Goal: Task Accomplishment & Management: Manage account settings

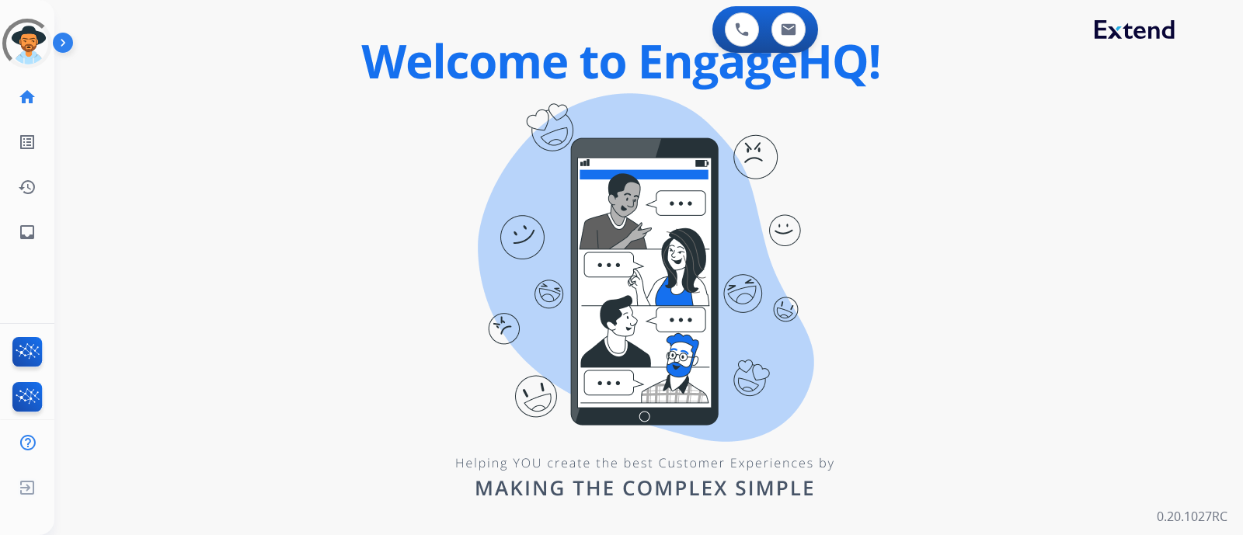
drag, startPoint x: 1676, startPoint y: 0, endPoint x: 389, endPoint y: 219, distance: 1305.0
click at [389, 219] on div "0 Voice Interactions 0 Email Interactions swap_horiz Break voice bridge close_f…" at bounding box center [648, 267] width 1189 height 535
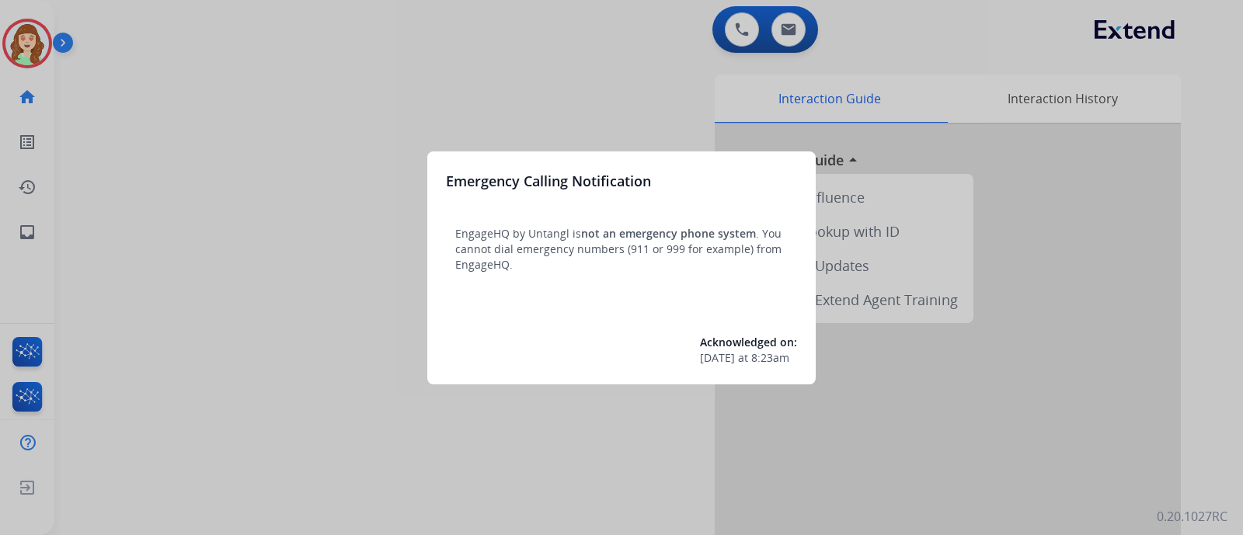
click at [786, 25] on div at bounding box center [621, 267] width 1243 height 535
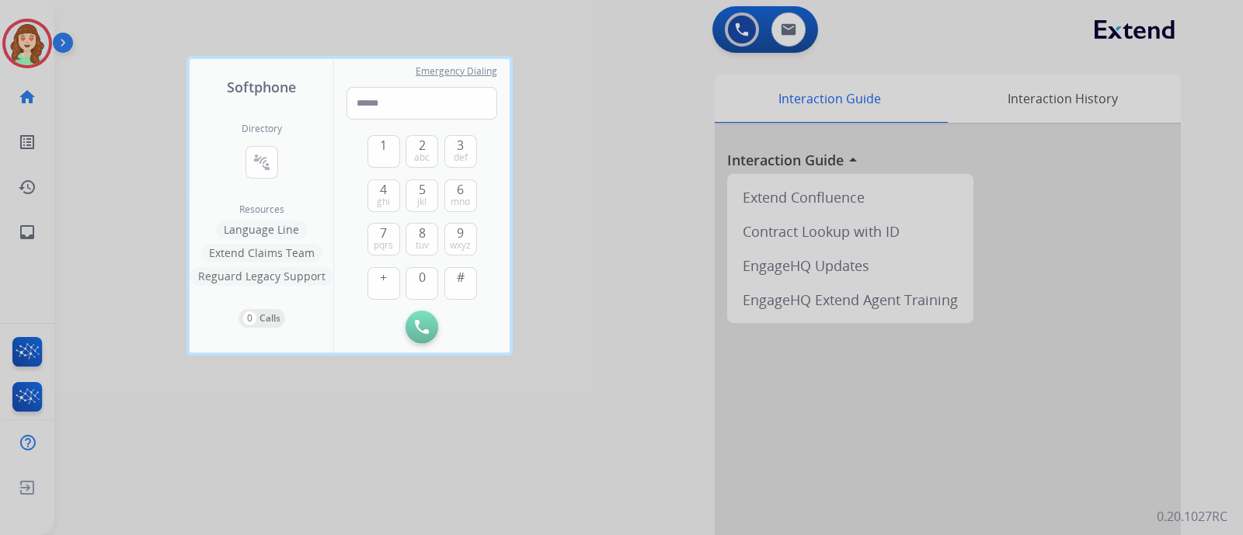
click at [162, 134] on div at bounding box center [621, 267] width 1243 height 535
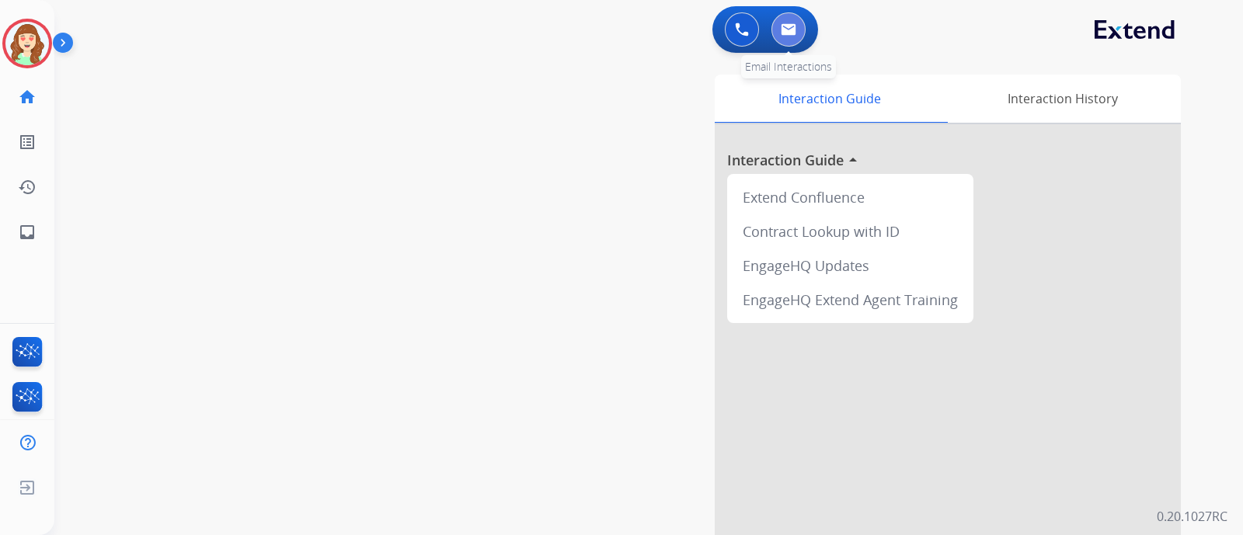
click at [789, 33] on img at bounding box center [789, 29] width 16 height 12
select select "**********"
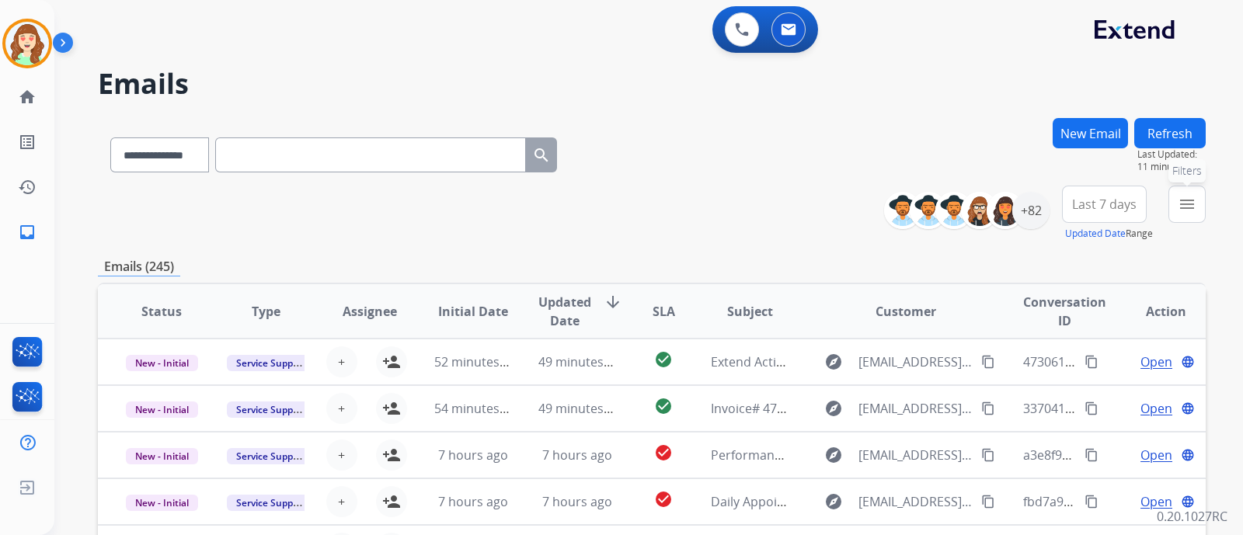
click at [1190, 206] on mat-icon "menu" at bounding box center [1187, 204] width 19 height 19
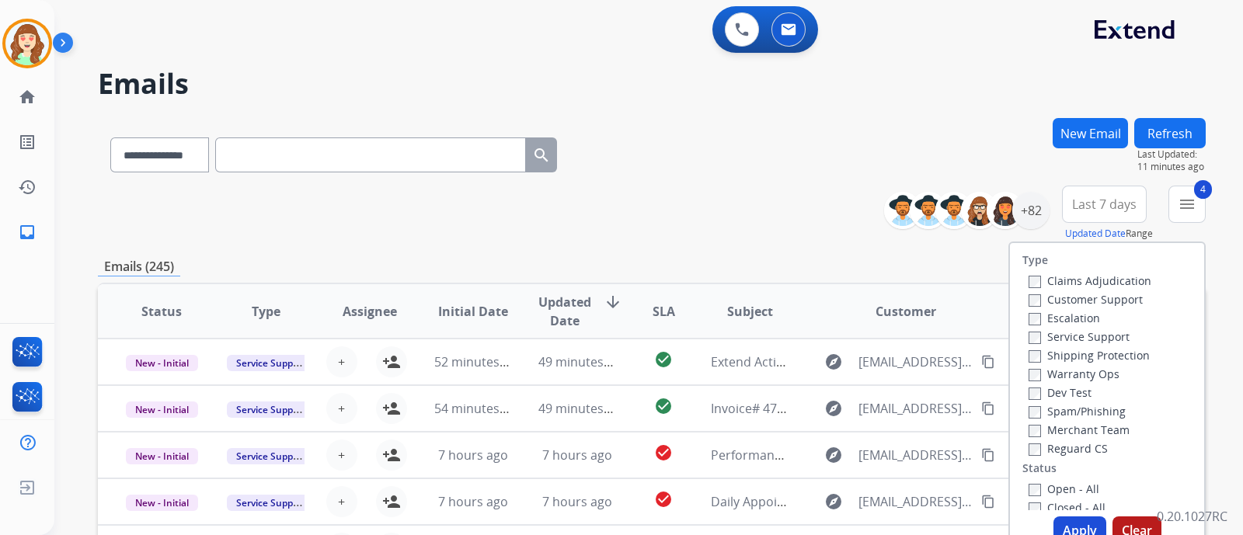
click at [812, 221] on div "**********" at bounding box center [652, 214] width 1108 height 56
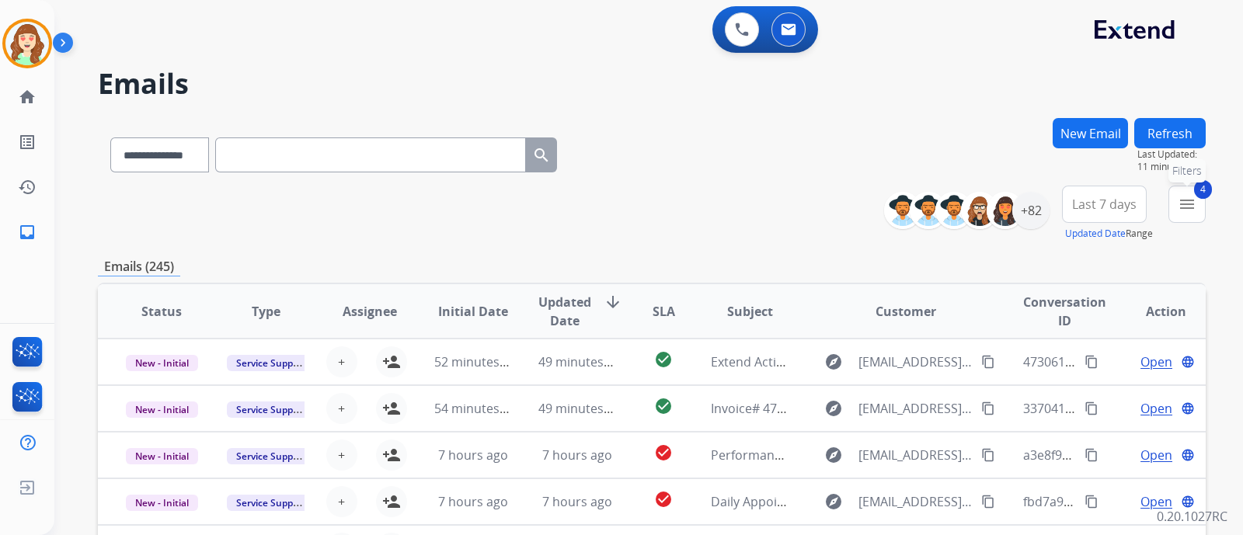
click at [1178, 200] on mat-icon "menu" at bounding box center [1187, 204] width 19 height 19
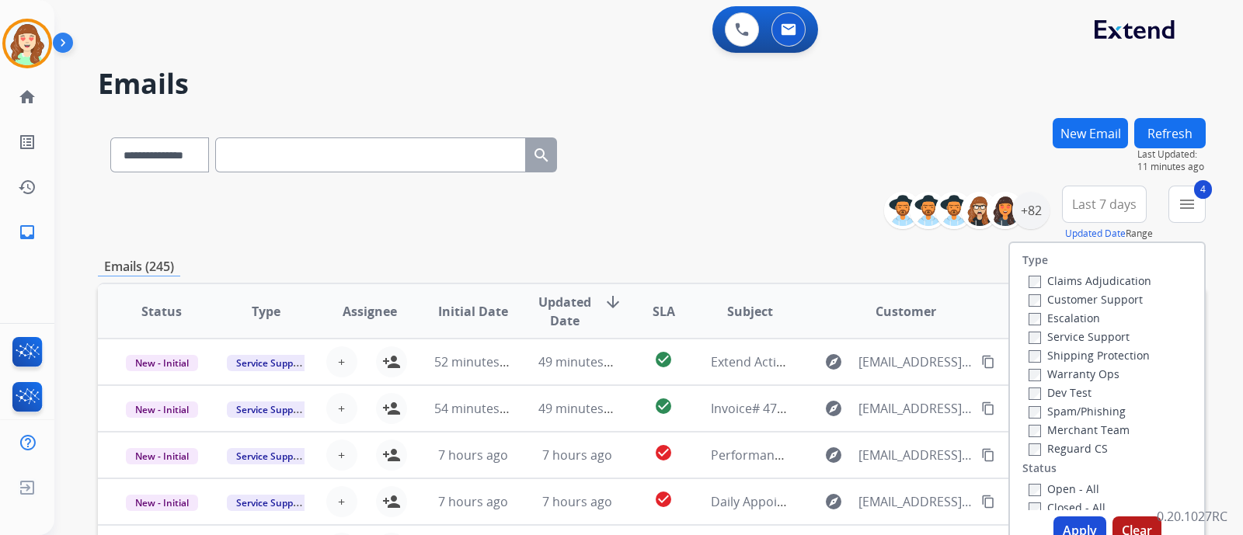
click at [1075, 524] on button "Apply" at bounding box center [1079, 531] width 53 height 28
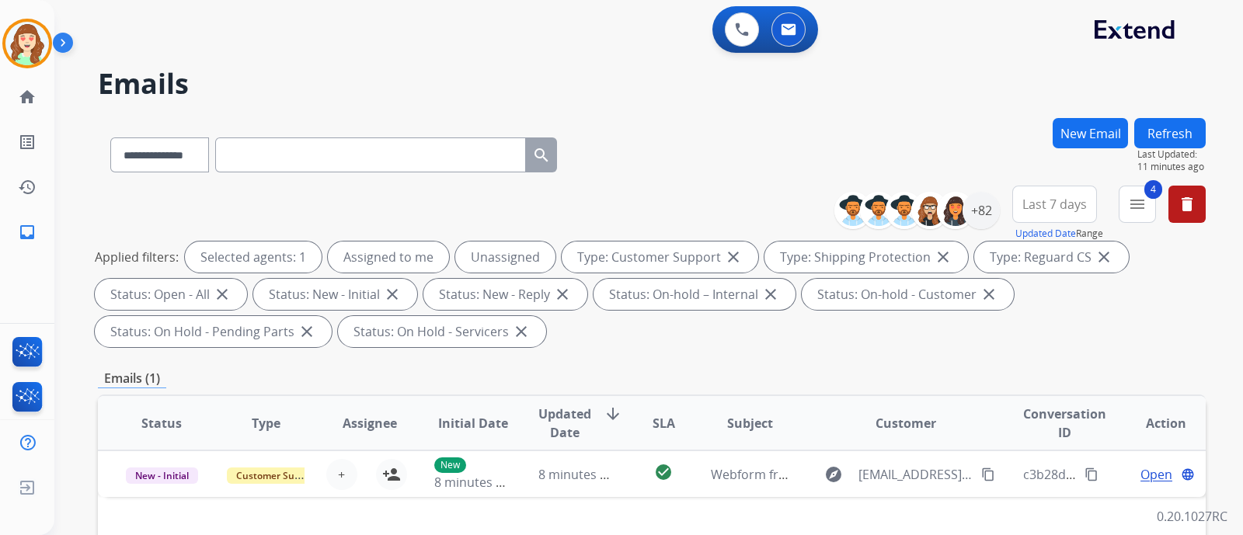
click at [1056, 201] on span "Last 7 days" at bounding box center [1054, 204] width 64 height 6
click at [1037, 395] on div "Last 90 days" at bounding box center [1049, 392] width 85 height 23
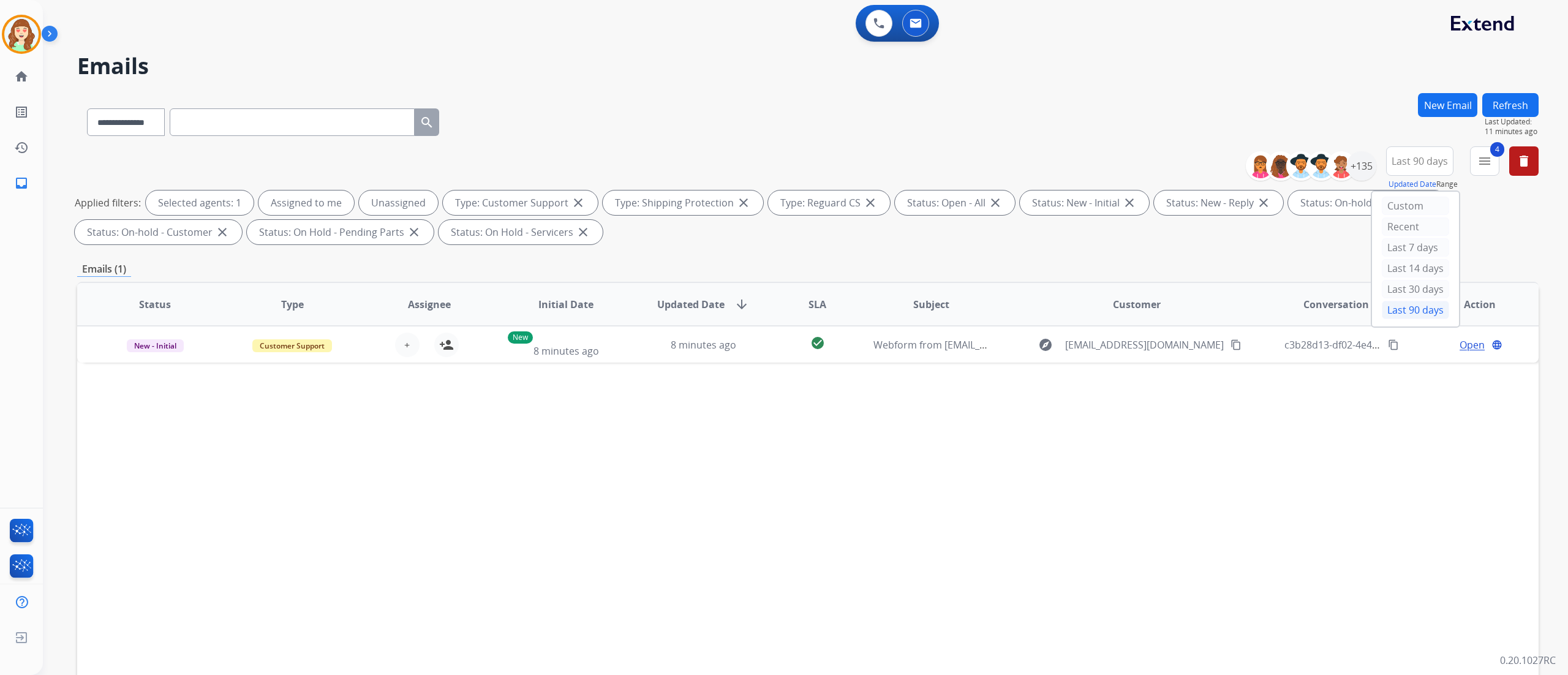
drag, startPoint x: 900, startPoint y: 0, endPoint x: 796, endPoint y: 81, distance: 131.8
click at [796, 81] on div "**********" at bounding box center [790, 382] width 1495 height 675
click at [1349, 173] on div "+135" at bounding box center [1361, 166] width 29 height 29
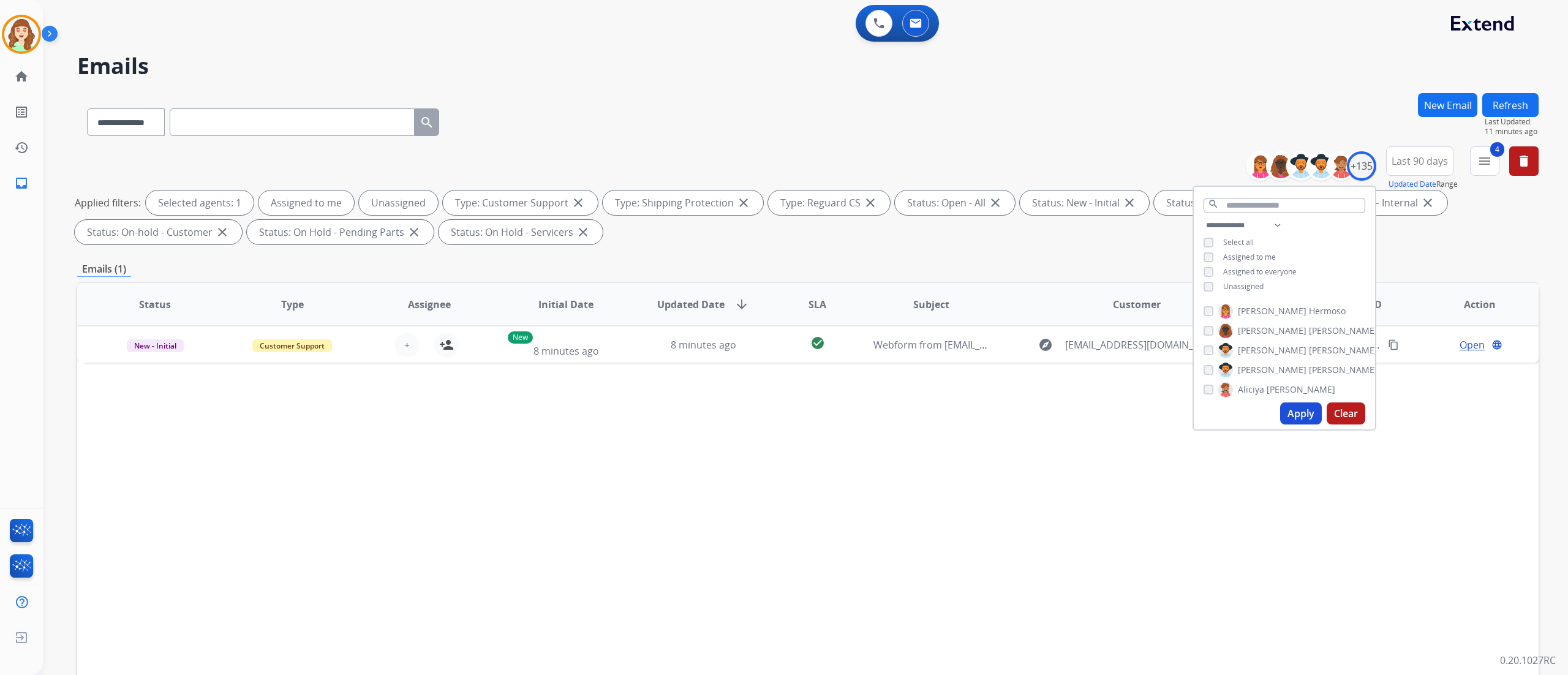
click at [529, 144] on div "**********" at bounding box center [808, 120] width 1462 height 54
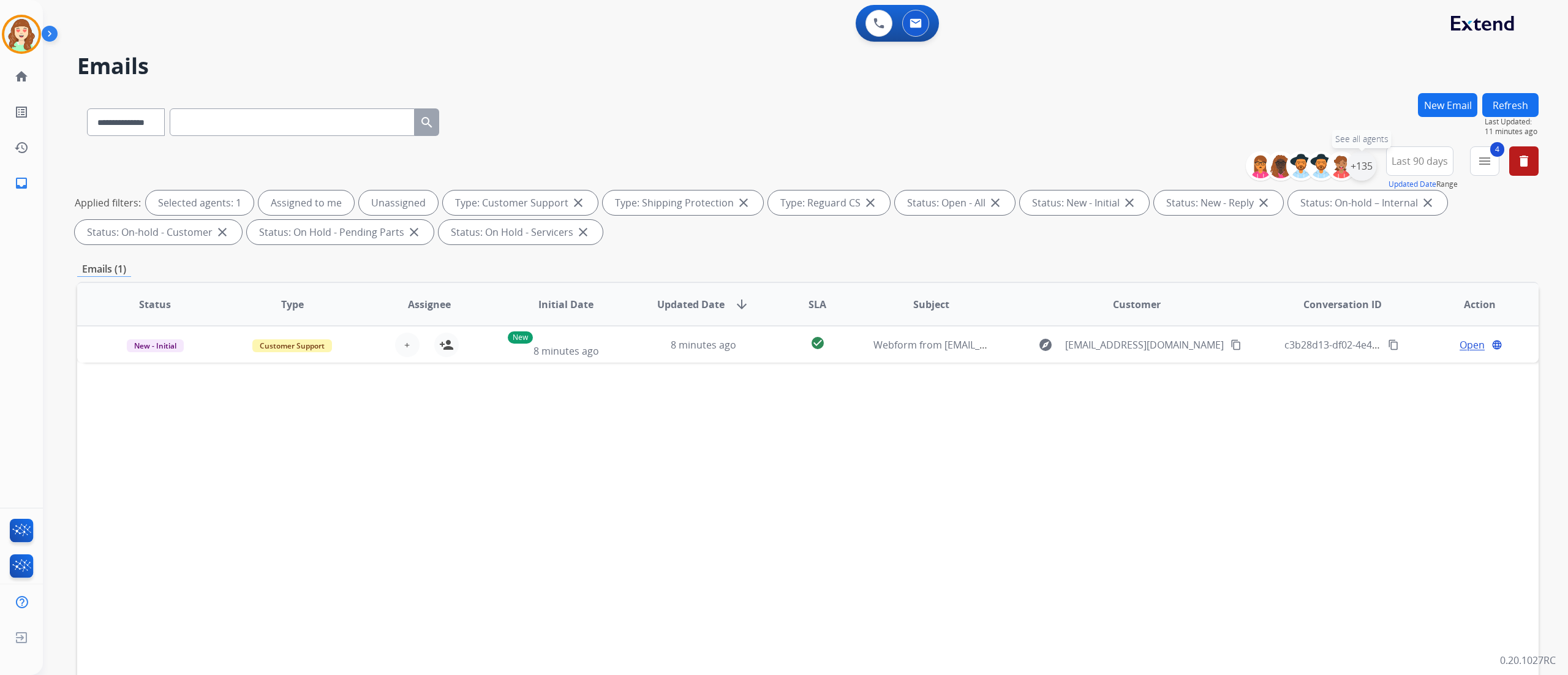
click at [1358, 169] on div "+135" at bounding box center [1361, 166] width 29 height 29
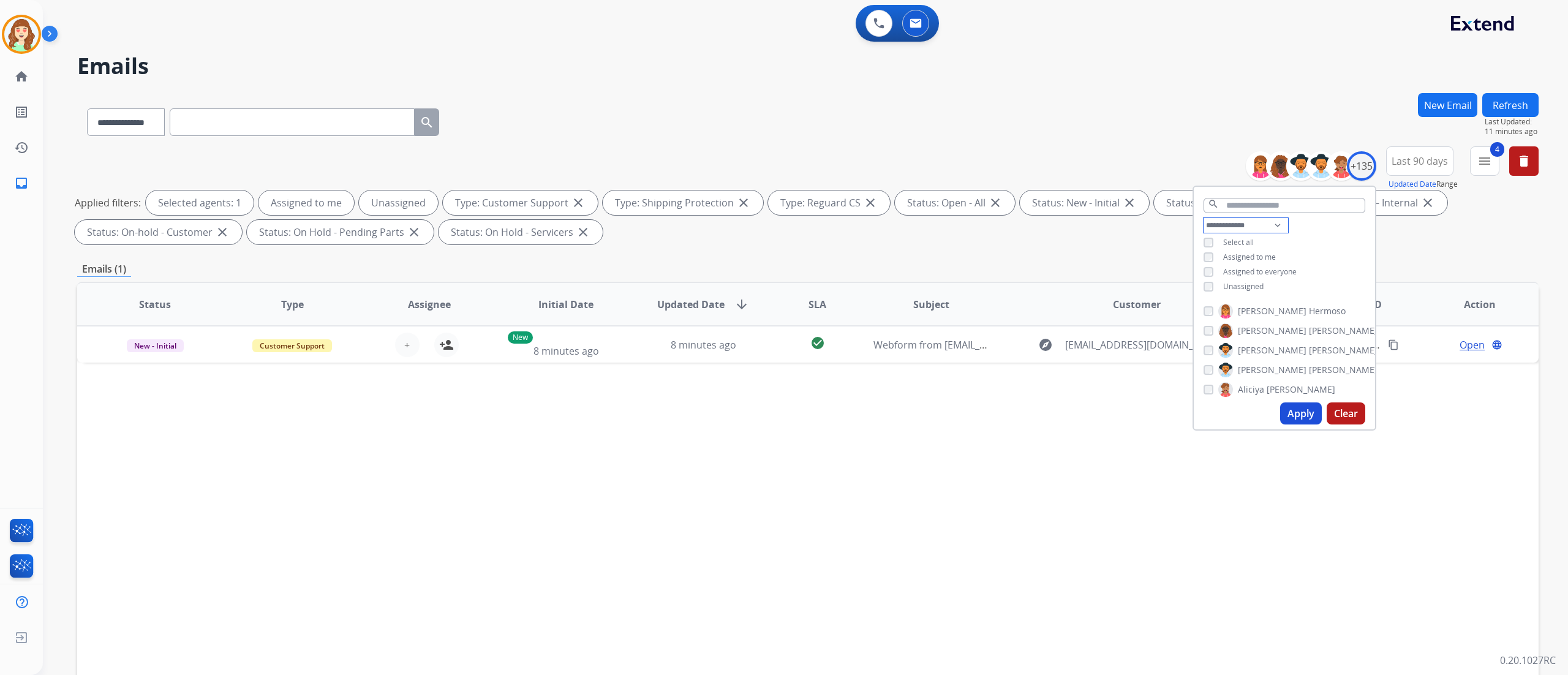
click at [1220, 229] on select "**********" at bounding box center [1246, 226] width 84 height 15
select select "**********"
click at [1204, 218] on select "**********" at bounding box center [1246, 226] width 84 height 15
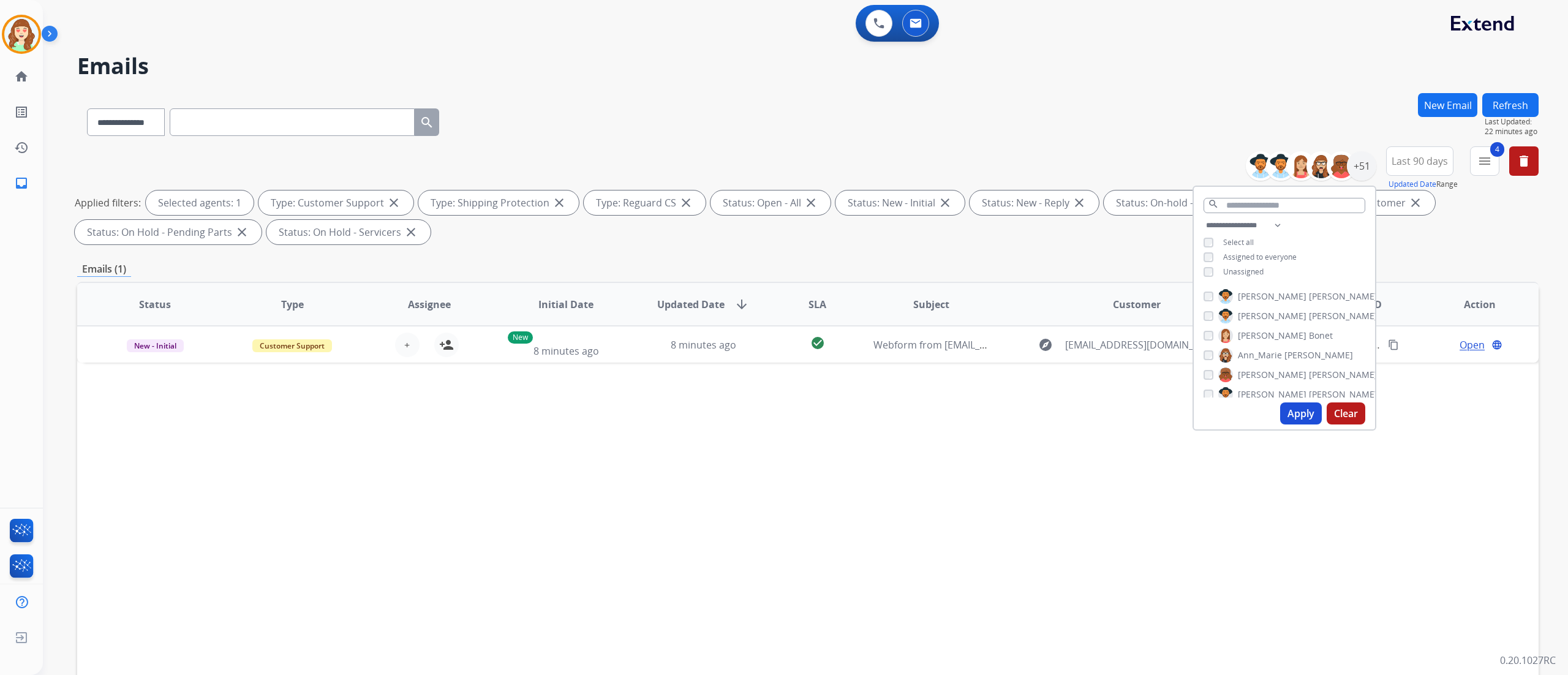
click at [1046, 483] on div "Status Type Assignee Initial Date Updated Date arrow_downward SLA Subject Custo…" at bounding box center [808, 487] width 1462 height 411
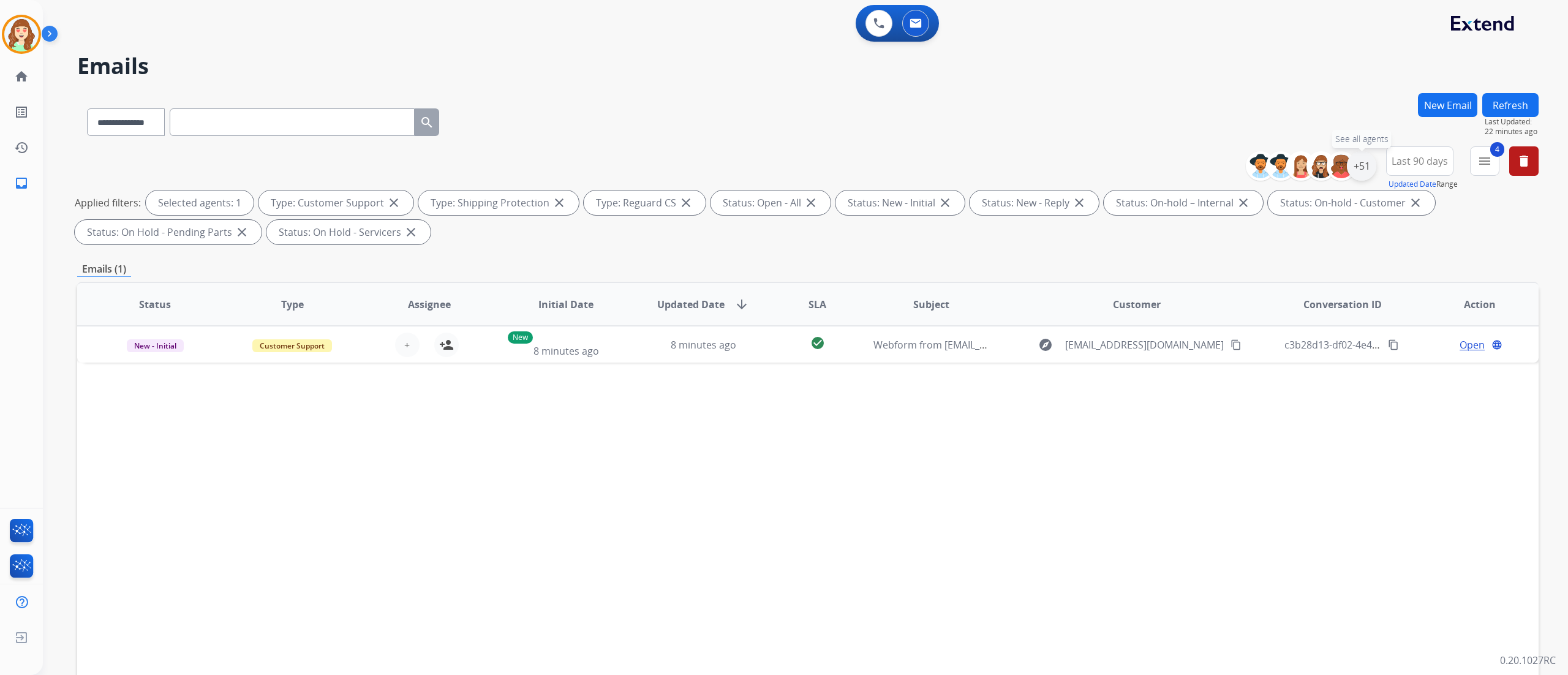
click at [1358, 170] on div "+51" at bounding box center [1361, 166] width 29 height 29
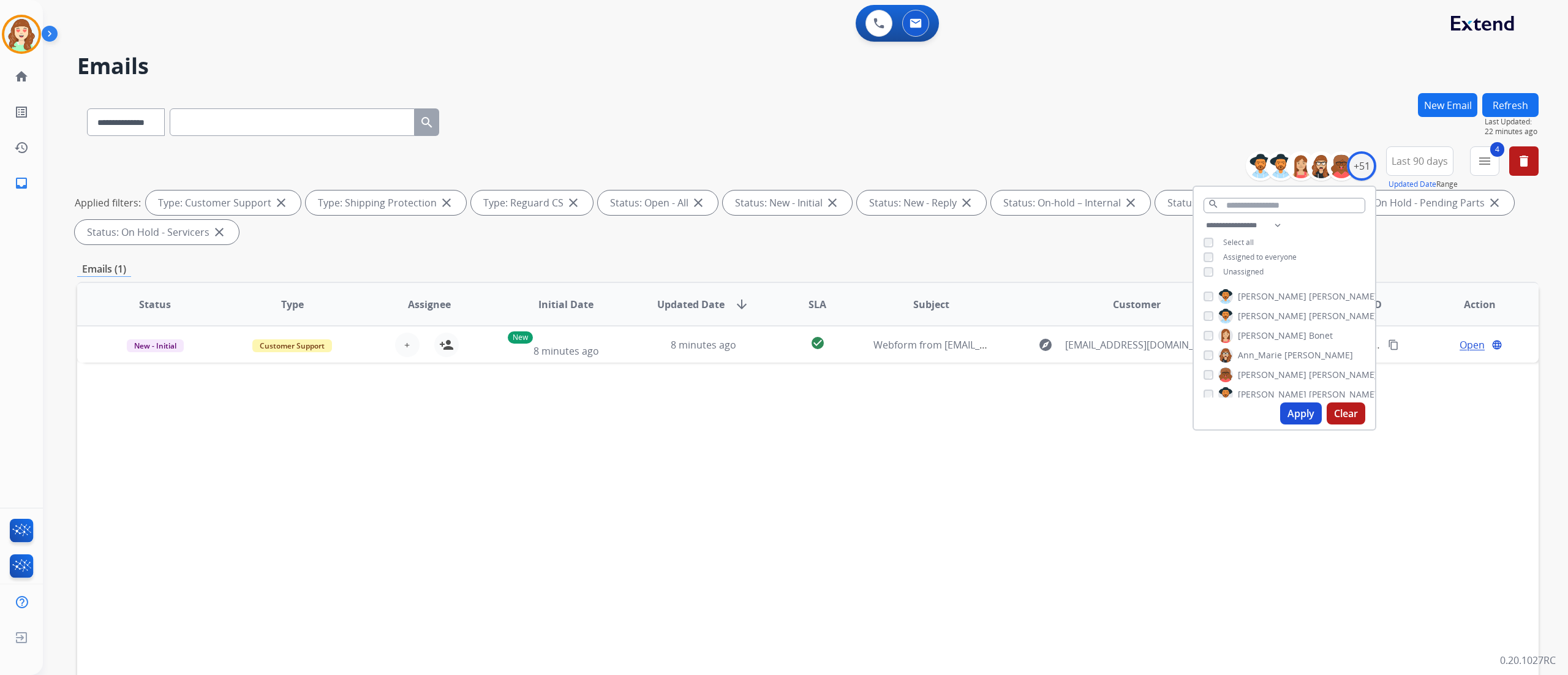
click at [1212, 298] on div "[PERSON_NAME]" at bounding box center [1291, 296] width 174 height 15
click at [1214, 287] on div "[PERSON_NAME]" at bounding box center [1291, 289] width 174 height 15
click at [1209, 311] on div "[PERSON_NAME]" at bounding box center [1246, 308] width 84 height 15
click at [1198, 304] on div "[PERSON_NAME] [PERSON_NAME] [PERSON_NAME] [PERSON_NAME] [PERSON_NAME] [PERSON_N…" at bounding box center [1284, 341] width 181 height 114
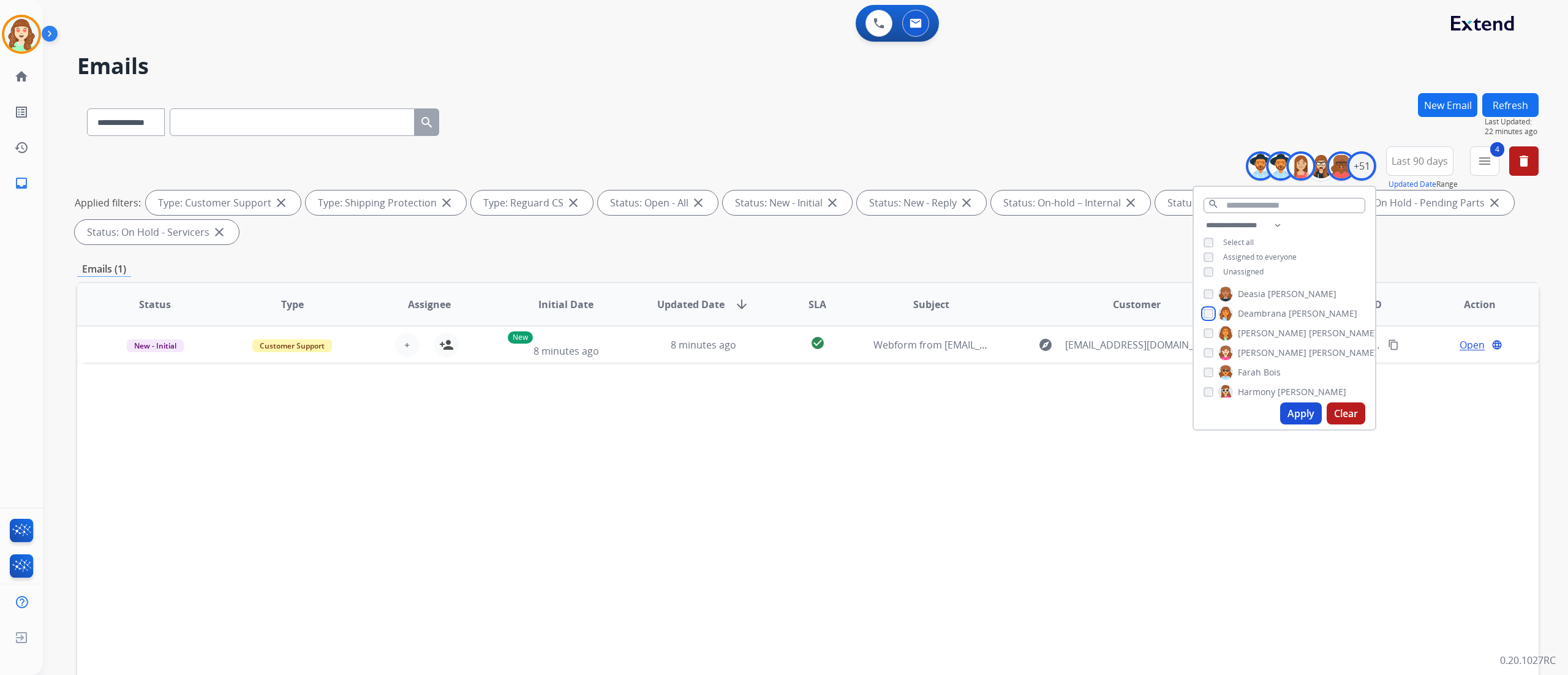
scroll to position [281, 0]
click at [1204, 332] on div "[PERSON_NAME]" at bounding box center [1291, 330] width 174 height 15
click at [1206, 383] on div "[PERSON_NAME]" at bounding box center [1291, 379] width 174 height 15
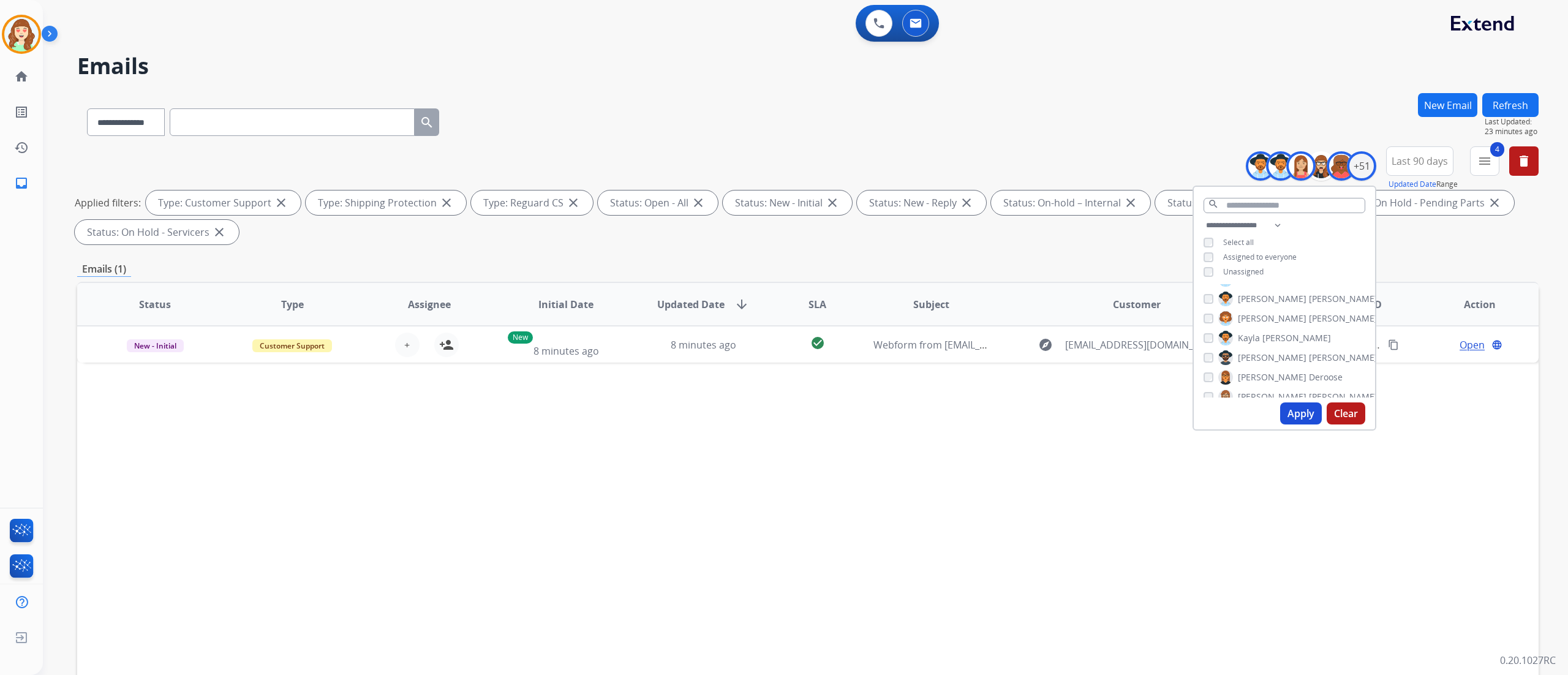
click at [1211, 391] on div "[PERSON_NAME]" at bounding box center [1291, 397] width 174 height 15
click at [1206, 379] on div "[PERSON_NAME]" at bounding box center [1242, 376] width 76 height 15
click at [1199, 393] on div "[PERSON_NAME] [PERSON_NAME] [PERSON_NAME] [PERSON_NAME] [PERSON_NAME] [PERSON_N…" at bounding box center [1284, 341] width 181 height 114
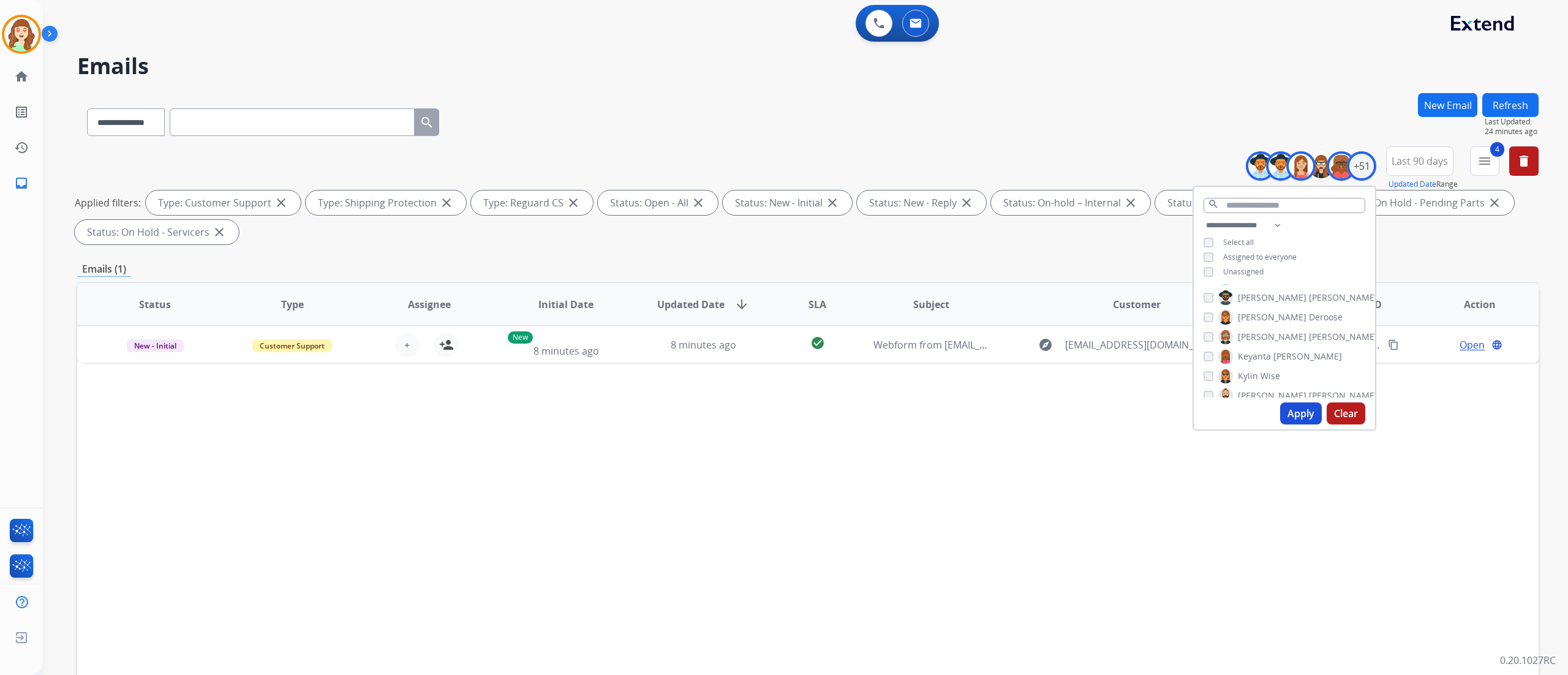
click at [369, 435] on div "Status Type Assignee Initial Date Updated Date arrow_downward SLA Subject Custo…" at bounding box center [808, 487] width 1462 height 411
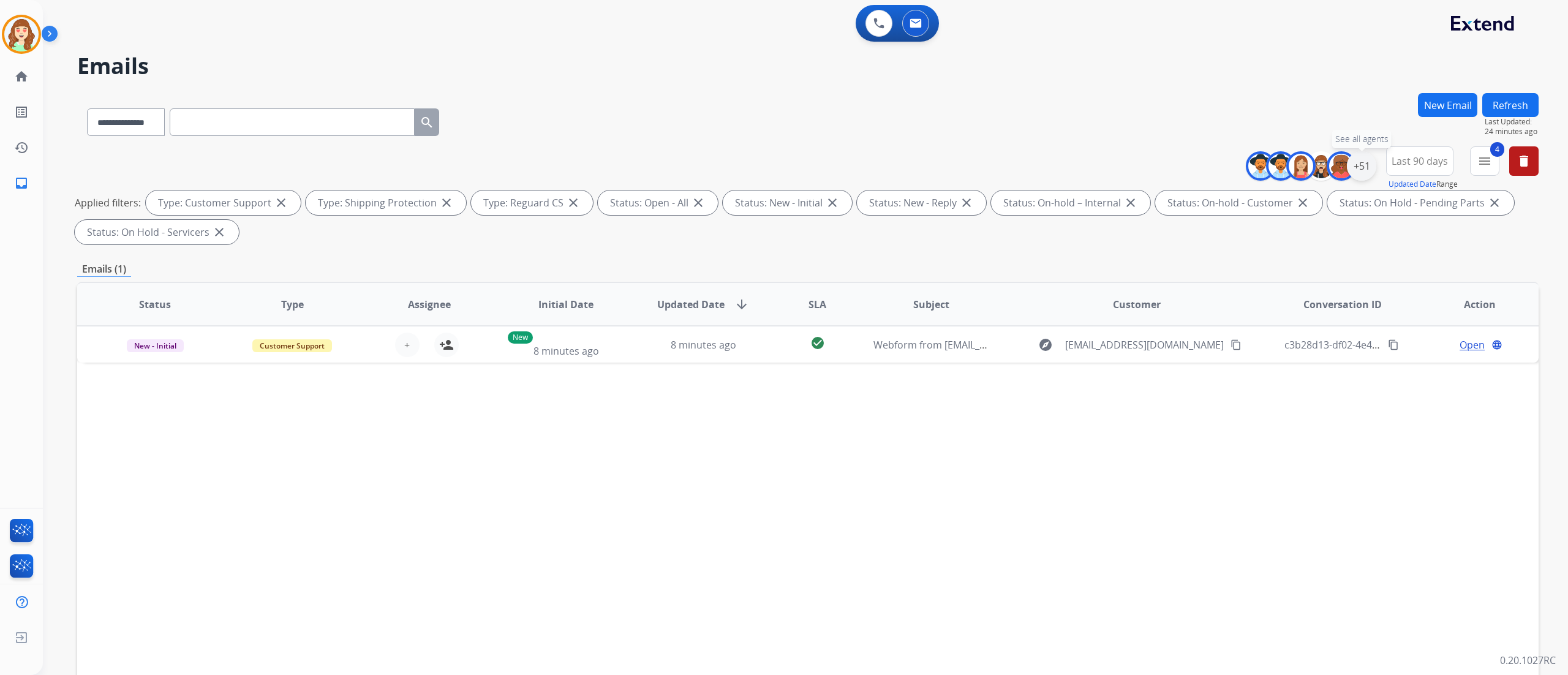
click at [1358, 171] on div "+51" at bounding box center [1361, 166] width 29 height 29
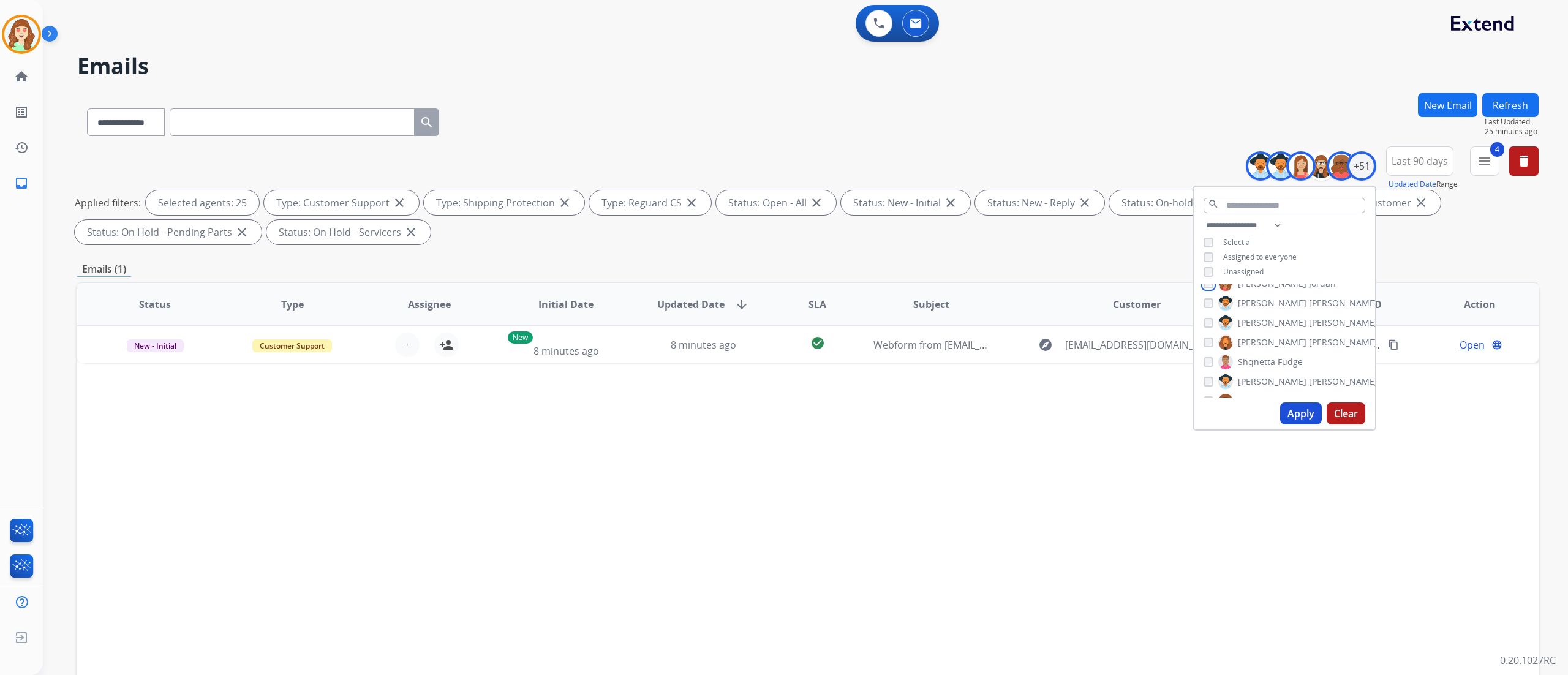
scroll to position [765, 0]
click at [1204, 339] on div "[PERSON_NAME]" at bounding box center [1291, 335] width 174 height 15
click at [1204, 335] on div "Tyquanda Vasque" at bounding box center [1257, 332] width 108 height 15
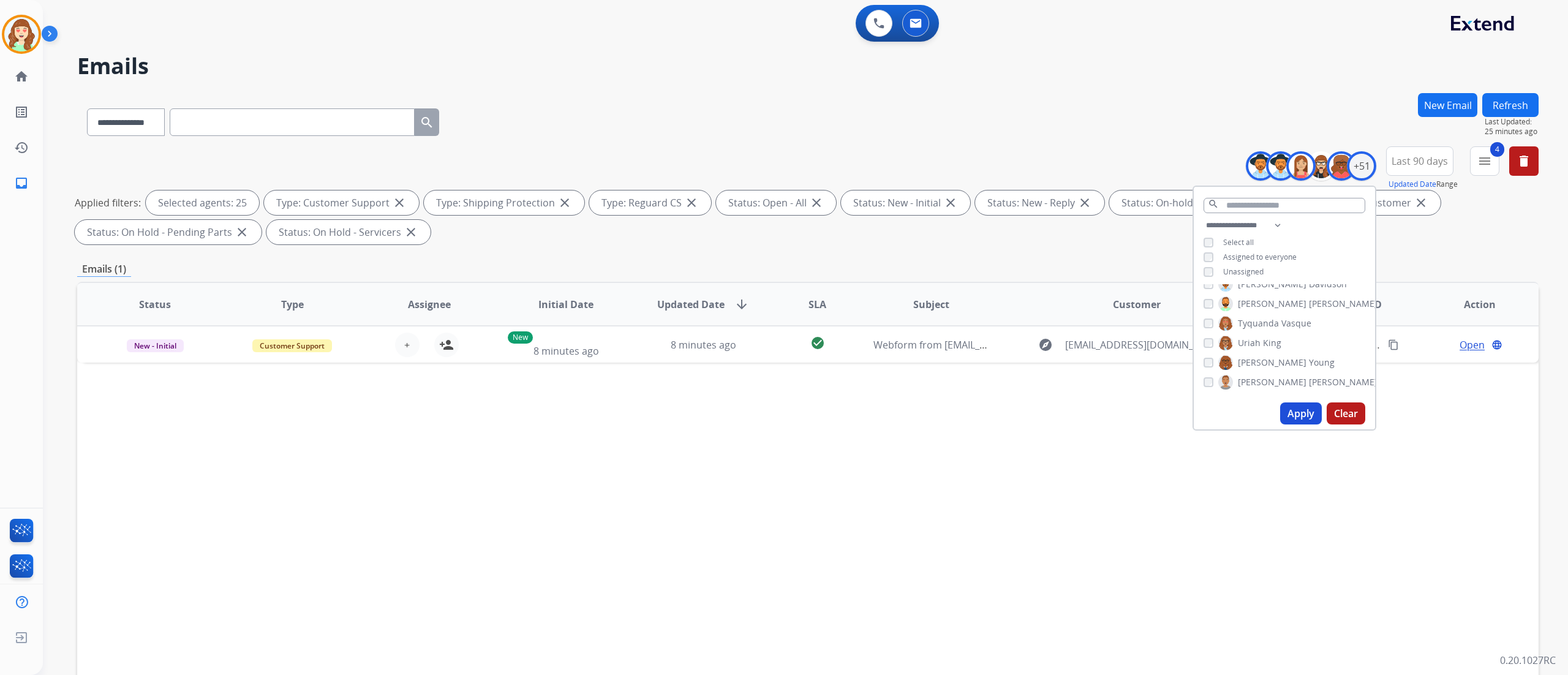
click at [1297, 411] on button "Apply" at bounding box center [1301, 413] width 42 height 22
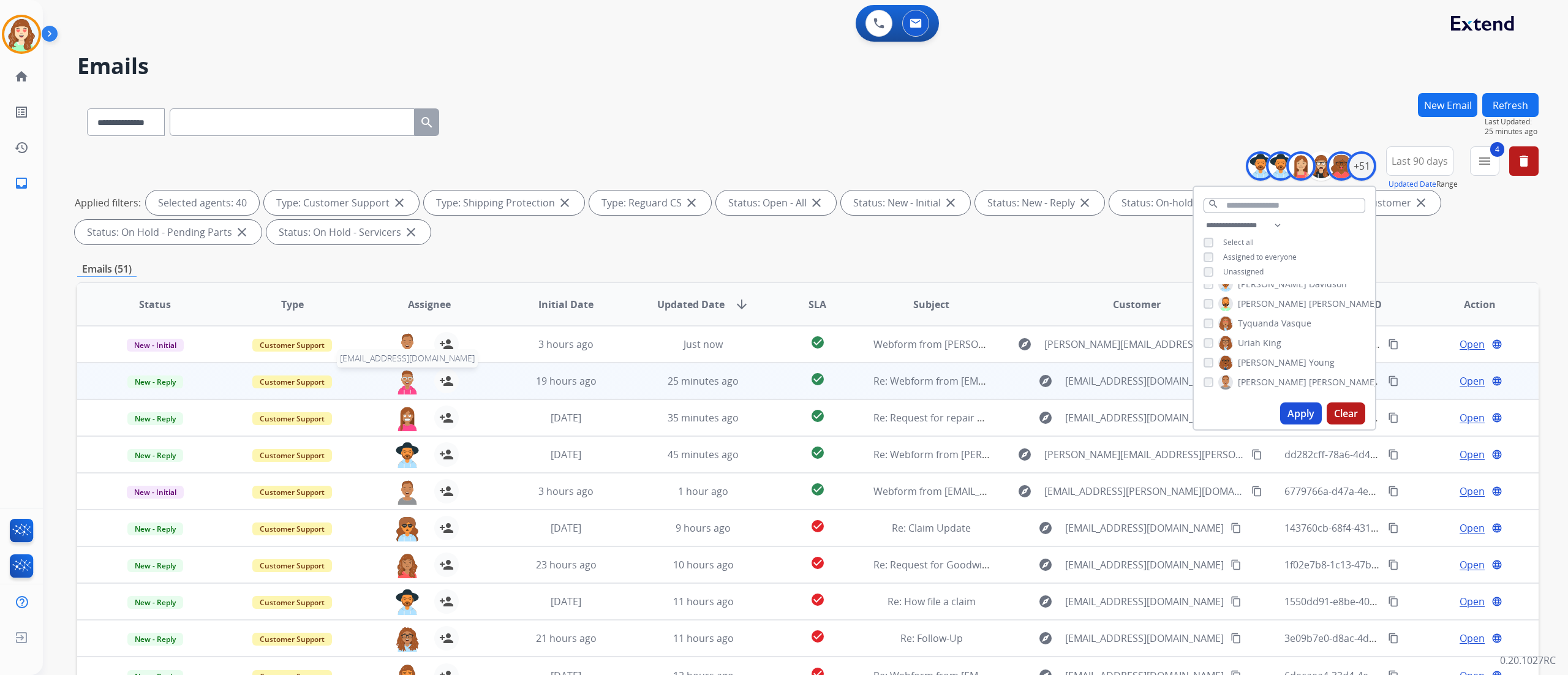
click at [405, 380] on img at bounding box center [407, 382] width 24 height 26
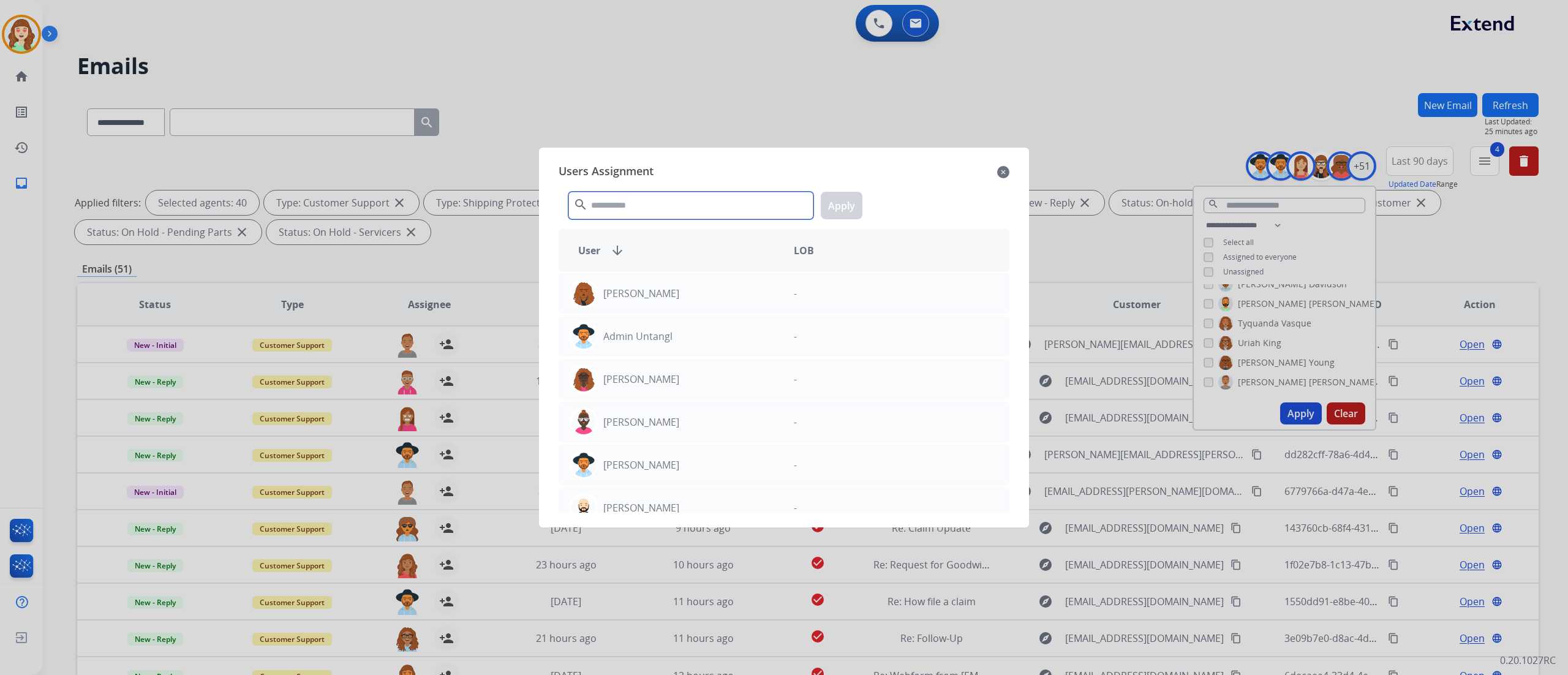
click at [674, 211] on input "text" at bounding box center [691, 205] width 245 height 28
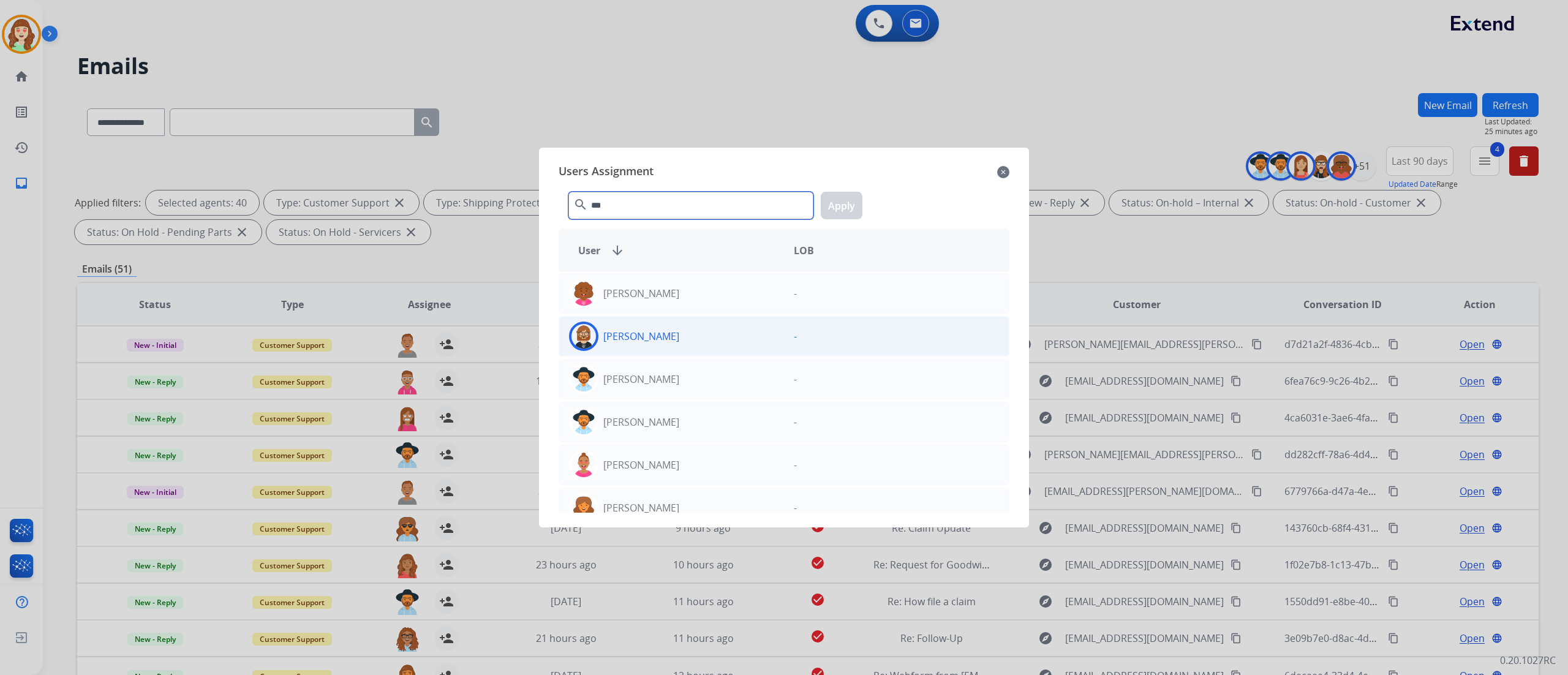
type input "***"
click at [704, 331] on div "[PERSON_NAME]" at bounding box center [671, 336] width 225 height 29
click at [845, 208] on button "Apply" at bounding box center [841, 205] width 42 height 28
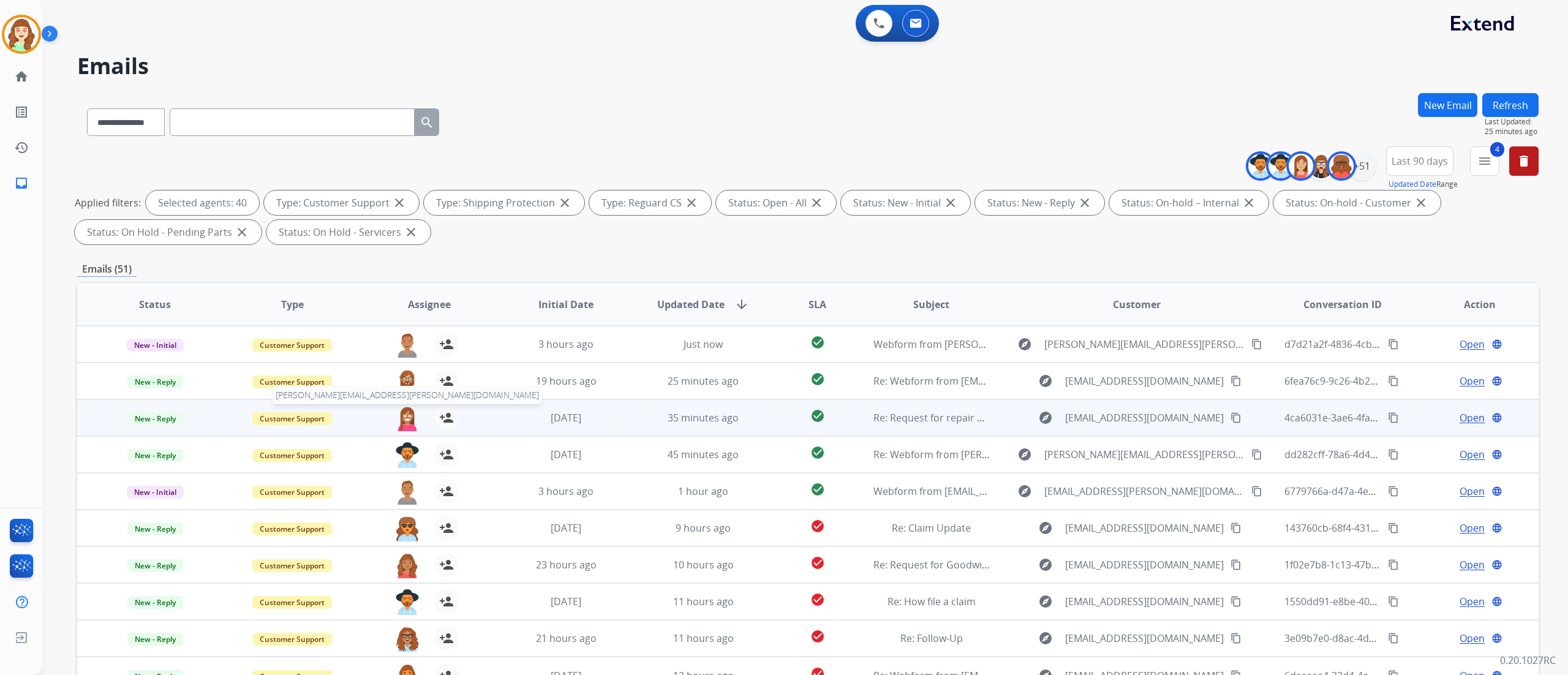
click at [402, 412] on img at bounding box center [407, 418] width 24 height 26
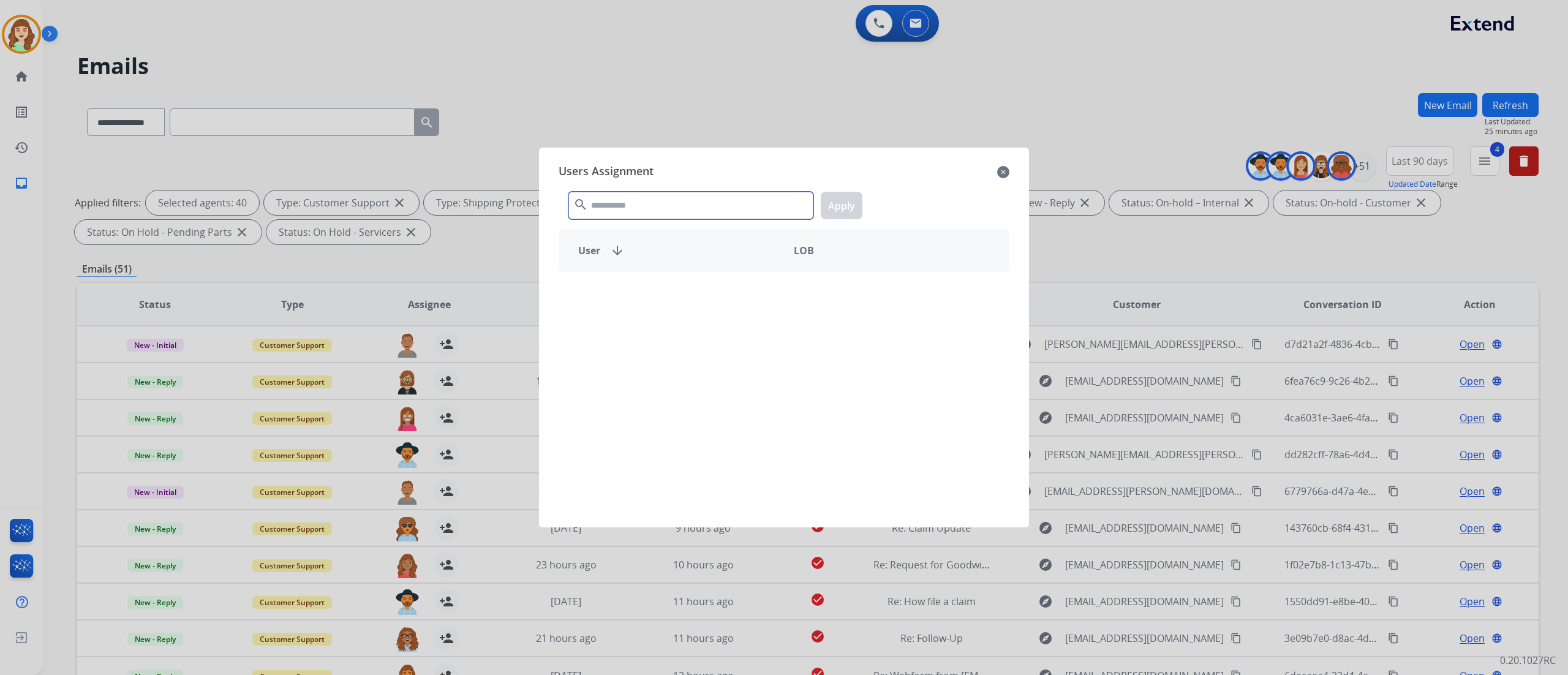
click at [657, 207] on input "text" at bounding box center [691, 205] width 245 height 28
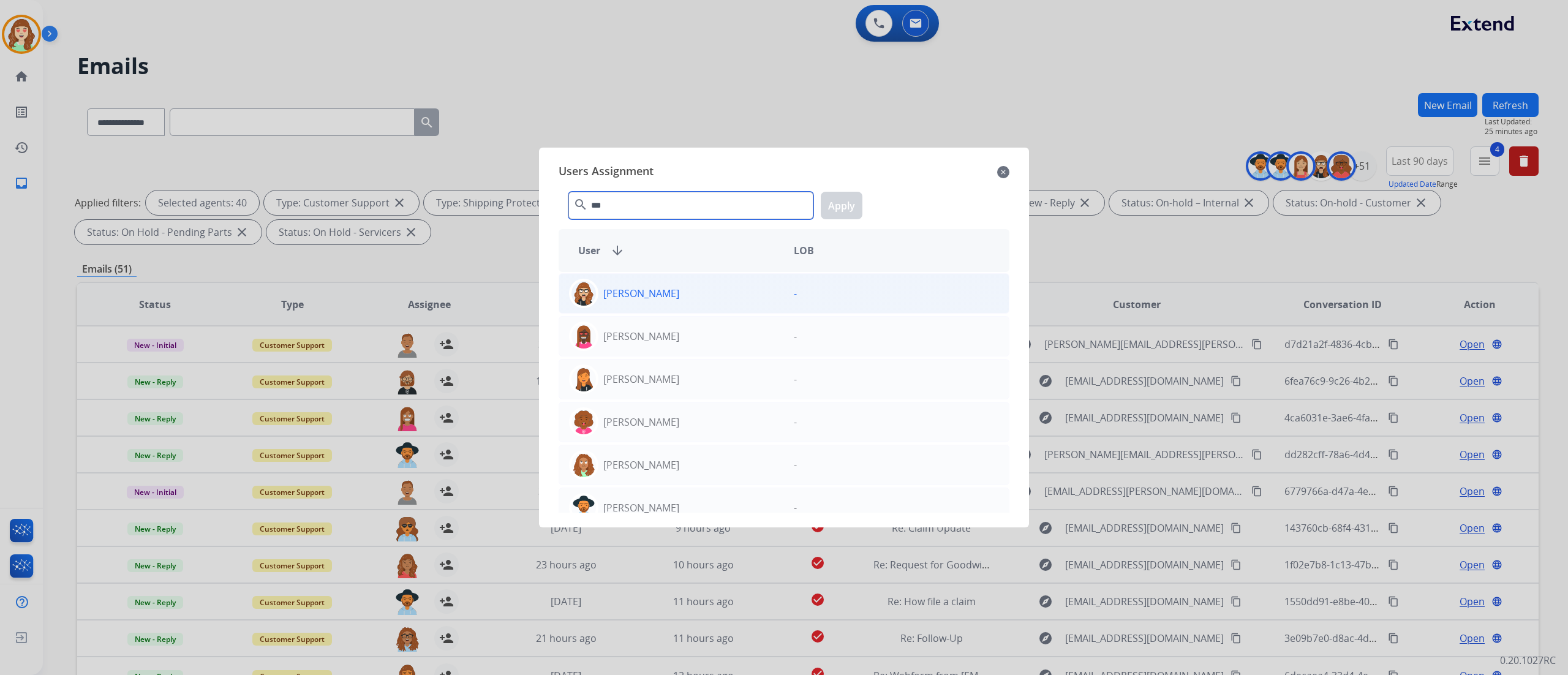
type input "***"
click at [701, 296] on div "[PERSON_NAME]" at bounding box center [671, 293] width 225 height 29
click at [836, 195] on button "Apply" at bounding box center [841, 205] width 42 height 28
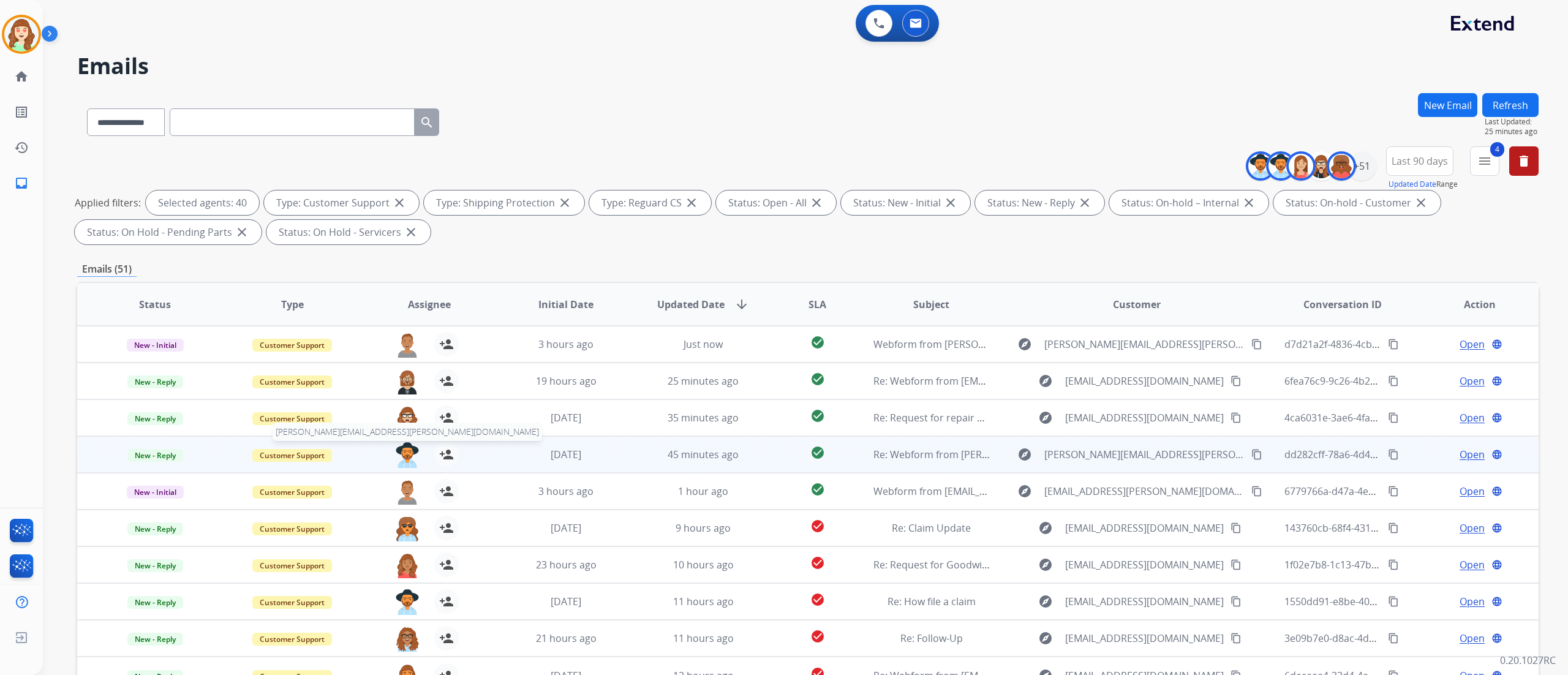
click at [408, 449] on img at bounding box center [407, 455] width 24 height 26
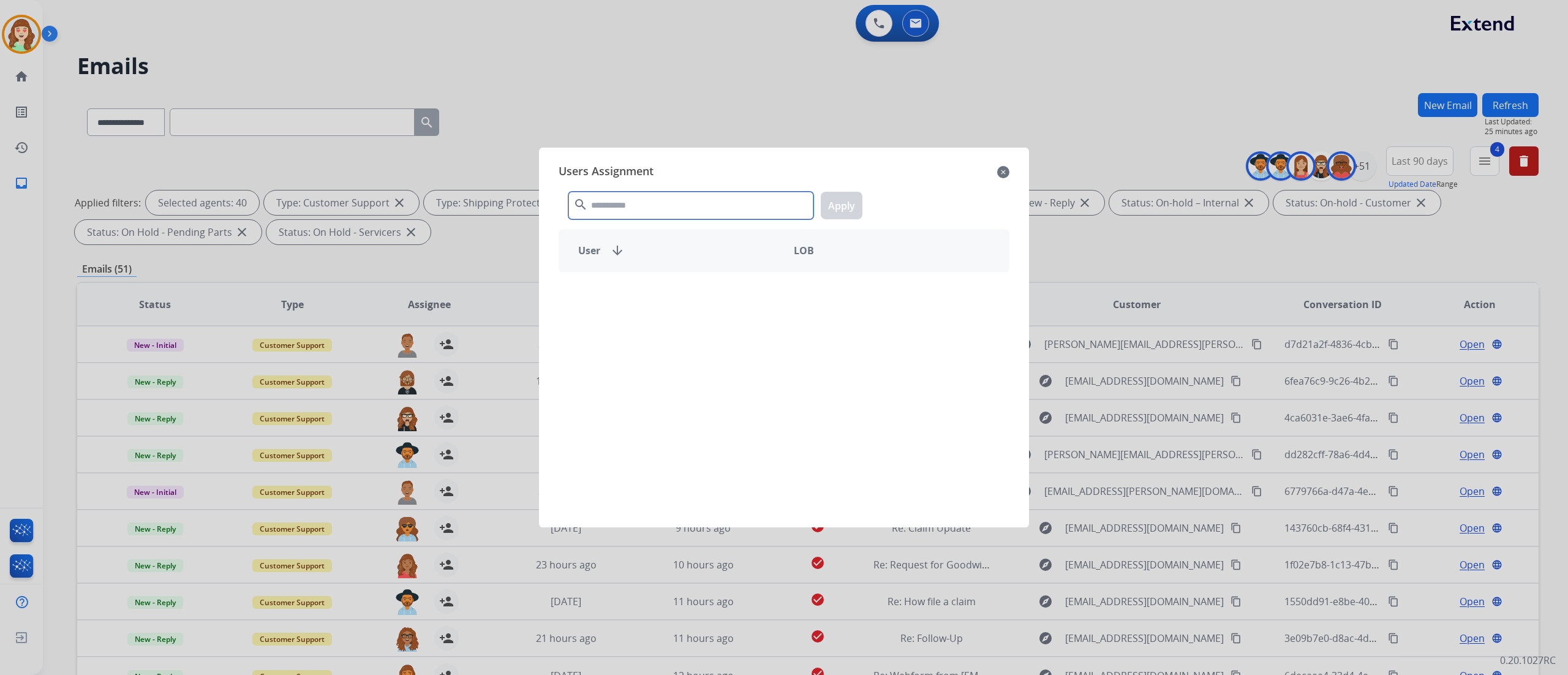
click at [737, 215] on input "text" at bounding box center [691, 205] width 245 height 28
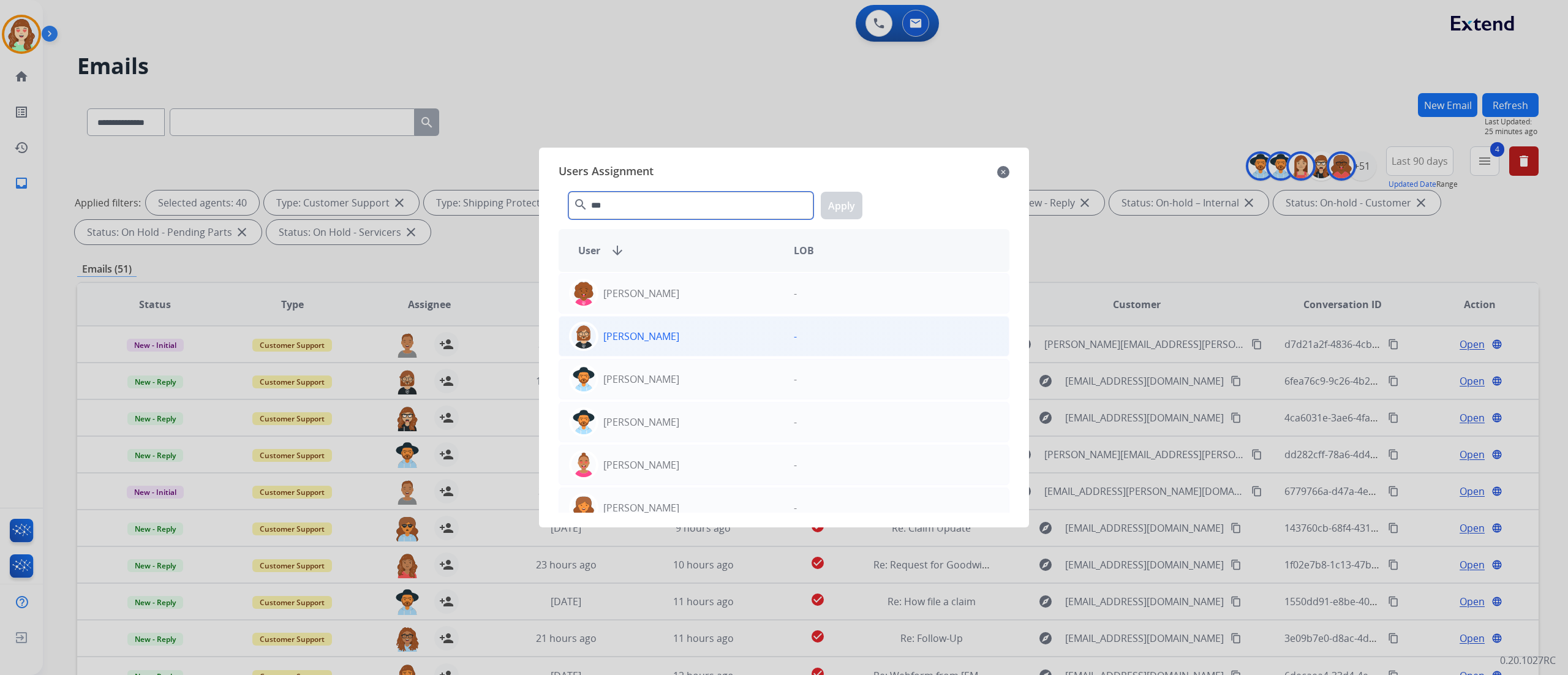
type input "***"
click at [756, 341] on div "[PERSON_NAME]" at bounding box center [671, 336] width 225 height 29
click at [834, 207] on button "Apply" at bounding box center [841, 205] width 42 height 28
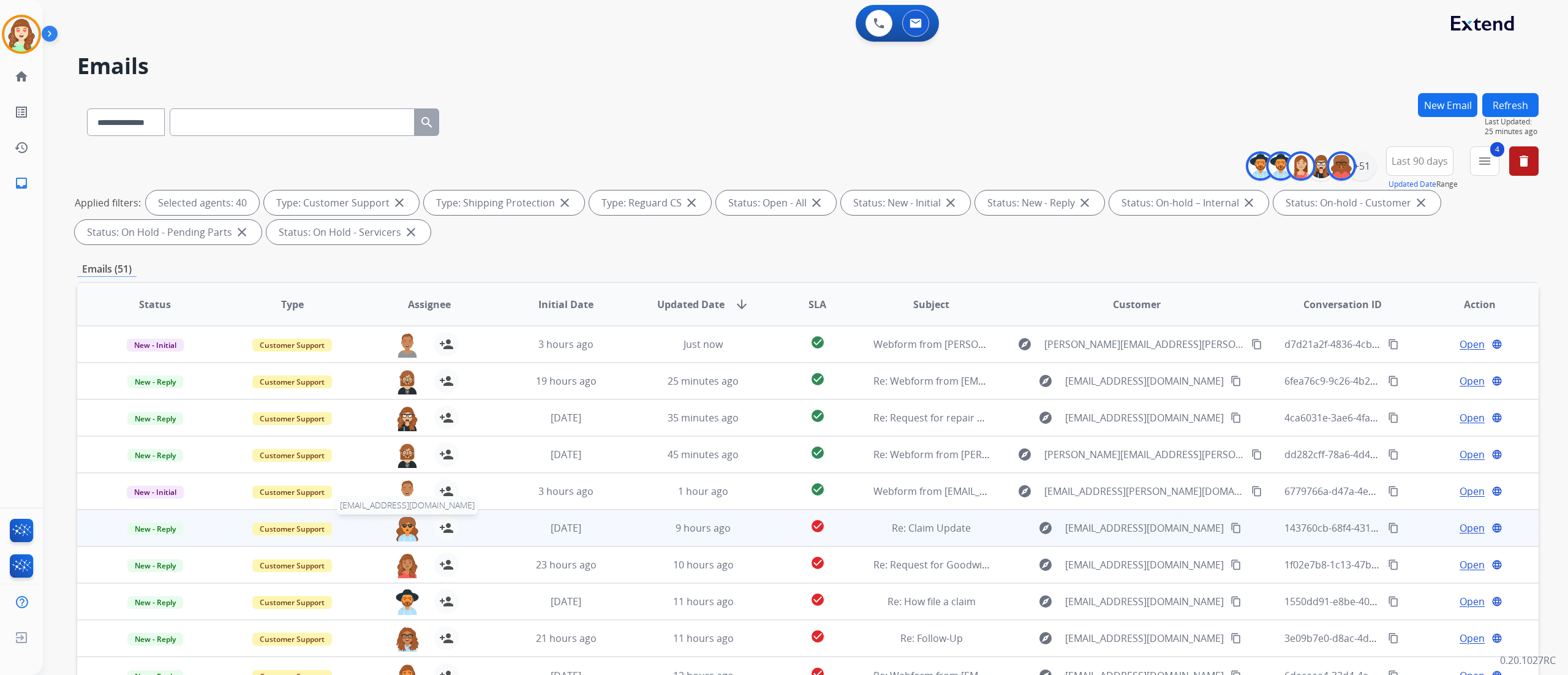
click at [405, 534] on img at bounding box center [407, 528] width 24 height 26
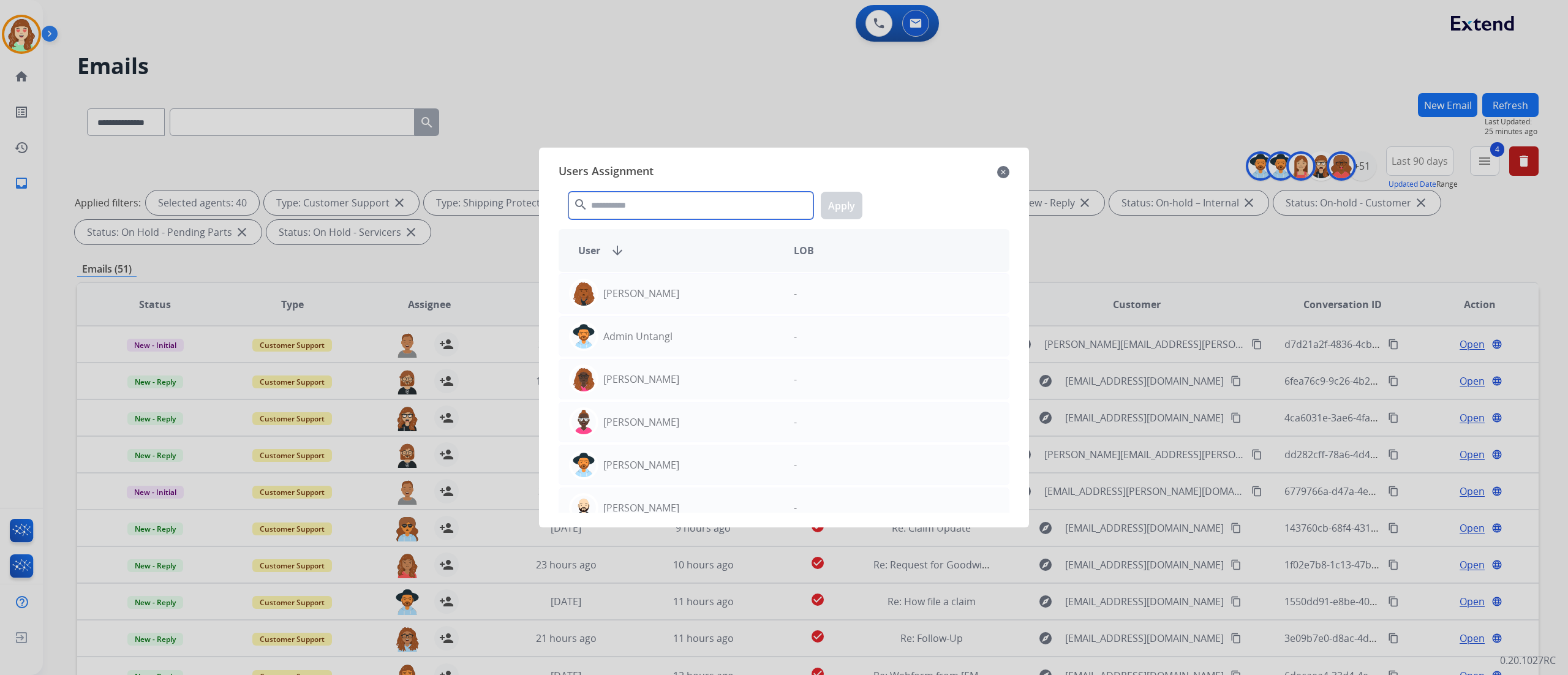
click at [672, 210] on input "text" at bounding box center [691, 205] width 245 height 28
type input "***"
click at [750, 304] on div "[PERSON_NAME]" at bounding box center [671, 293] width 225 height 29
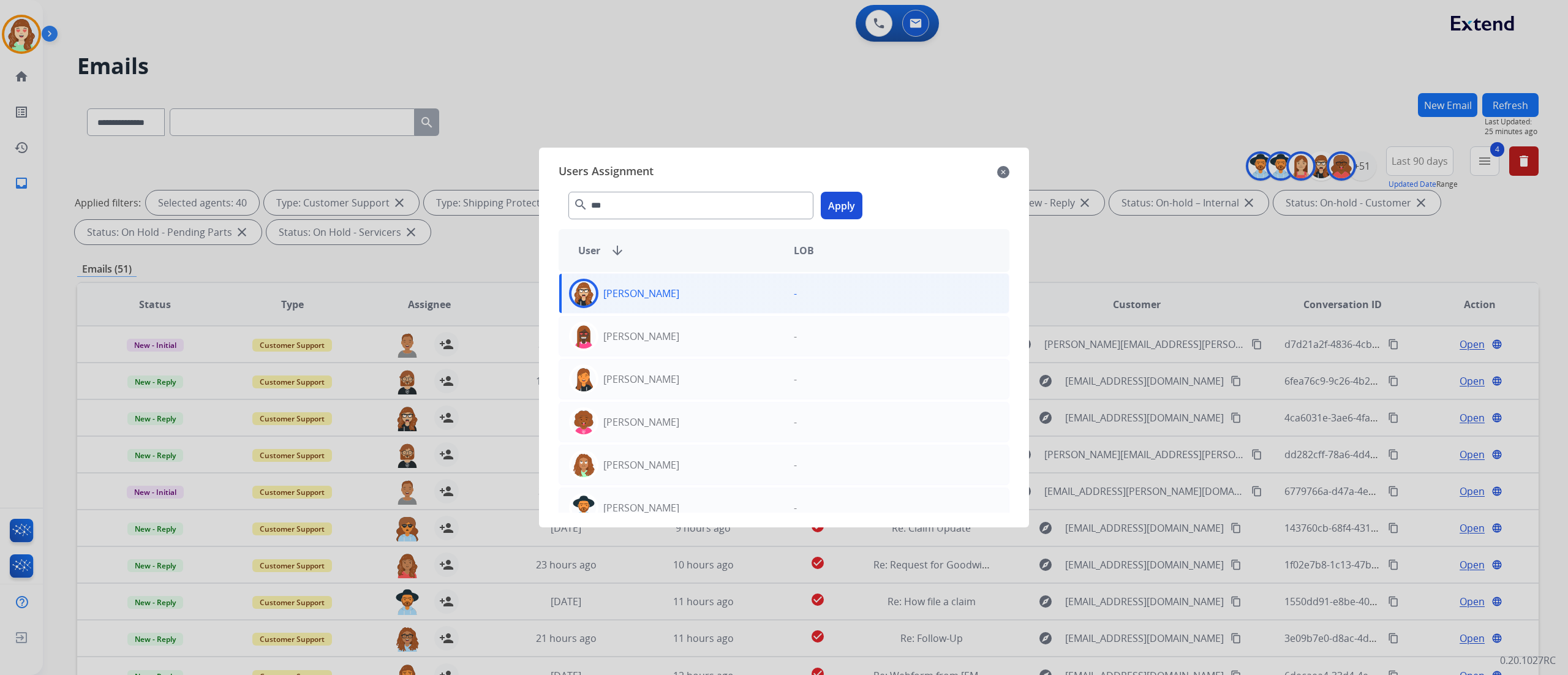
click at [841, 212] on button "Apply" at bounding box center [841, 205] width 42 height 28
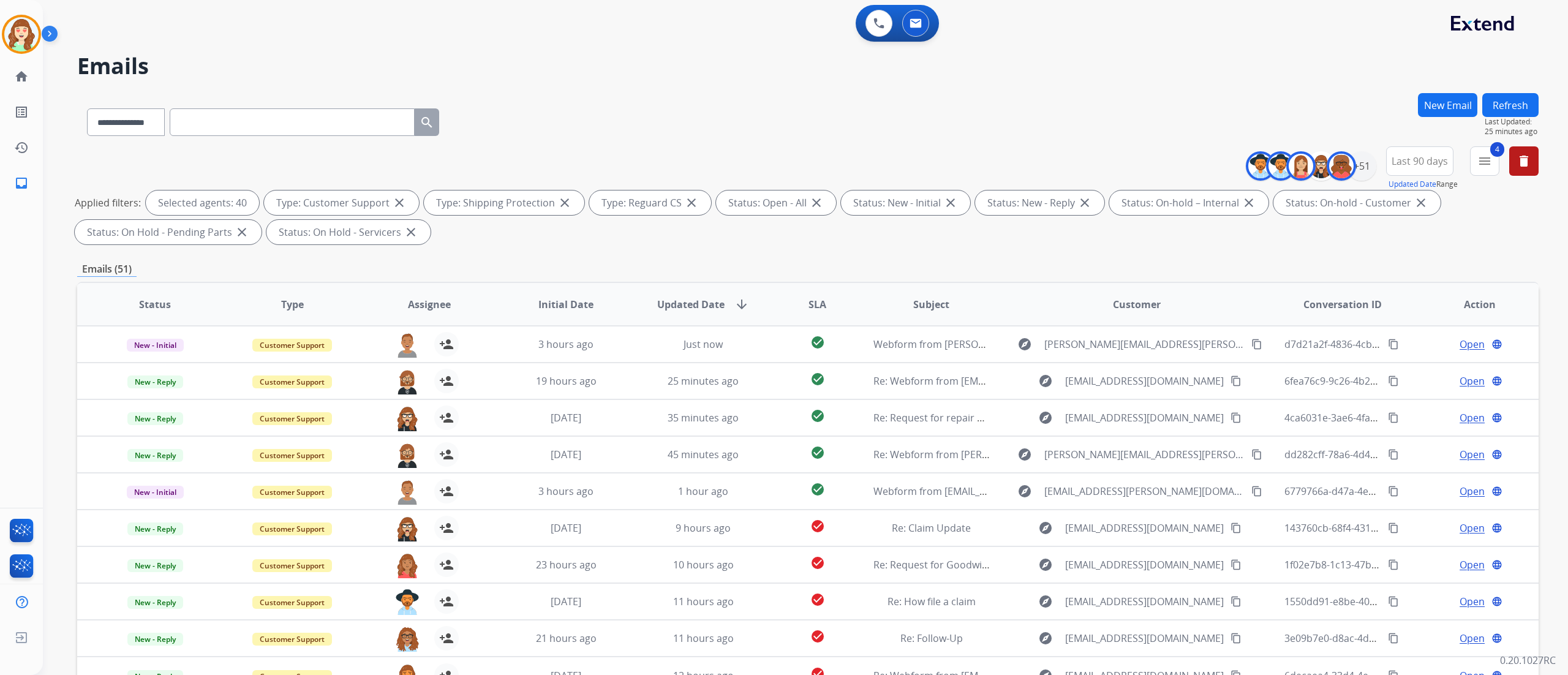
click at [1549, 269] on div "**********" at bounding box center [805, 338] width 1525 height 675
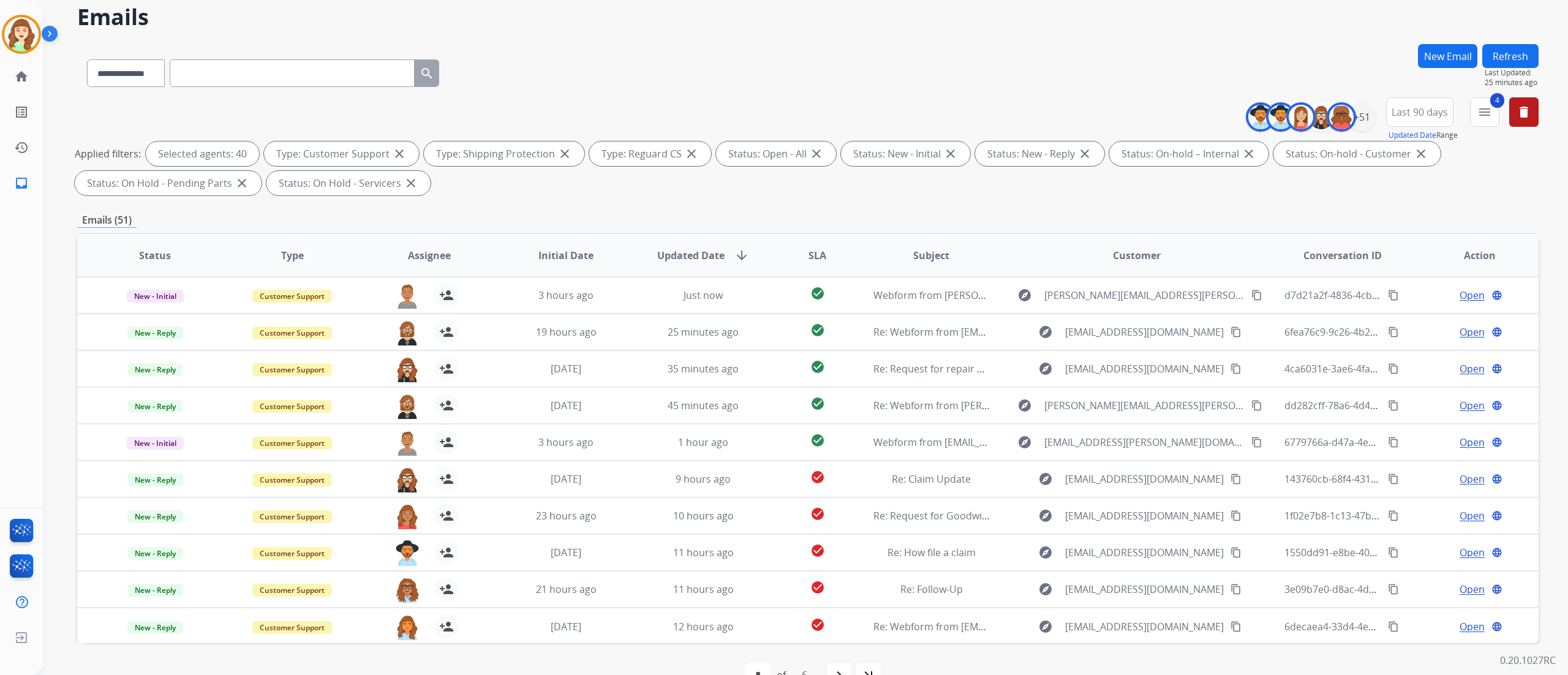
scroll to position [81, 0]
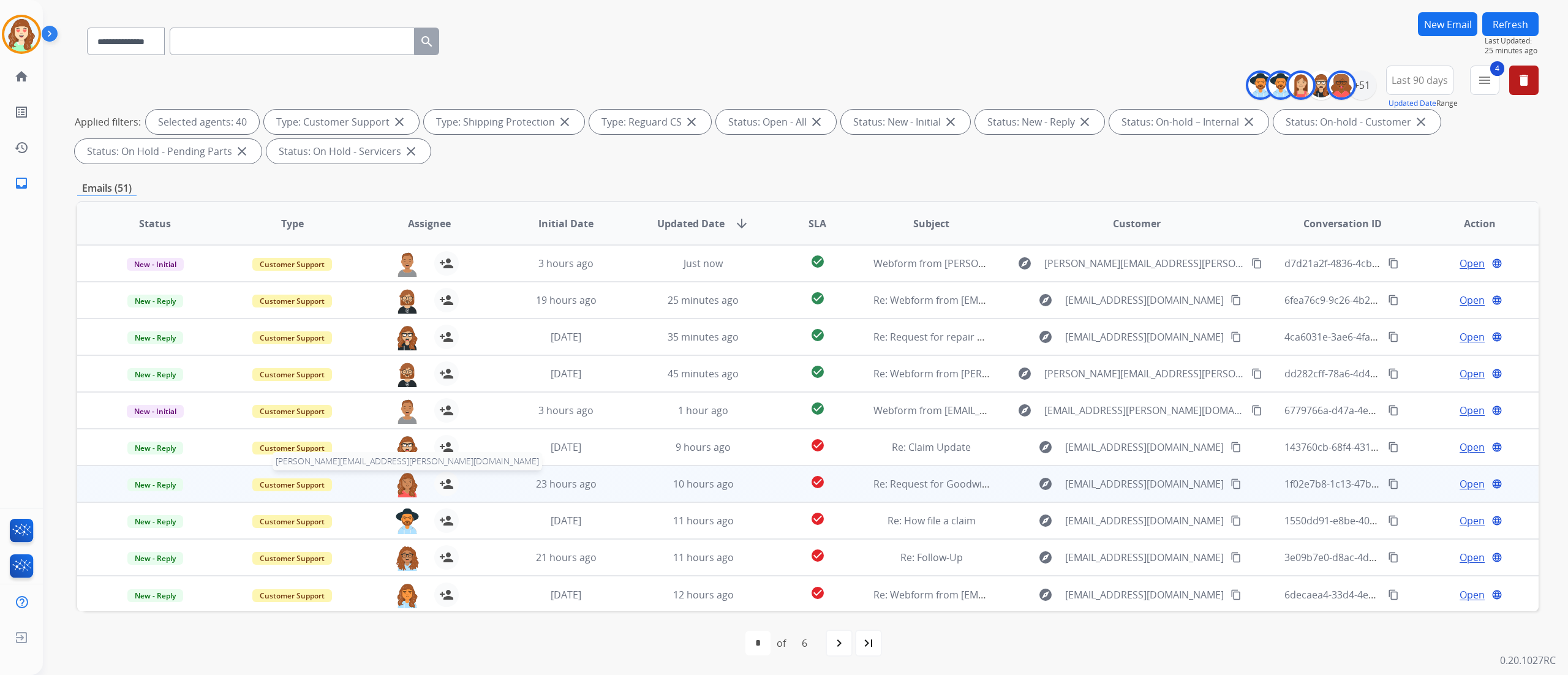
click at [402, 483] on img at bounding box center [407, 484] width 24 height 26
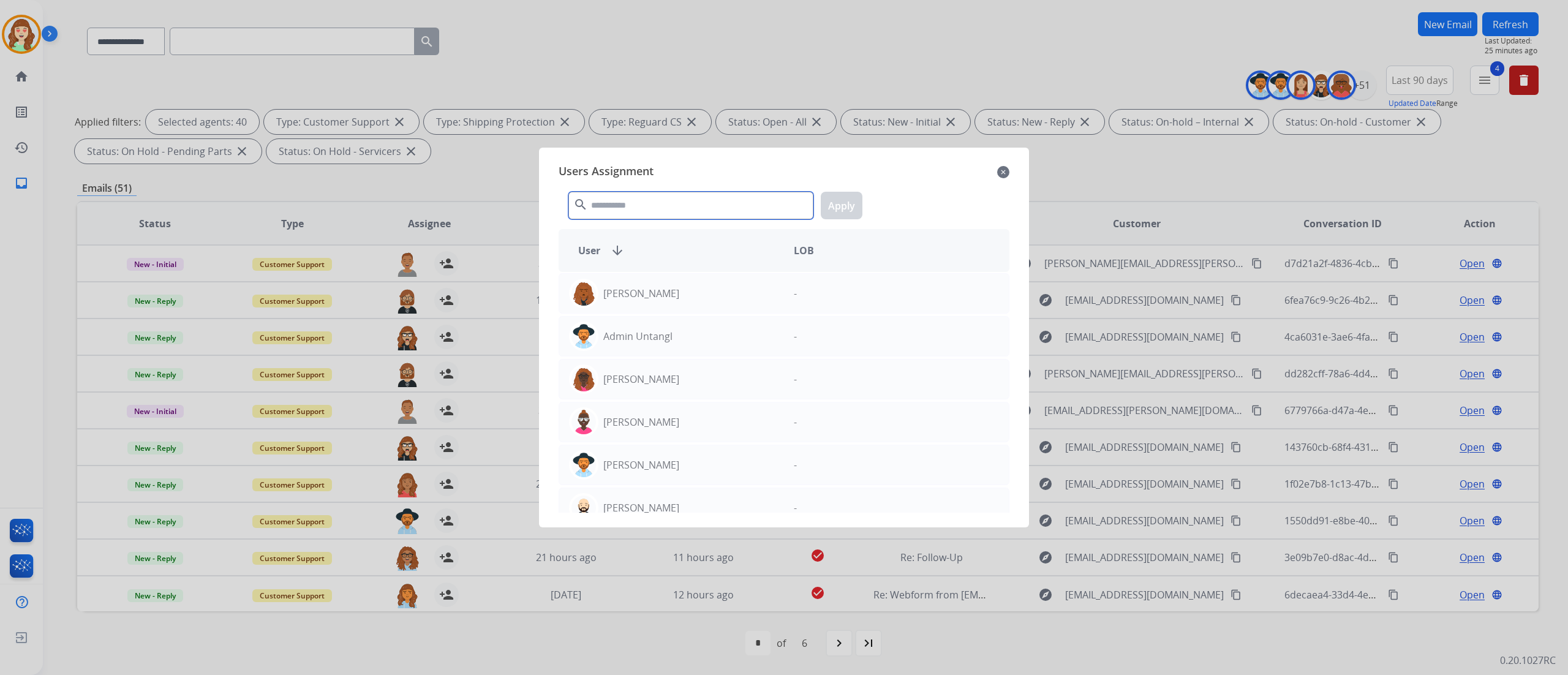
click at [633, 200] on input "text" at bounding box center [691, 205] width 245 height 28
type input "***"
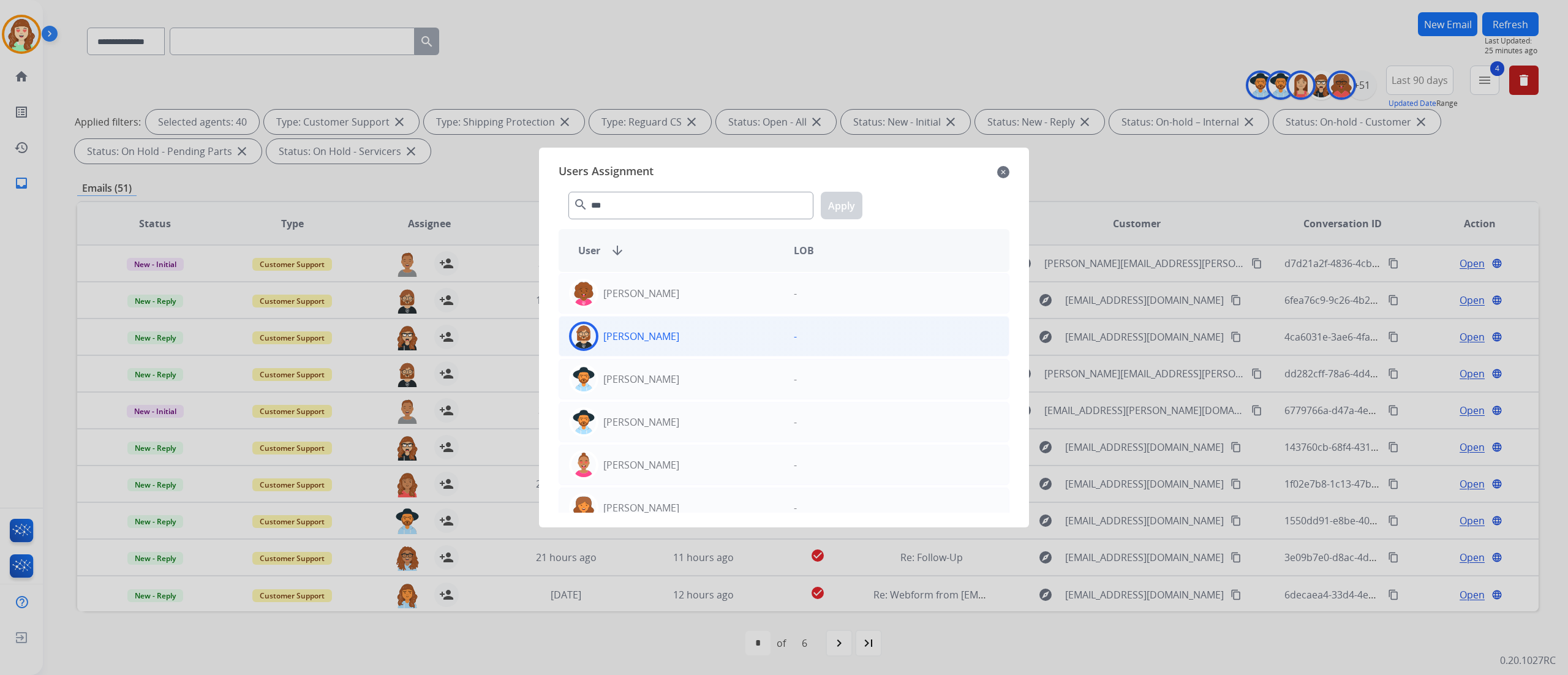
click at [706, 333] on div "[PERSON_NAME]" at bounding box center [671, 336] width 225 height 29
click at [844, 204] on button "Apply" at bounding box center [841, 205] width 42 height 28
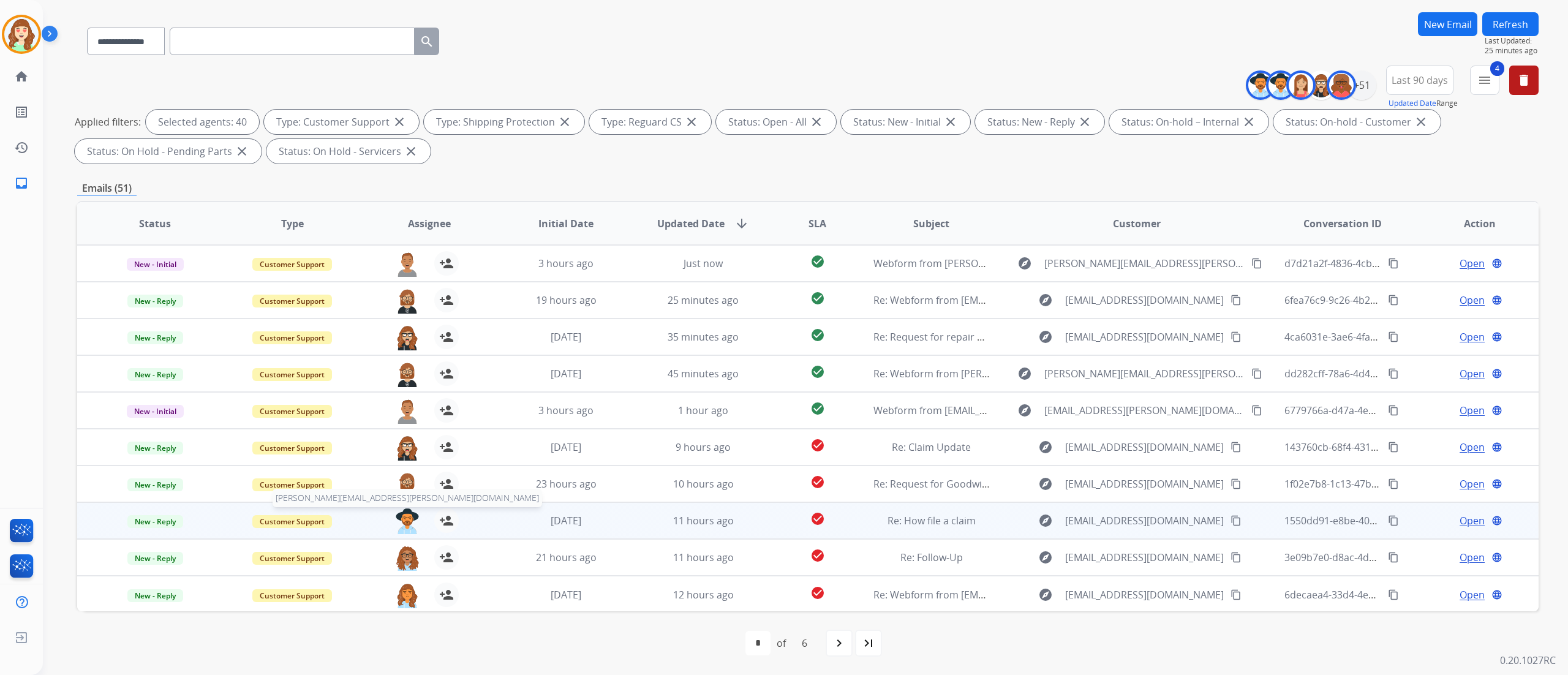
click at [402, 515] on img at bounding box center [407, 521] width 24 height 26
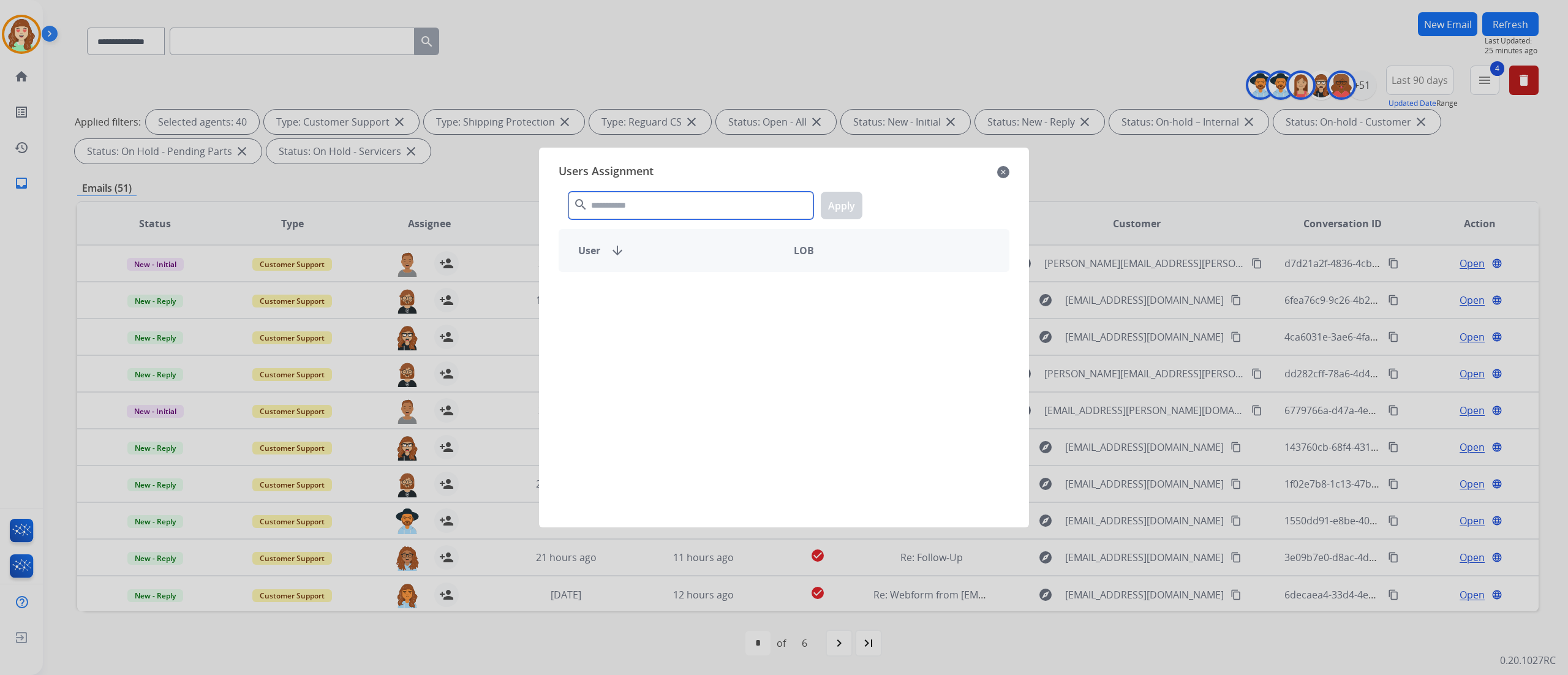
click at [668, 202] on input "text" at bounding box center [691, 205] width 245 height 28
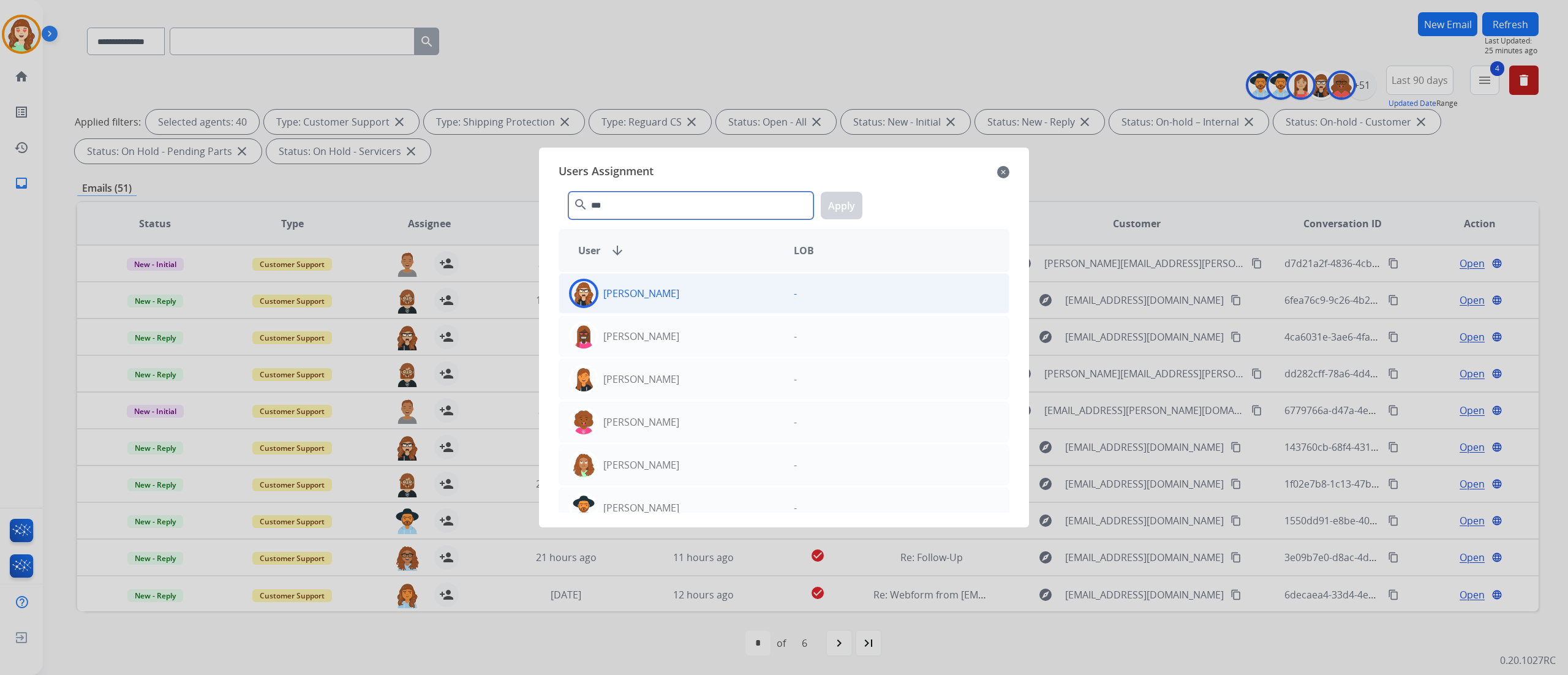
type input "***"
click at [723, 304] on div "[PERSON_NAME]" at bounding box center [671, 293] width 225 height 29
click at [844, 208] on button "Apply" at bounding box center [841, 205] width 42 height 28
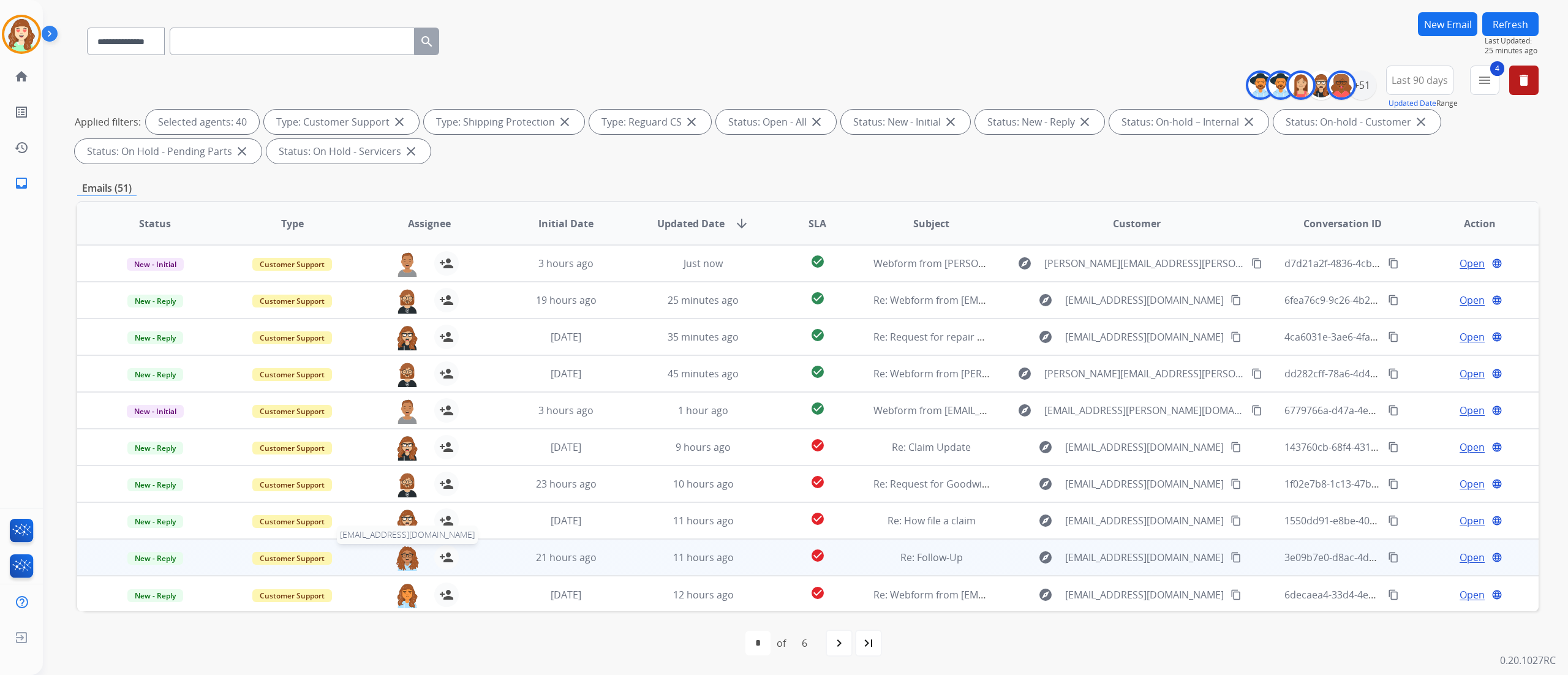
click at [405, 553] on img at bounding box center [407, 558] width 24 height 26
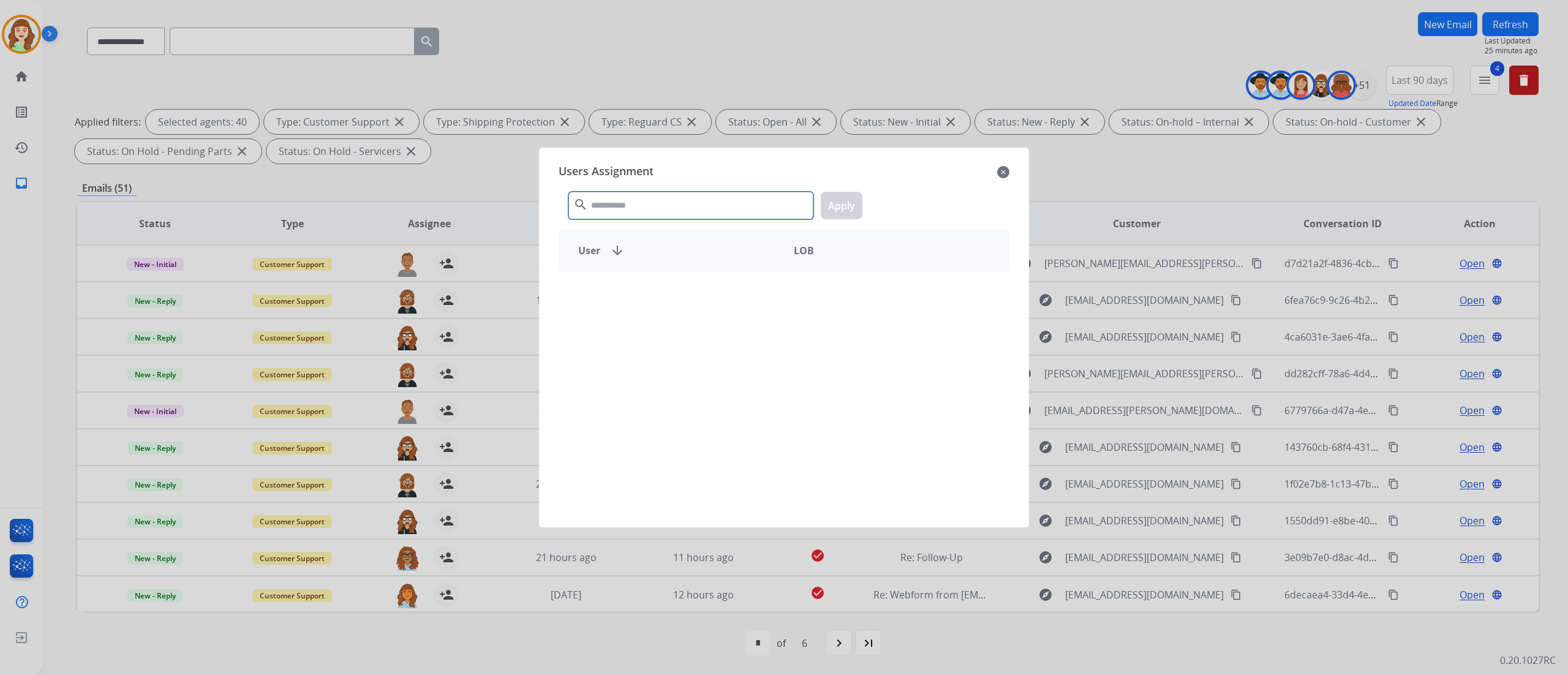
click at [743, 204] on input "text" at bounding box center [691, 205] width 245 height 28
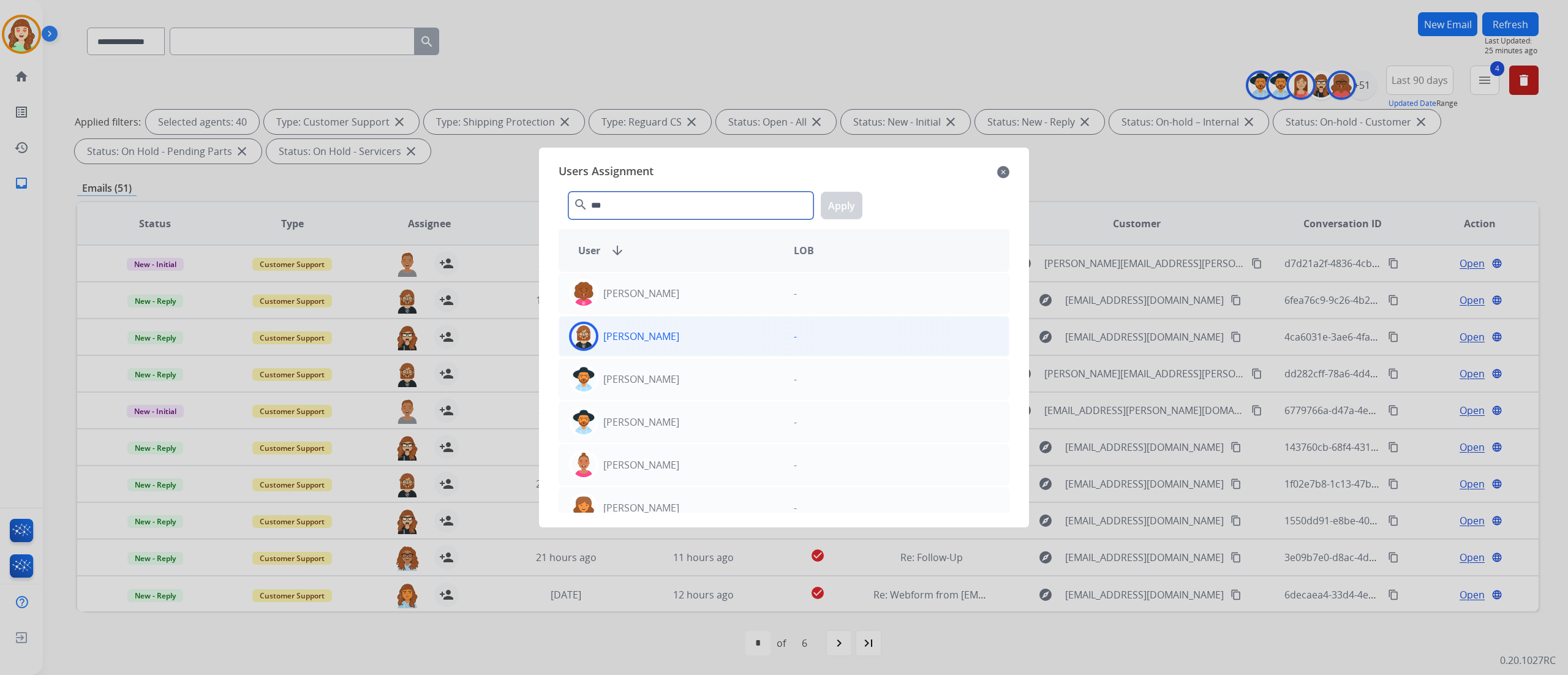
type input "***"
click at [726, 332] on div "[PERSON_NAME]" at bounding box center [671, 336] width 225 height 29
click at [839, 206] on button "Apply" at bounding box center [841, 205] width 42 height 28
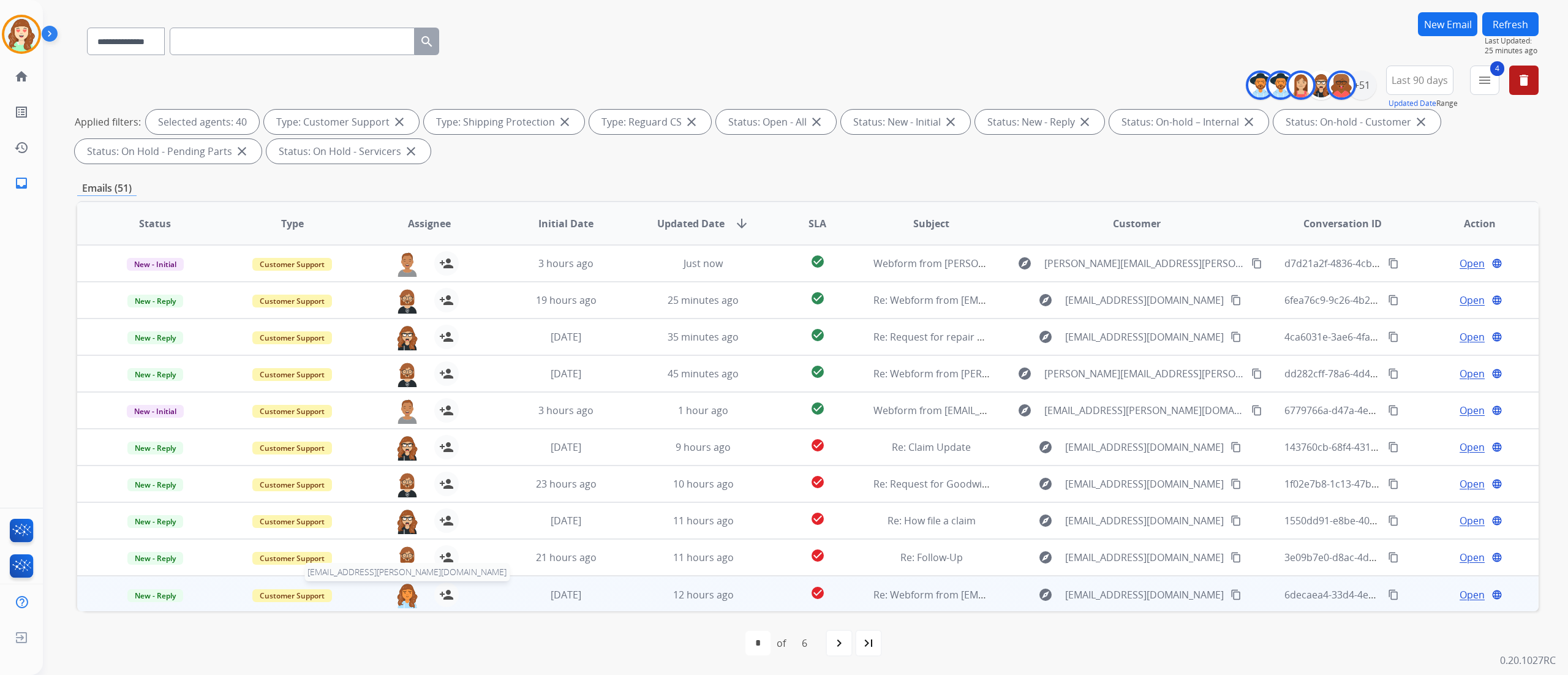
click at [411, 597] on img at bounding box center [407, 595] width 24 height 26
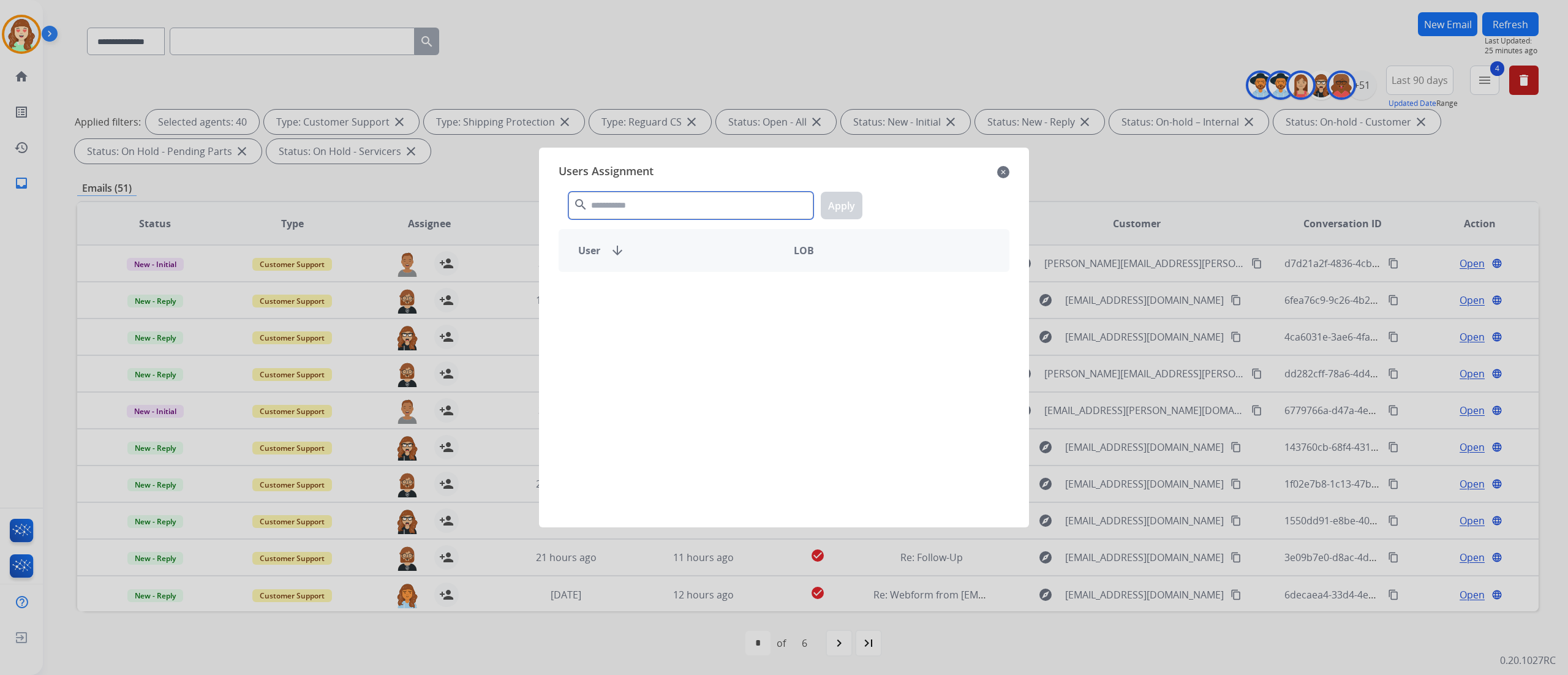
click at [680, 207] on input "text" at bounding box center [691, 205] width 245 height 28
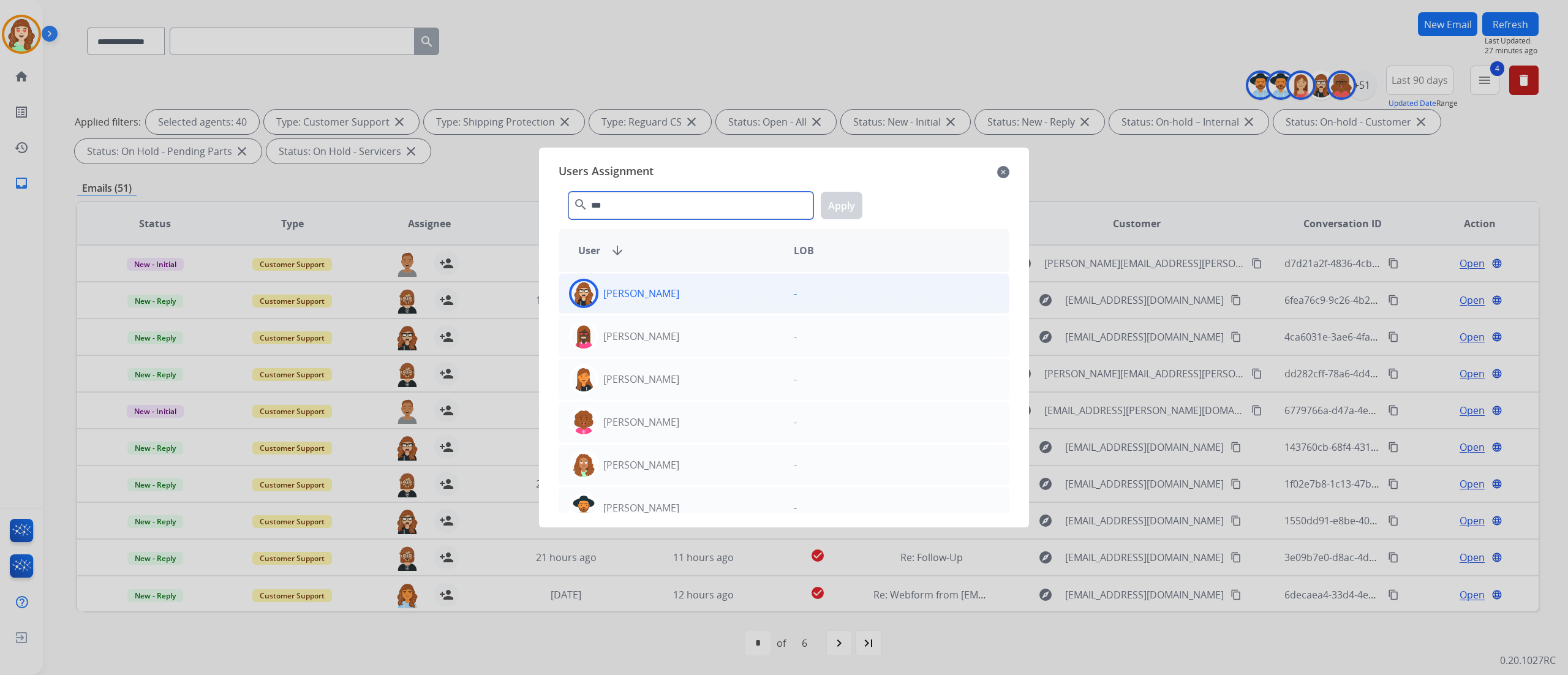
type input "***"
click at [732, 293] on div "[PERSON_NAME]" at bounding box center [671, 293] width 225 height 29
click at [836, 210] on button "Apply" at bounding box center [841, 205] width 42 height 28
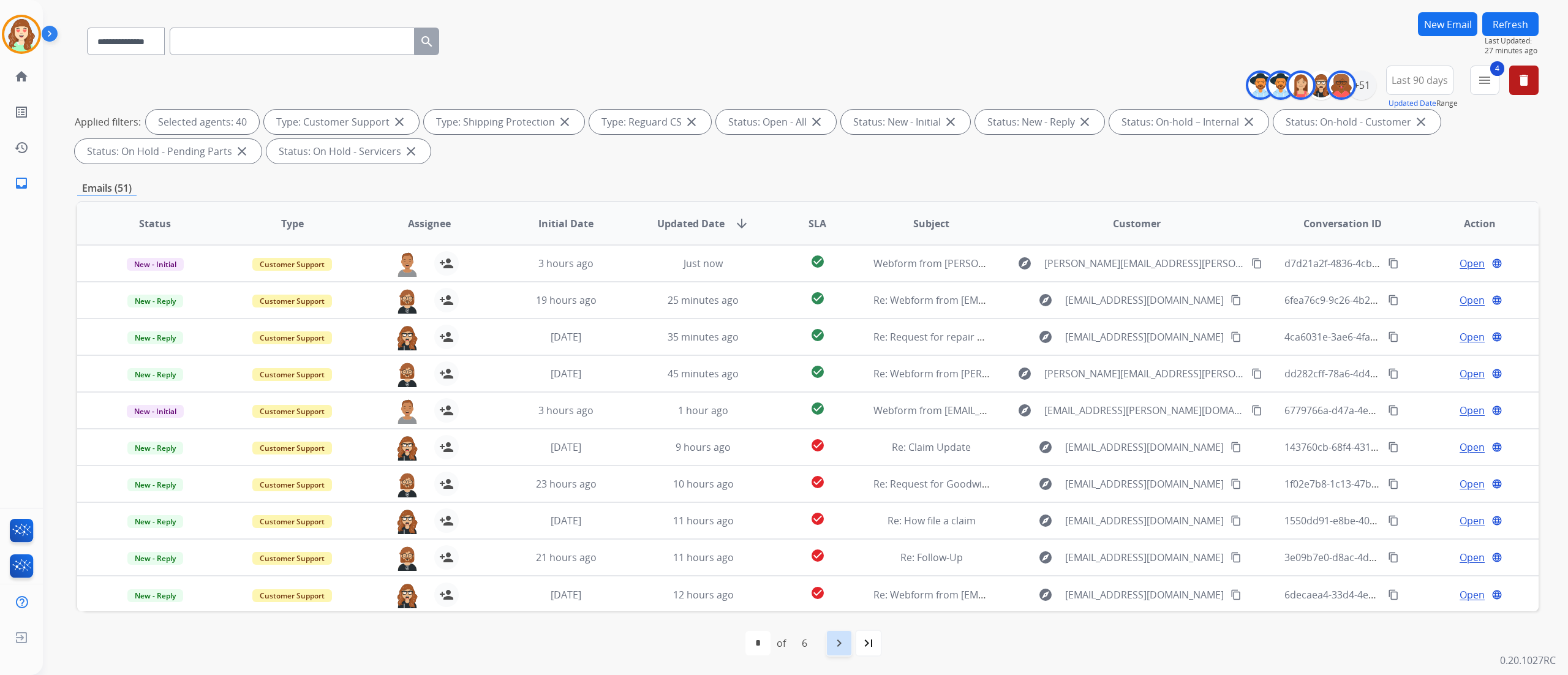
click at [833, 646] on mat-icon "navigate_next" at bounding box center [839, 643] width 15 height 15
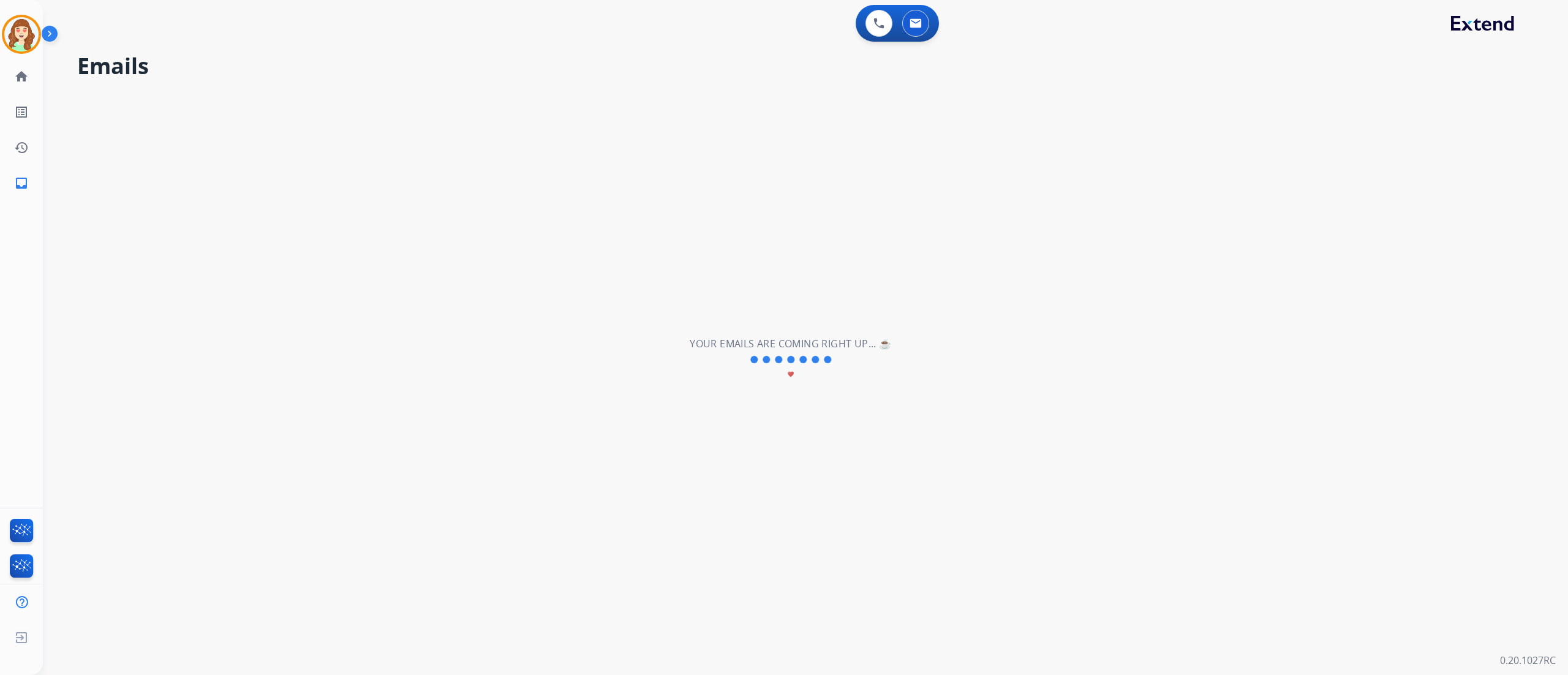
scroll to position [0, 0]
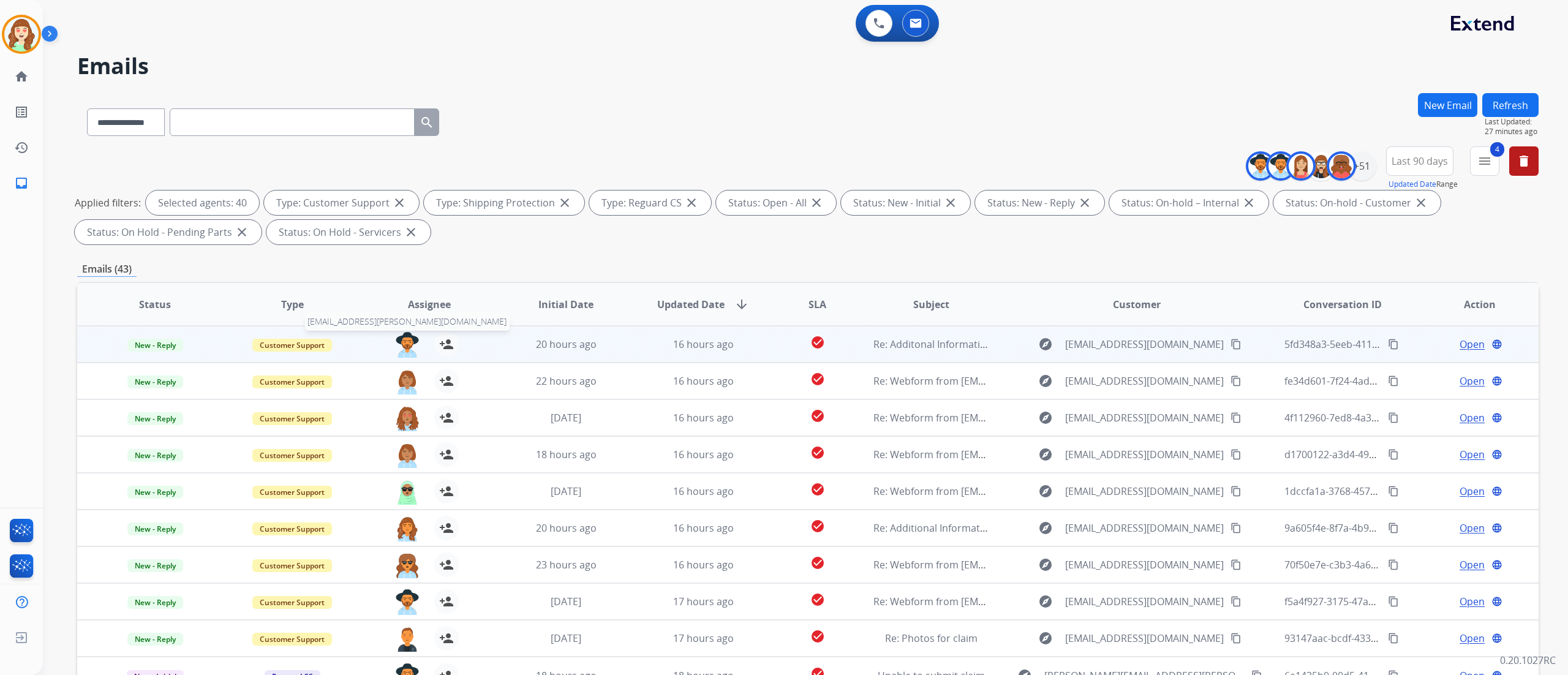
click at [407, 340] on img at bounding box center [407, 345] width 24 height 26
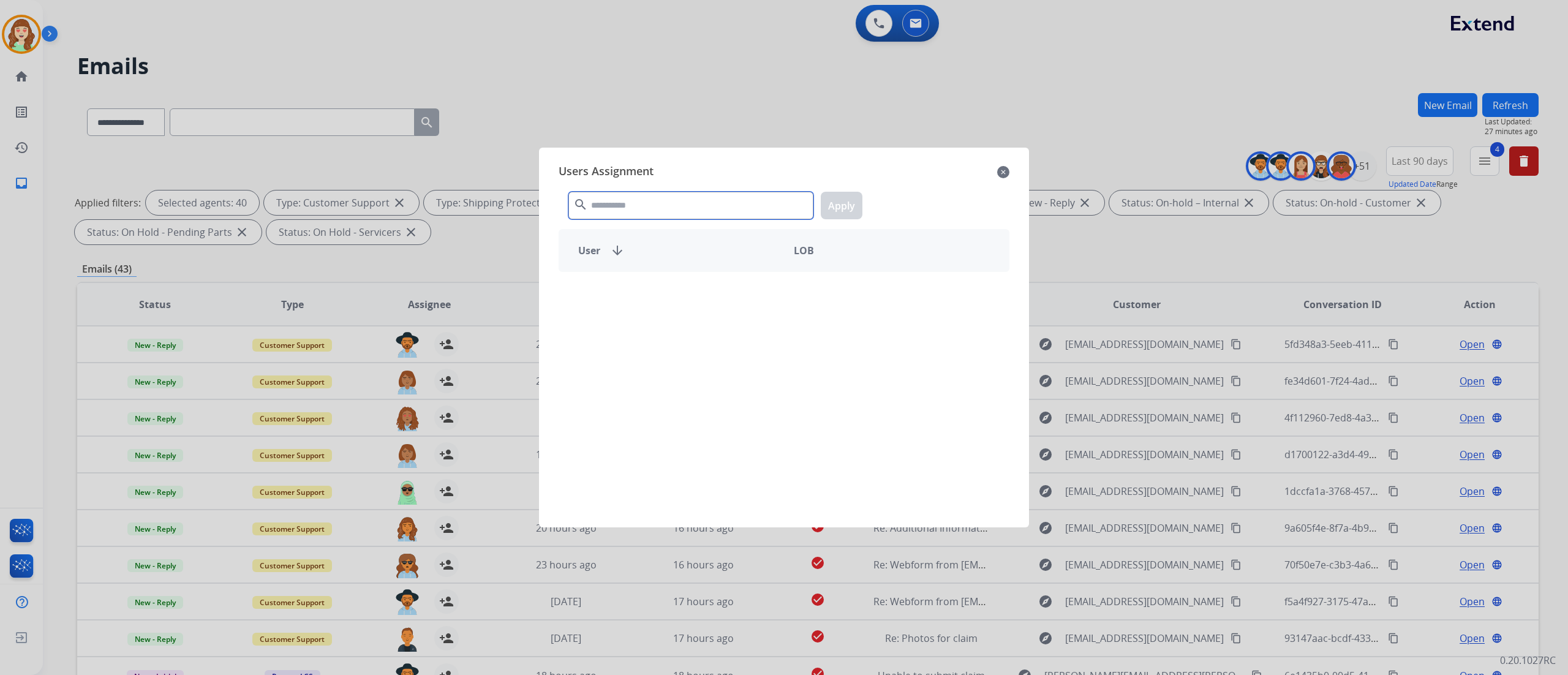
click at [669, 211] on input "text" at bounding box center [691, 205] width 245 height 28
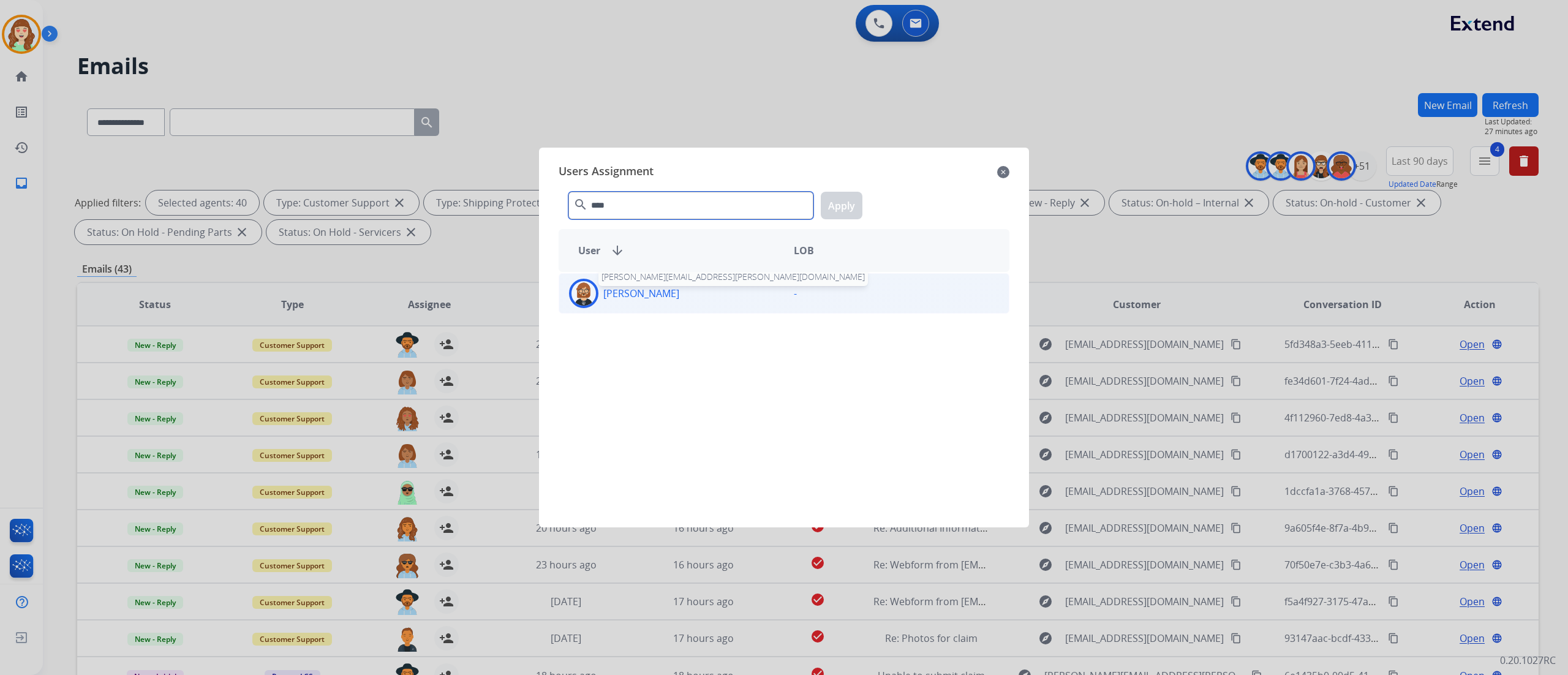
type input "***"
click at [630, 291] on p "[PERSON_NAME]" at bounding box center [641, 293] width 76 height 15
click at [838, 197] on button "Apply" at bounding box center [841, 205] width 42 height 28
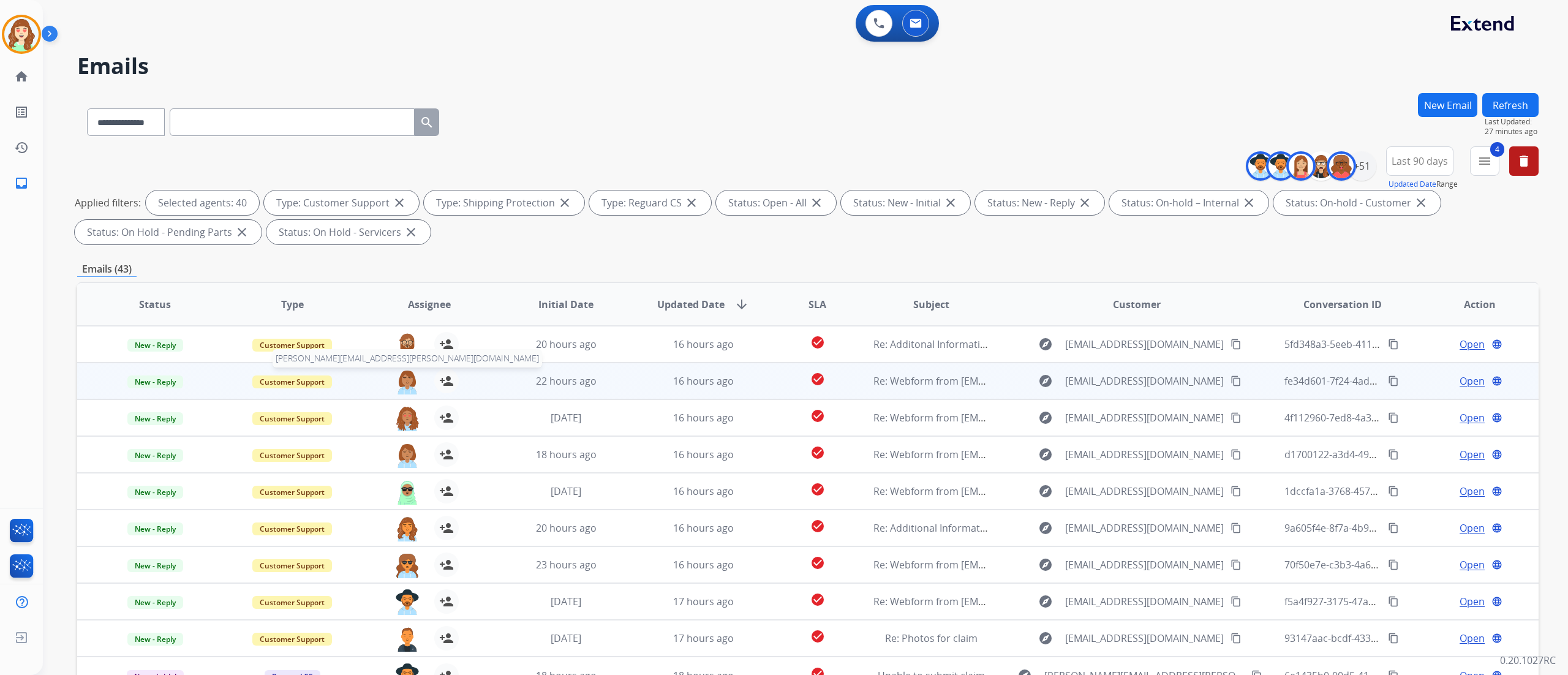
click at [412, 374] on img at bounding box center [407, 382] width 24 height 26
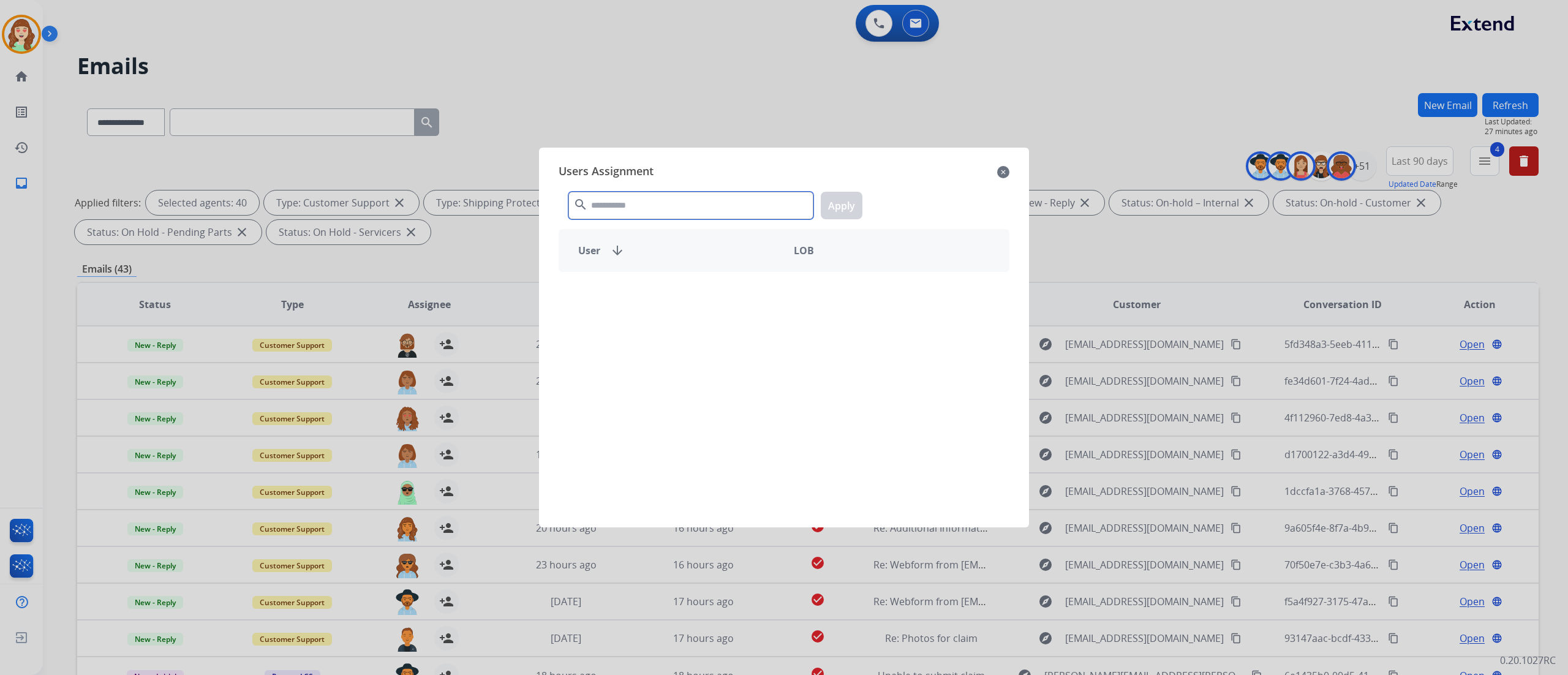
click at [638, 198] on input "text" at bounding box center [691, 205] width 245 height 28
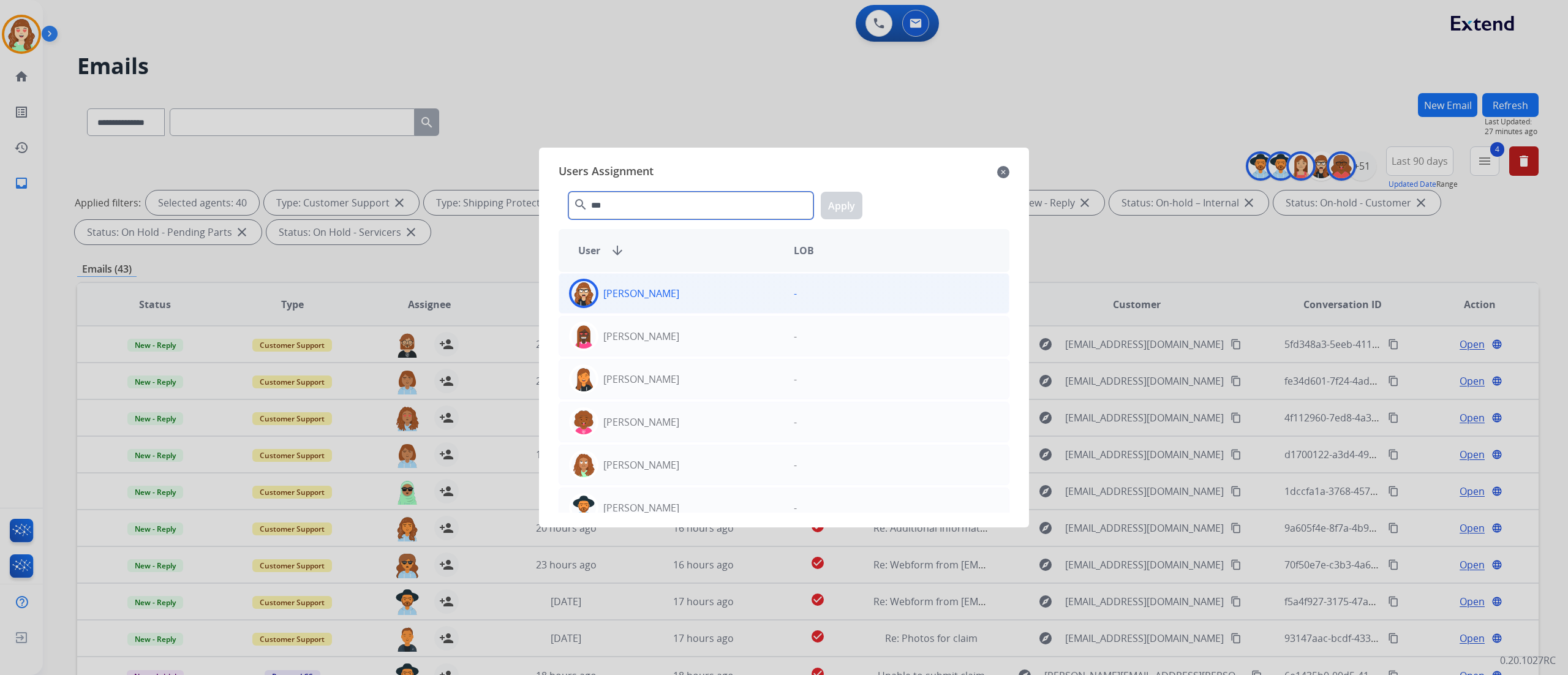
type input "***"
click at [731, 295] on div "[PERSON_NAME]" at bounding box center [671, 293] width 225 height 29
click at [839, 204] on button "Apply" at bounding box center [841, 205] width 42 height 28
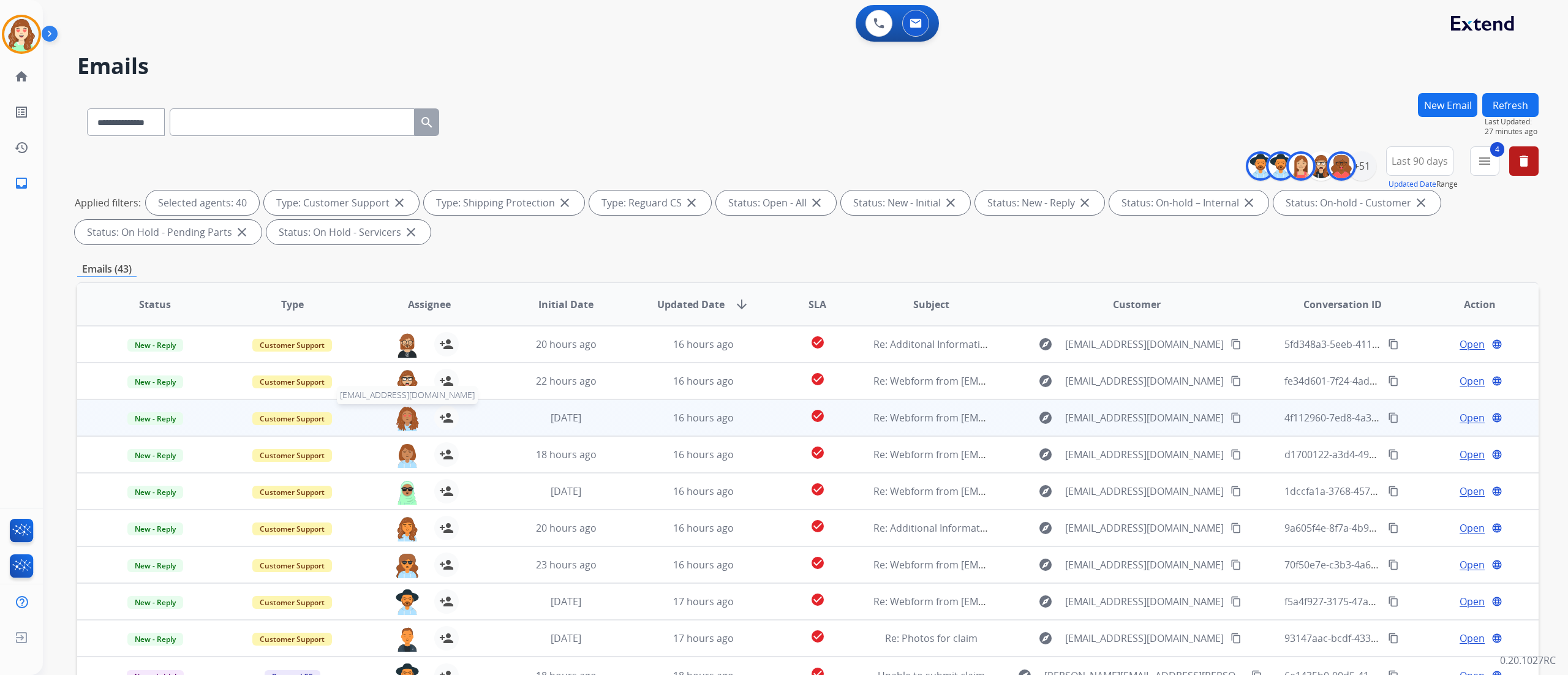
click at [404, 413] on img at bounding box center [407, 418] width 24 height 26
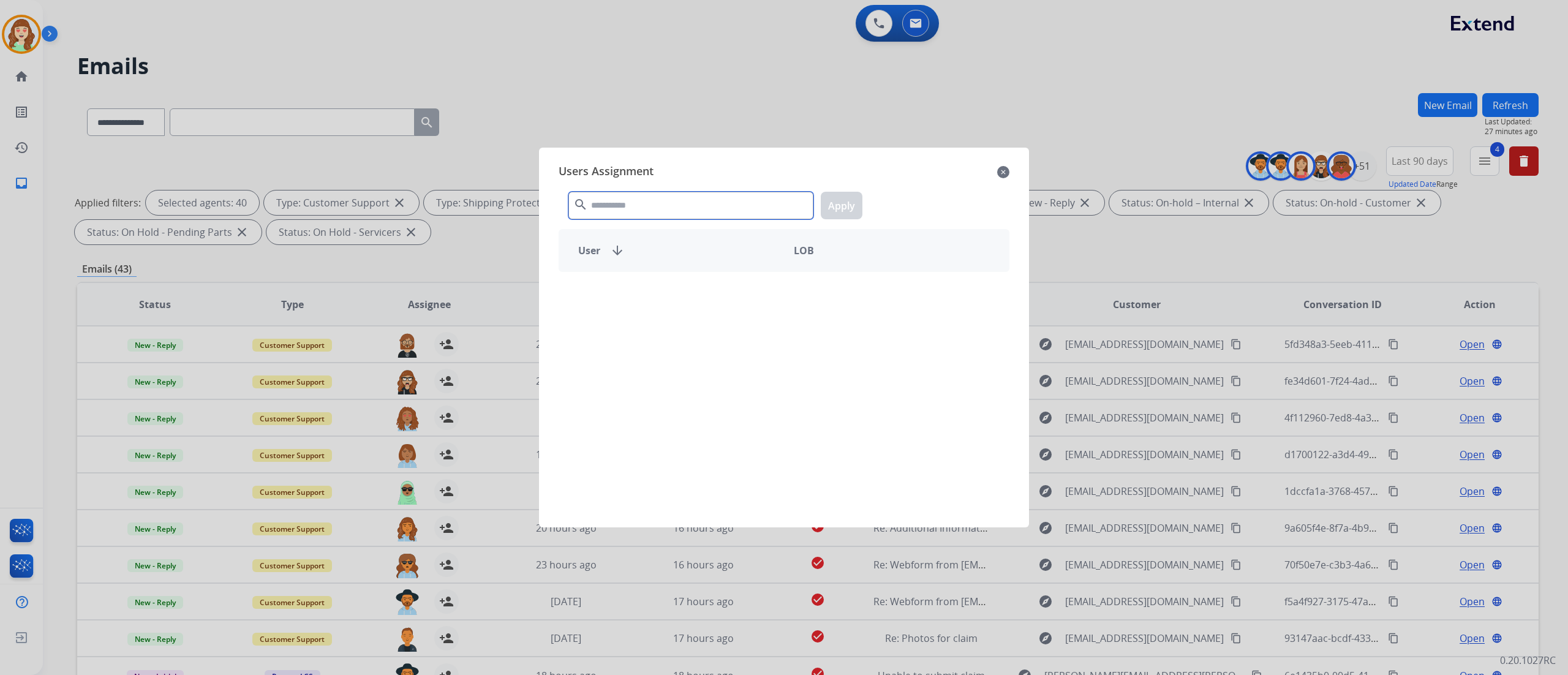
click at [646, 196] on input "text" at bounding box center [691, 205] width 245 height 28
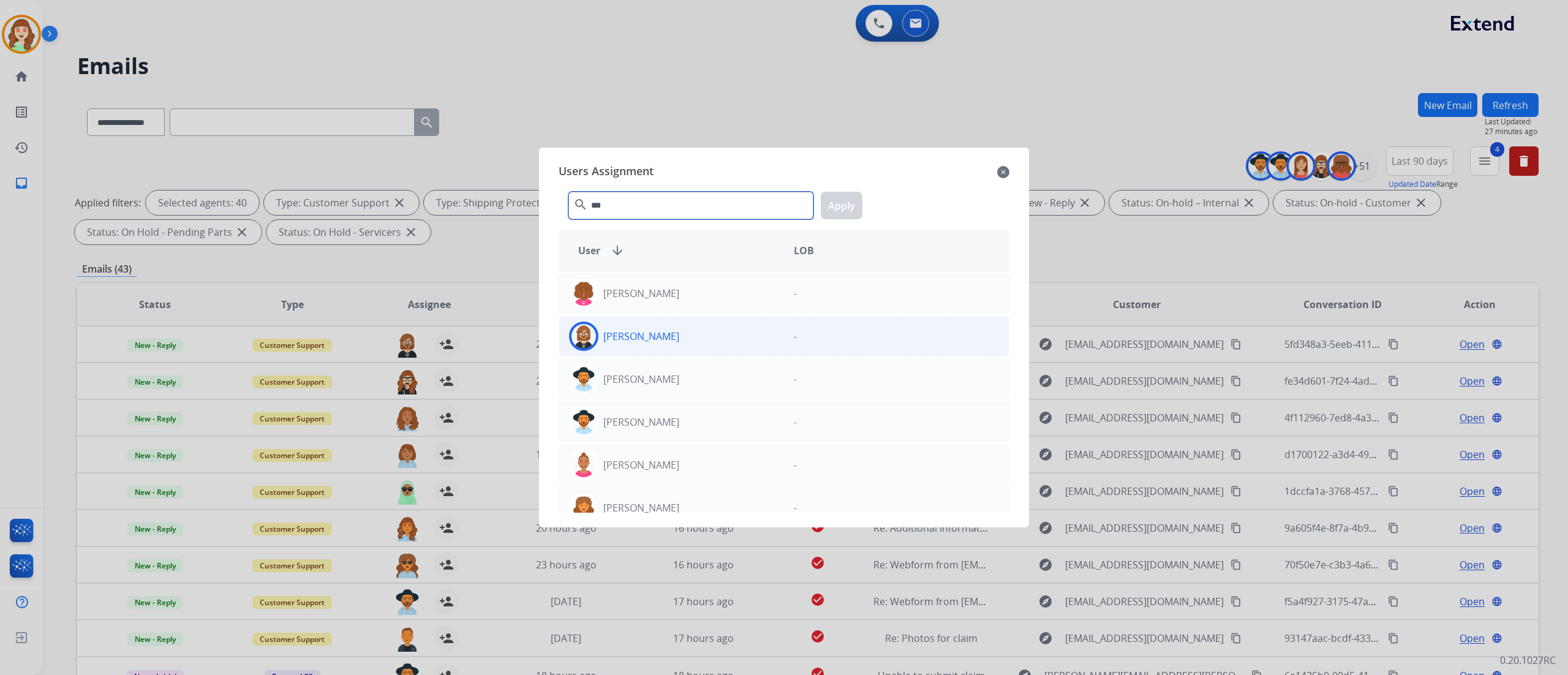
type input "***"
click at [682, 331] on div "[PERSON_NAME]" at bounding box center [671, 336] width 225 height 29
click at [840, 203] on button "Apply" at bounding box center [841, 205] width 42 height 28
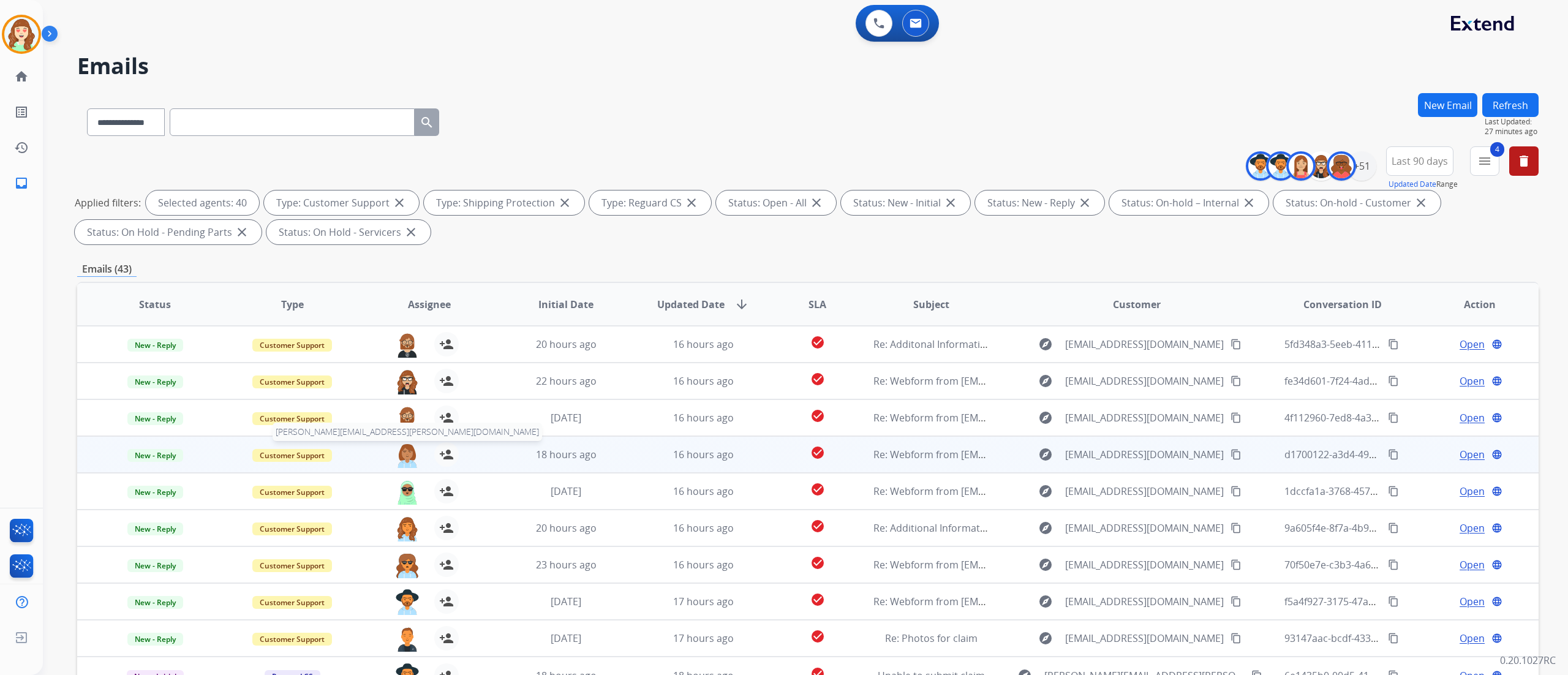
click at [397, 453] on img at bounding box center [407, 455] width 24 height 26
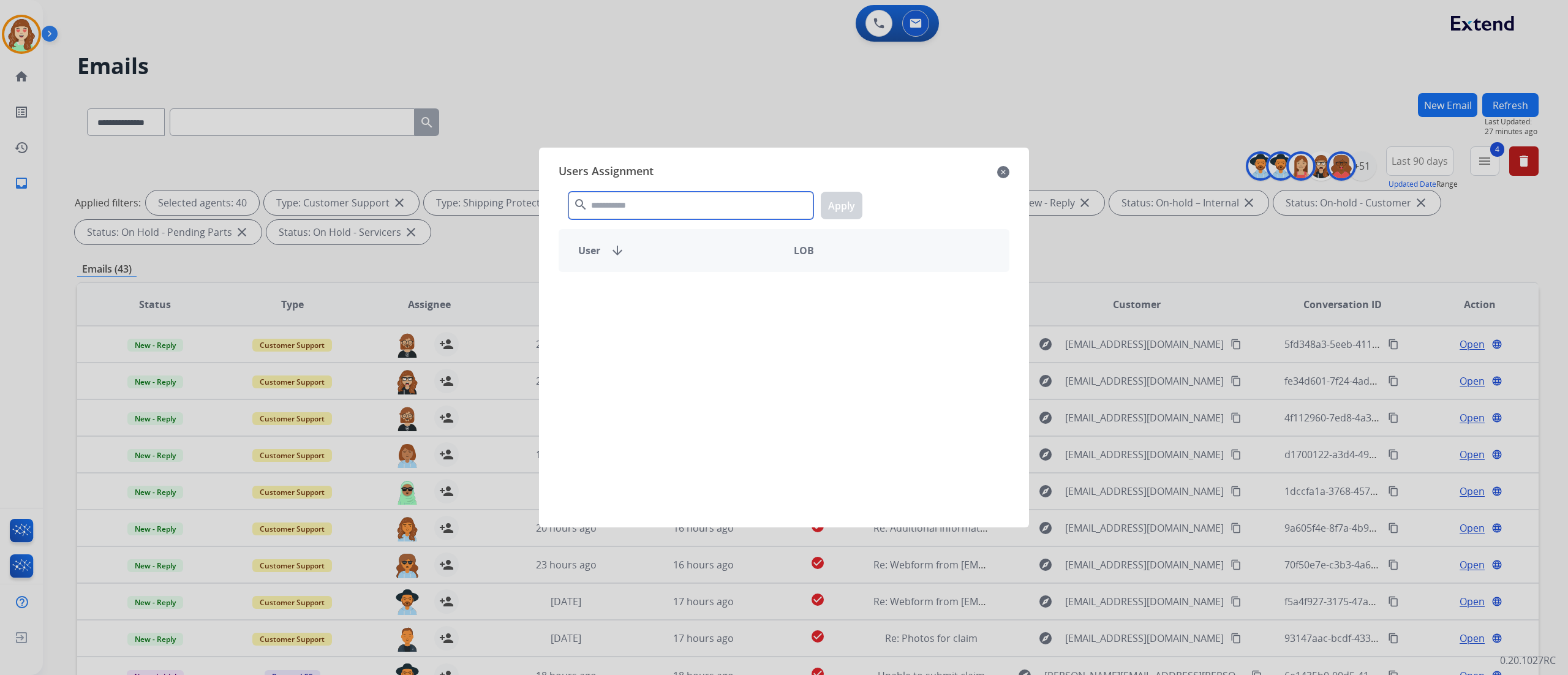
click at [596, 211] on input "text" at bounding box center [691, 205] width 245 height 28
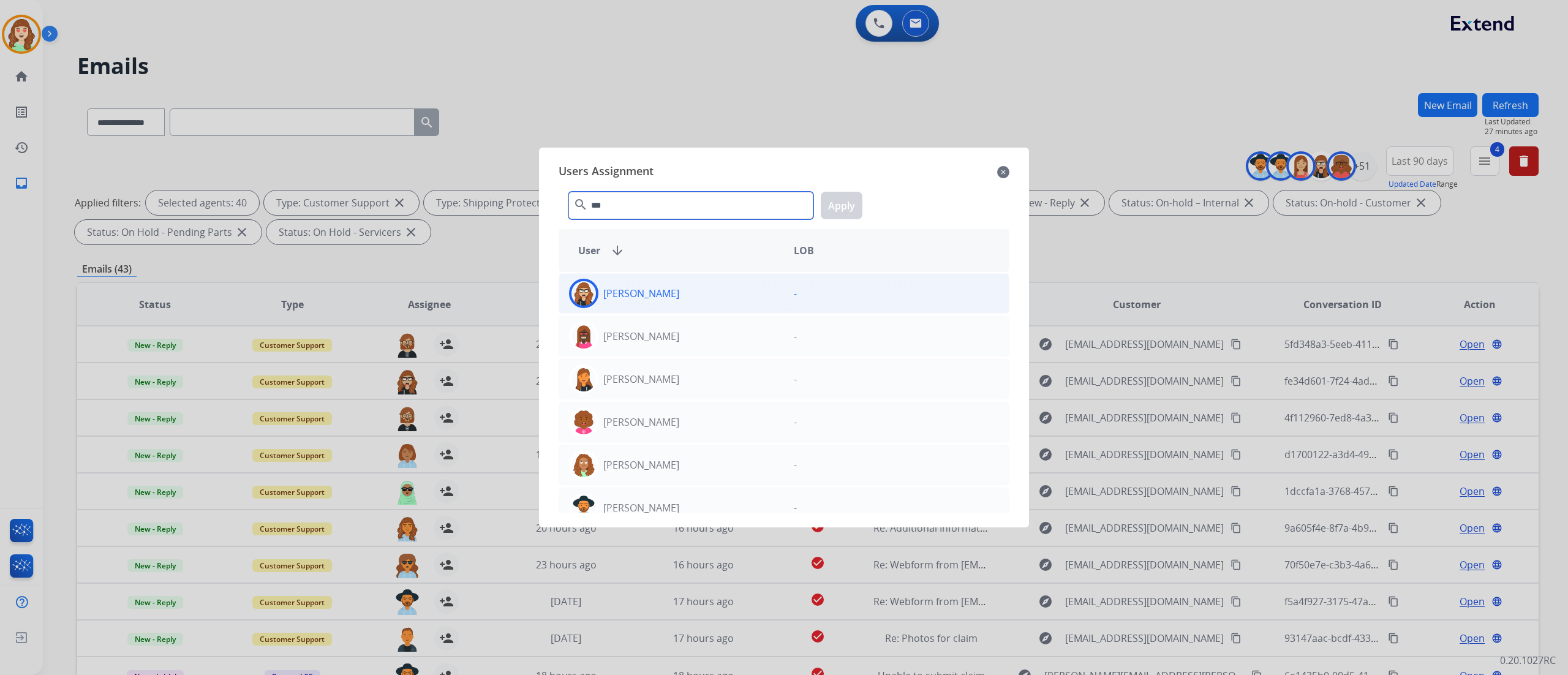
type input "***"
click at [708, 288] on div "[PERSON_NAME]" at bounding box center [671, 293] width 225 height 29
click at [844, 193] on button "Apply" at bounding box center [841, 205] width 42 height 28
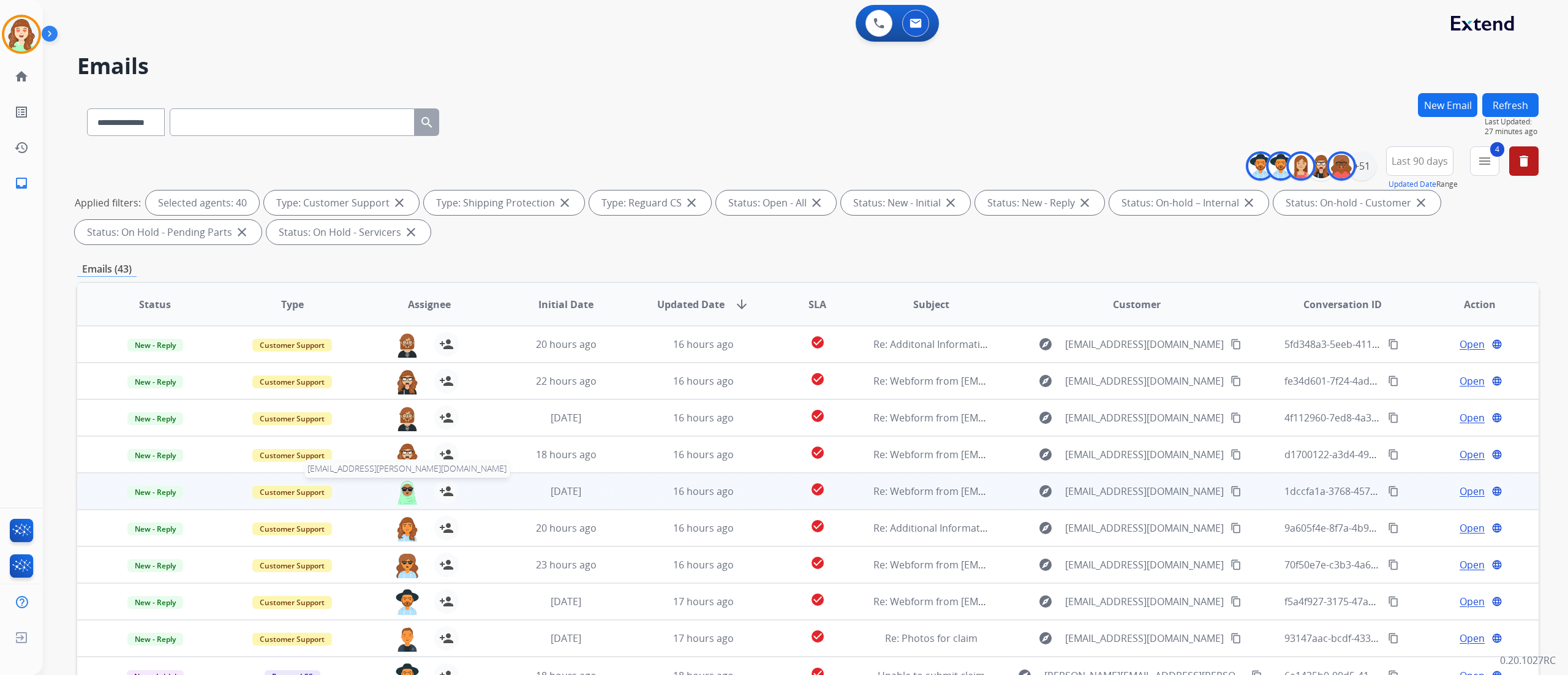
click at [400, 495] on img at bounding box center [407, 492] width 24 height 26
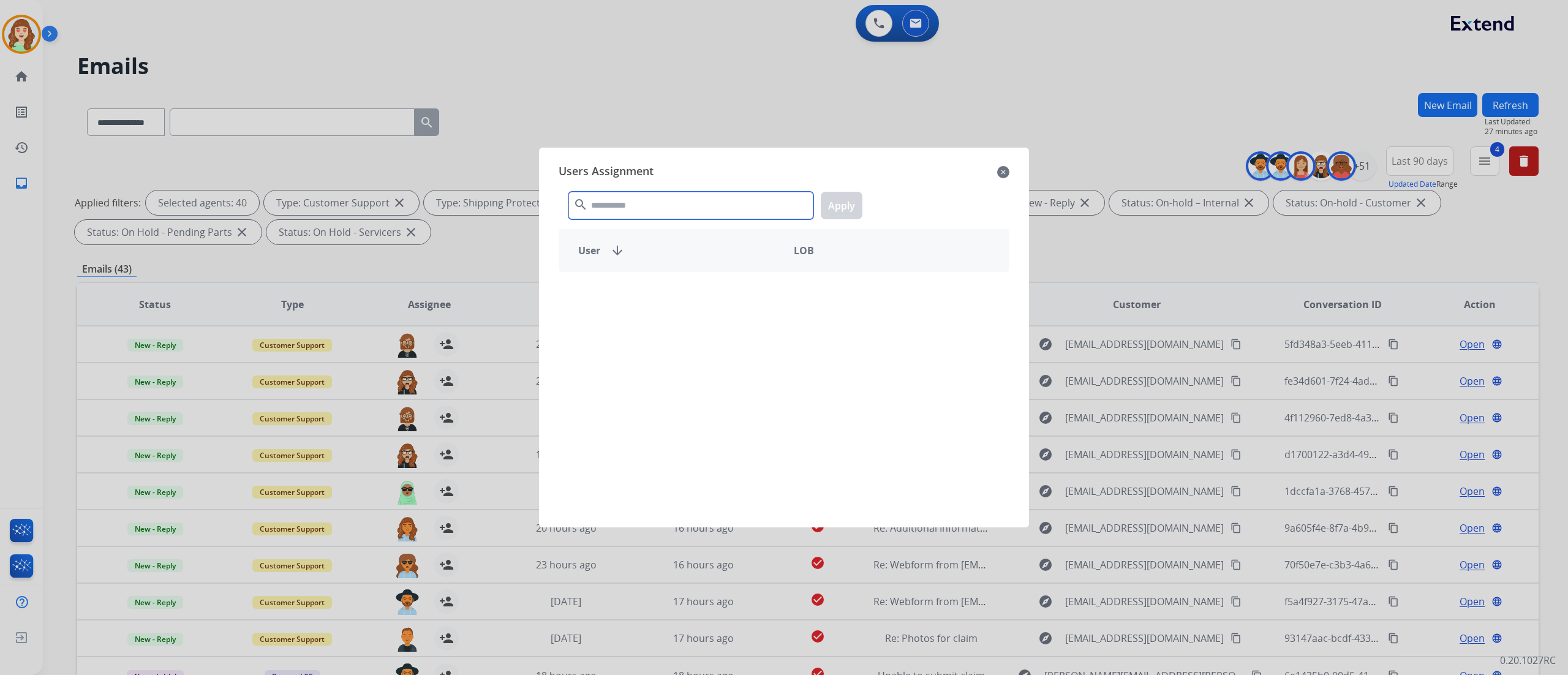
click at [639, 211] on input "text" at bounding box center [691, 205] width 245 height 28
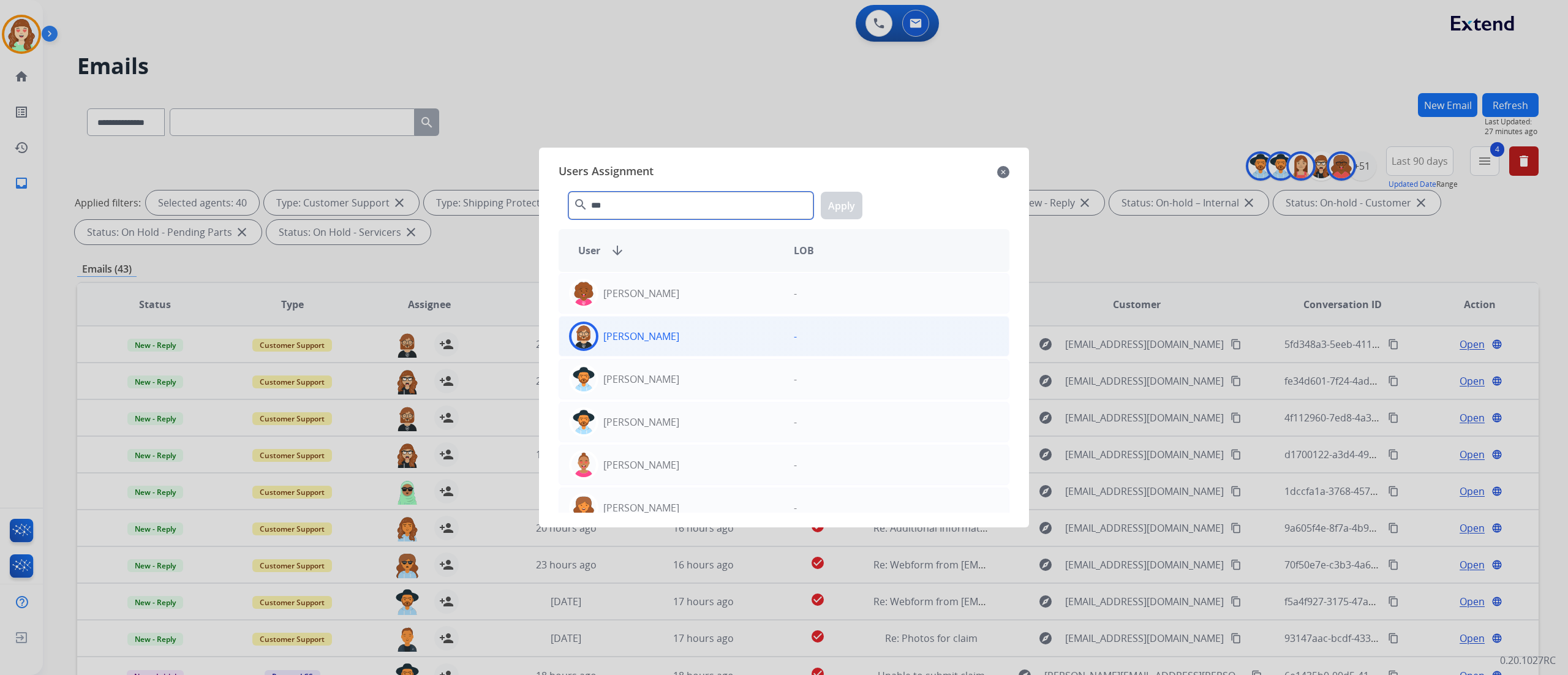
type input "***"
click at [704, 334] on div "[PERSON_NAME]" at bounding box center [671, 336] width 225 height 29
click at [838, 201] on button "Apply" at bounding box center [841, 205] width 42 height 28
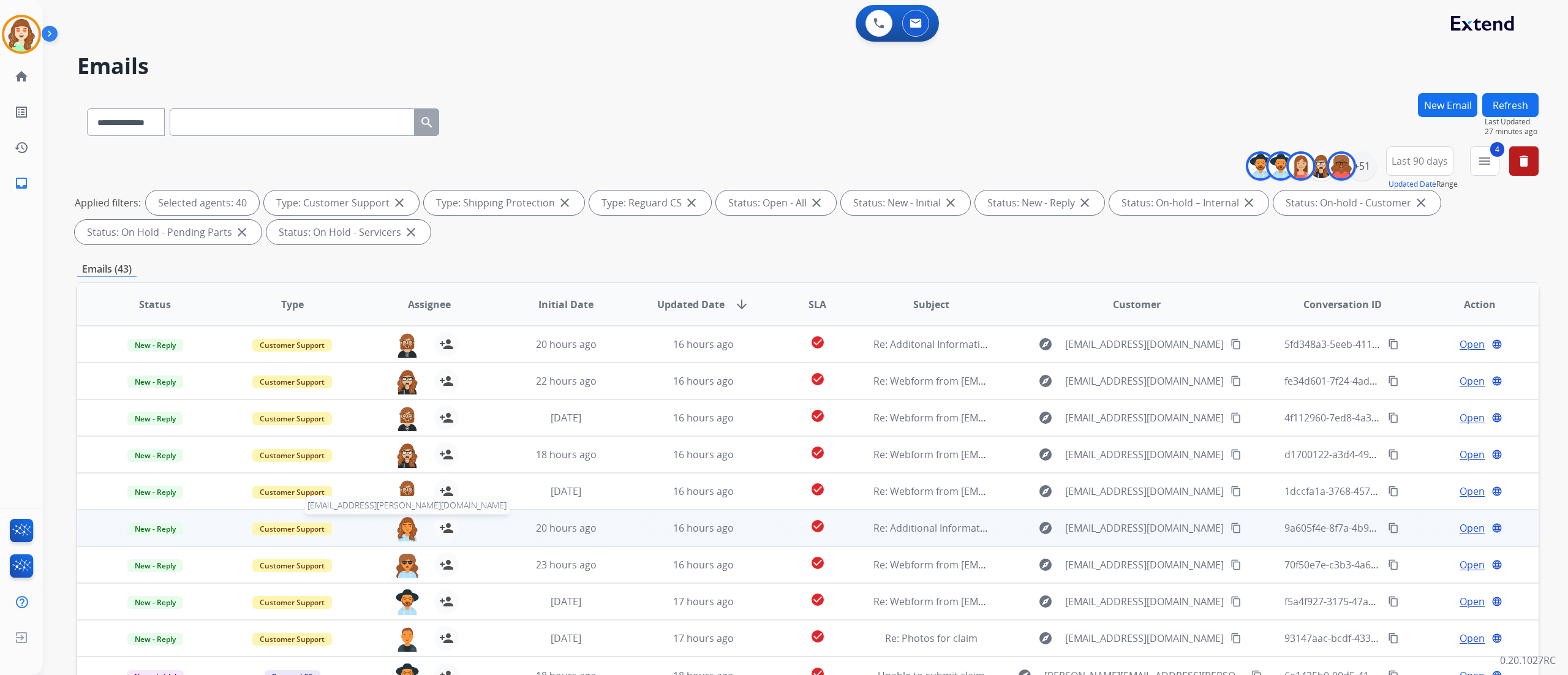
click at [398, 524] on img at bounding box center [407, 528] width 24 height 26
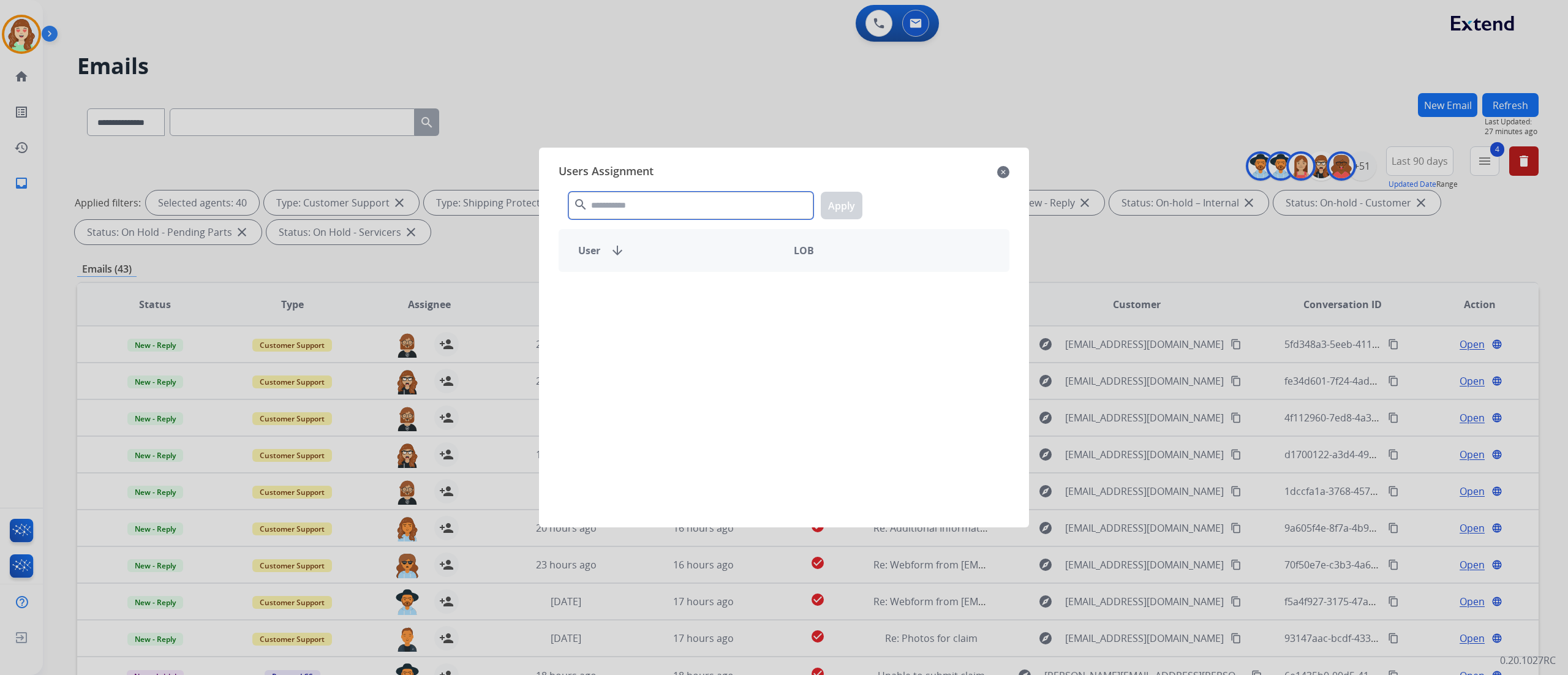
click at [605, 210] on input "text" at bounding box center [691, 205] width 245 height 28
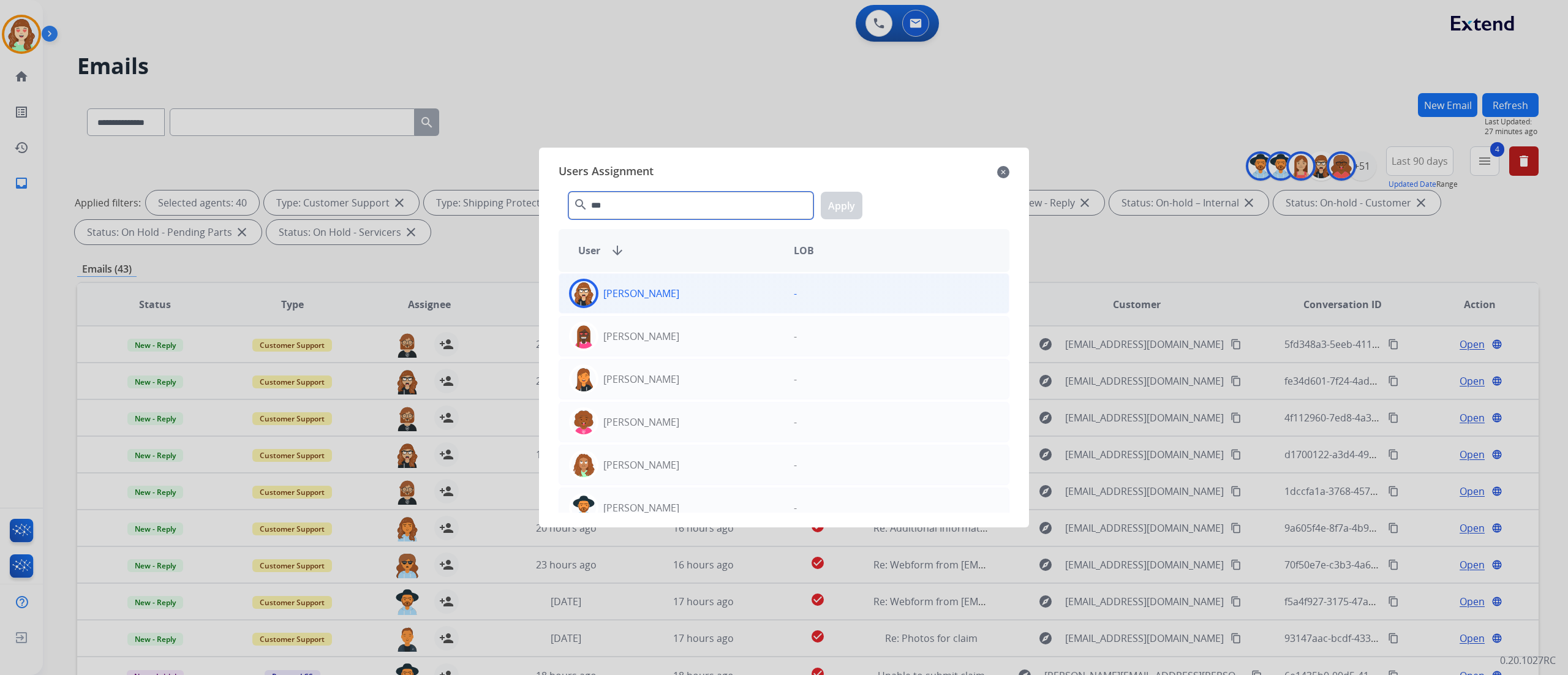
type input "***"
click at [694, 284] on div "[PERSON_NAME]" at bounding box center [671, 293] width 225 height 29
click at [847, 210] on button "Apply" at bounding box center [841, 205] width 42 height 28
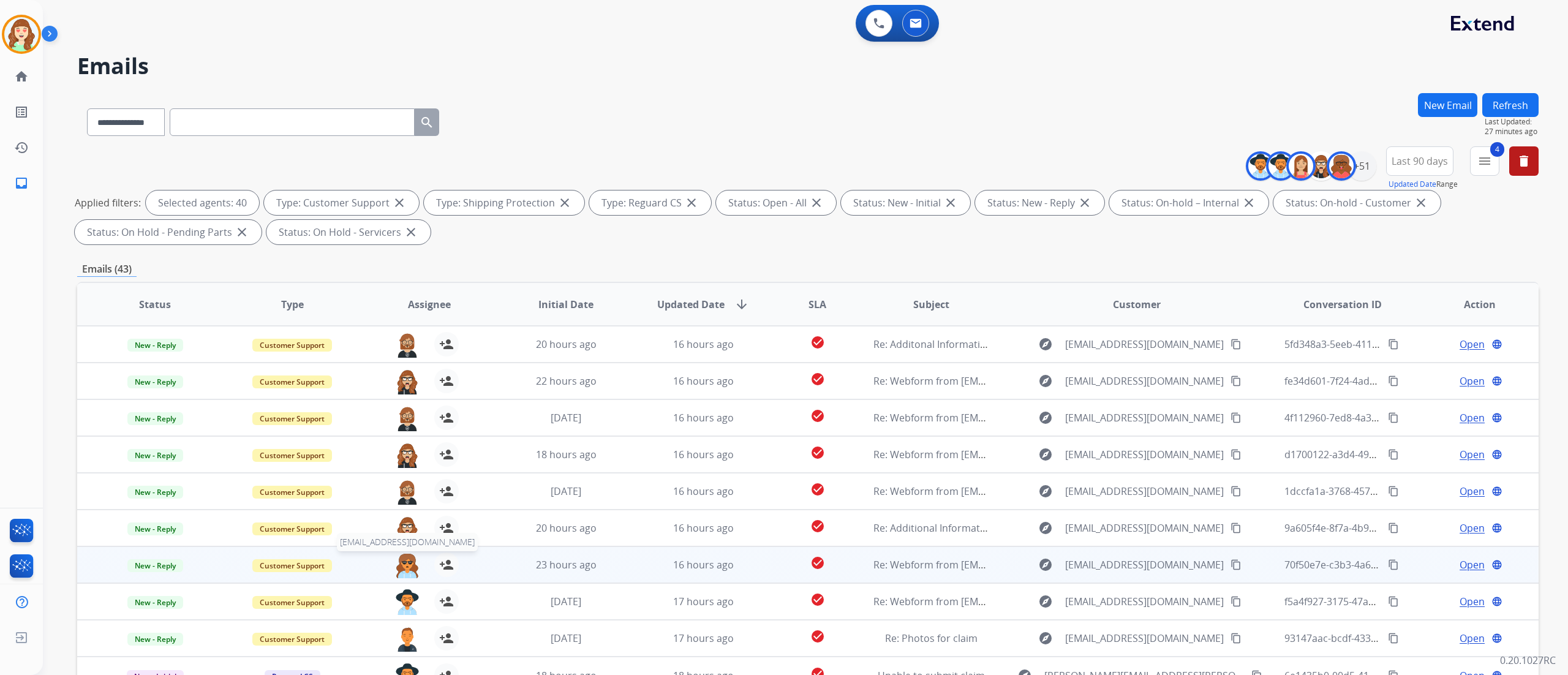
click at [404, 561] on img at bounding box center [407, 565] width 24 height 26
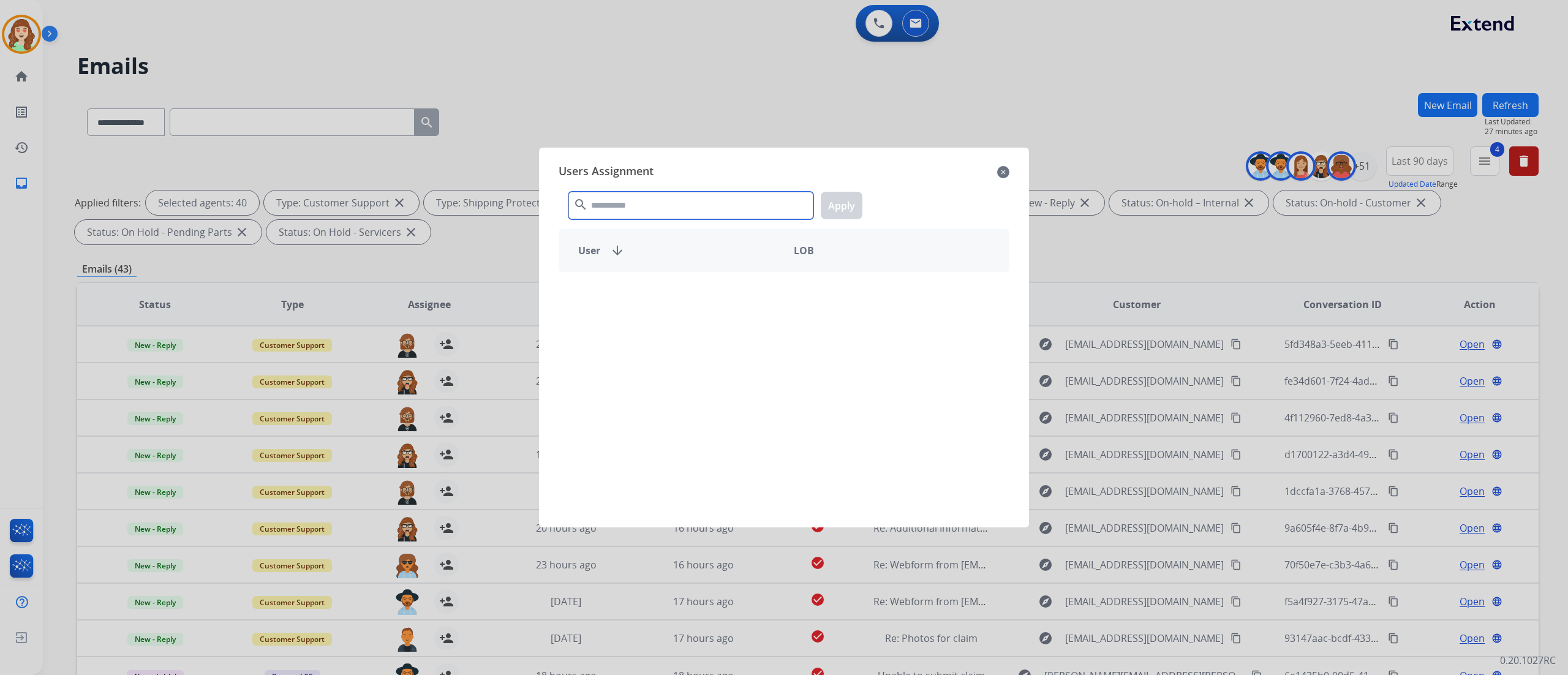
click at [668, 203] on input "text" at bounding box center [691, 205] width 245 height 28
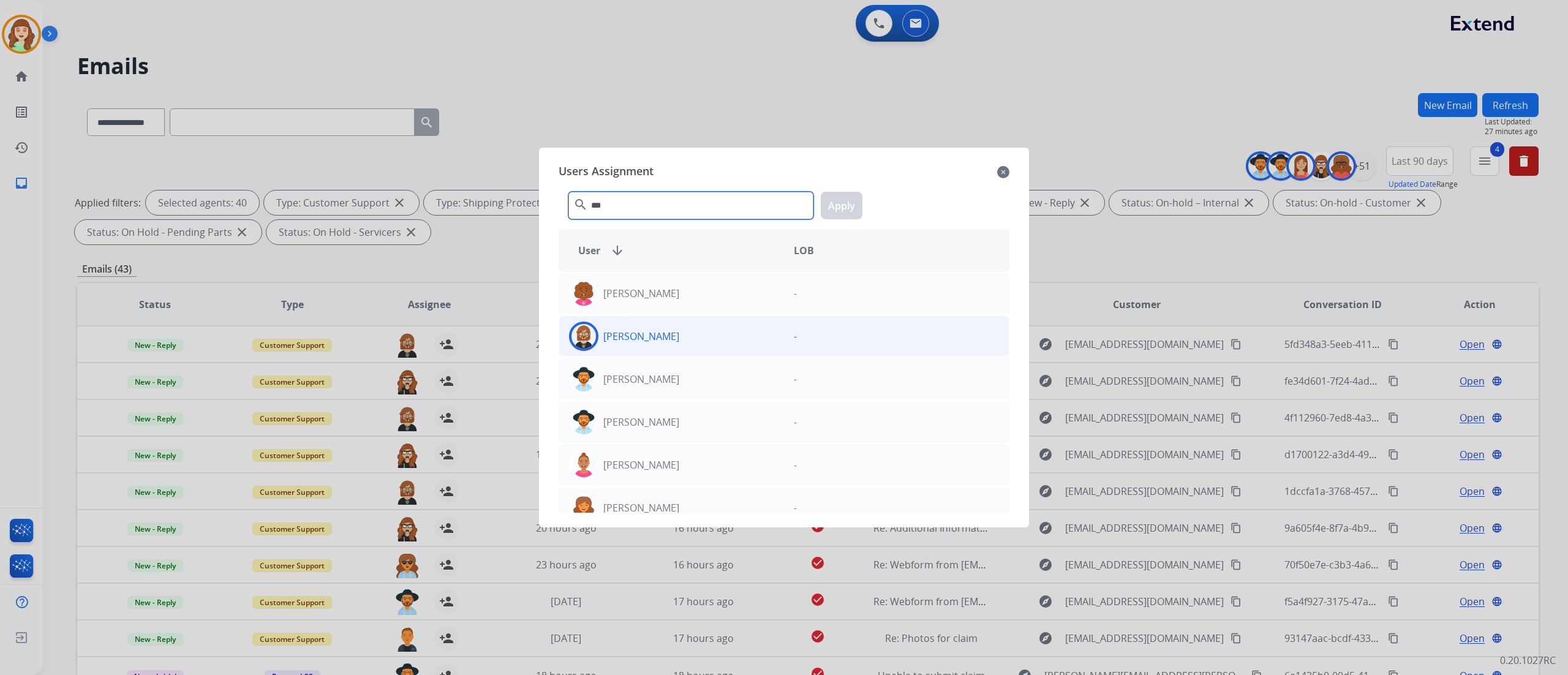
type input "***"
click at [694, 341] on div "[PERSON_NAME]" at bounding box center [671, 336] width 225 height 29
click at [838, 213] on button "Apply" at bounding box center [841, 205] width 42 height 28
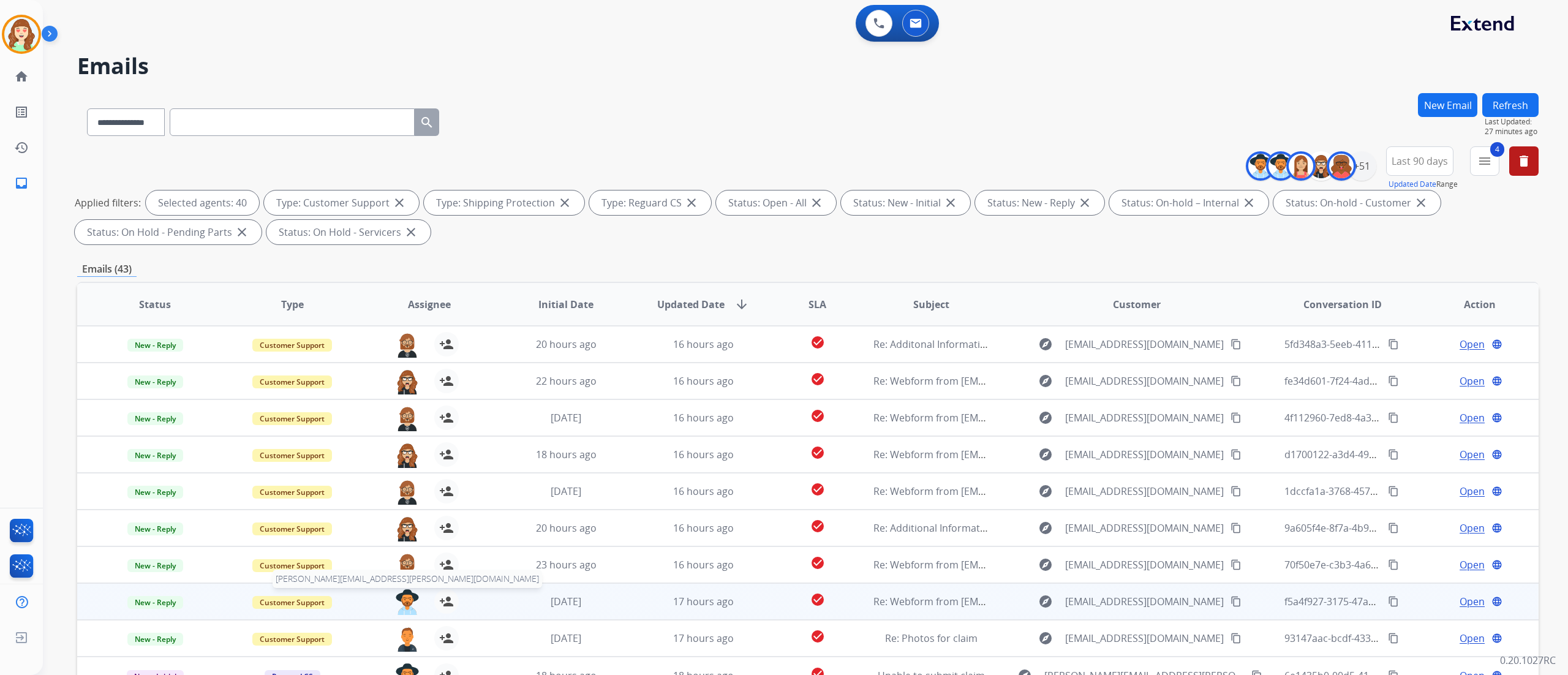
click at [402, 598] on img at bounding box center [407, 602] width 24 height 26
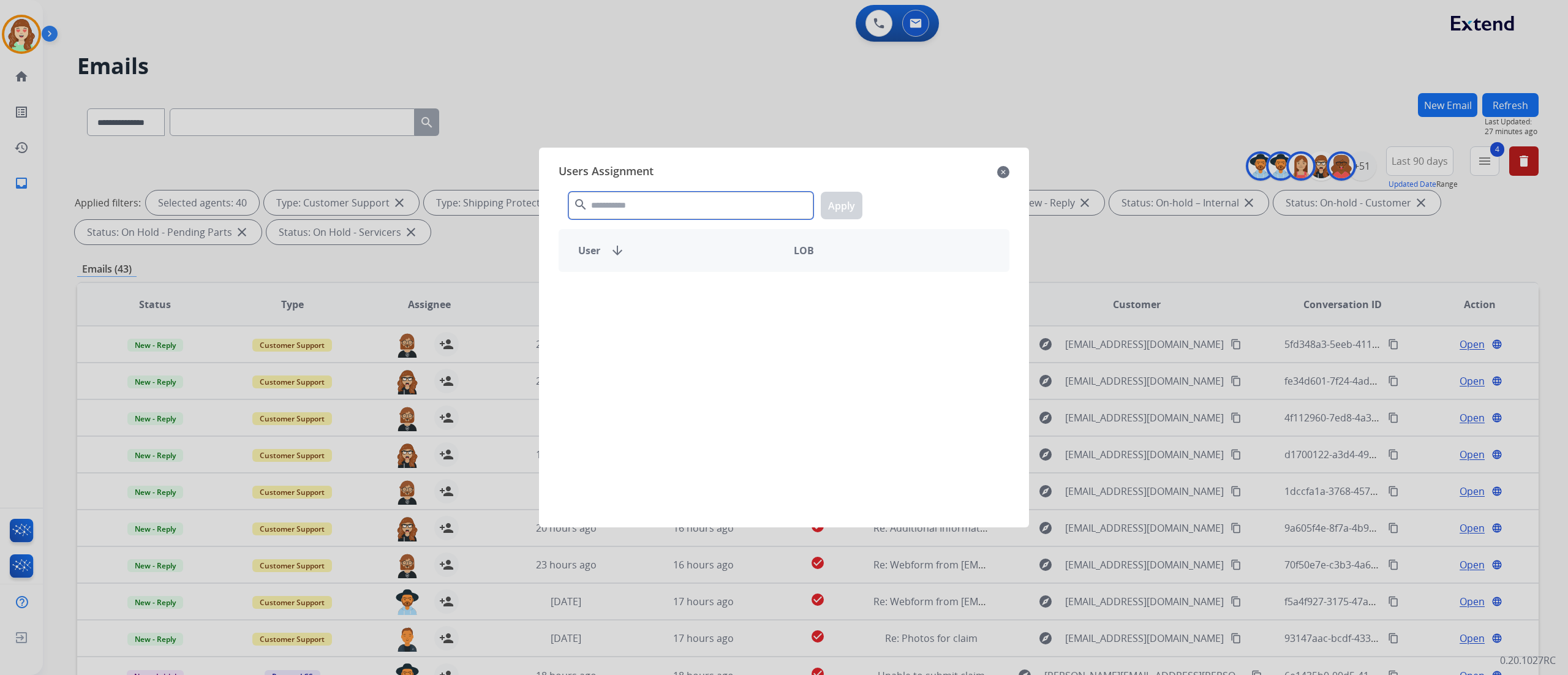
click at [635, 204] on input "text" at bounding box center [691, 205] width 245 height 28
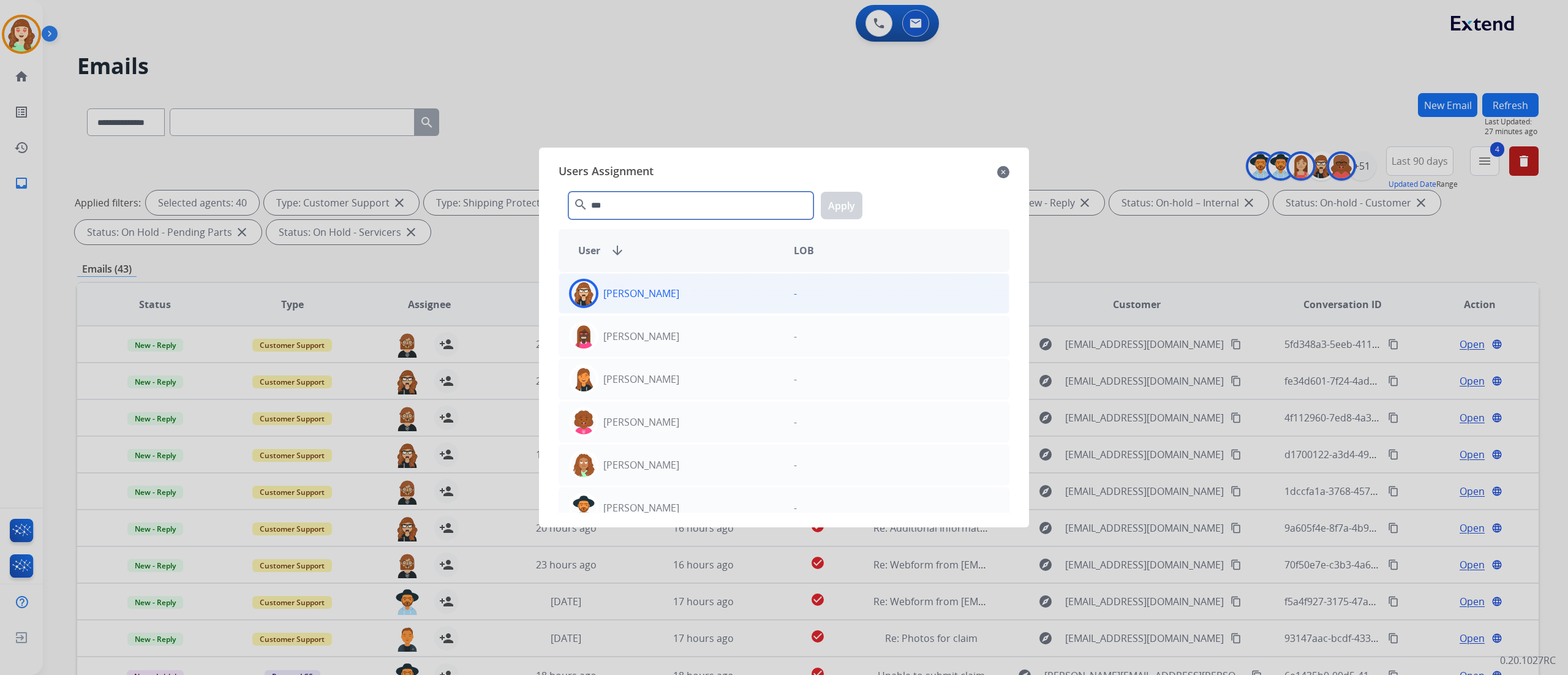
type input "***"
click at [731, 311] on div "[PERSON_NAME] -" at bounding box center [784, 293] width 451 height 40
click at [846, 197] on button "Apply" at bounding box center [841, 205] width 42 height 28
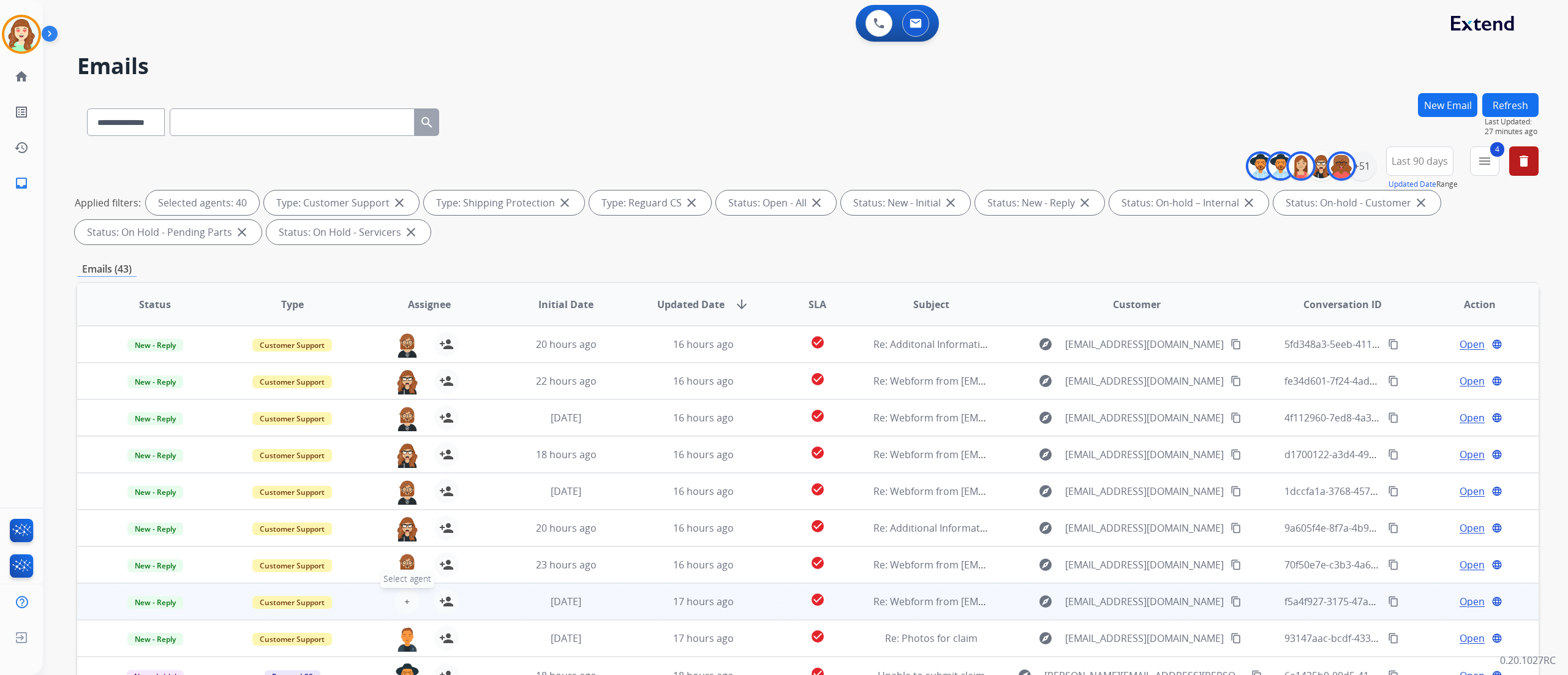
drag, startPoint x: 1563, startPoint y: 338, endPoint x: 402, endPoint y: 592, distance: 1188.5
click at [402, 592] on button "+ Select agent" at bounding box center [407, 601] width 24 height 24
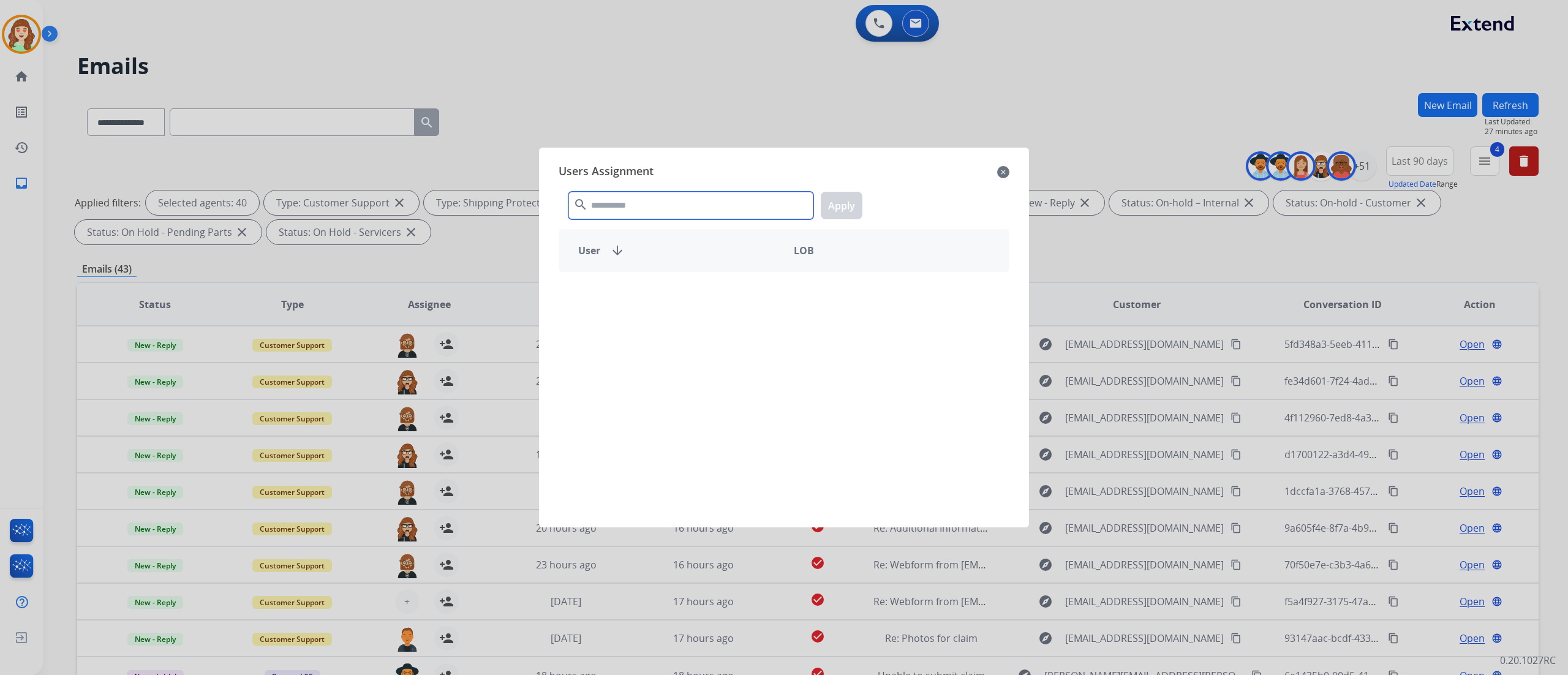
click at [667, 207] on input "text" at bounding box center [691, 205] width 245 height 28
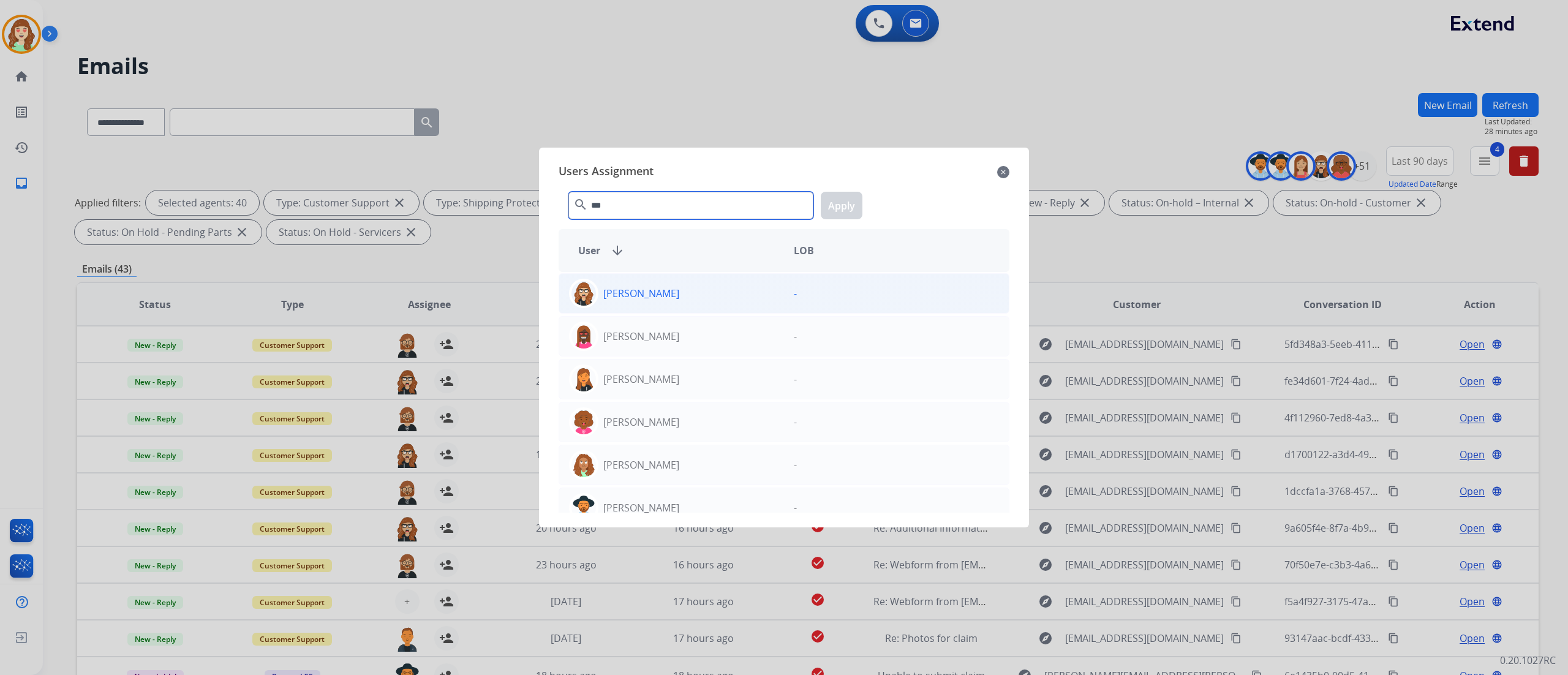
type input "***"
click at [724, 304] on div "[PERSON_NAME]" at bounding box center [671, 293] width 225 height 29
click at [851, 196] on button "Apply" at bounding box center [841, 205] width 42 height 28
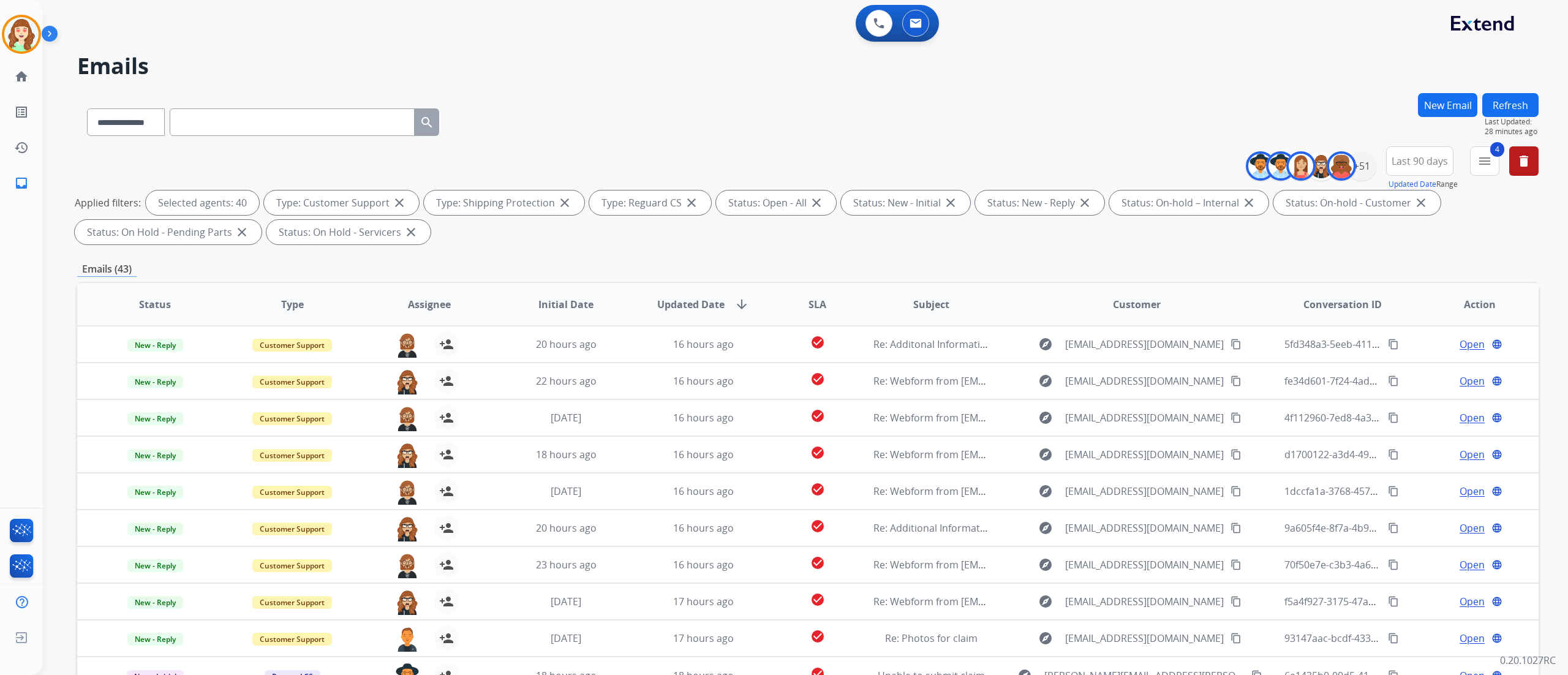
click at [1534, 218] on div "Applied filters: Selected agents: 40 Type: Customer Support close Type: Shippin…" at bounding box center [806, 218] width 1462 height 54
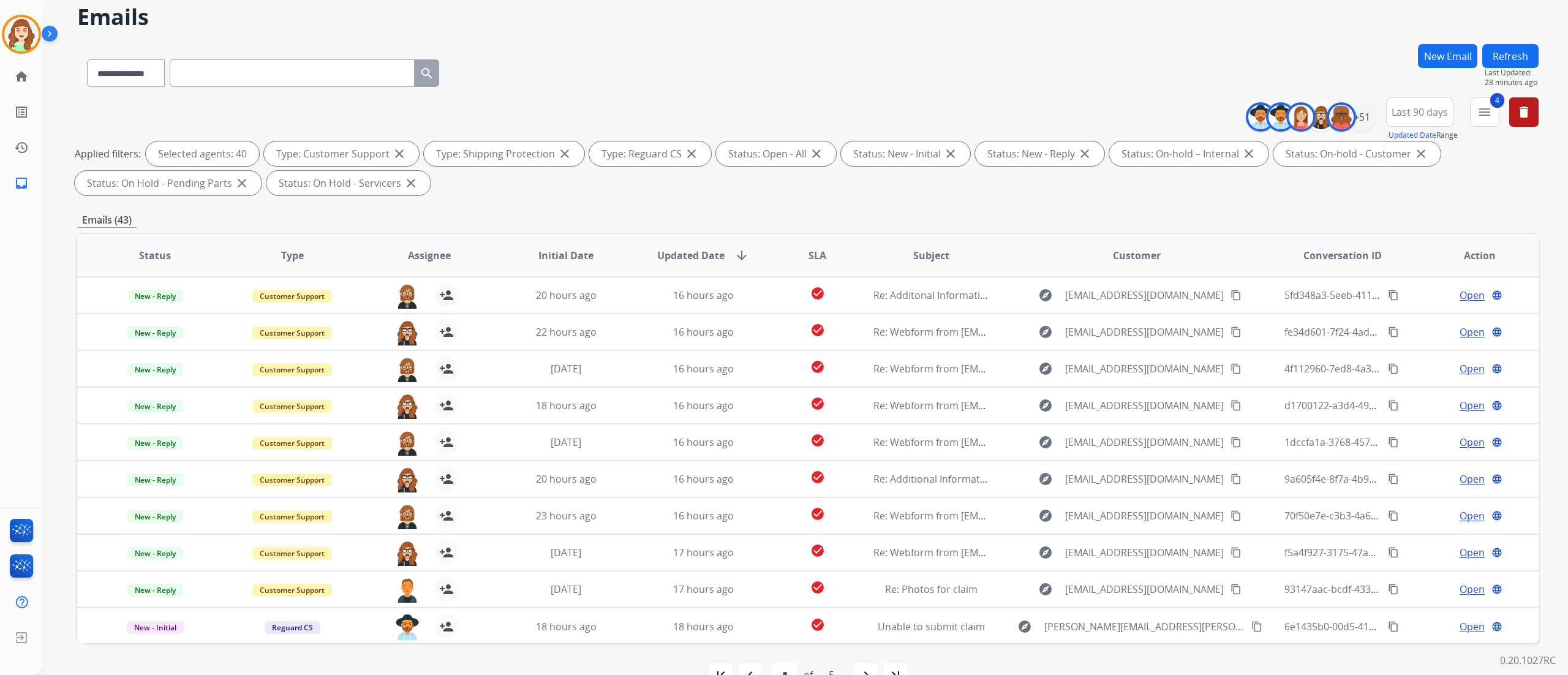
scroll to position [81, 0]
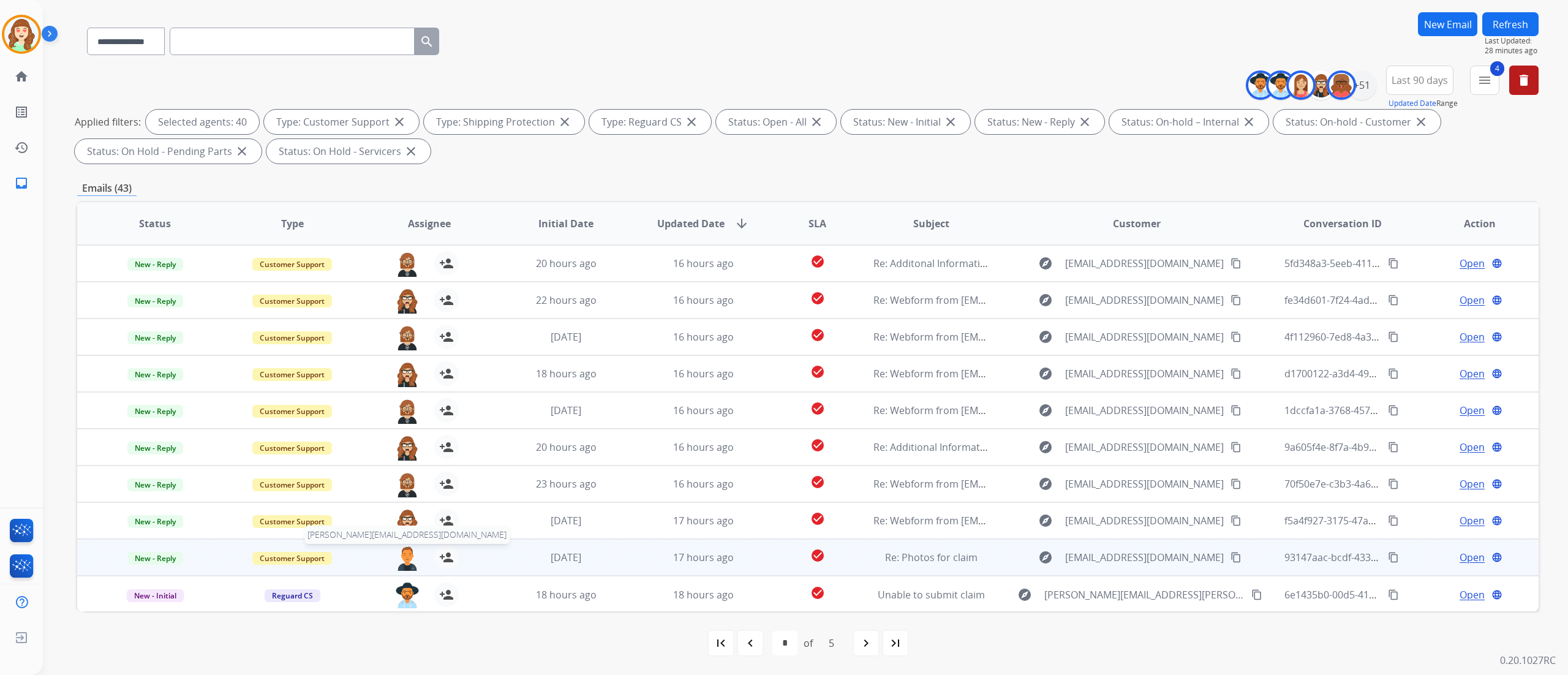
click at [403, 556] on img at bounding box center [407, 558] width 24 height 26
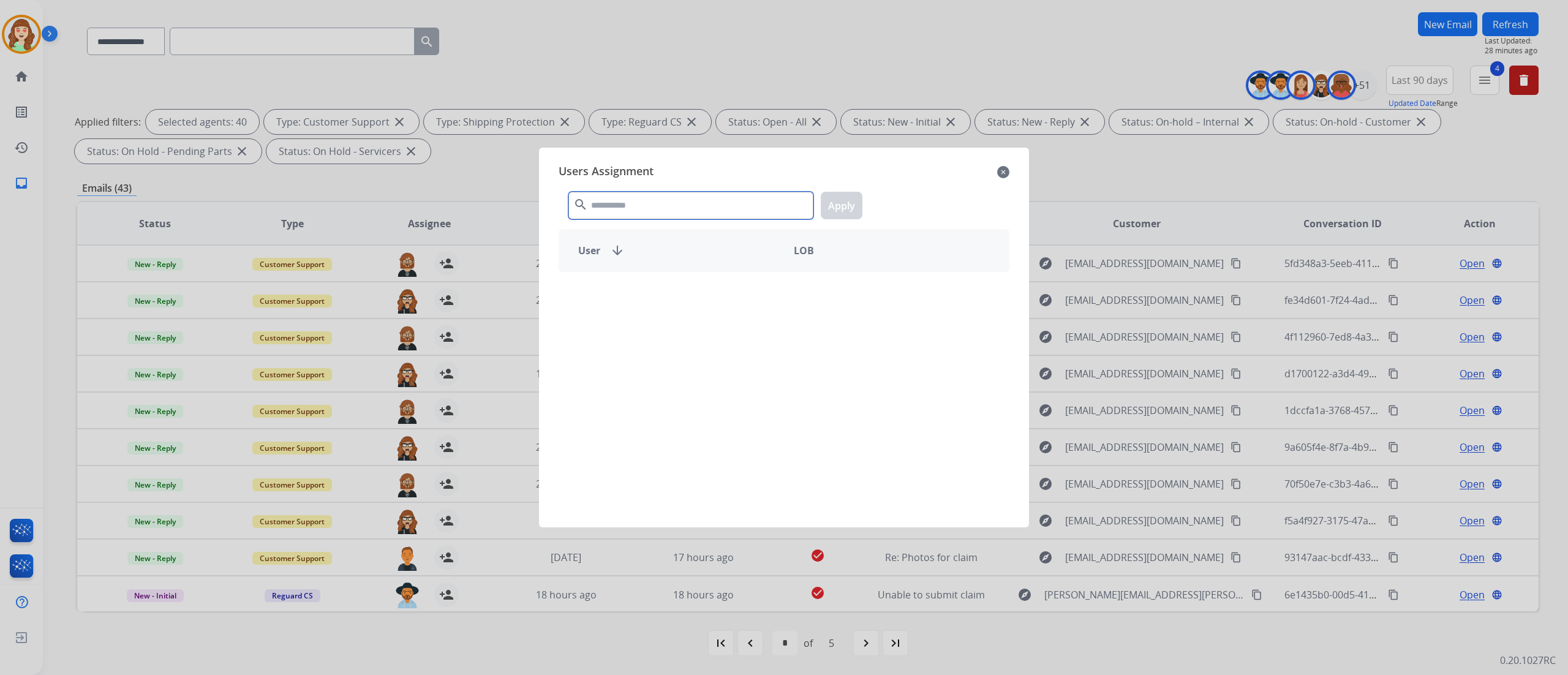
click at [630, 204] on input "text" at bounding box center [691, 205] width 245 height 28
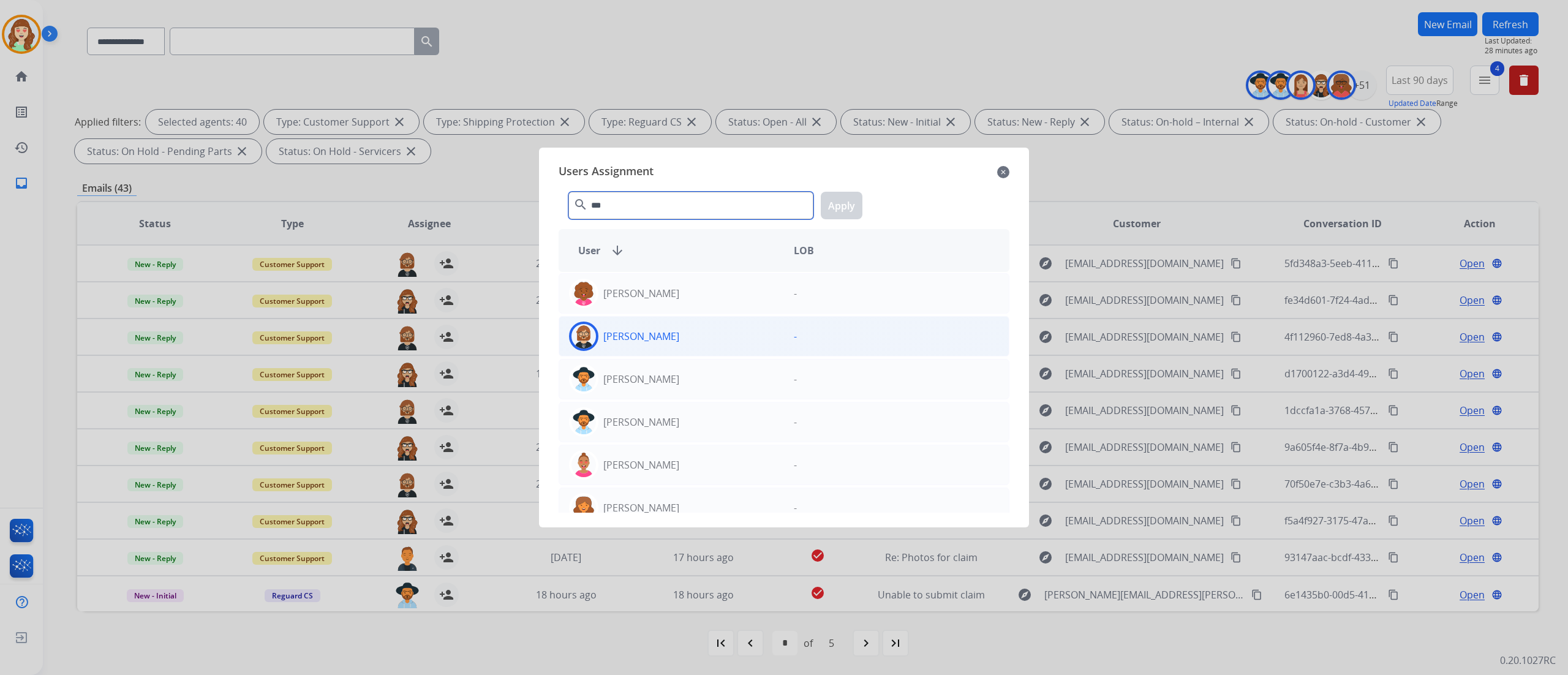
type input "***"
click at [685, 338] on div "[PERSON_NAME]" at bounding box center [671, 336] width 225 height 29
click at [840, 203] on button "Apply" at bounding box center [841, 205] width 42 height 28
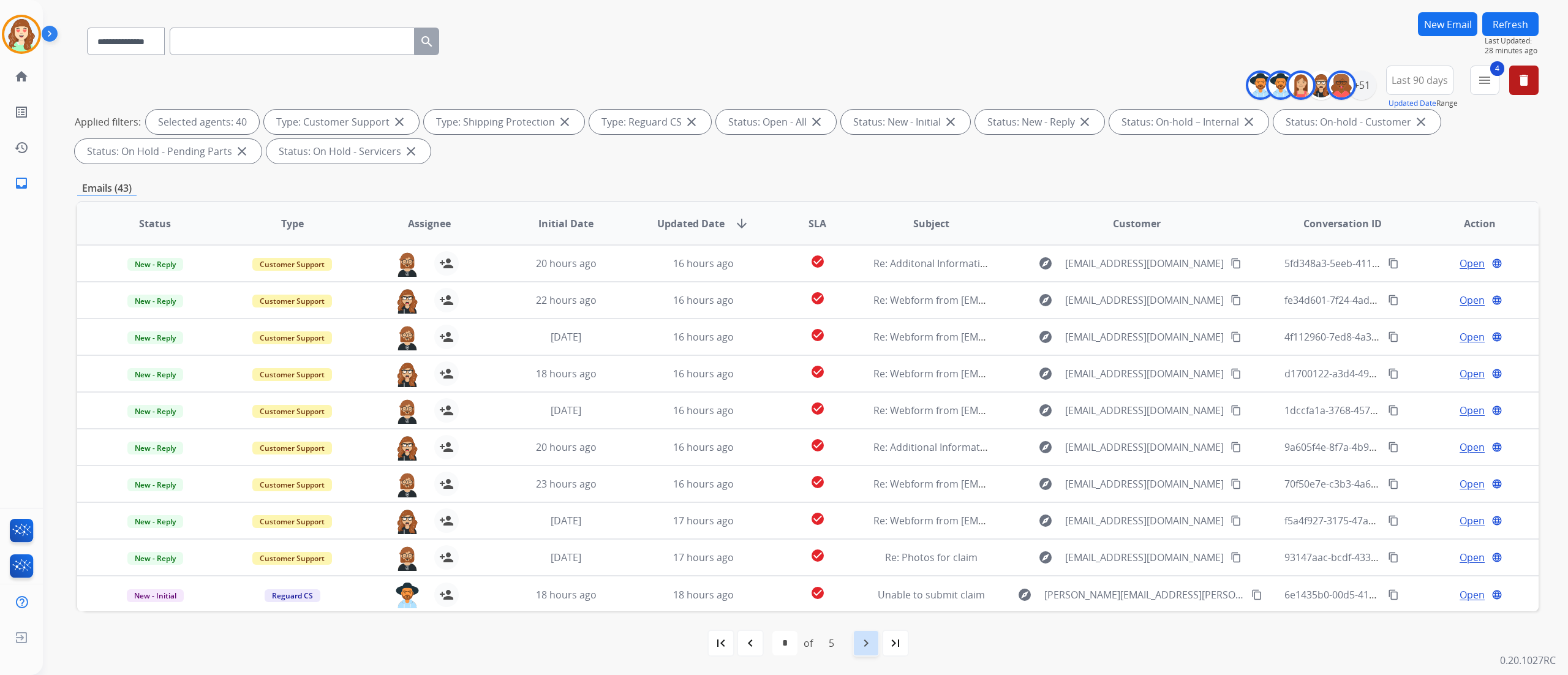
click at [867, 642] on mat-icon "navigate_next" at bounding box center [866, 643] width 15 height 15
select select "*"
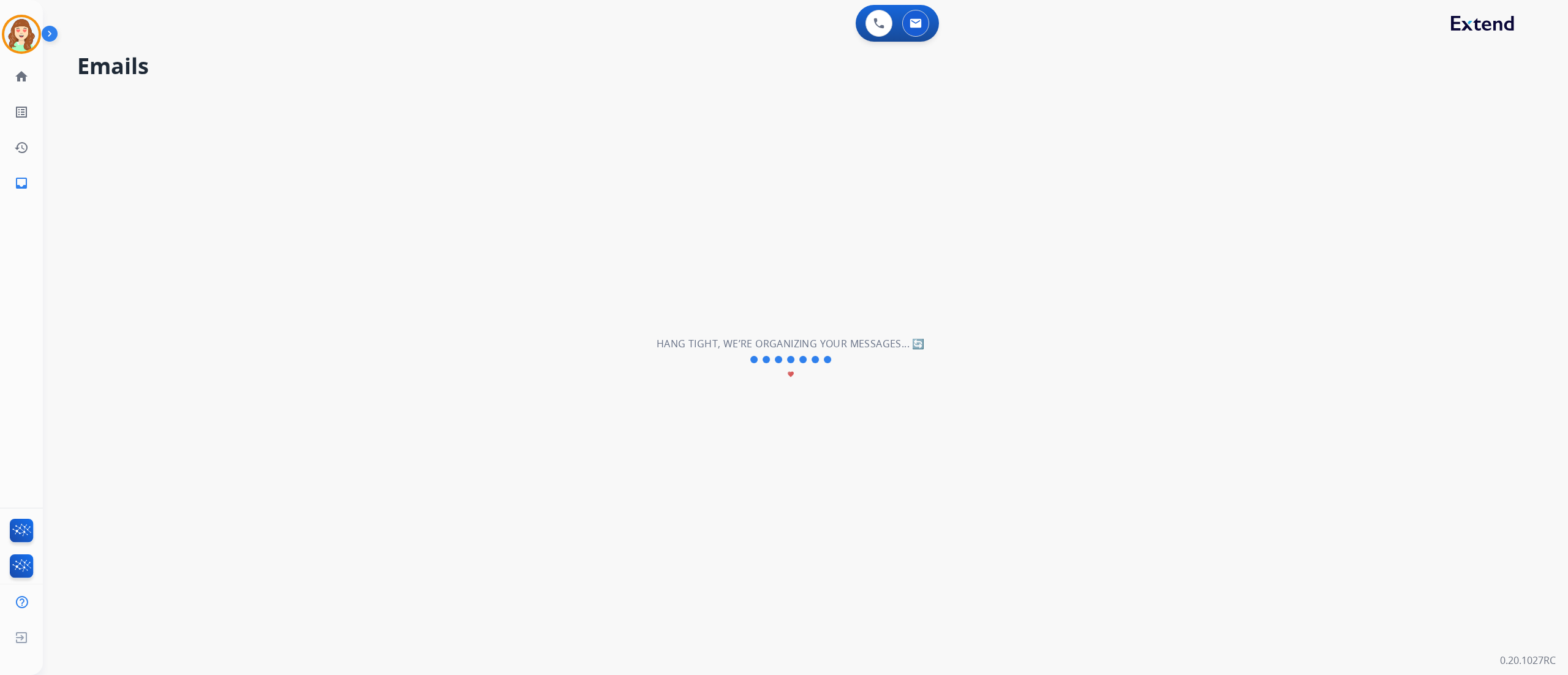
scroll to position [0, 0]
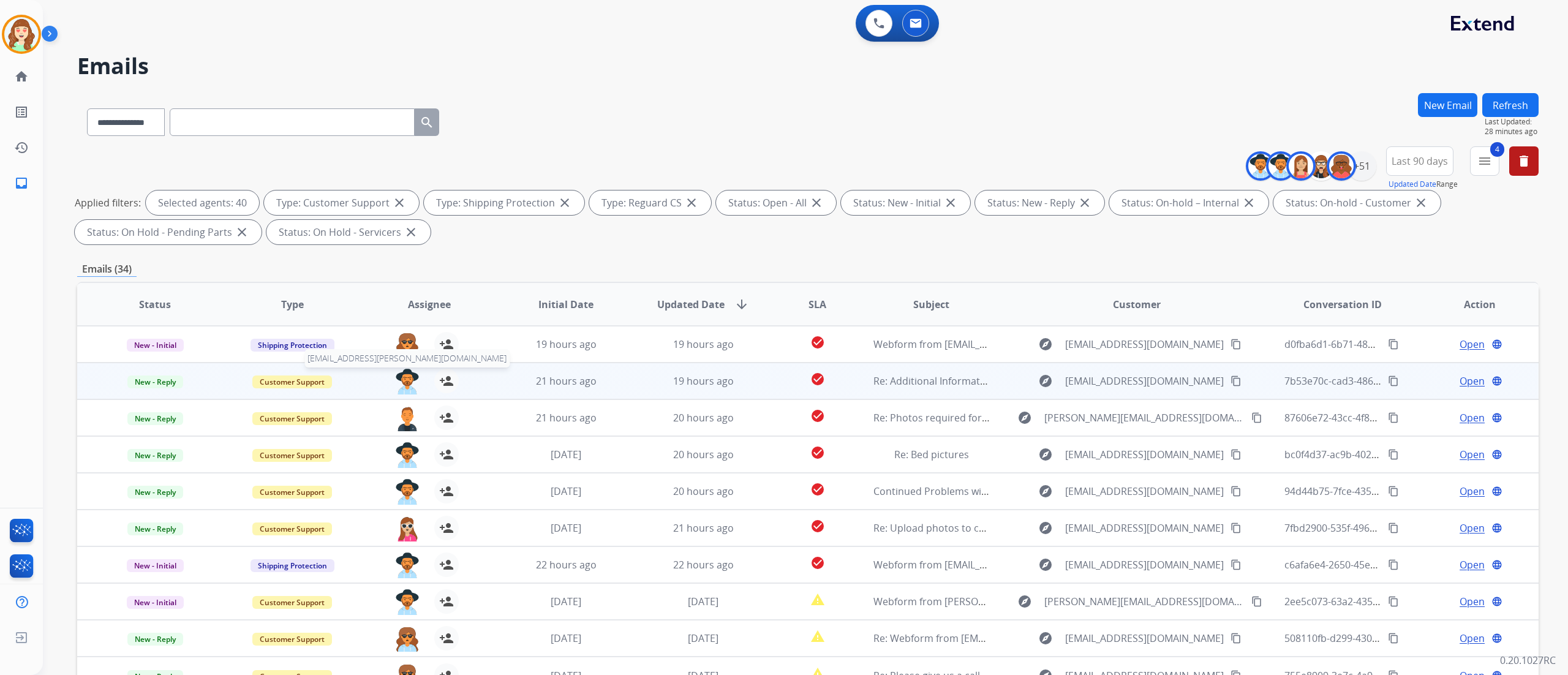
click at [400, 375] on img at bounding box center [407, 382] width 24 height 26
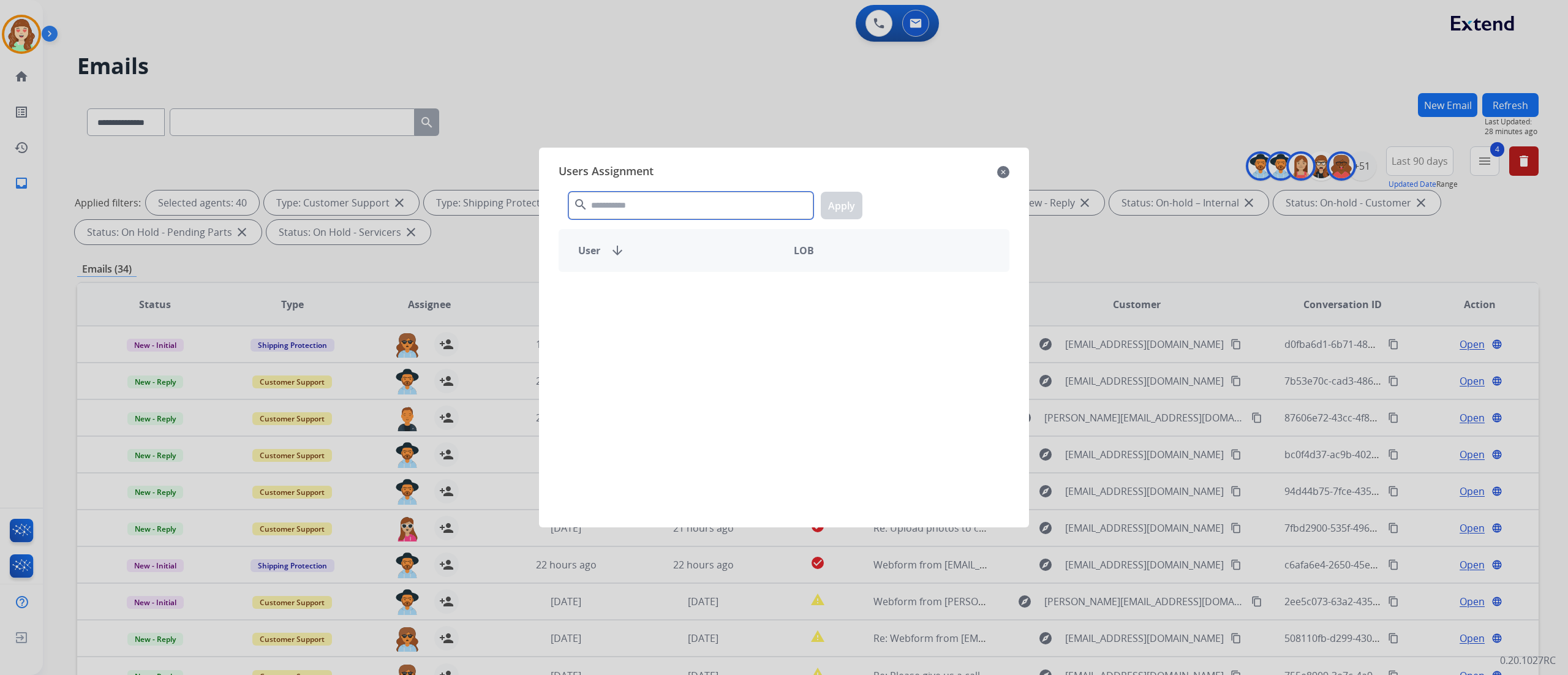
click at [618, 203] on input "text" at bounding box center [691, 205] width 245 height 28
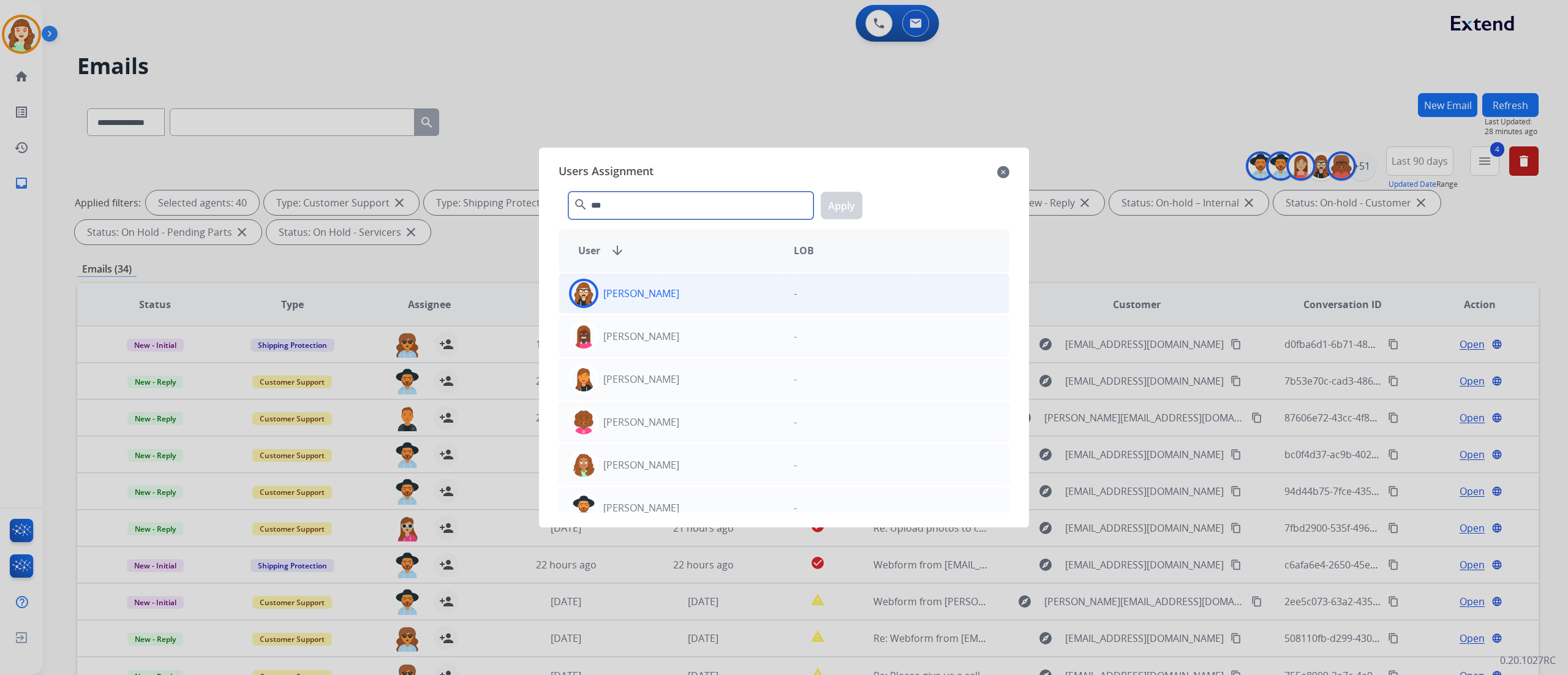
type input "***"
click at [674, 304] on div "[PERSON_NAME]" at bounding box center [671, 293] width 225 height 29
click at [847, 203] on button "Apply" at bounding box center [841, 205] width 42 height 28
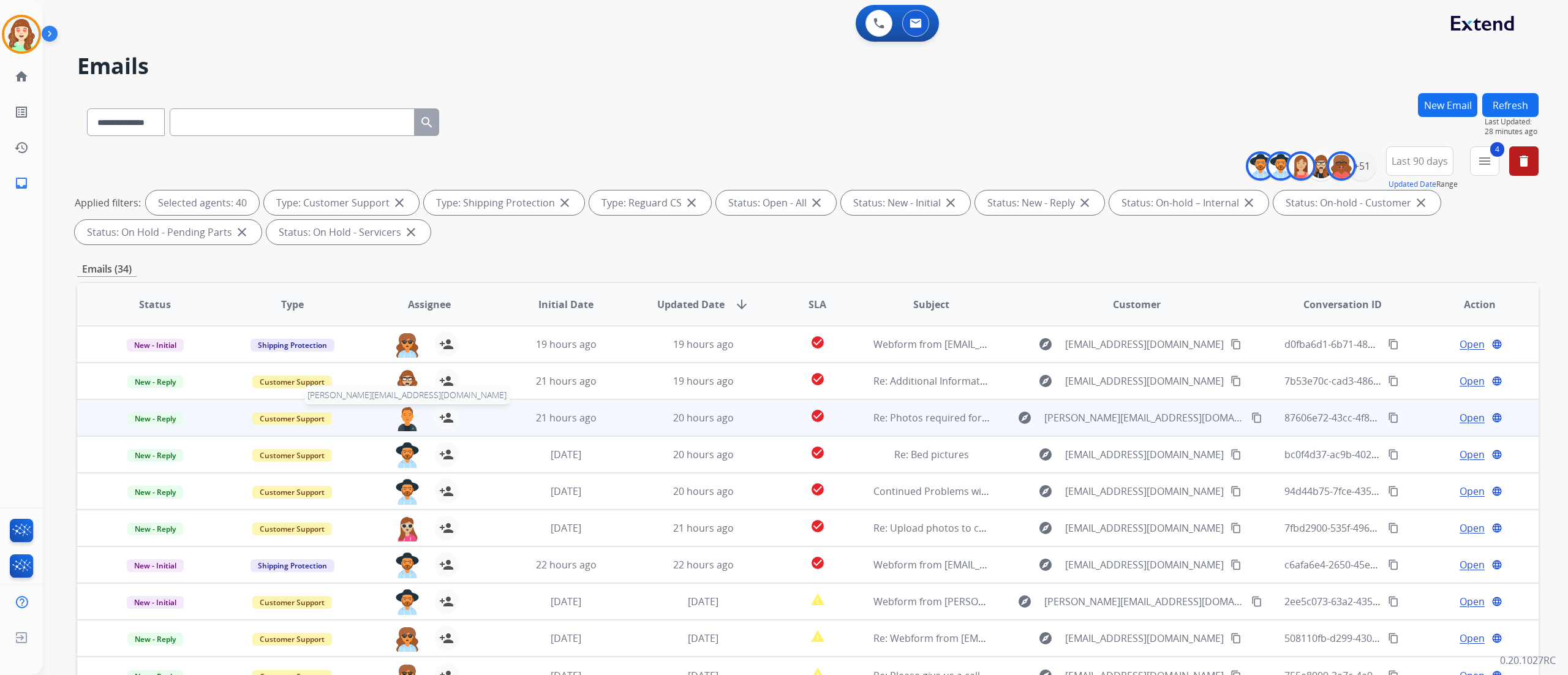
click at [396, 423] on img at bounding box center [407, 418] width 24 height 26
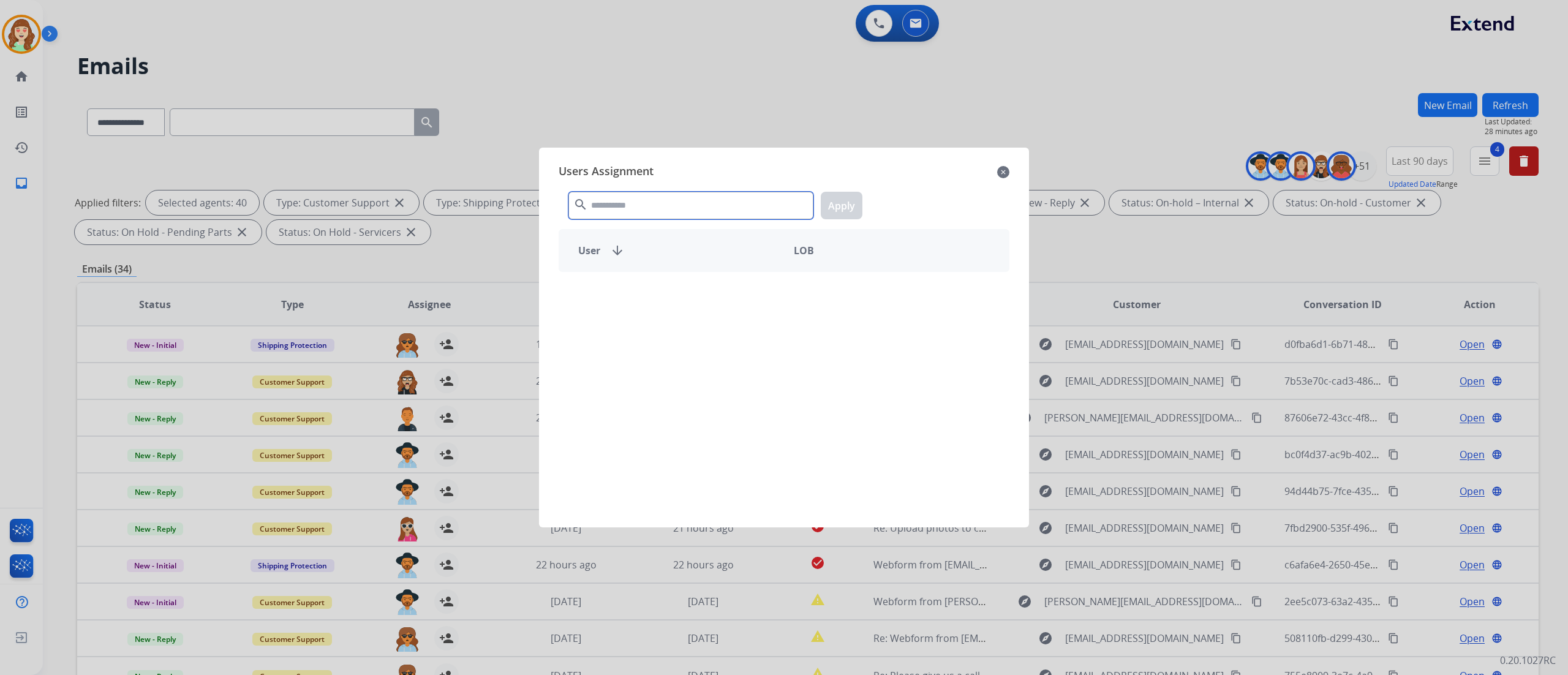
click at [669, 203] on input "text" at bounding box center [691, 205] width 245 height 28
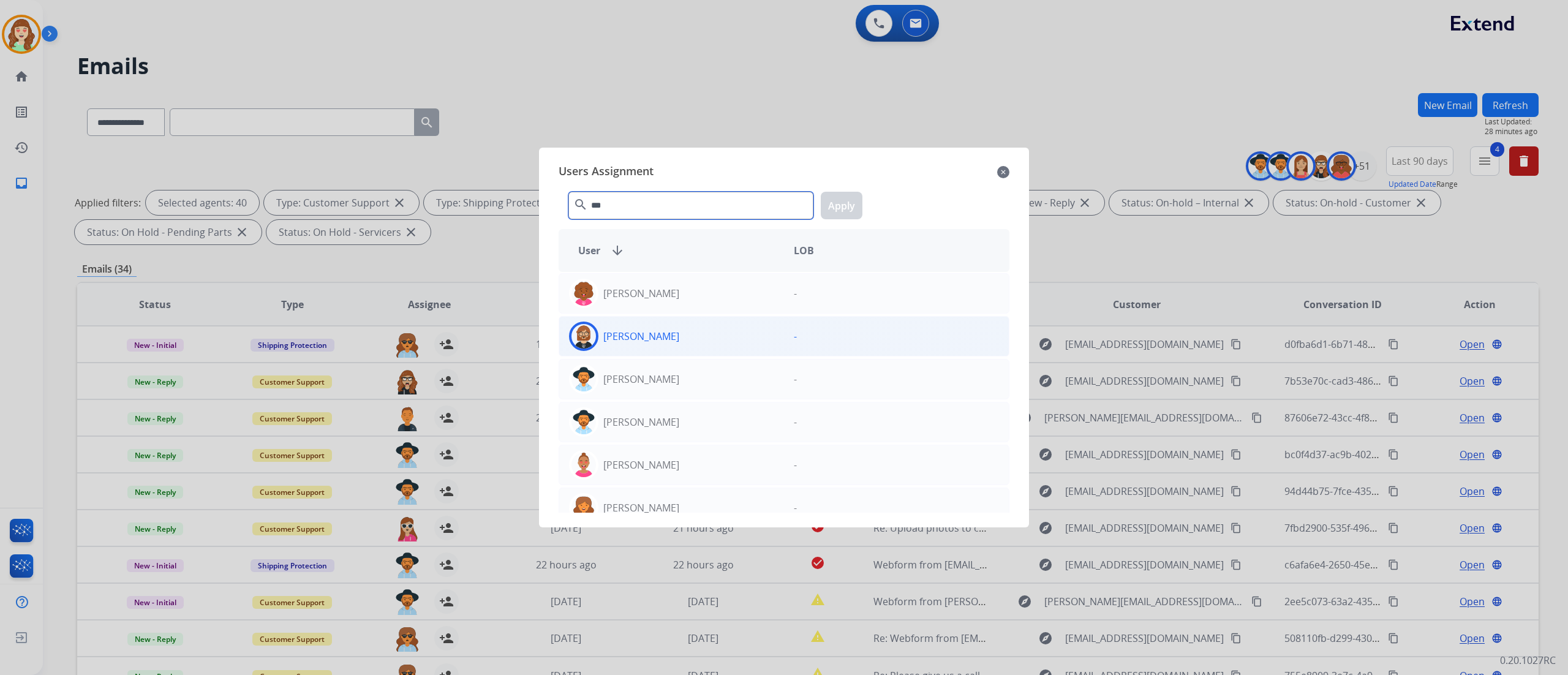
type input "***"
click at [741, 336] on div "[PERSON_NAME]" at bounding box center [671, 336] width 225 height 29
click at [841, 200] on button "Apply" at bounding box center [841, 205] width 42 height 28
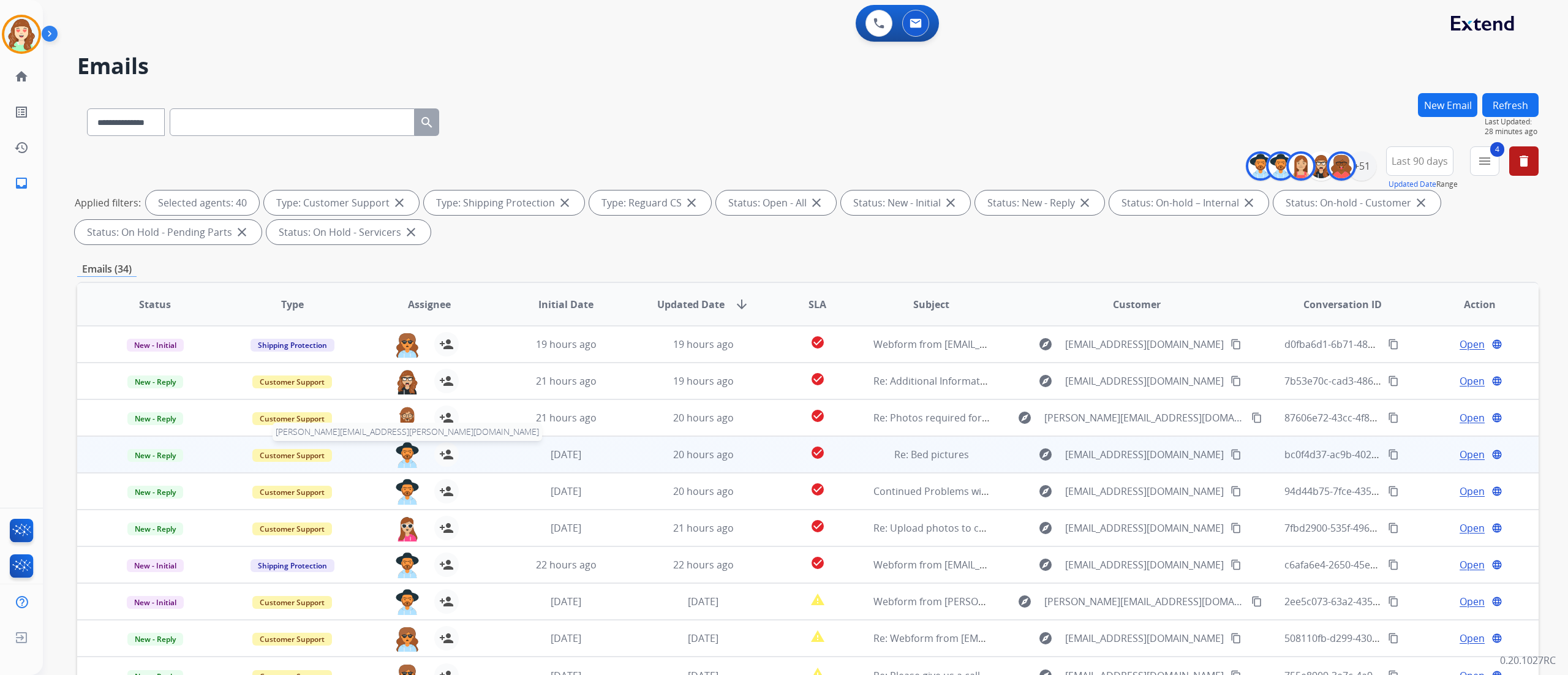
click at [403, 455] on img at bounding box center [407, 455] width 24 height 26
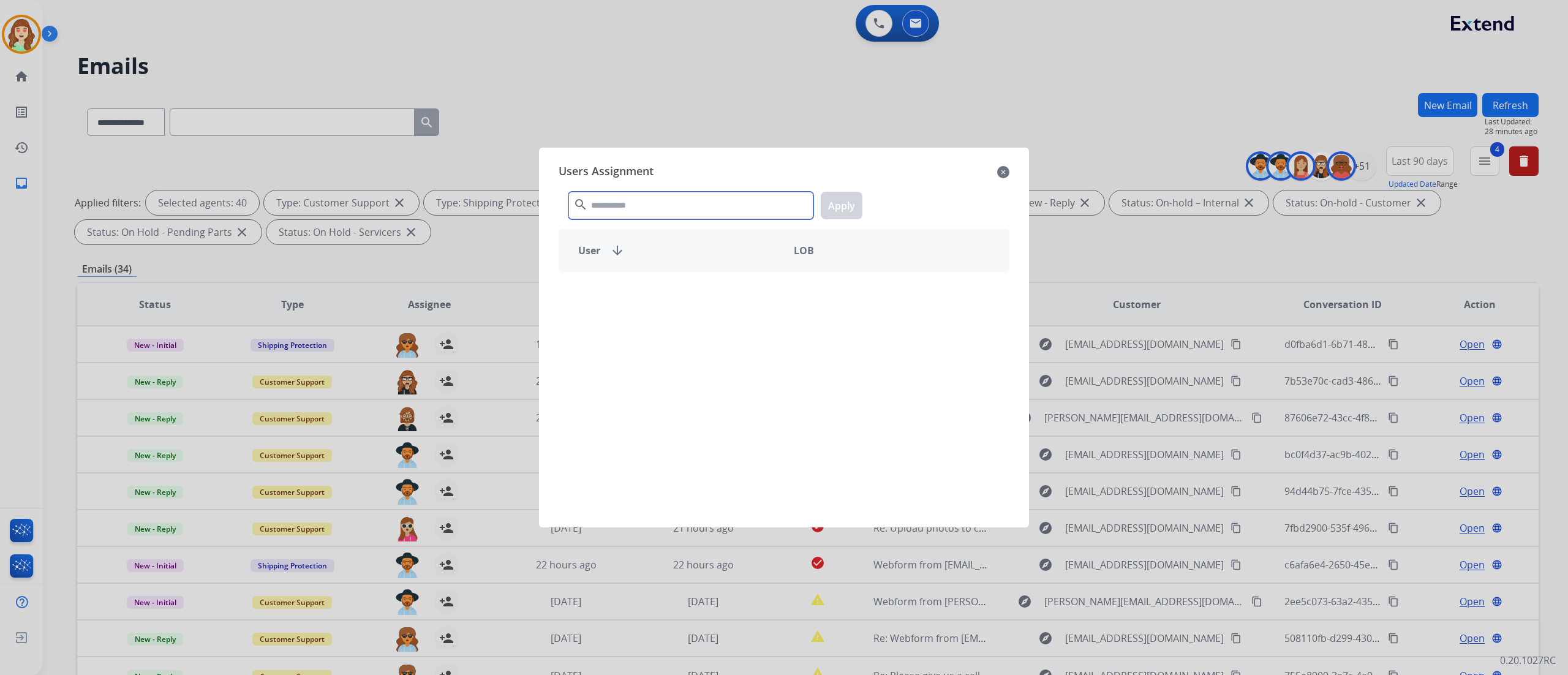
click at [638, 210] on input "text" at bounding box center [691, 205] width 245 height 28
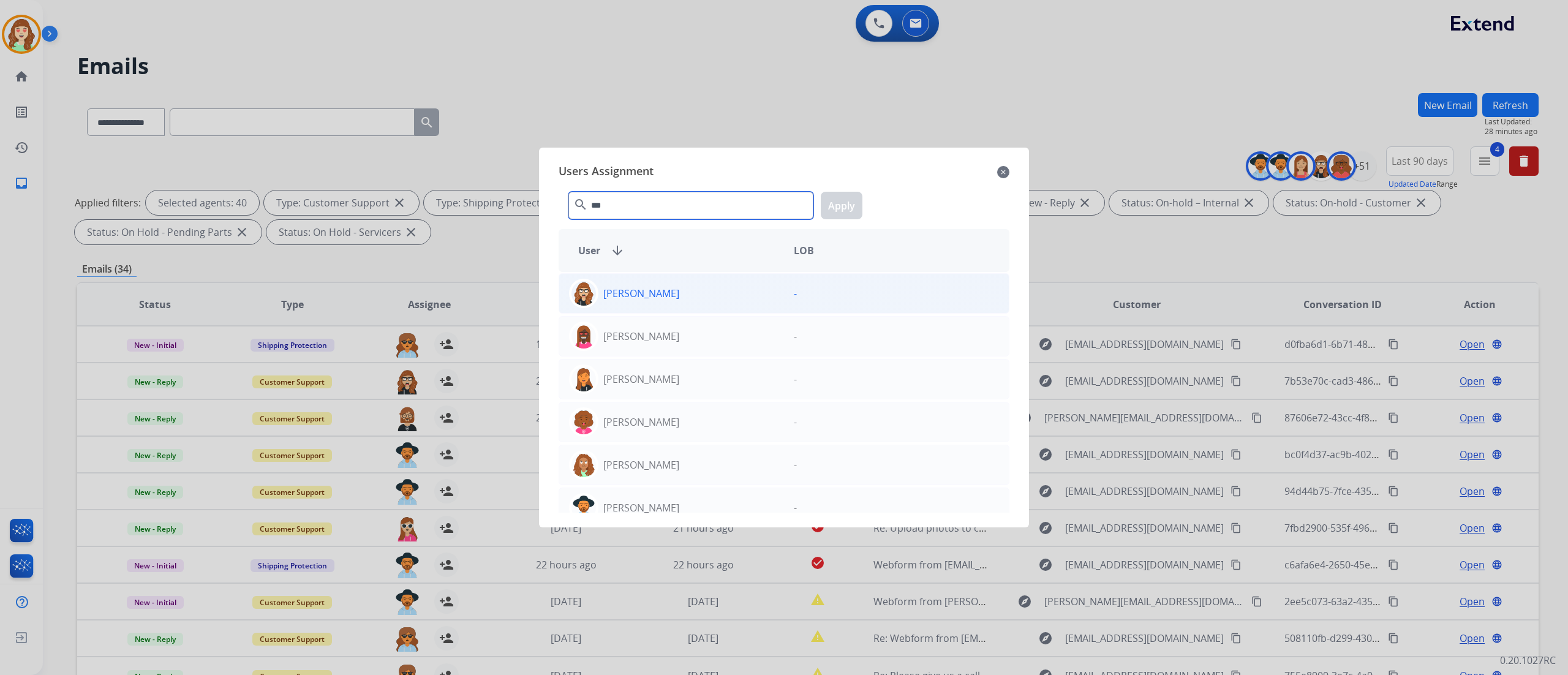
type input "***"
click at [750, 295] on div "[PERSON_NAME]" at bounding box center [671, 293] width 225 height 29
click at [831, 201] on button "Apply" at bounding box center [841, 205] width 42 height 28
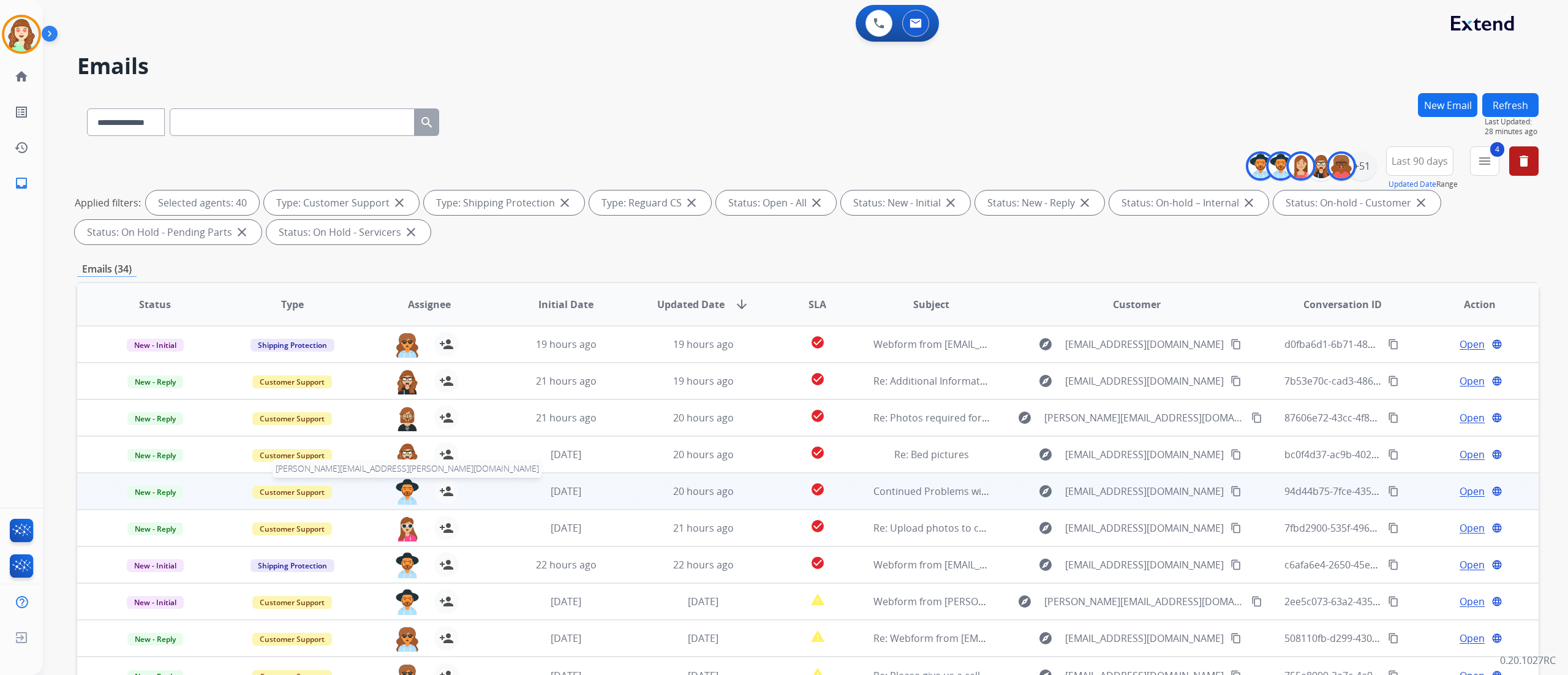
click at [397, 490] on img at bounding box center [407, 492] width 24 height 26
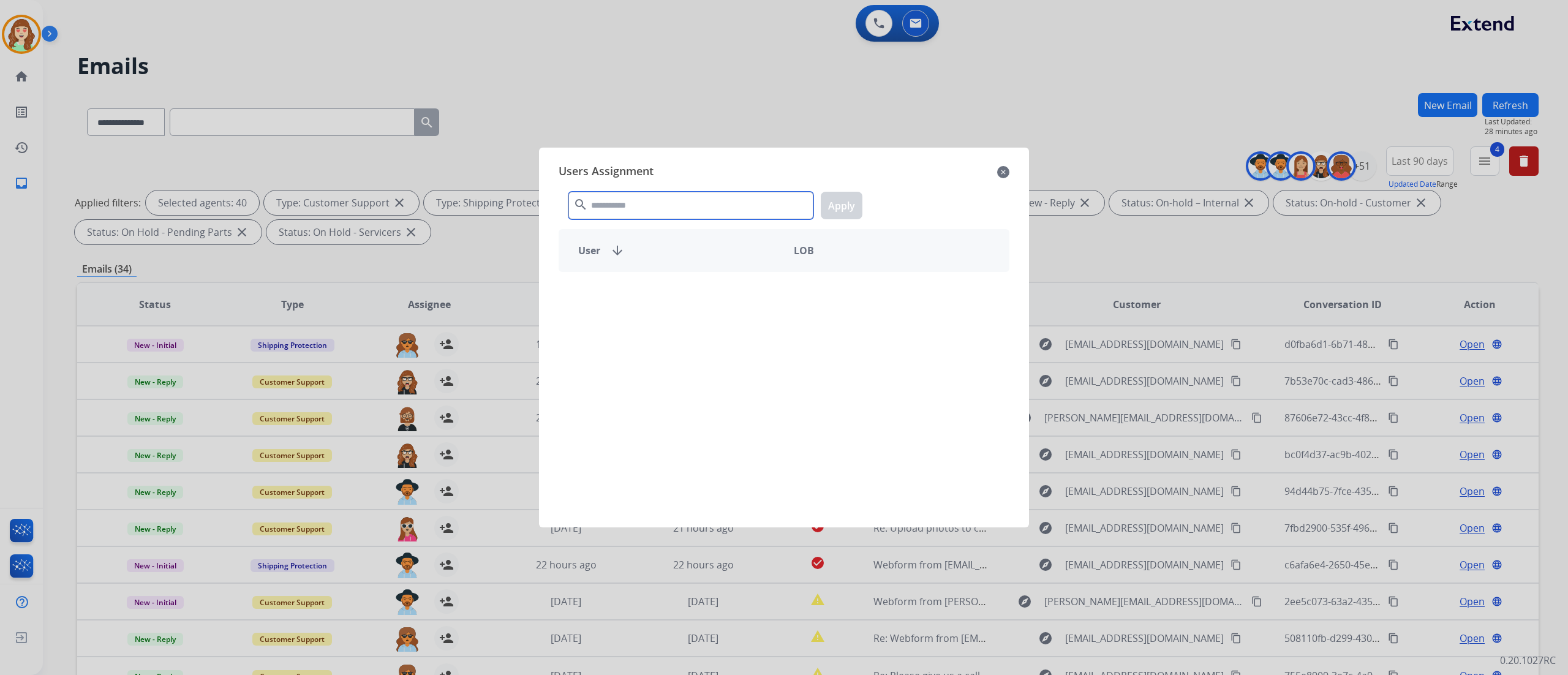
click at [721, 195] on input "text" at bounding box center [691, 205] width 245 height 28
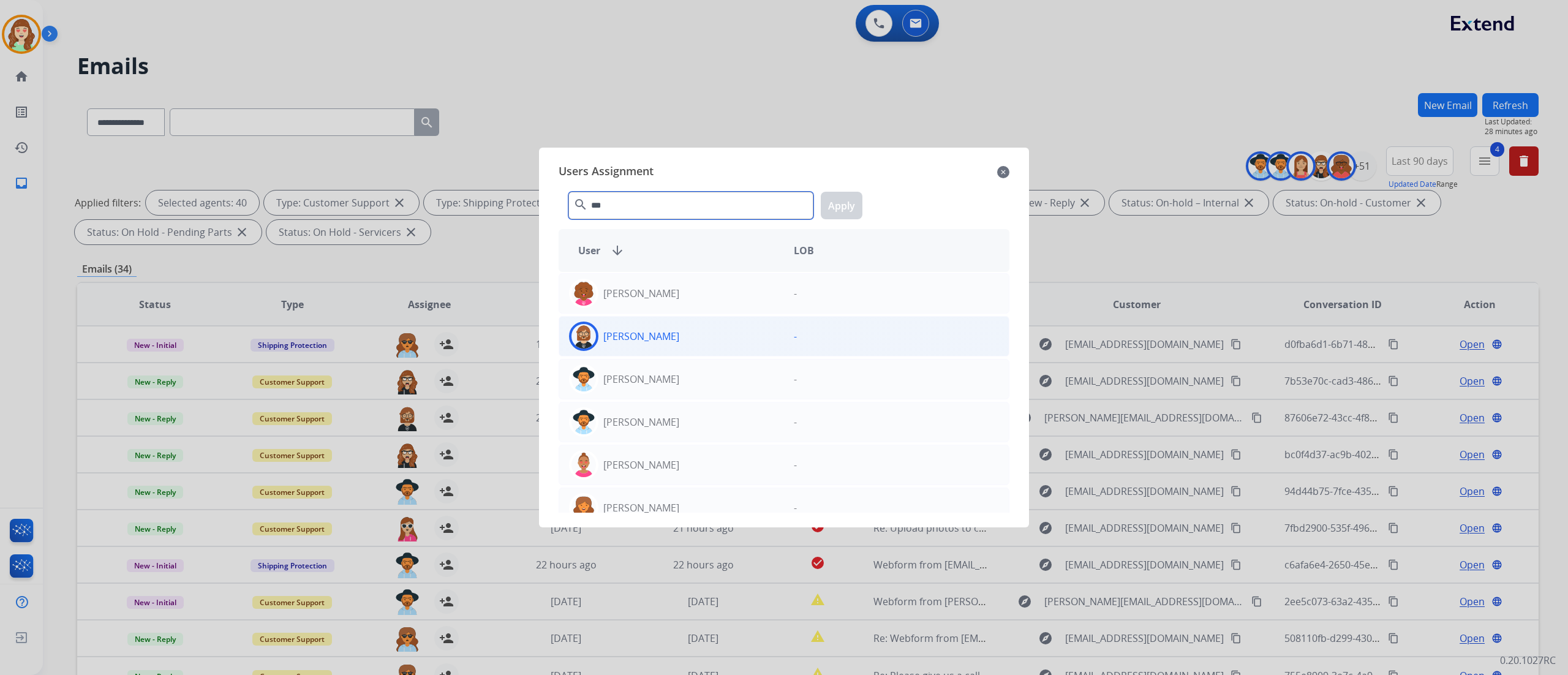
type input "***"
click at [718, 334] on div "[PERSON_NAME]" at bounding box center [671, 336] width 225 height 29
click at [841, 205] on button "Apply" at bounding box center [841, 205] width 42 height 28
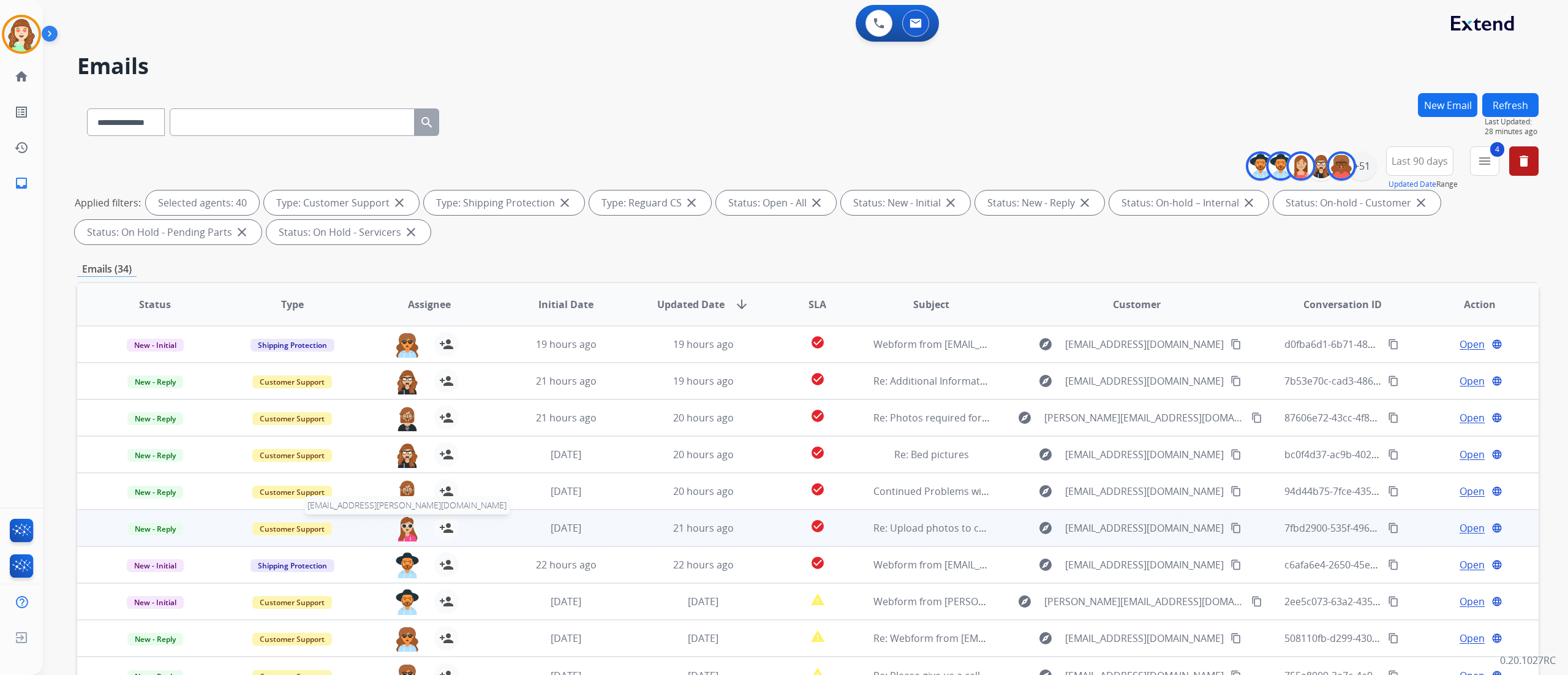
click at [405, 524] on img at bounding box center [407, 528] width 24 height 26
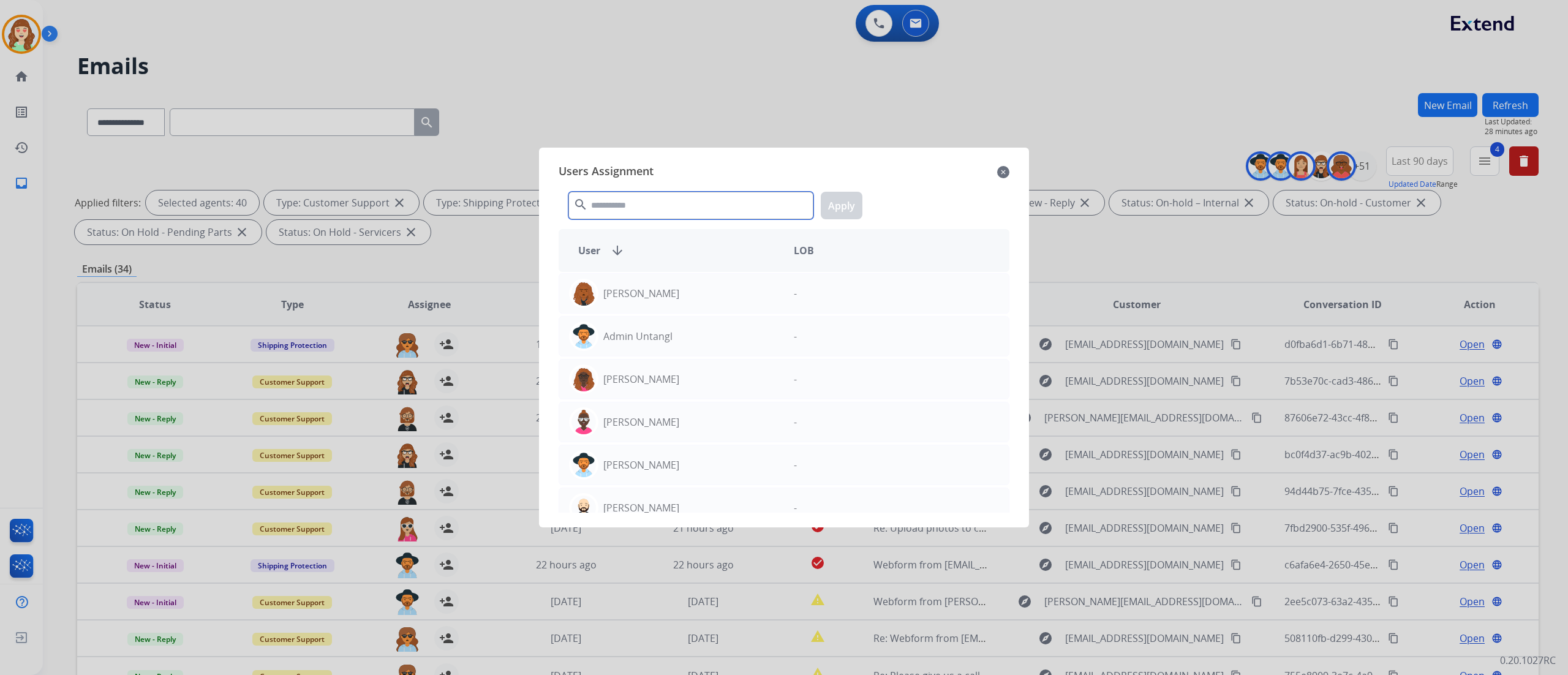
click at [624, 203] on input "text" at bounding box center [691, 205] width 245 height 28
type input "***"
click at [710, 298] on div "[PERSON_NAME]" at bounding box center [671, 293] width 225 height 29
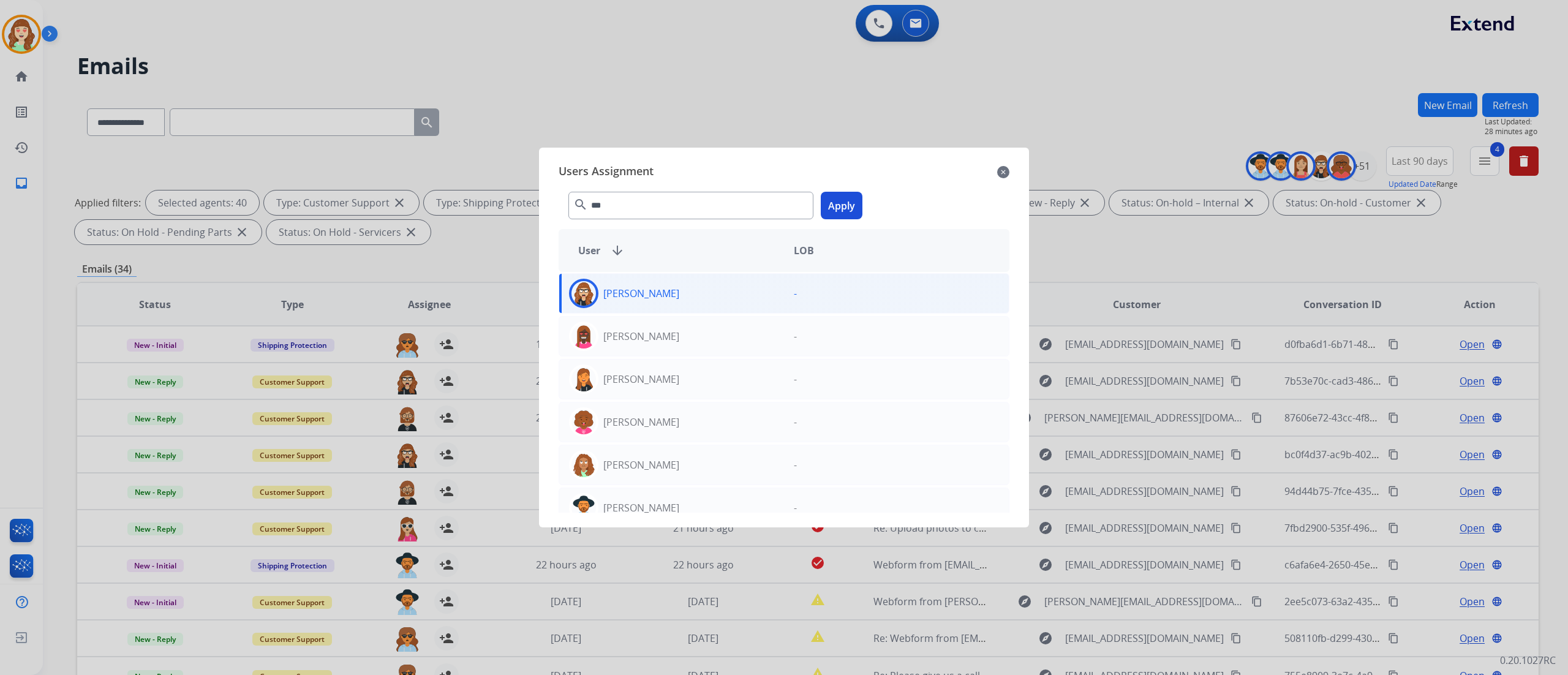
click at [841, 208] on button "Apply" at bounding box center [841, 205] width 42 height 28
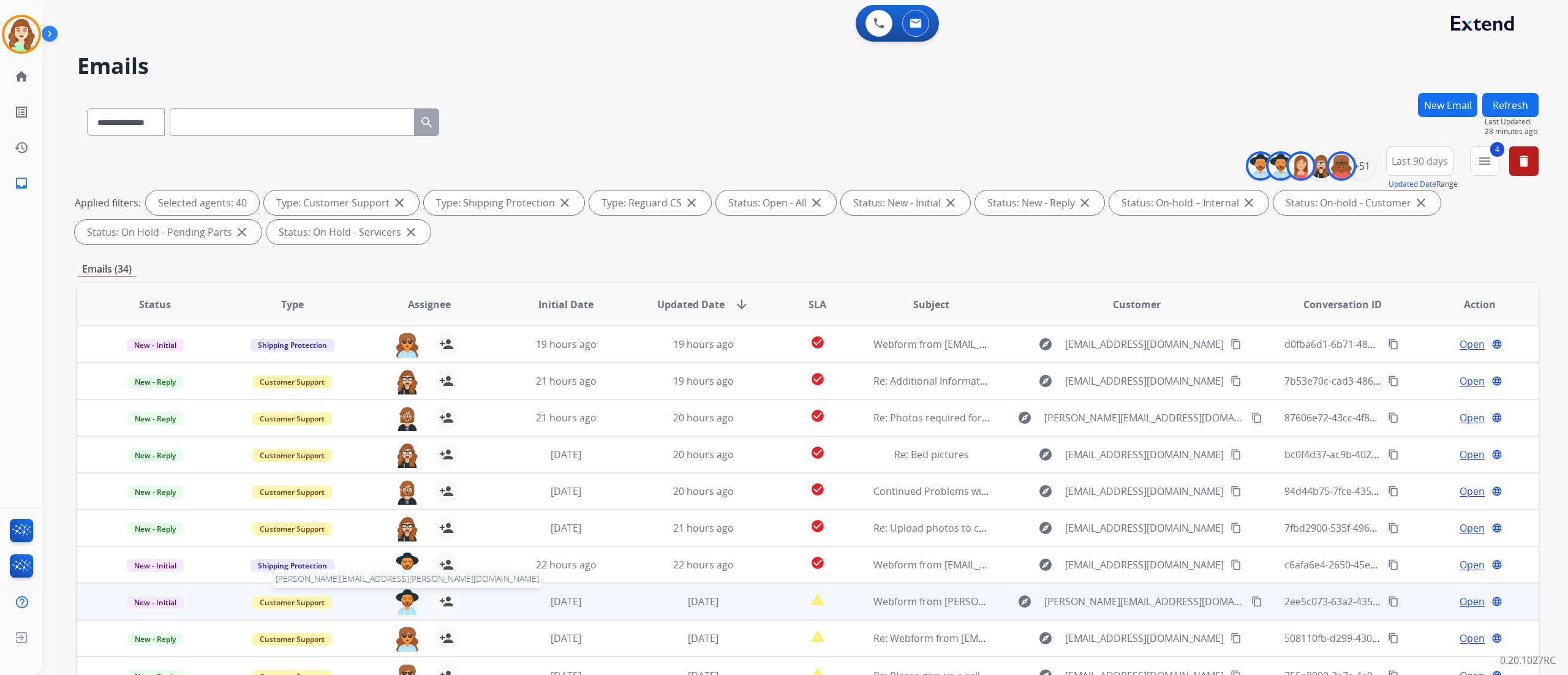
click at [400, 595] on img at bounding box center [407, 602] width 24 height 26
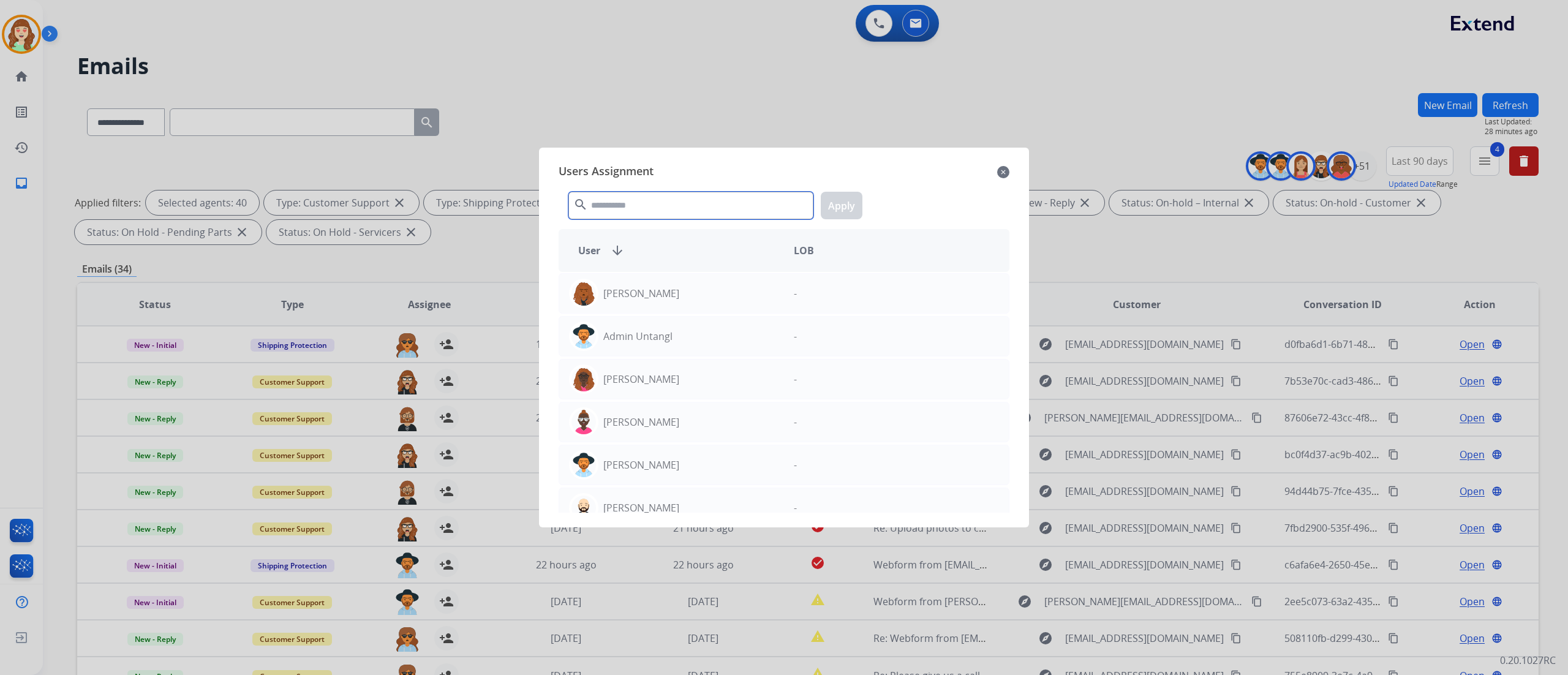
click at [706, 205] on input "text" at bounding box center [691, 205] width 245 height 28
type input "*"
type input "***"
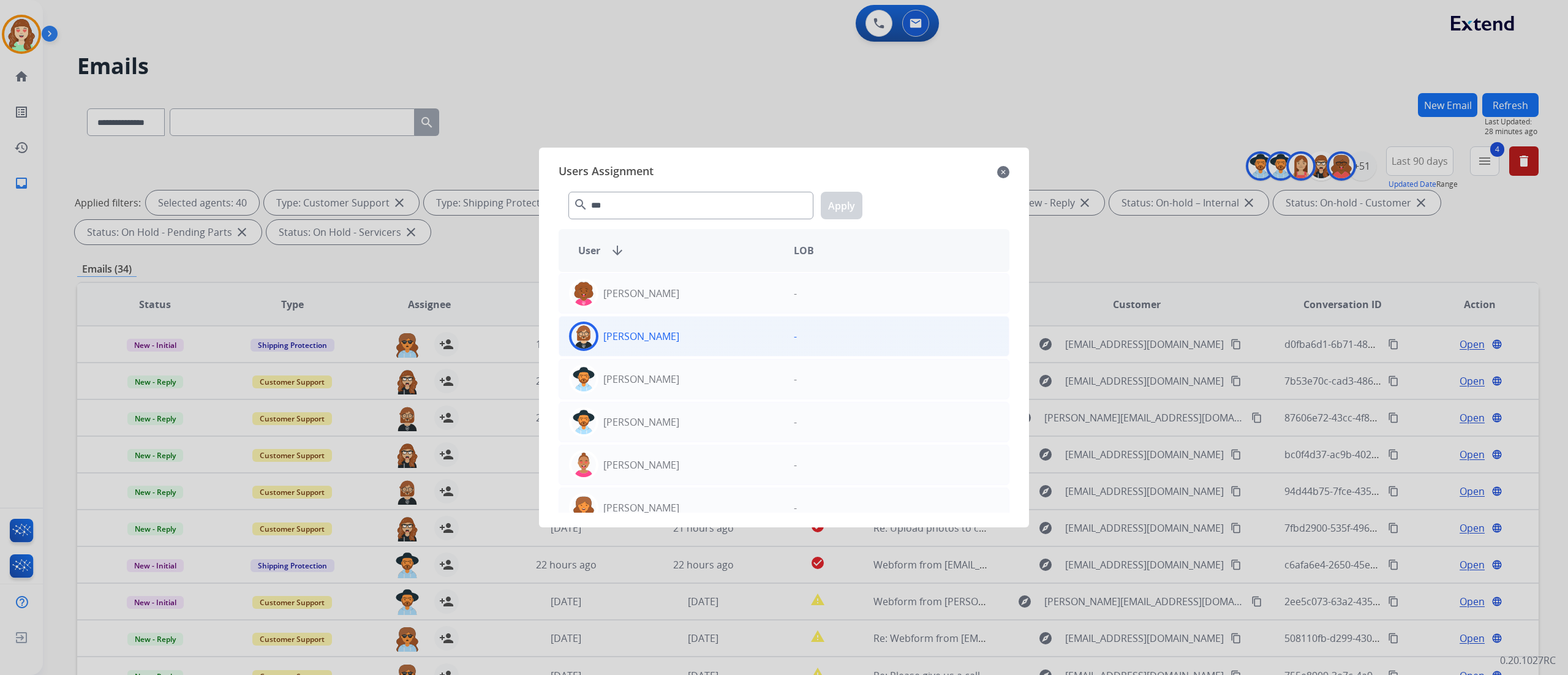
click at [728, 330] on div "[PERSON_NAME]" at bounding box center [671, 336] width 225 height 29
click at [844, 207] on button "Apply" at bounding box center [841, 205] width 42 height 28
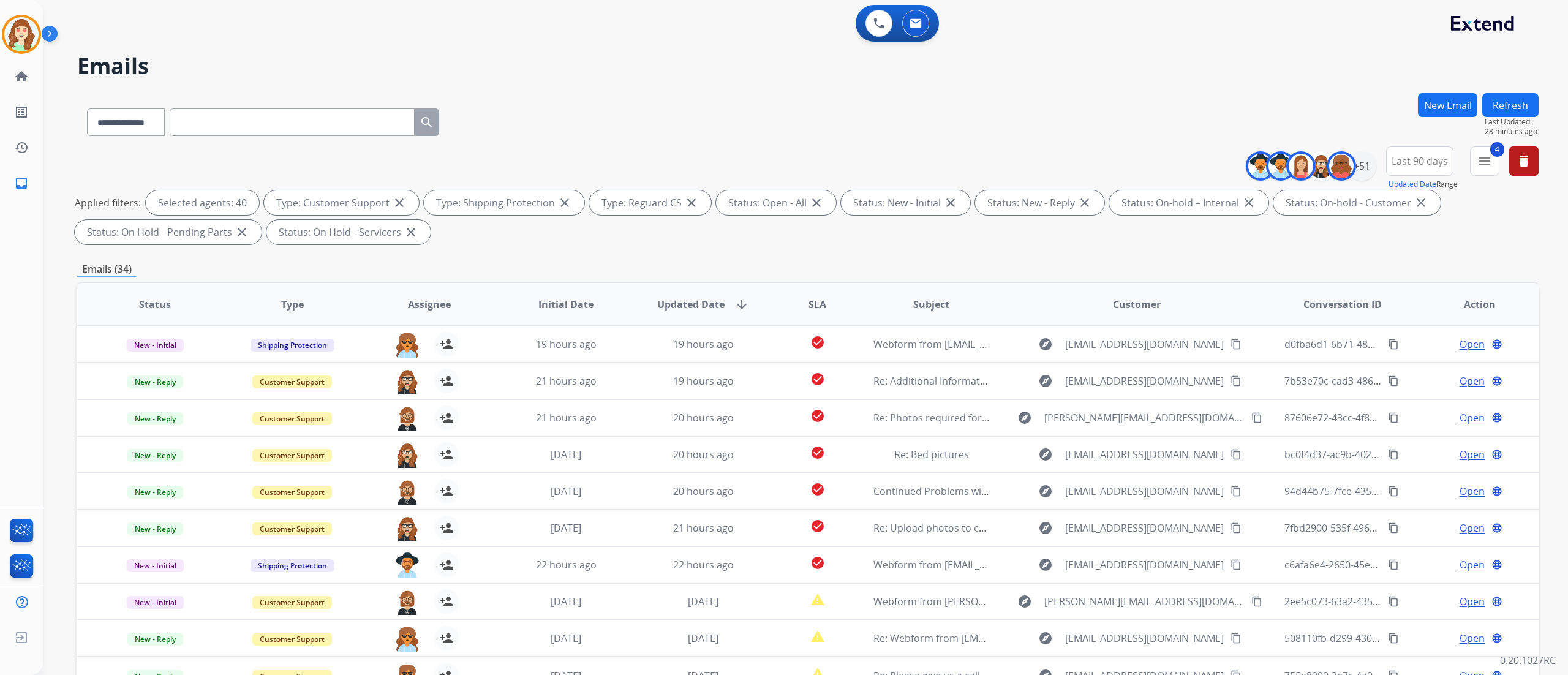
click at [1542, 306] on div "**********" at bounding box center [805, 338] width 1525 height 675
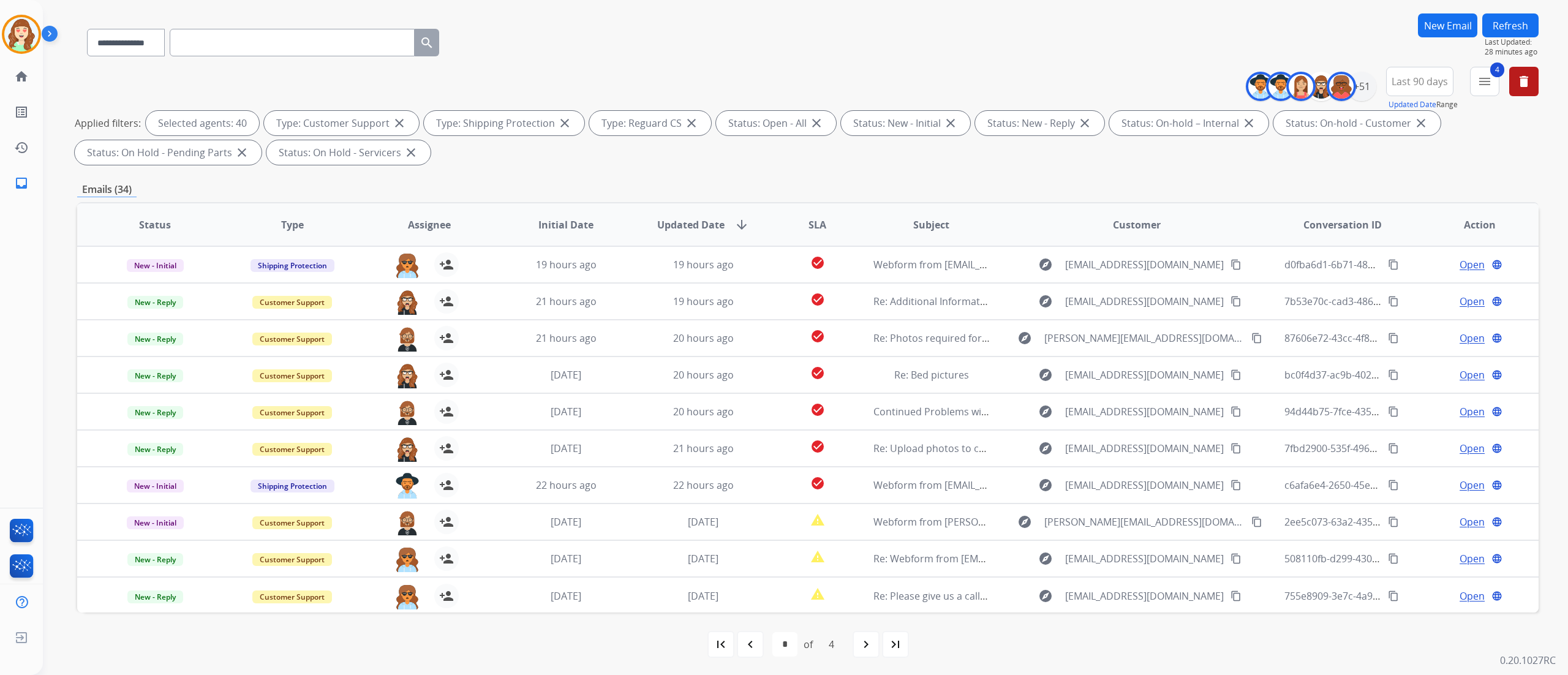
scroll to position [81, 0]
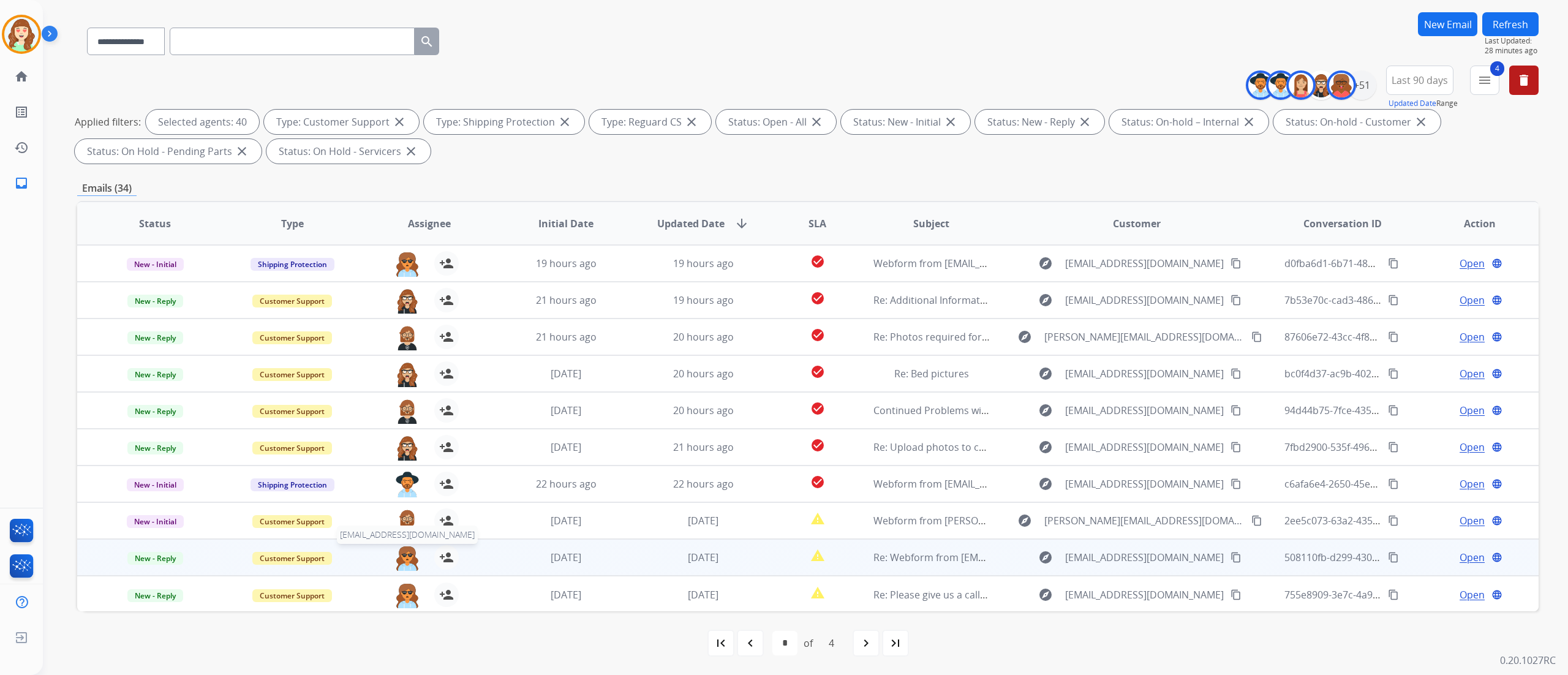
click at [402, 551] on img at bounding box center [407, 558] width 24 height 26
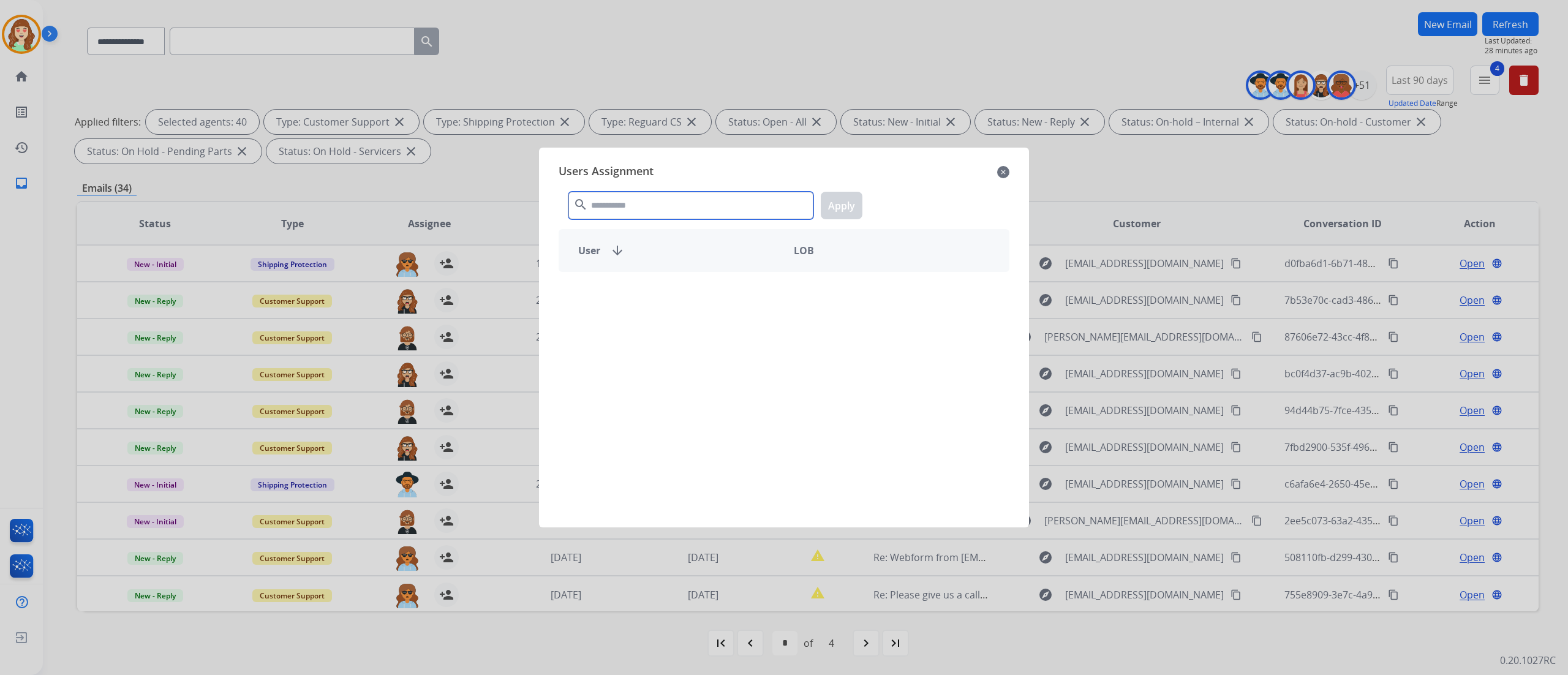
click at [646, 202] on input "text" at bounding box center [691, 205] width 245 height 28
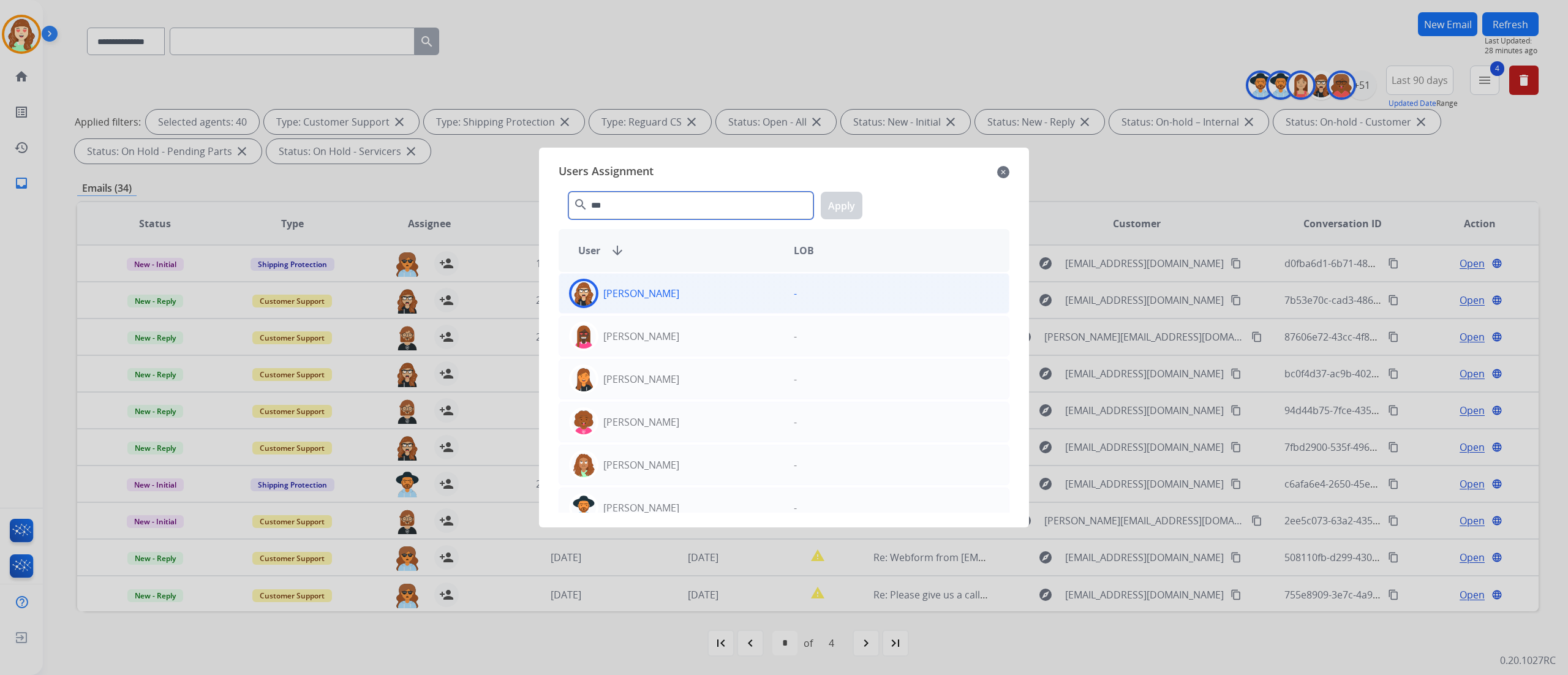
type input "***"
click at [731, 296] on div "[PERSON_NAME]" at bounding box center [671, 293] width 225 height 29
click at [847, 207] on button "Apply" at bounding box center [841, 205] width 42 height 28
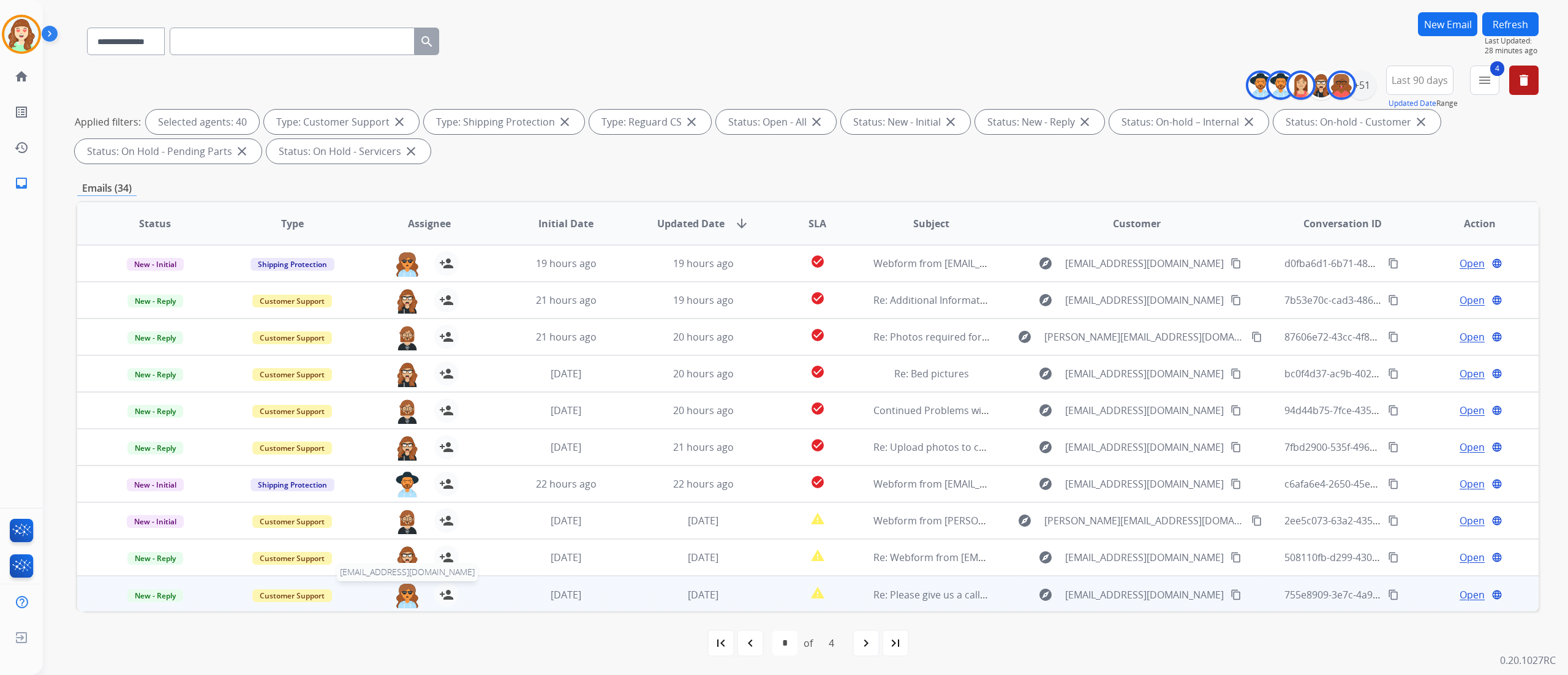
click at [398, 593] on img at bounding box center [407, 595] width 24 height 26
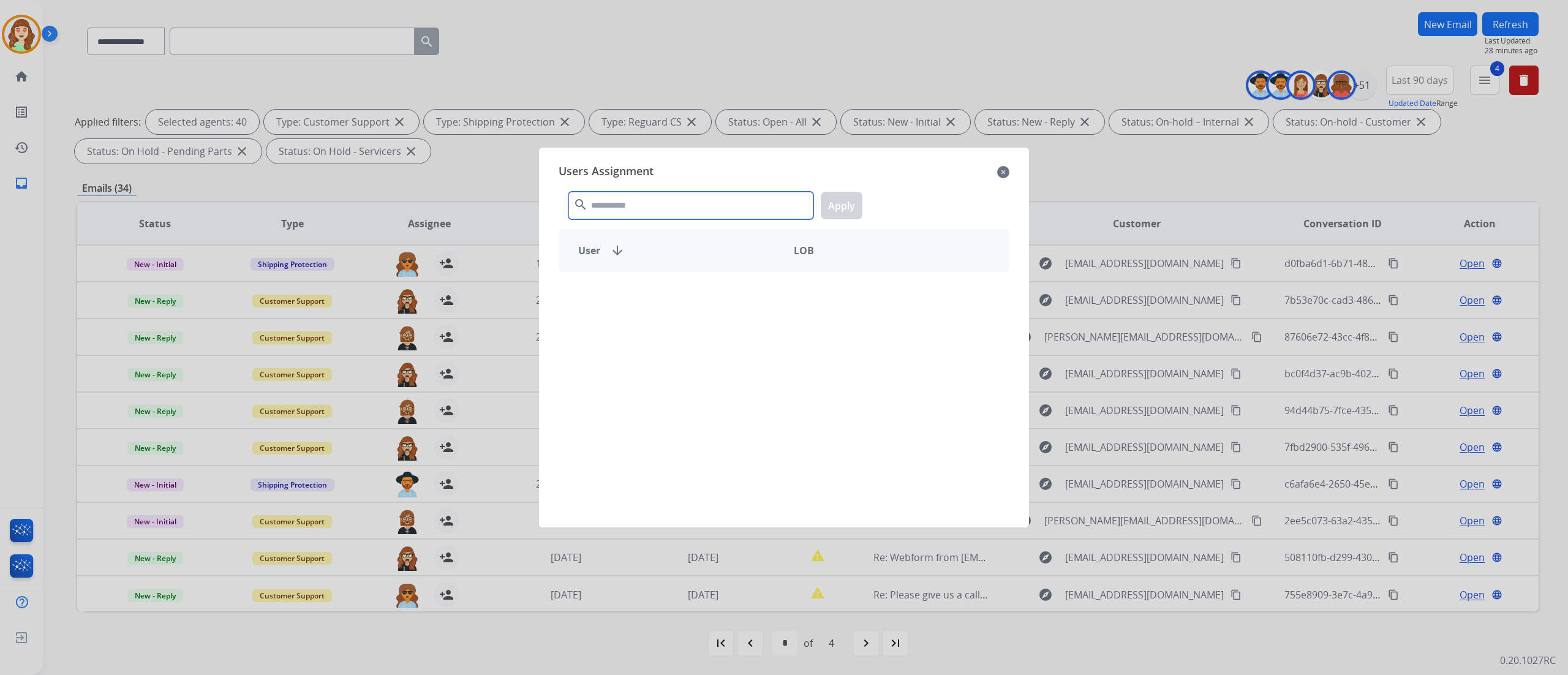
click at [635, 208] on input "text" at bounding box center [691, 205] width 245 height 28
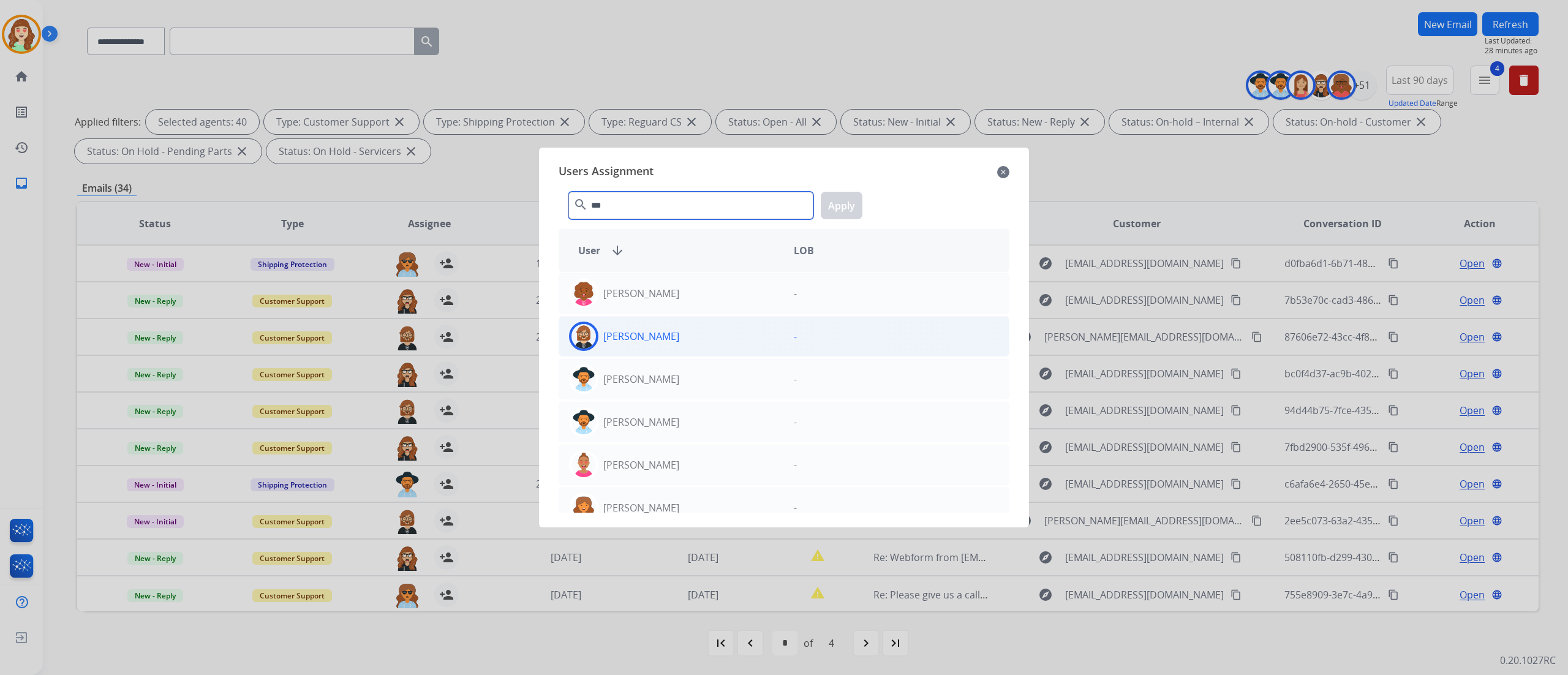
type input "***"
click at [723, 337] on div "[PERSON_NAME]" at bounding box center [671, 336] width 225 height 29
click at [839, 192] on button "Apply" at bounding box center [841, 205] width 42 height 28
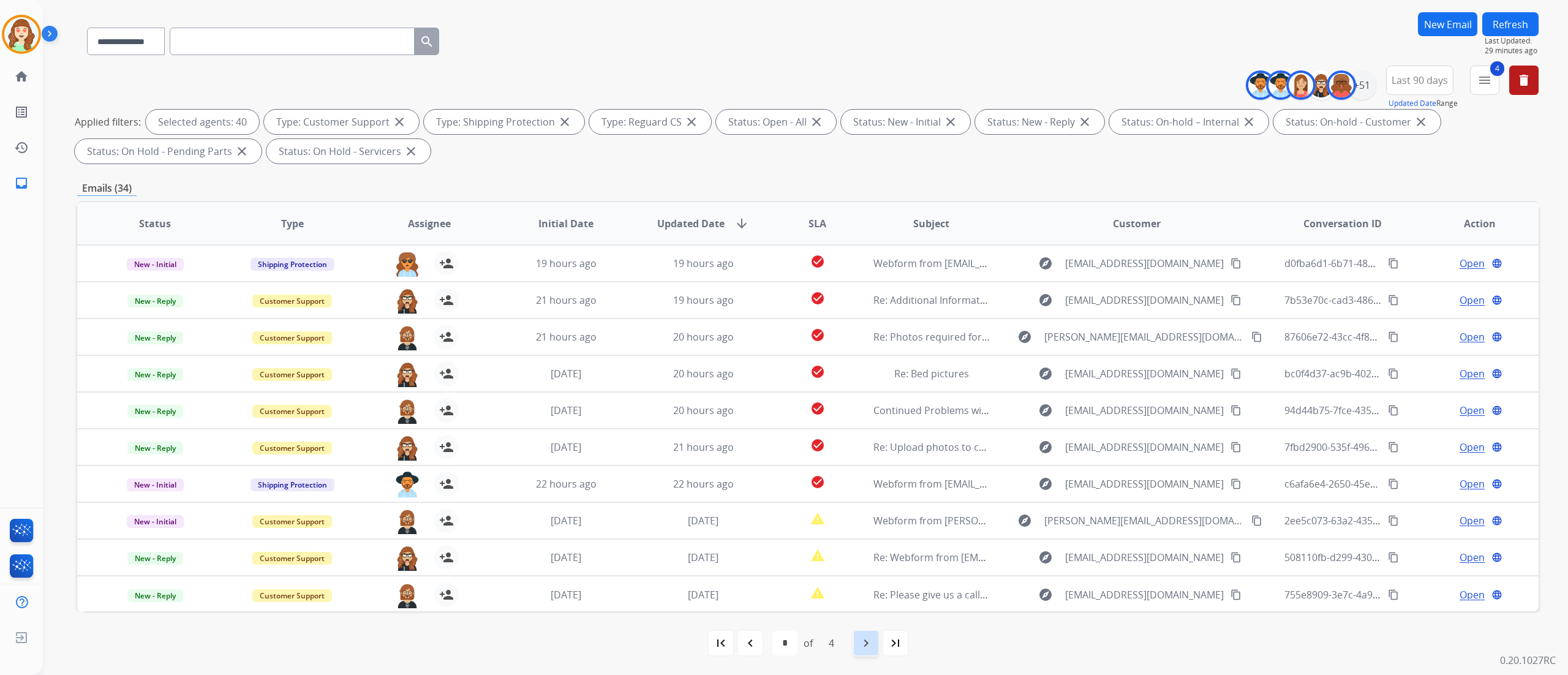
click at [863, 649] on mat-icon "navigate_next" at bounding box center [866, 643] width 15 height 15
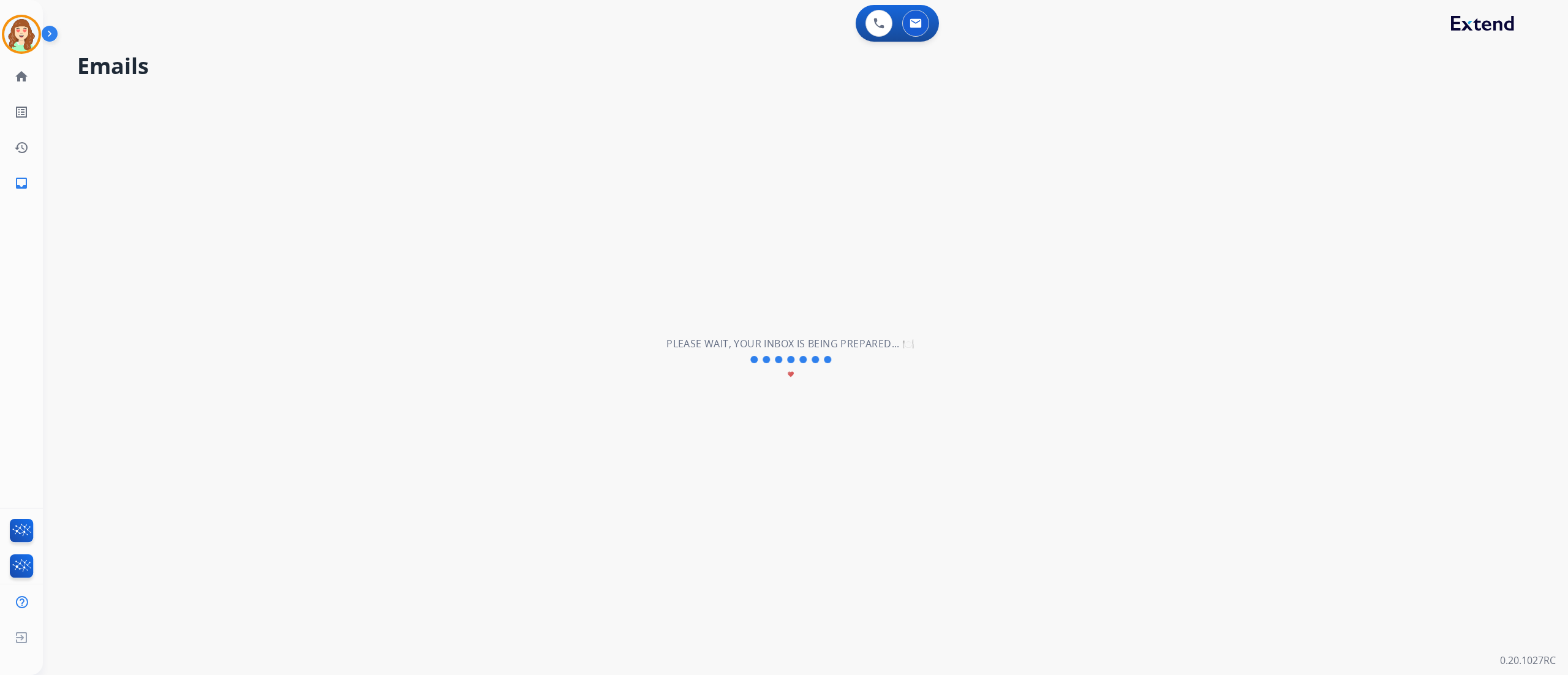
scroll to position [0, 0]
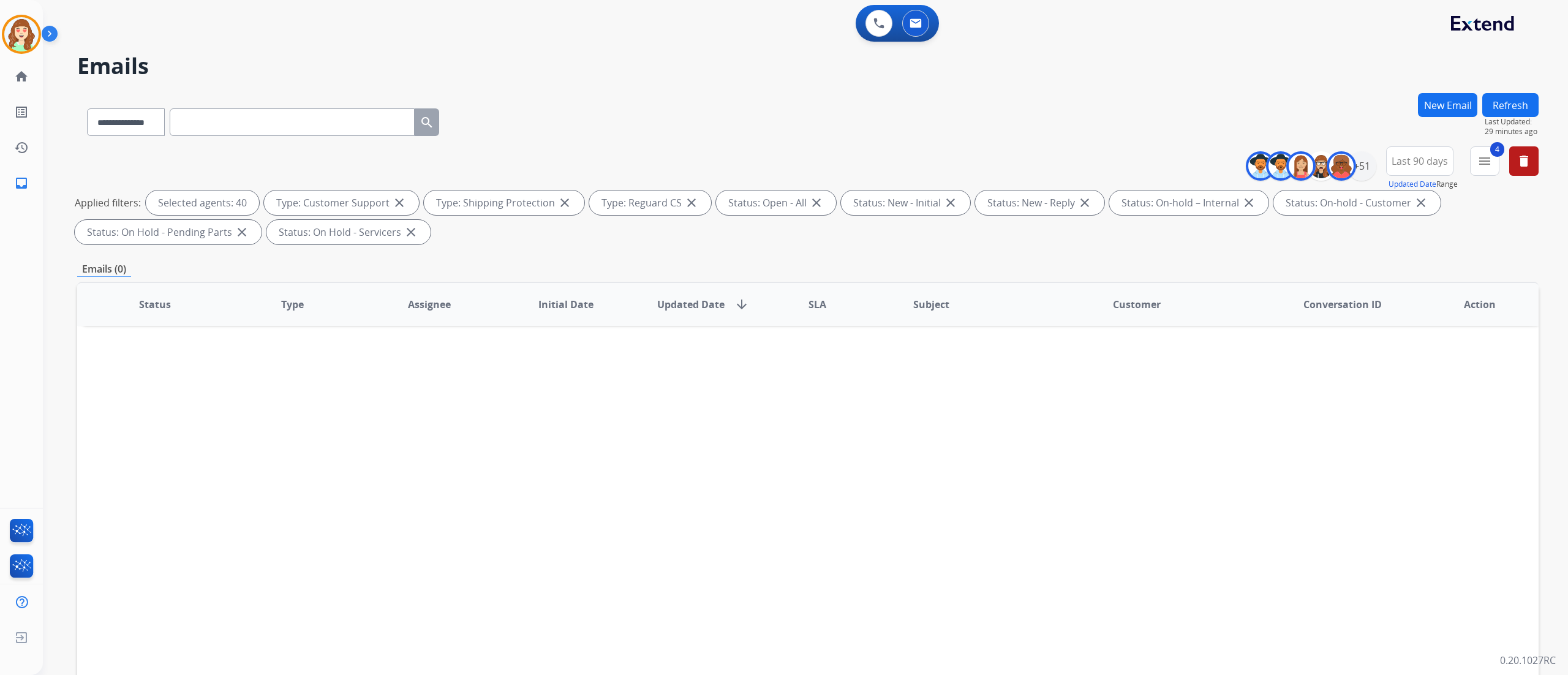
click at [596, 467] on div "Status Type Assignee Initial Date Updated Date arrow_downward SLA Subject Custo…" at bounding box center [808, 487] width 1462 height 411
click at [1358, 171] on div "+51" at bounding box center [1361, 166] width 29 height 29
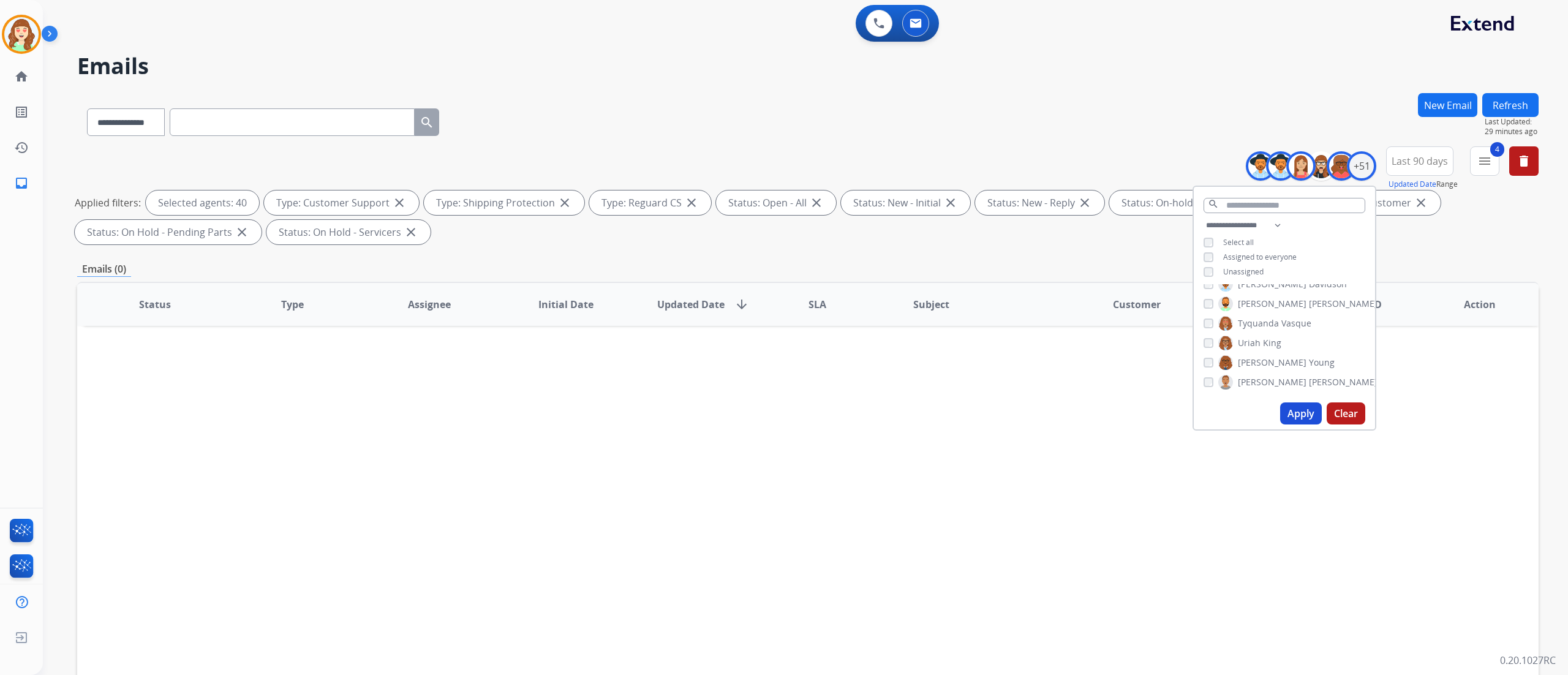
click at [1297, 412] on button "Apply" at bounding box center [1301, 413] width 42 height 22
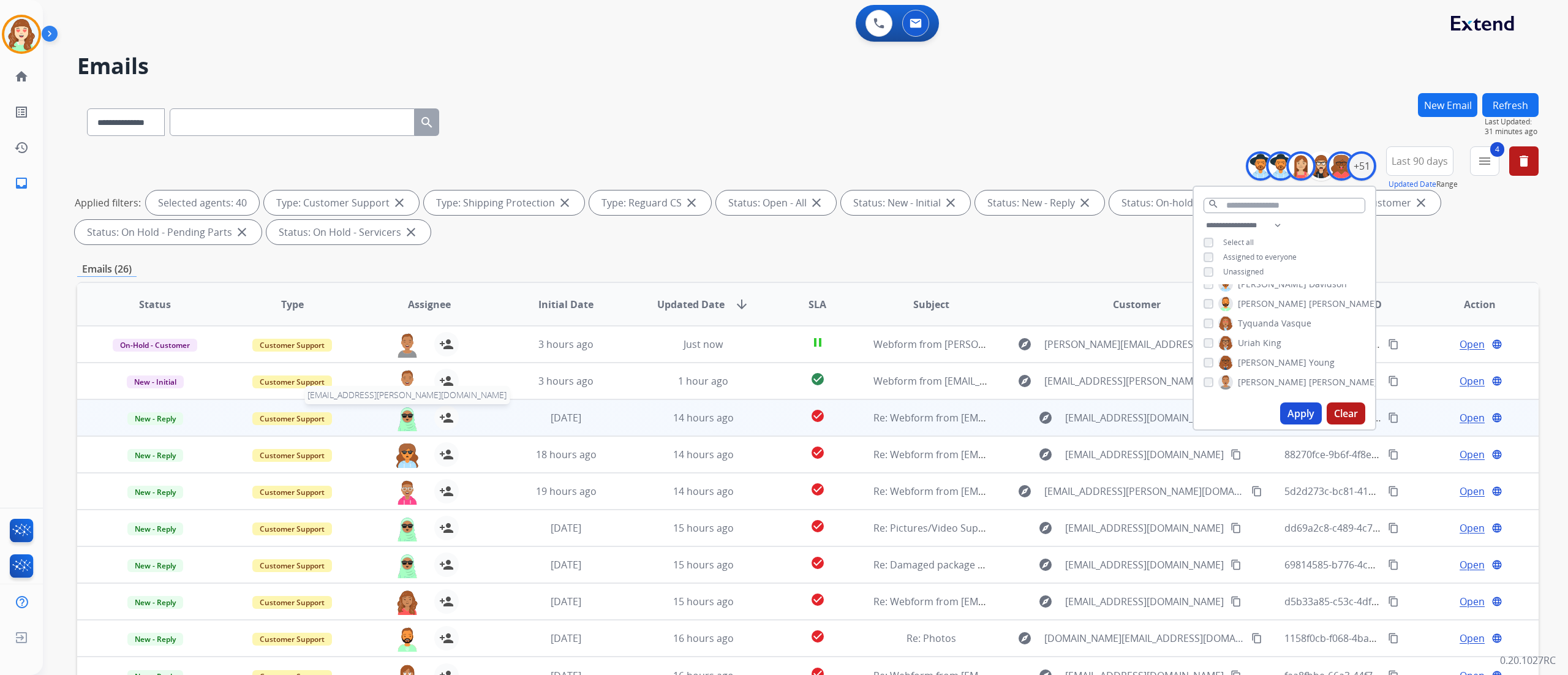
click at [396, 412] on img at bounding box center [407, 418] width 24 height 26
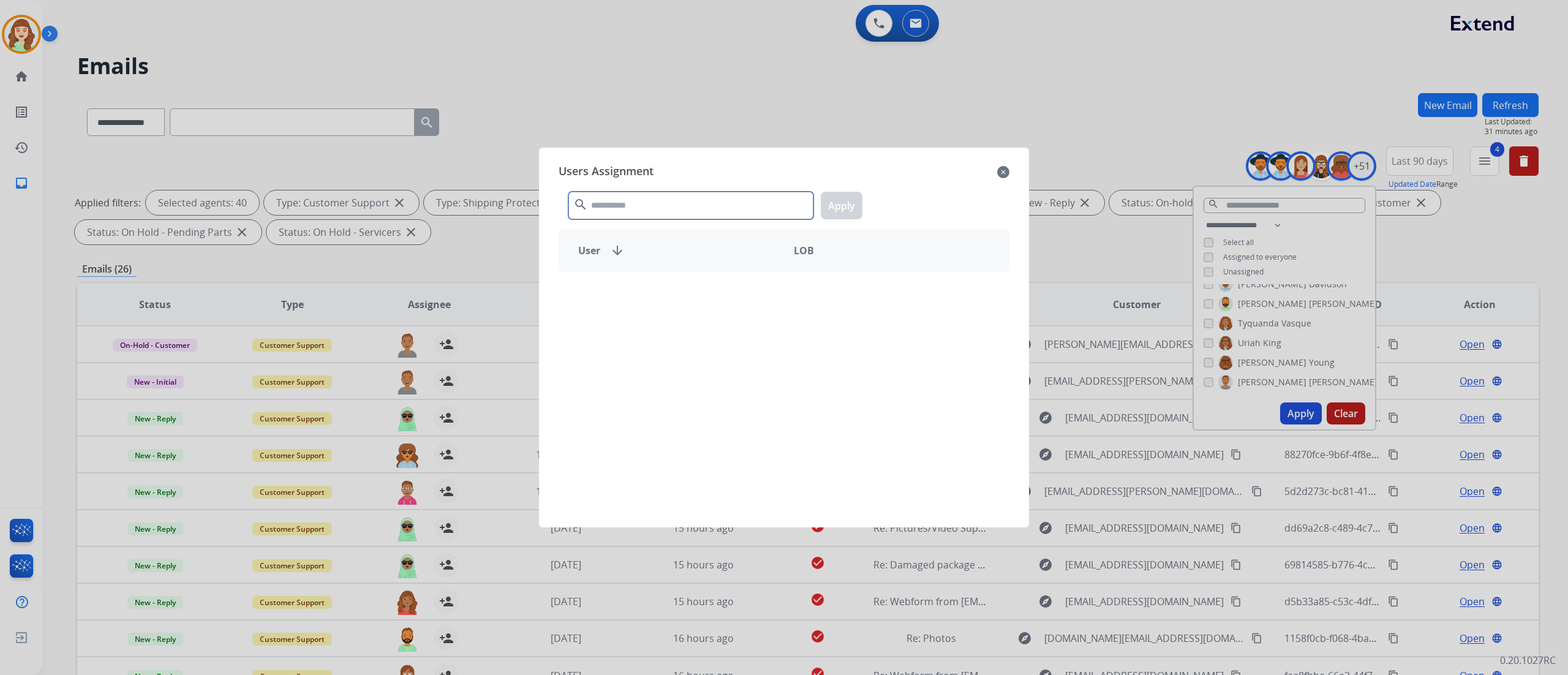
click at [674, 206] on input "text" at bounding box center [691, 205] width 245 height 28
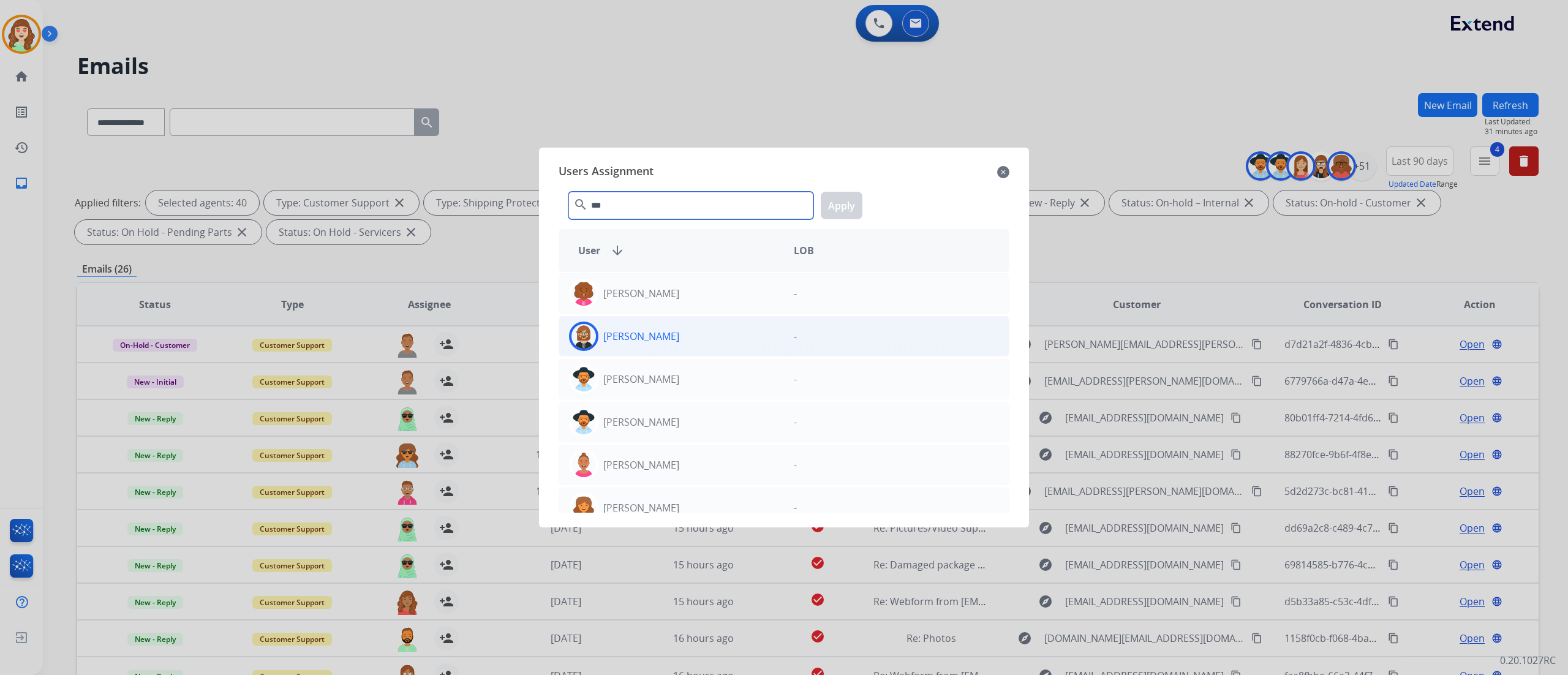
type input "***"
click at [725, 341] on div "[PERSON_NAME]" at bounding box center [671, 336] width 225 height 29
click at [848, 210] on button "Apply" at bounding box center [841, 205] width 42 height 28
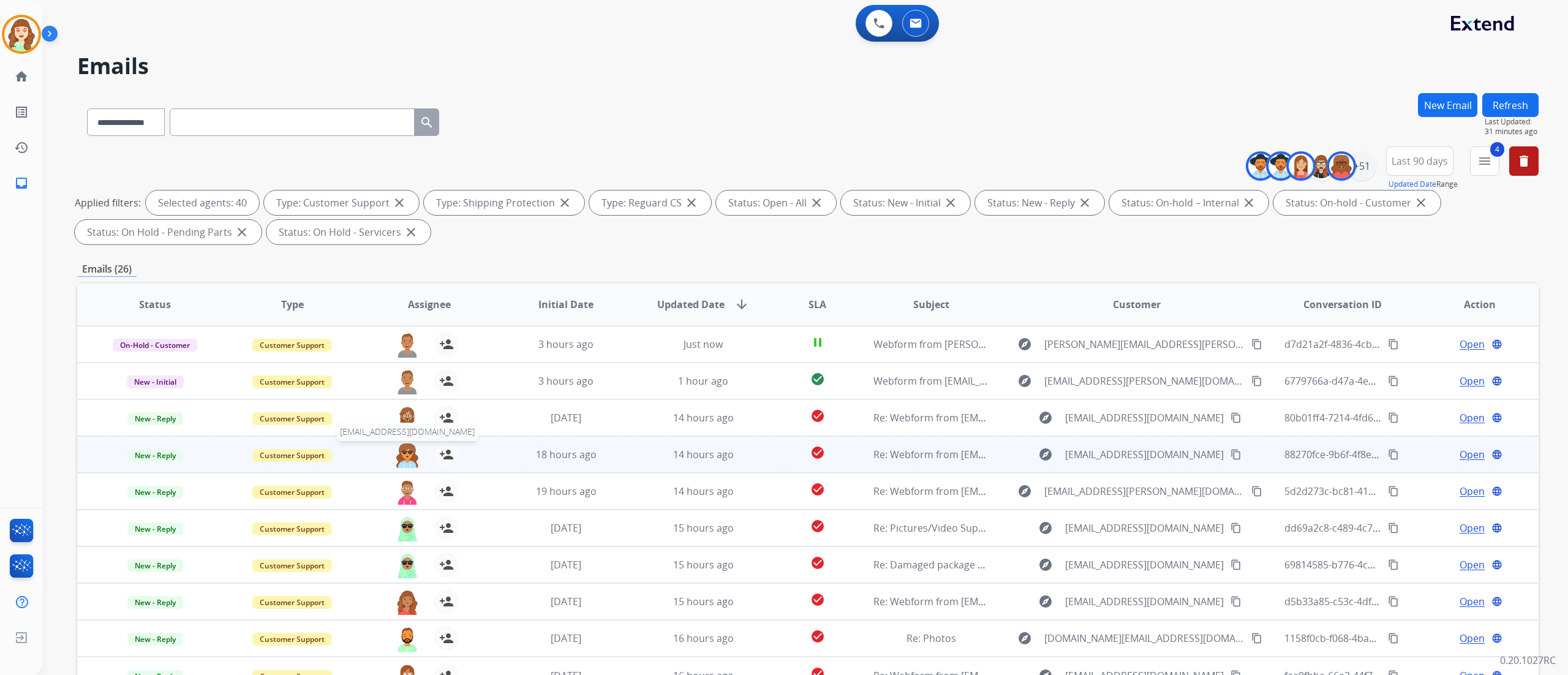
click at [404, 453] on img at bounding box center [407, 455] width 24 height 26
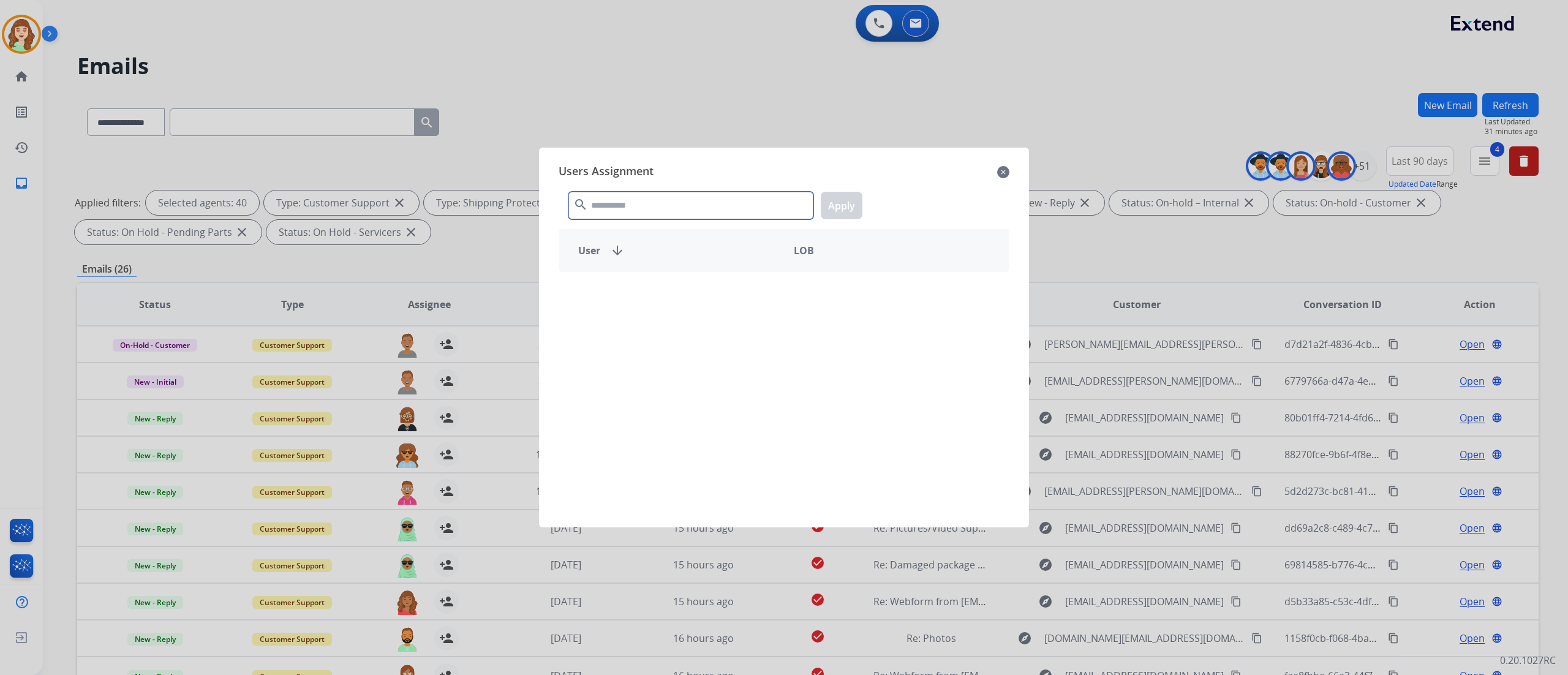
click at [622, 208] on input "text" at bounding box center [691, 205] width 245 height 28
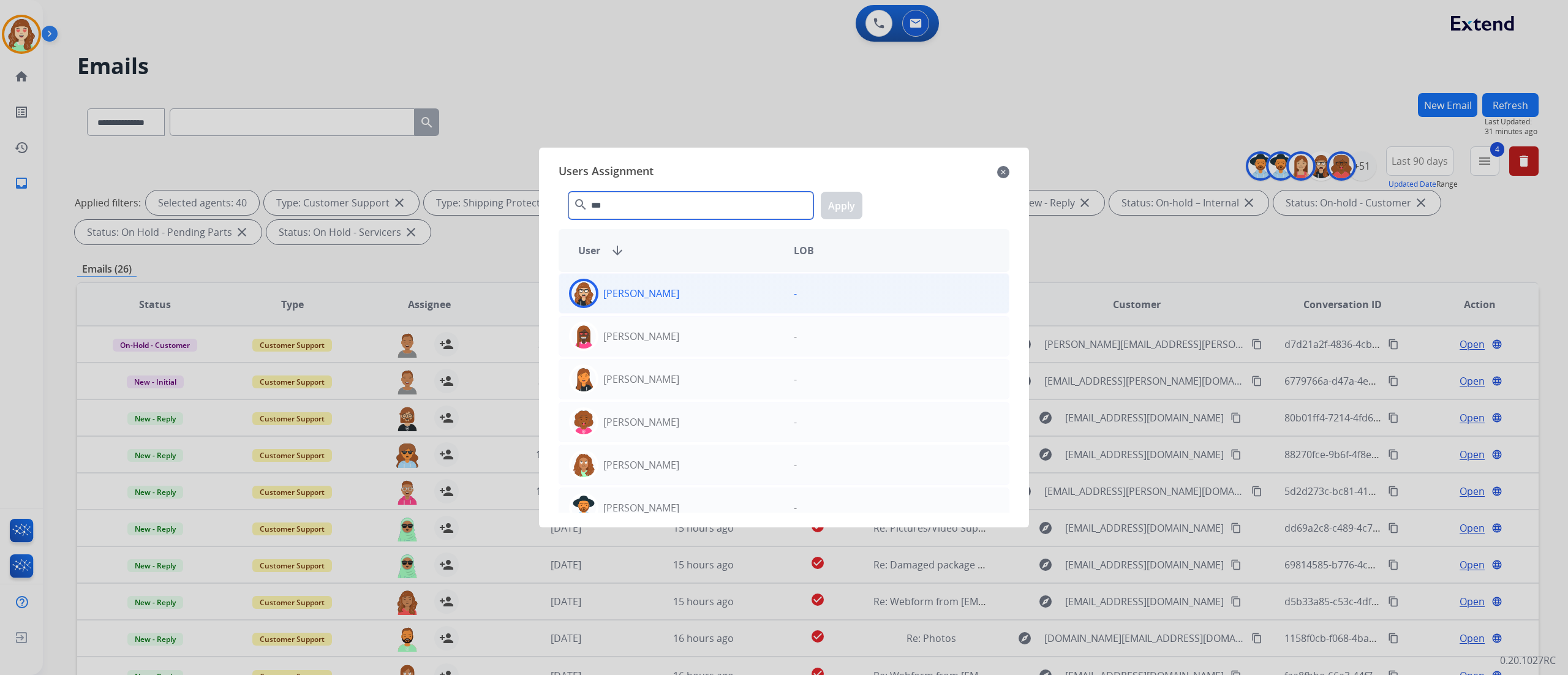
type input "***"
click at [698, 298] on div "[PERSON_NAME]" at bounding box center [671, 293] width 225 height 29
click at [839, 207] on button "Apply" at bounding box center [841, 205] width 42 height 28
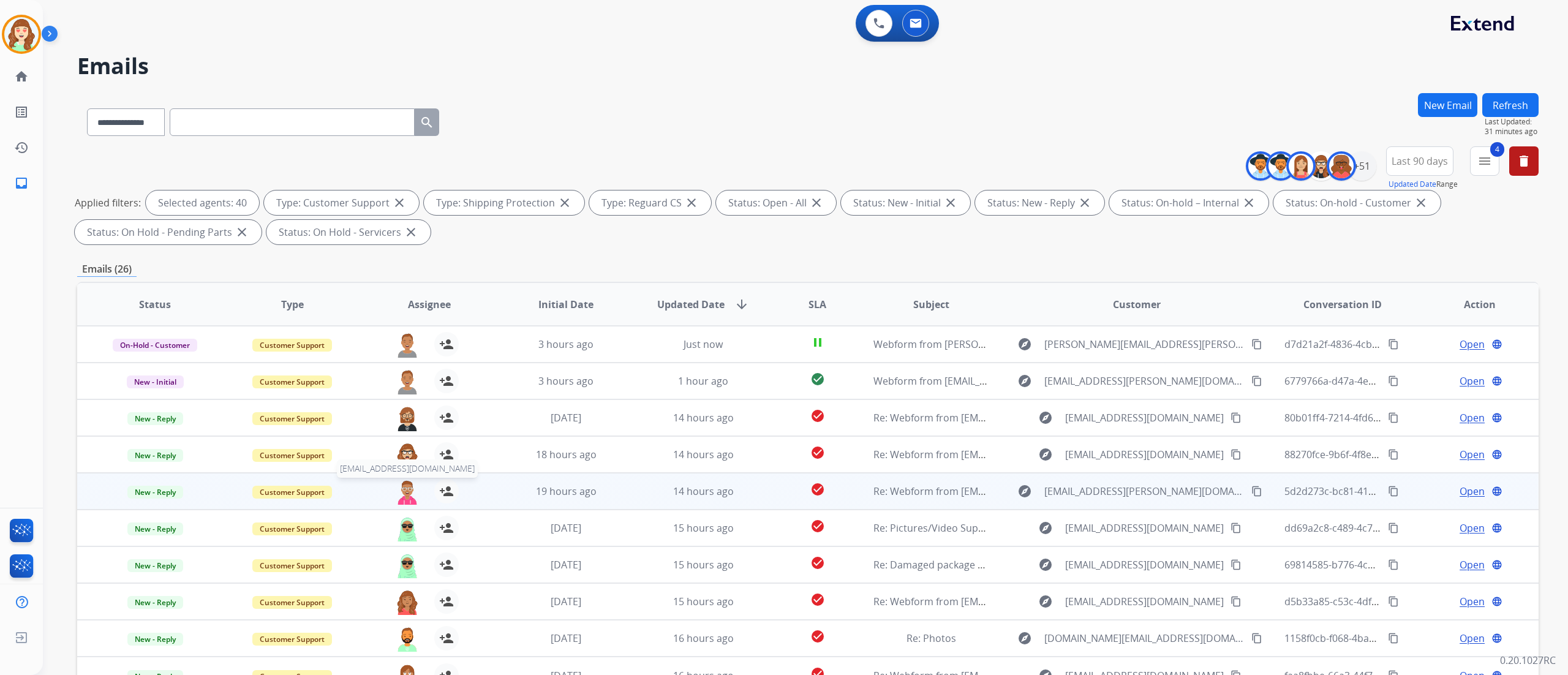
click at [404, 489] on img at bounding box center [407, 492] width 24 height 26
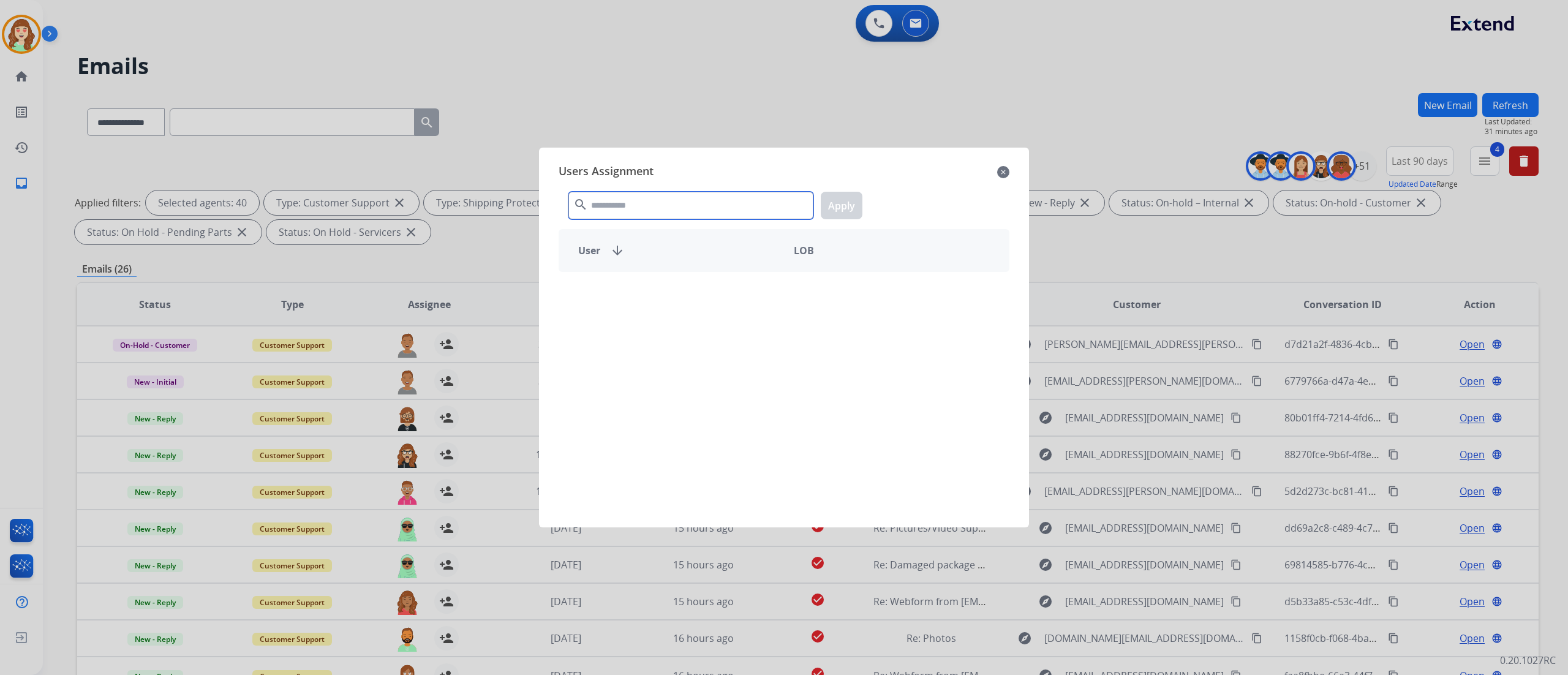
click at [657, 204] on input "text" at bounding box center [691, 205] width 245 height 28
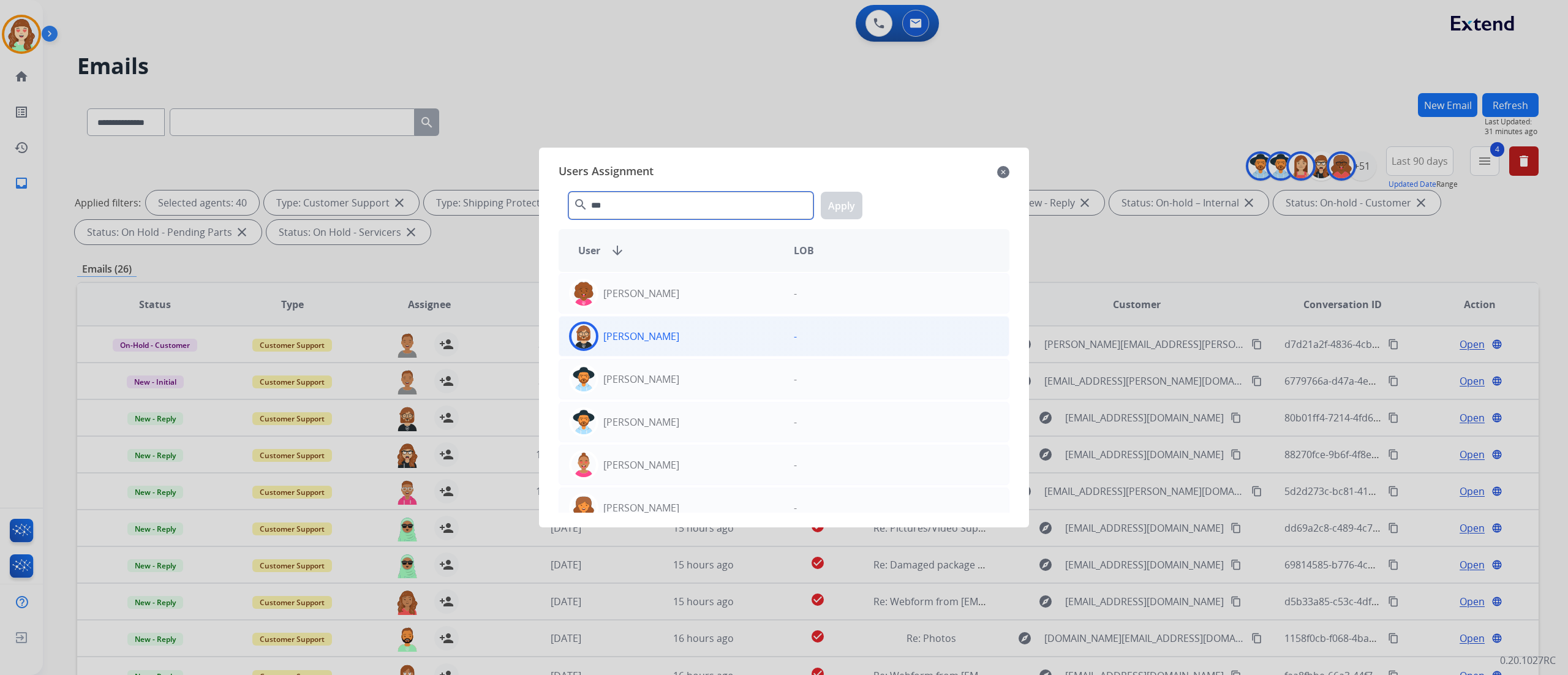
type input "***"
click at [690, 337] on div "[PERSON_NAME]" at bounding box center [671, 336] width 225 height 29
click at [855, 206] on button "Apply" at bounding box center [841, 205] width 42 height 28
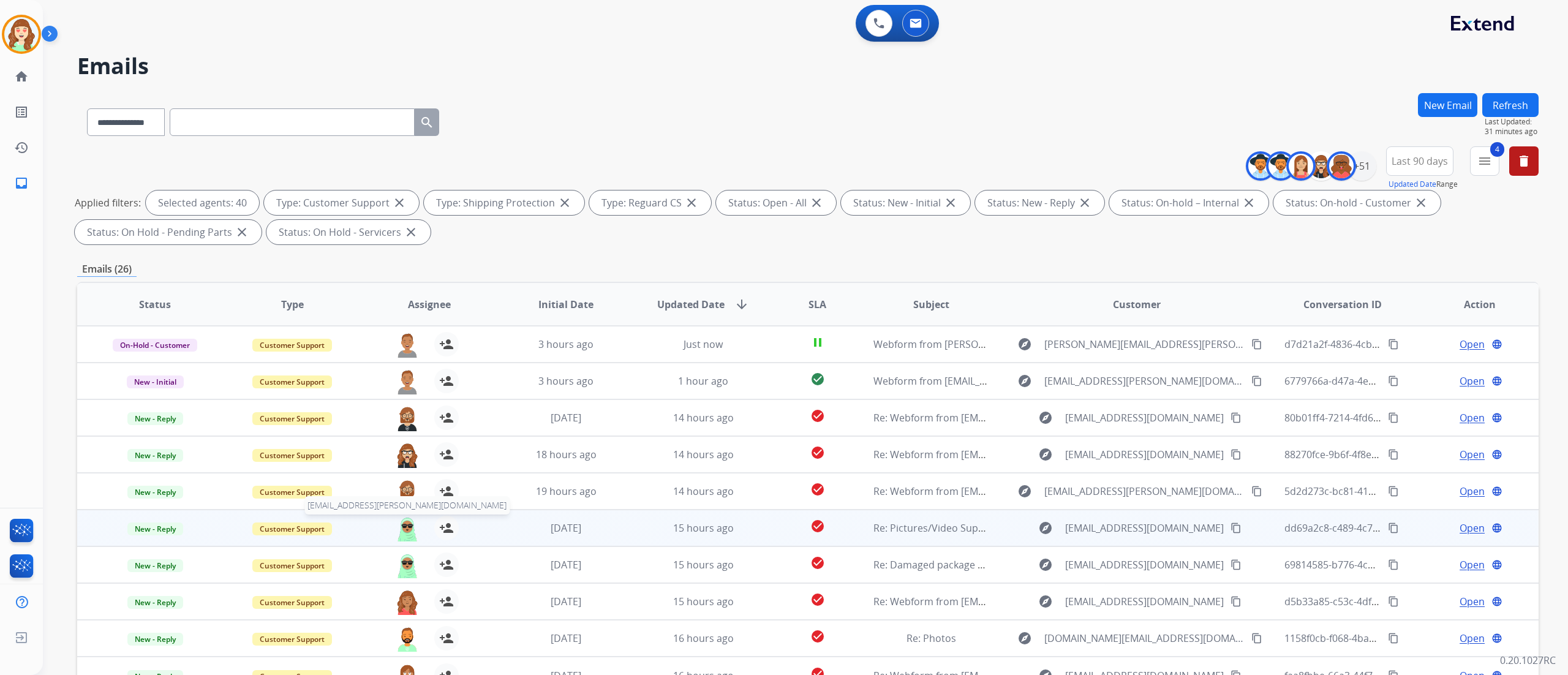
click at [402, 524] on img at bounding box center [407, 528] width 24 height 26
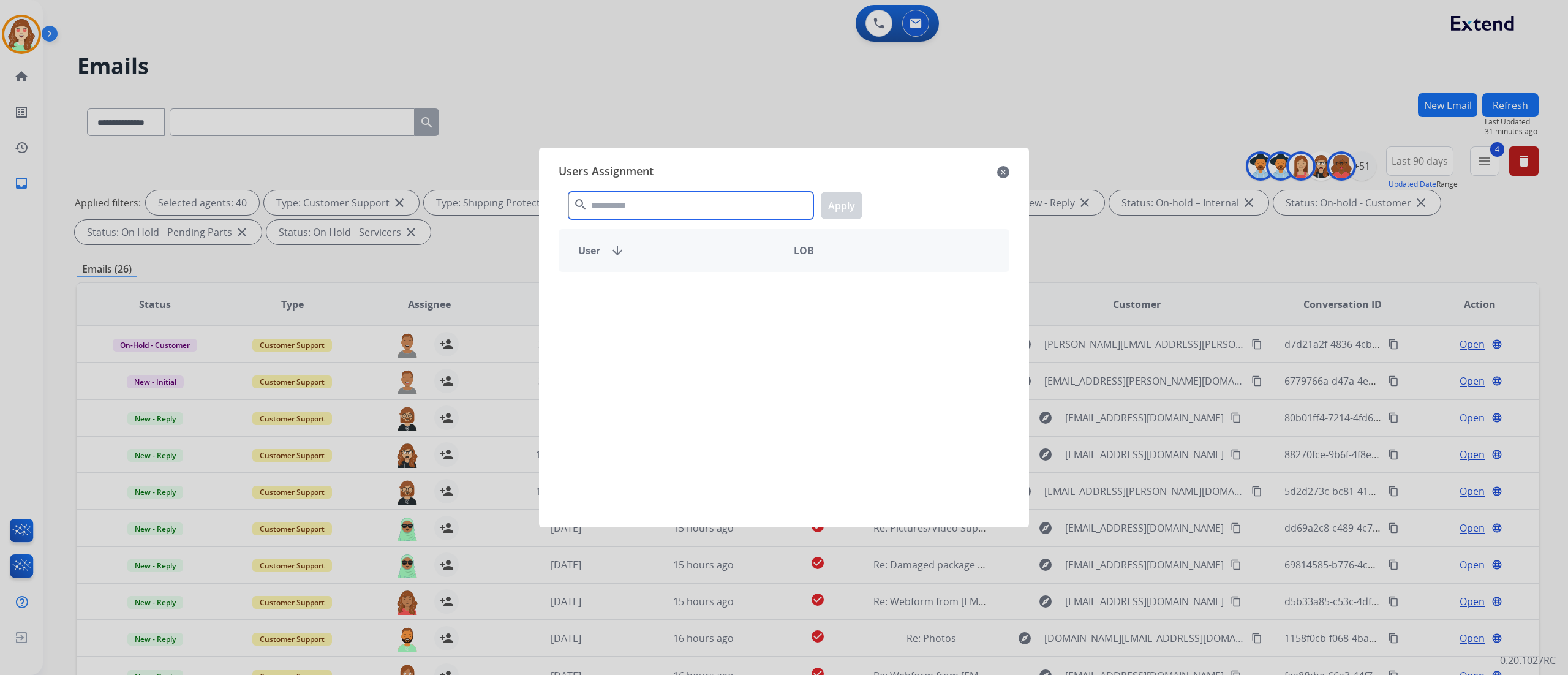
click at [633, 207] on input "text" at bounding box center [691, 205] width 245 height 28
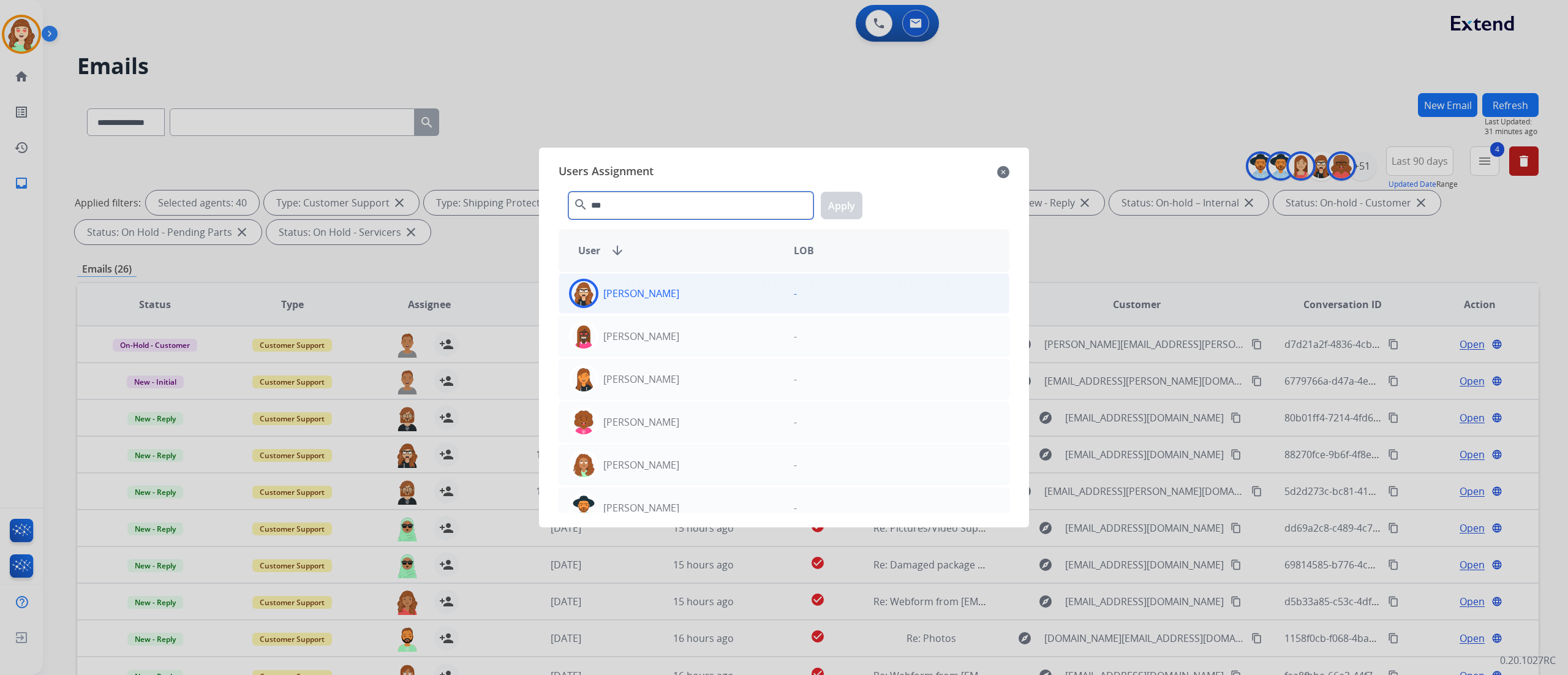
type input "***"
click at [738, 301] on div "[PERSON_NAME]" at bounding box center [671, 293] width 225 height 29
click at [840, 207] on button "Apply" at bounding box center [841, 205] width 42 height 28
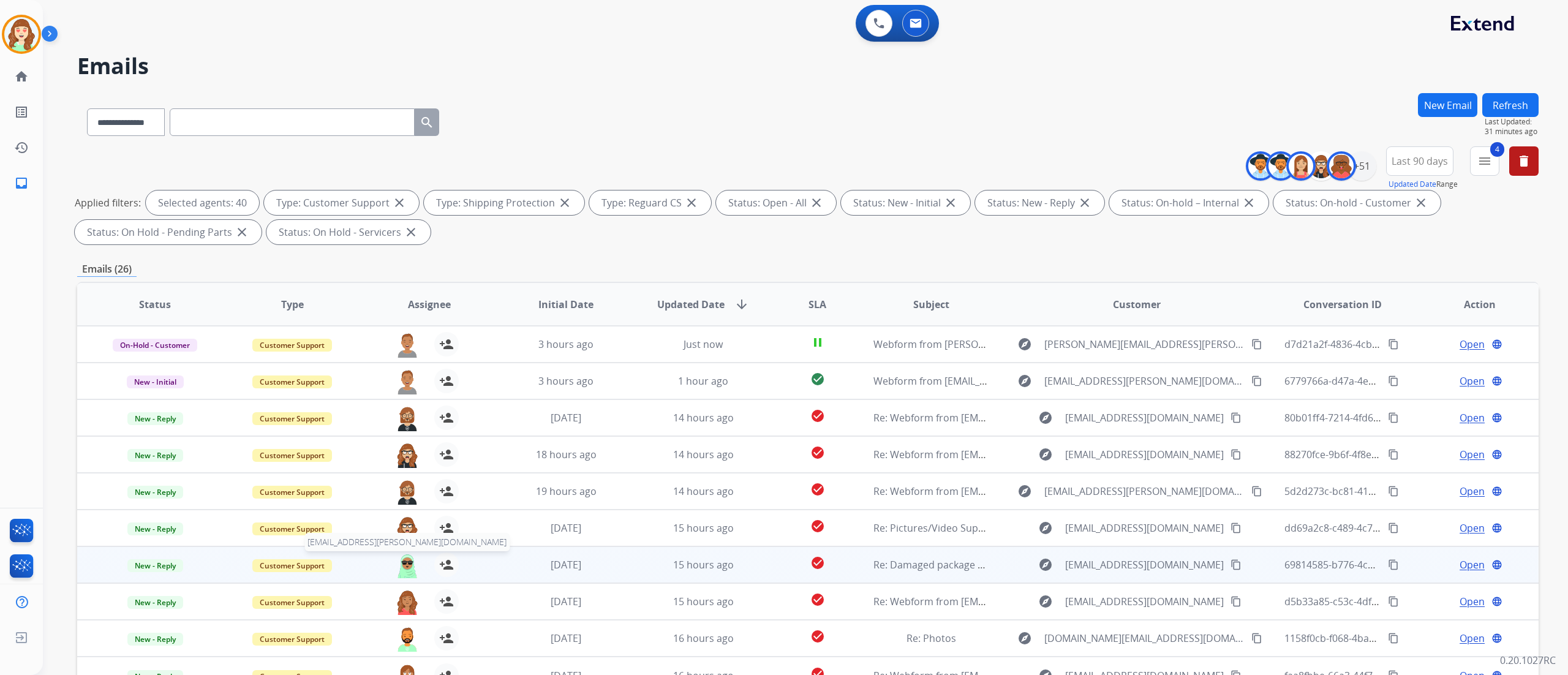
click at [408, 553] on img at bounding box center [407, 565] width 24 height 26
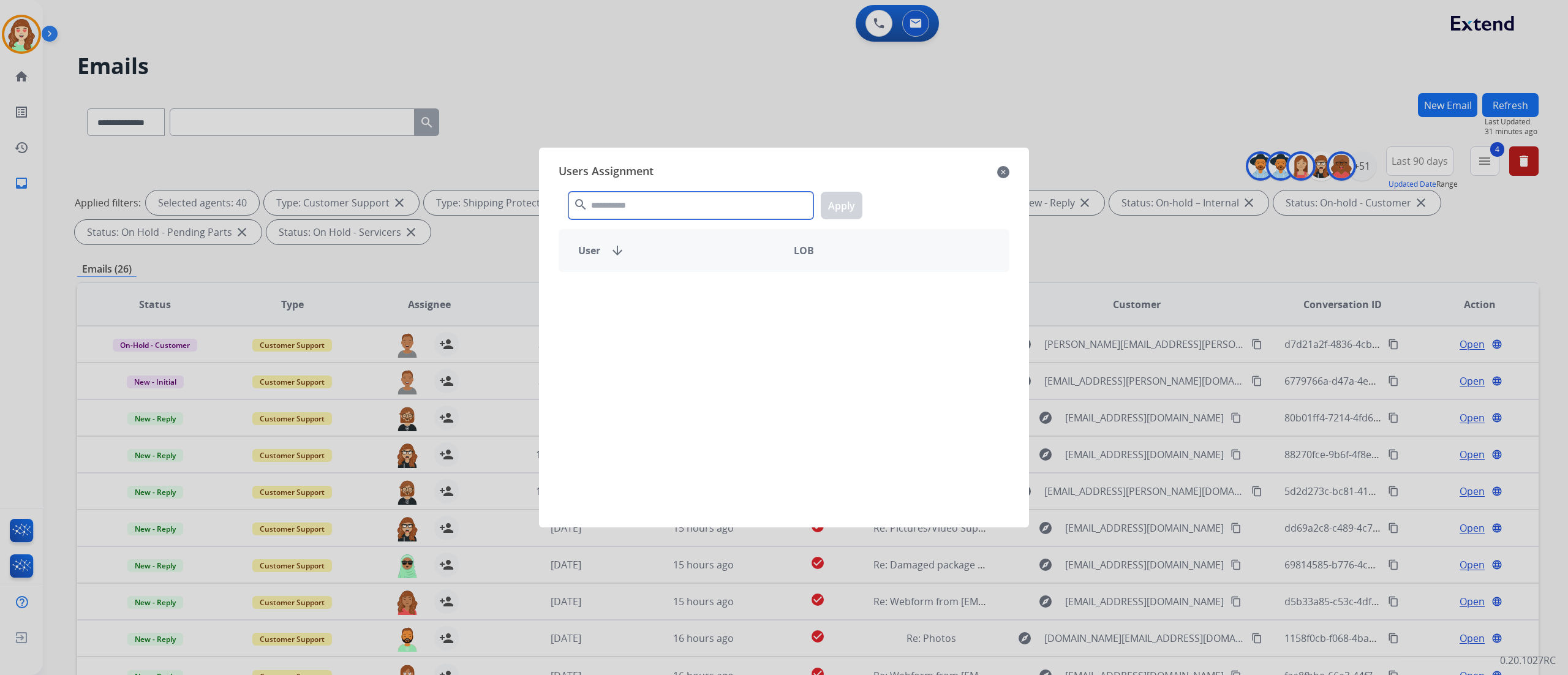
click at [628, 202] on input "text" at bounding box center [691, 205] width 245 height 28
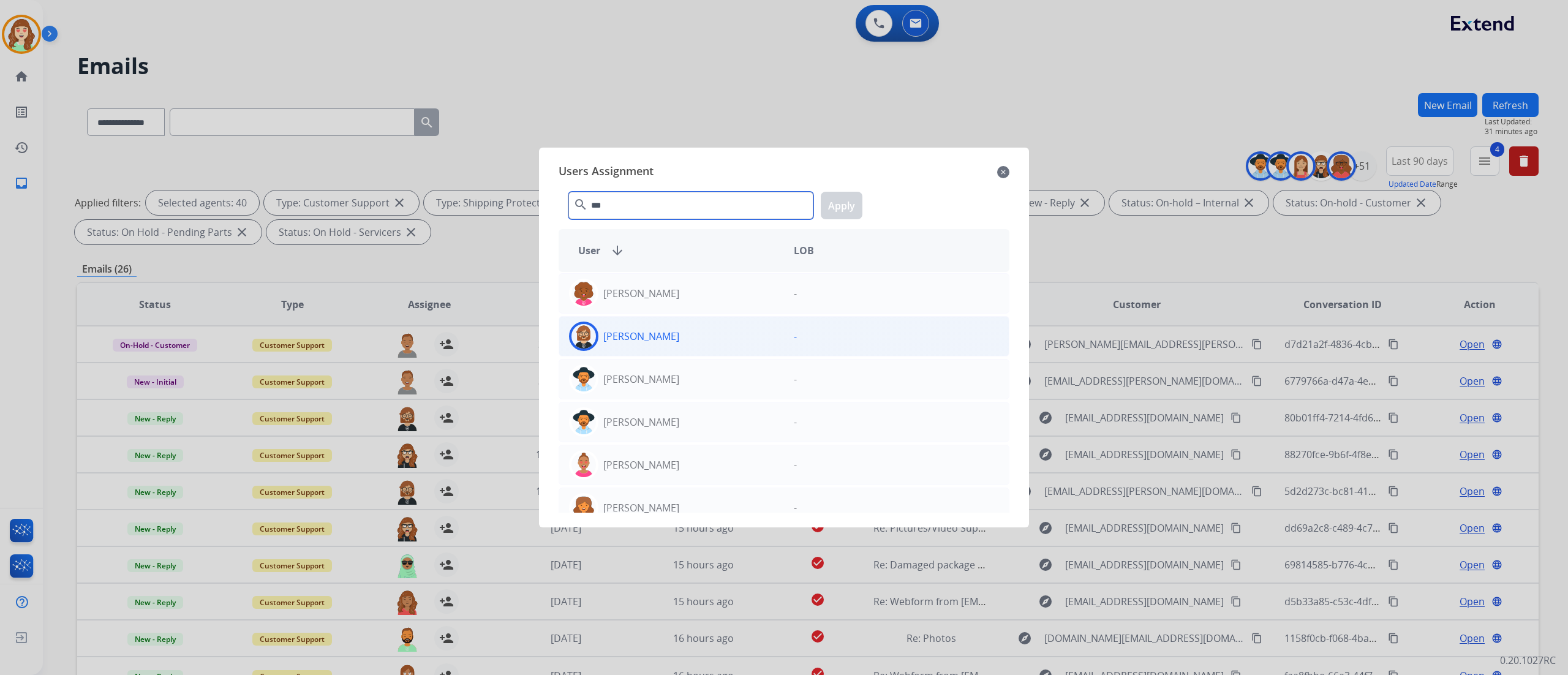
type input "***"
click at [689, 338] on div "[PERSON_NAME]" at bounding box center [671, 336] width 225 height 29
click at [839, 204] on button "Apply" at bounding box center [841, 205] width 42 height 28
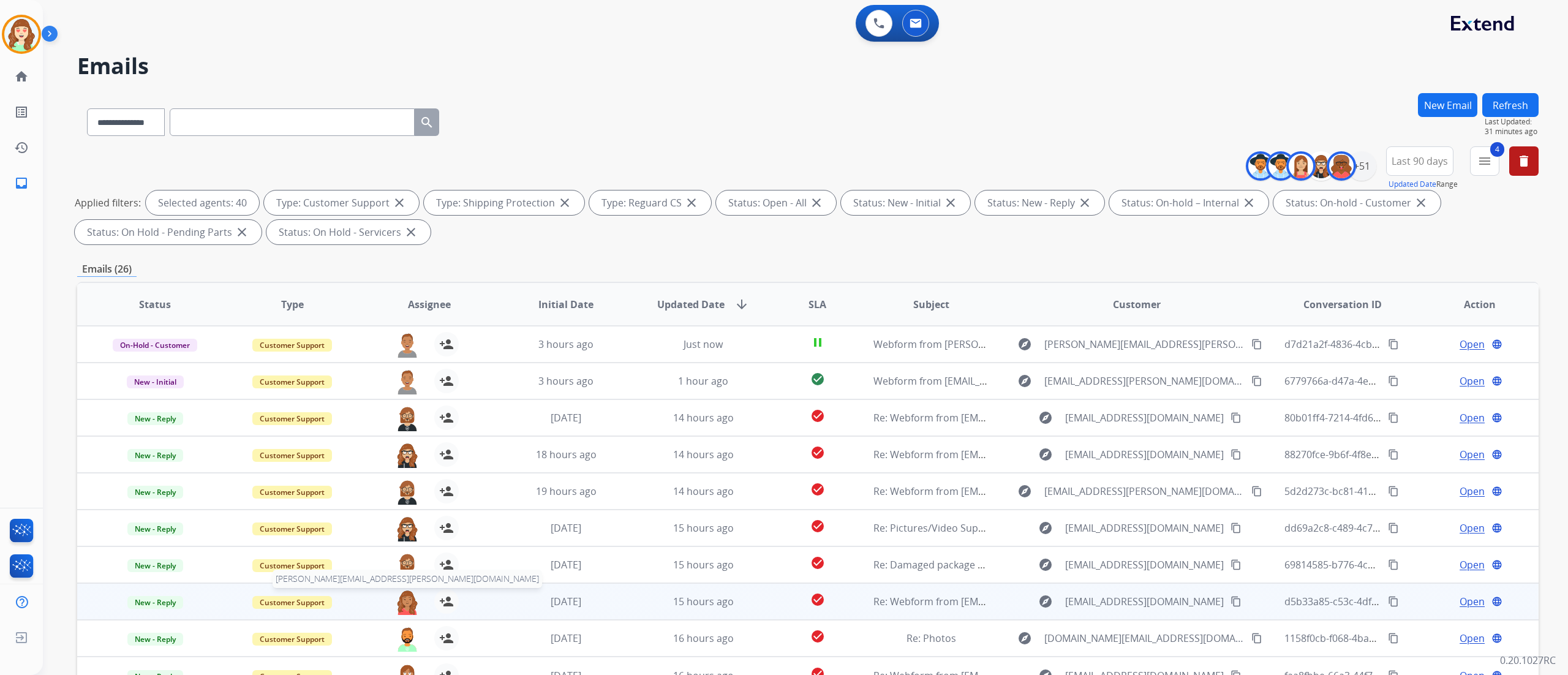
click at [409, 590] on img at bounding box center [407, 602] width 24 height 26
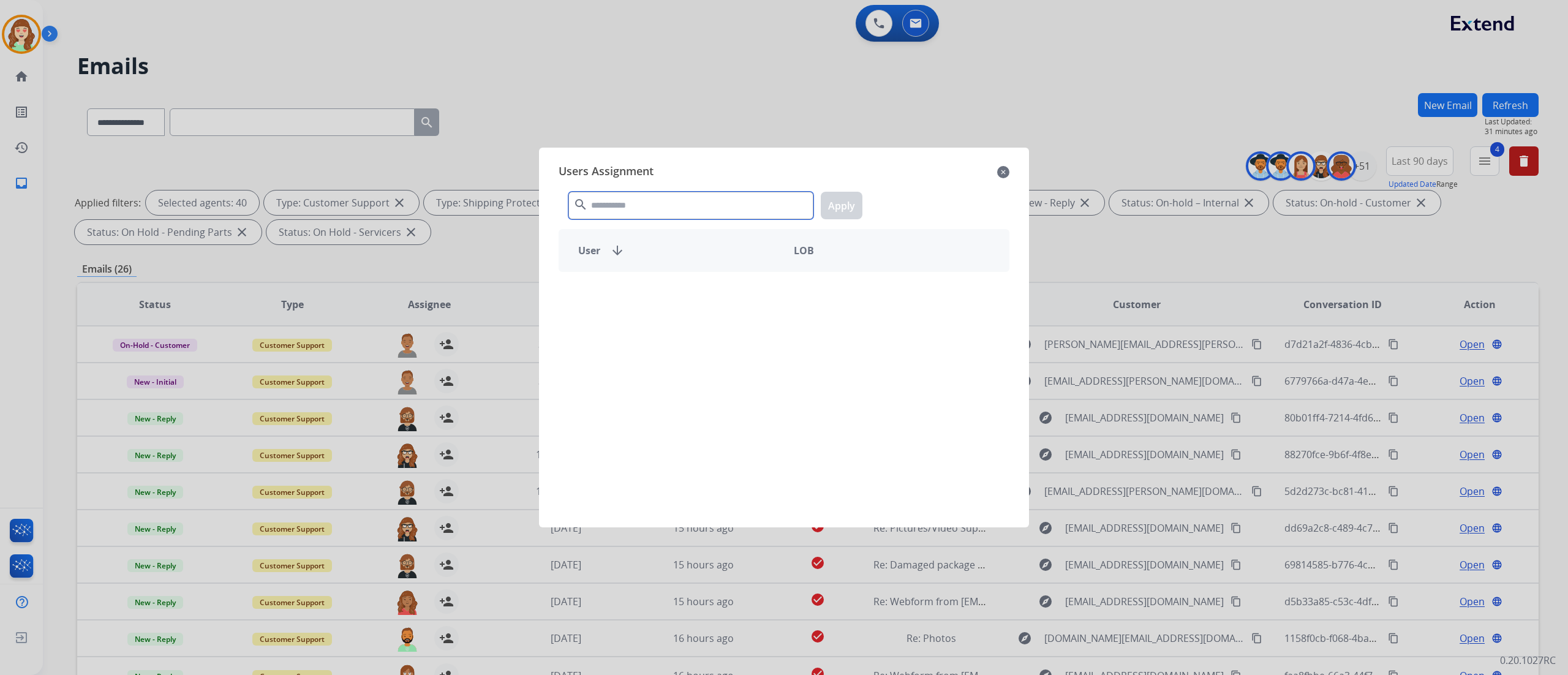
click at [628, 207] on input "text" at bounding box center [691, 205] width 245 height 28
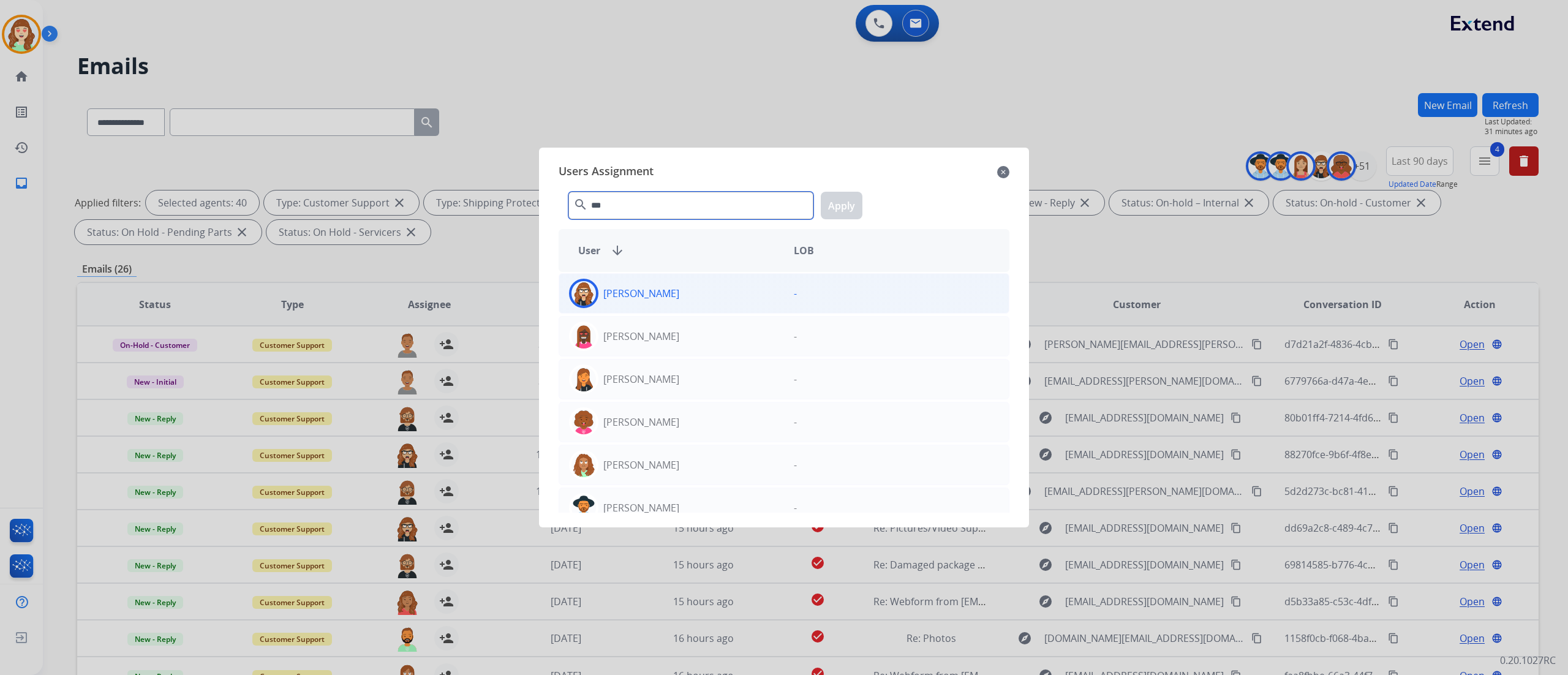
type input "***"
click at [748, 306] on div "[PERSON_NAME]" at bounding box center [671, 293] width 225 height 29
click at [844, 204] on button "Apply" at bounding box center [841, 205] width 42 height 28
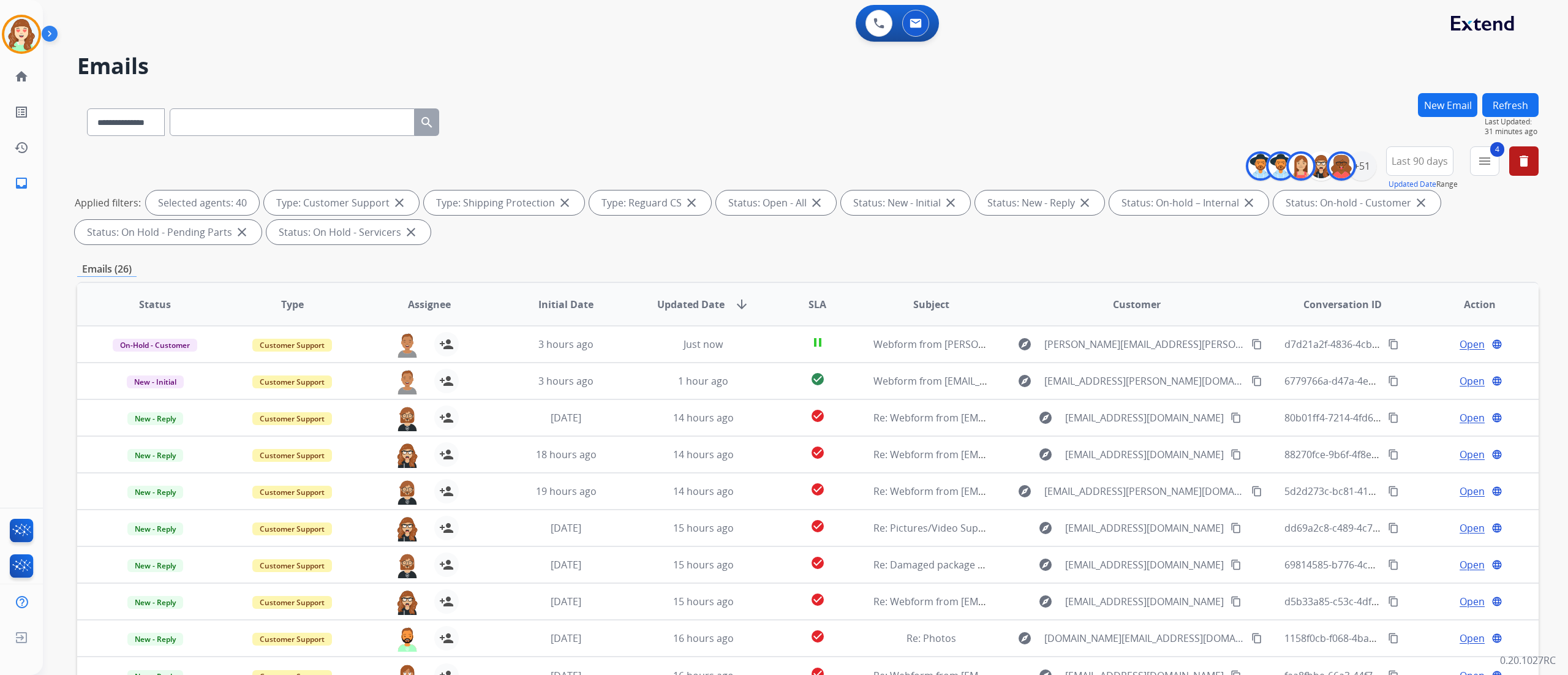
click at [1552, 257] on div "**********" at bounding box center [805, 338] width 1525 height 675
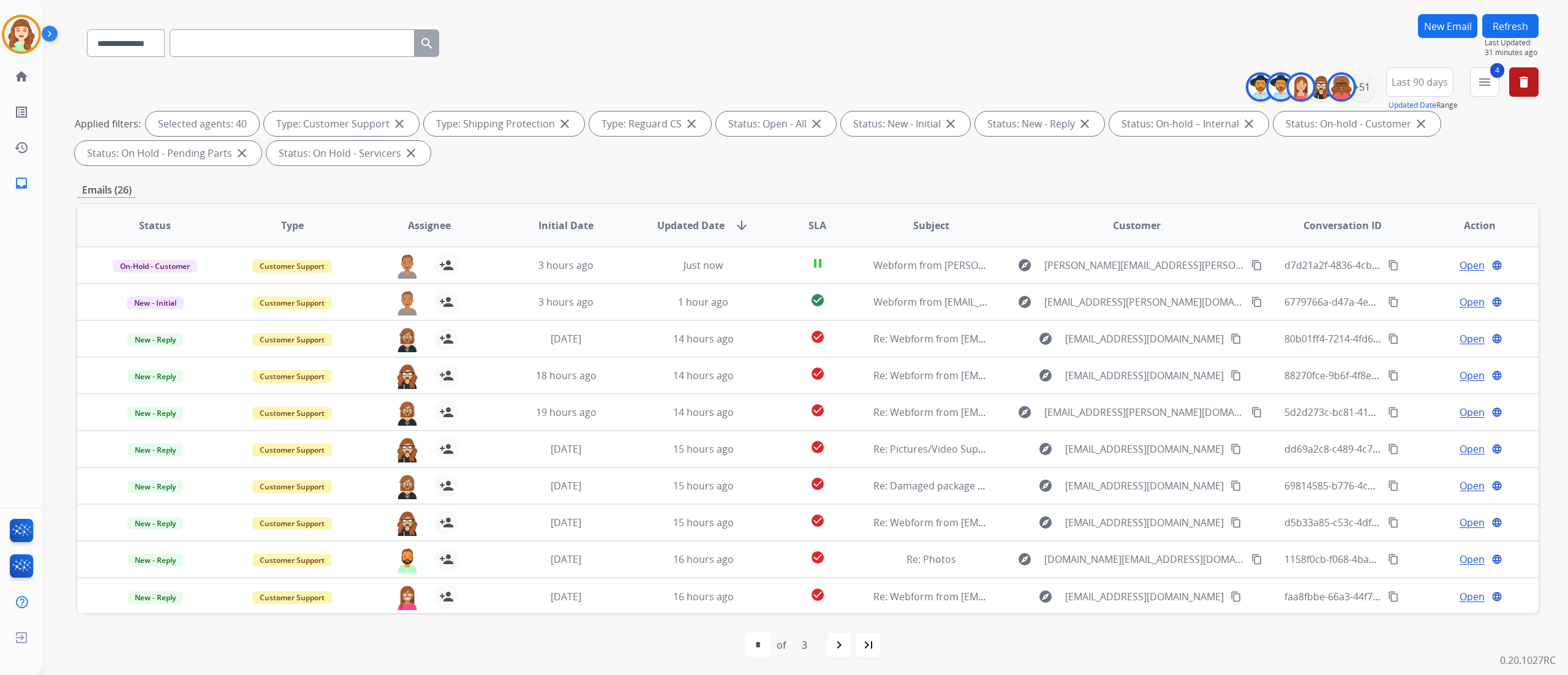
scroll to position [81, 0]
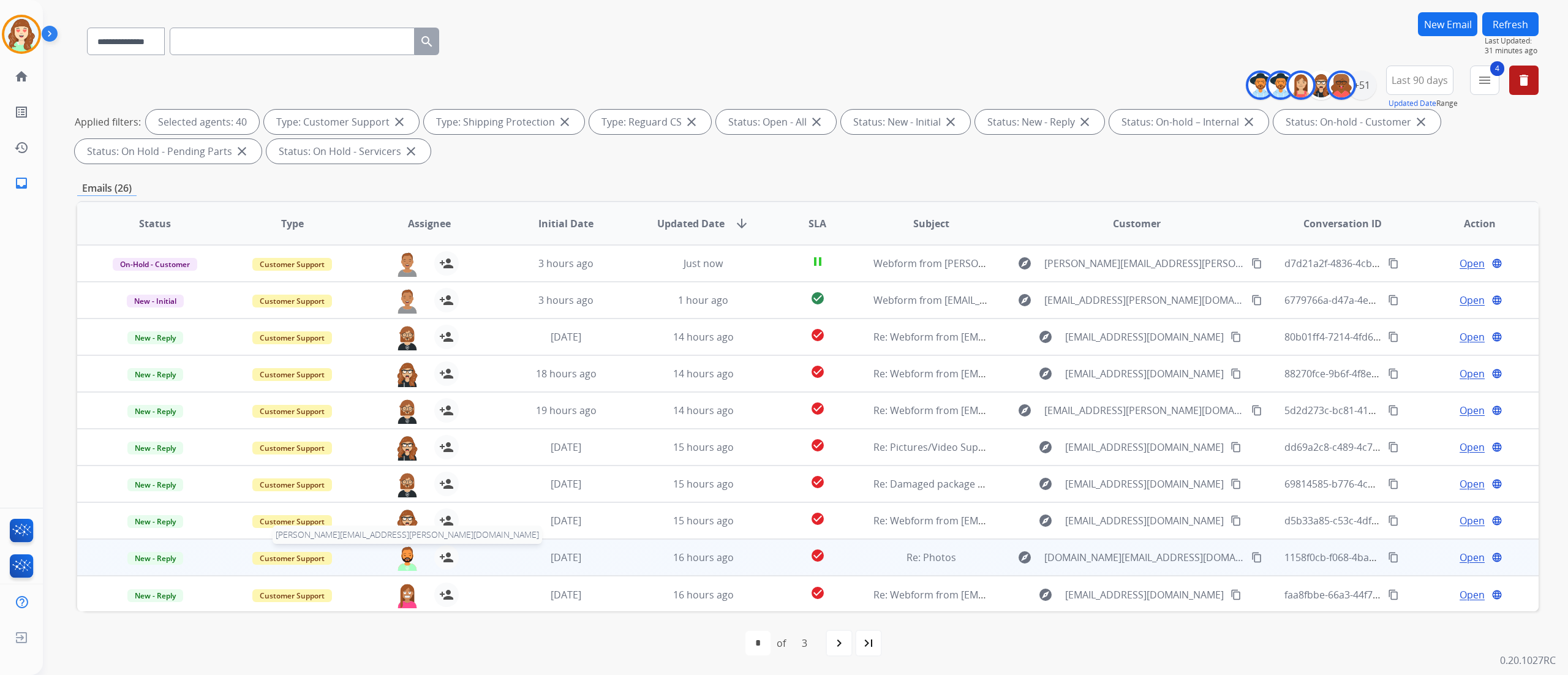
click at [412, 560] on img at bounding box center [407, 558] width 24 height 26
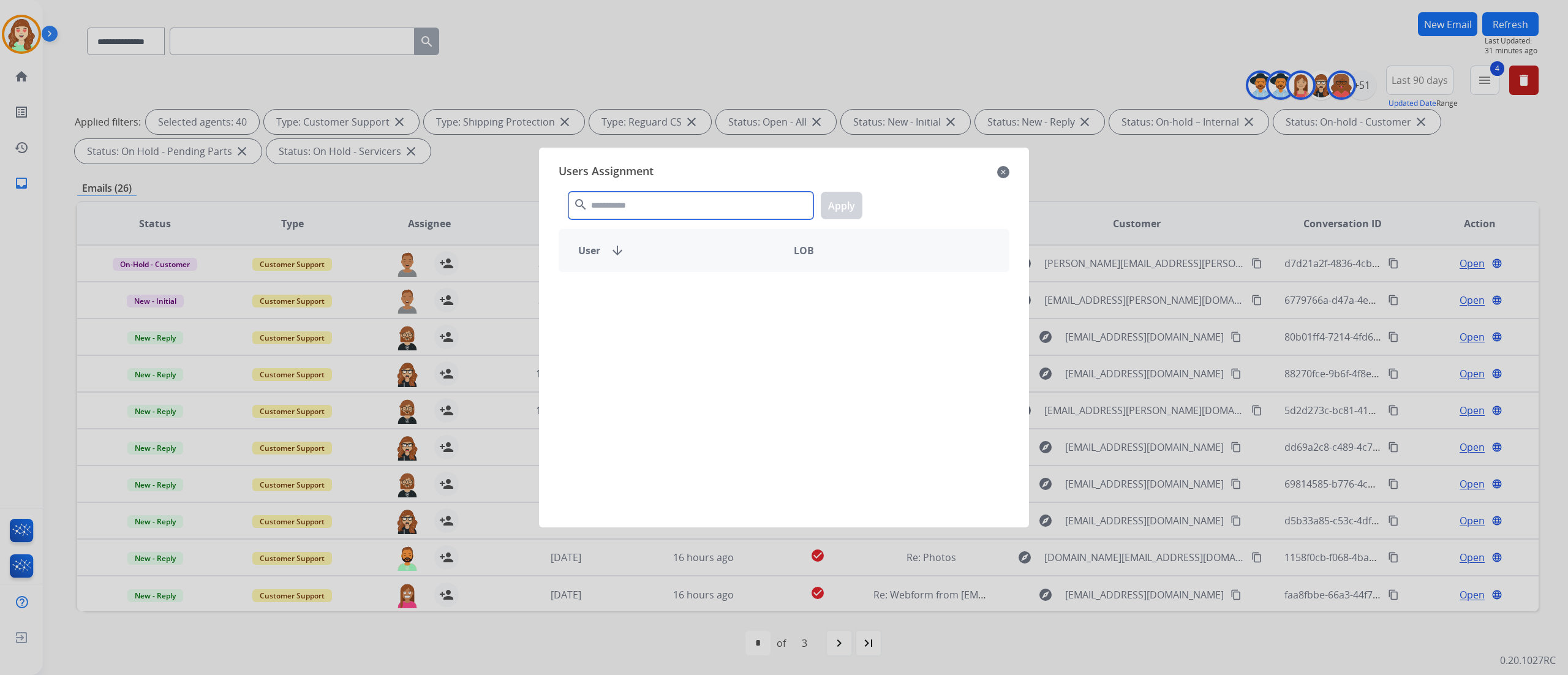
click at [659, 207] on input "text" at bounding box center [691, 205] width 245 height 28
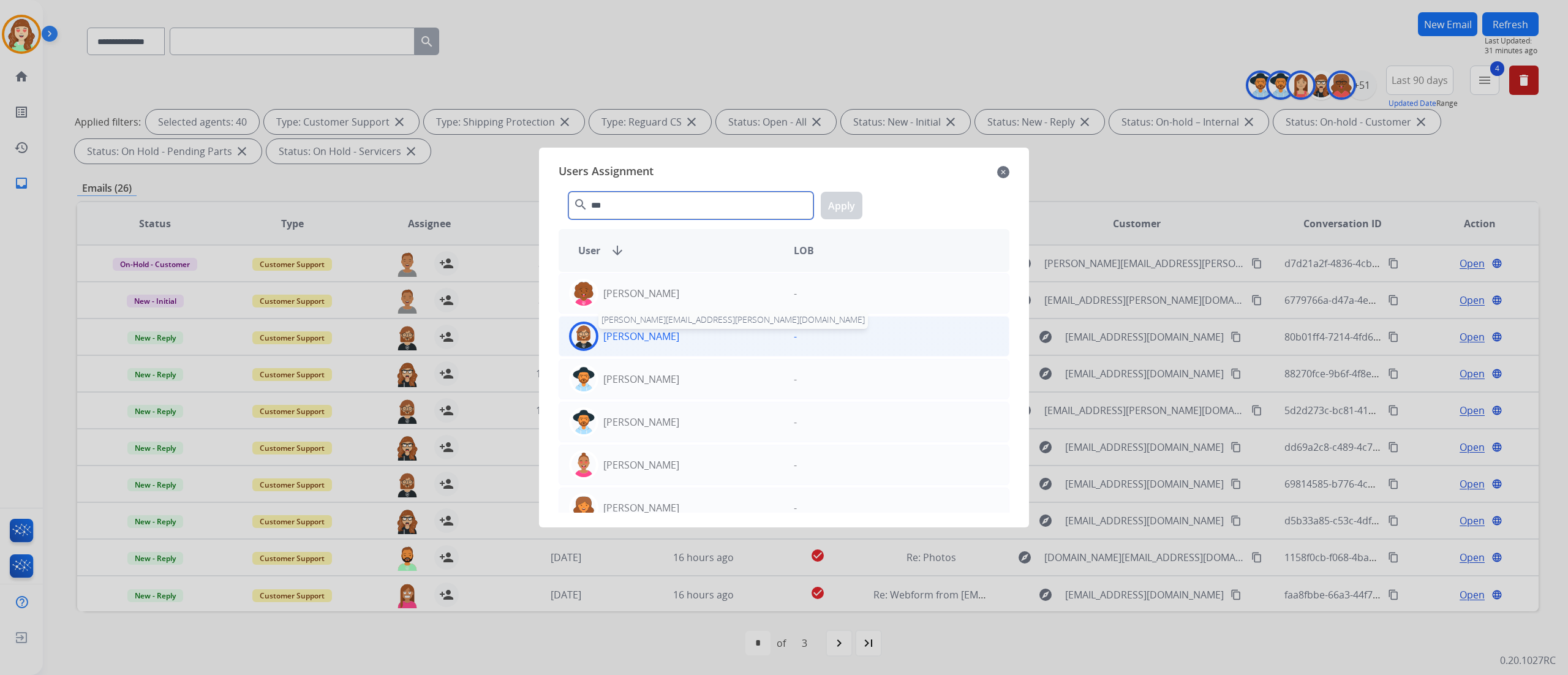
type input "***"
click at [615, 339] on p "[PERSON_NAME]" at bounding box center [641, 336] width 76 height 15
click at [844, 205] on button "Apply" at bounding box center [841, 205] width 42 height 28
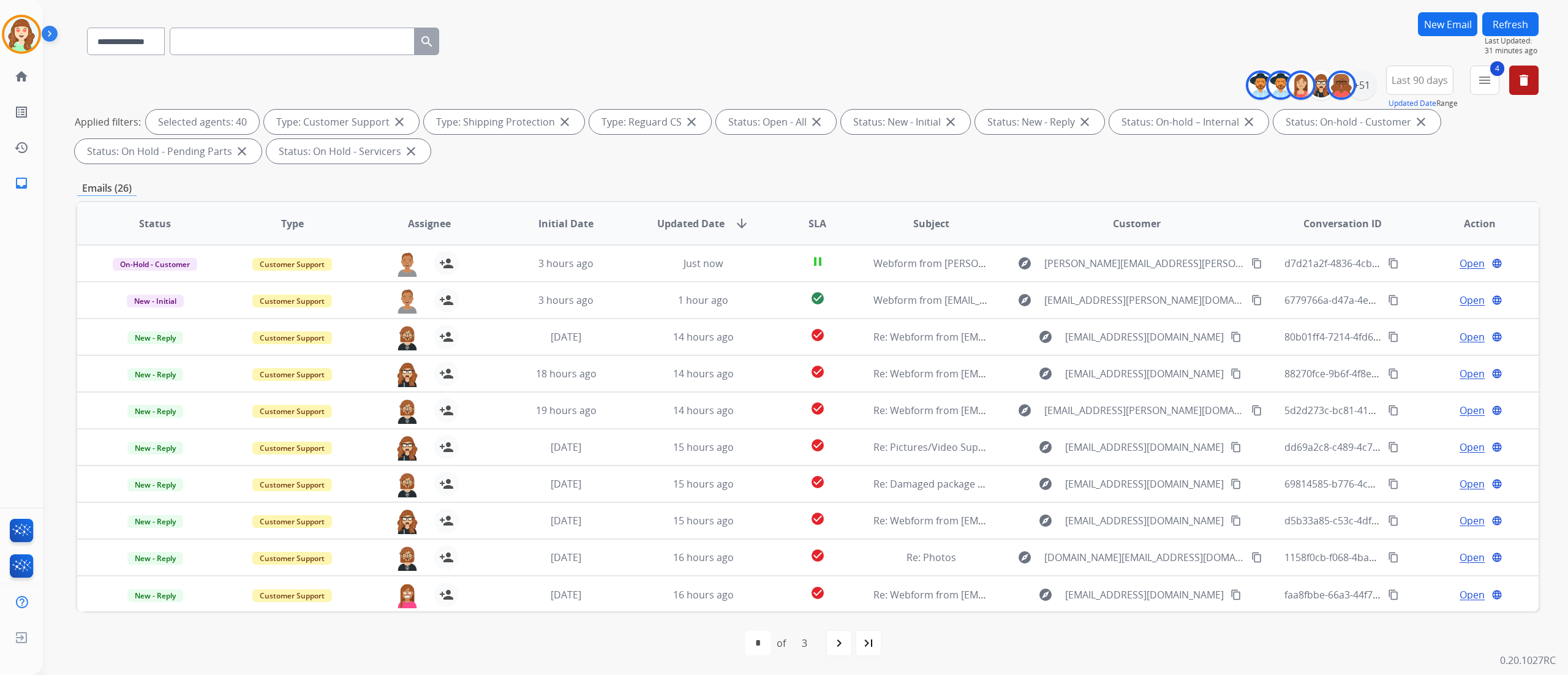
click at [405, 595] on img at bounding box center [407, 595] width 24 height 26
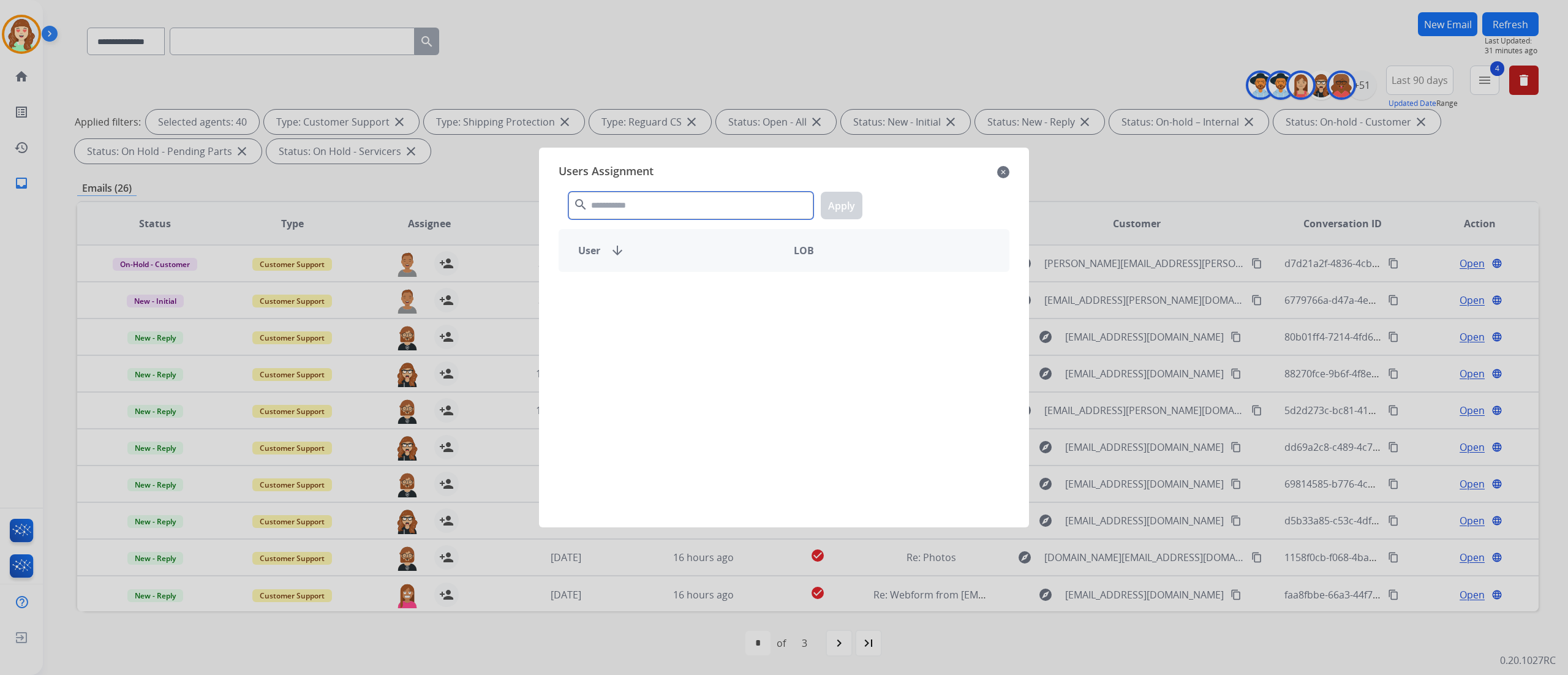
click at [650, 210] on input "text" at bounding box center [691, 205] width 245 height 28
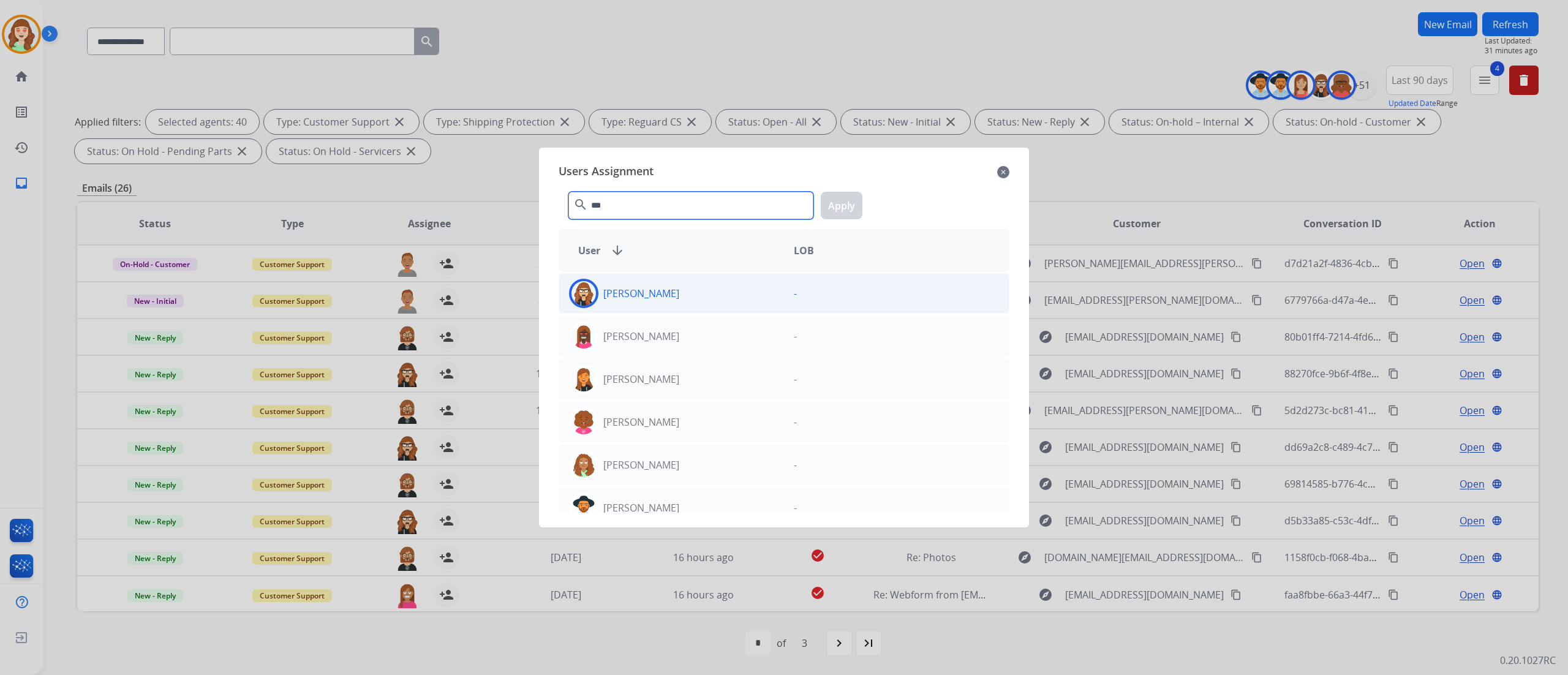
type input "***"
click at [717, 303] on div "[PERSON_NAME]" at bounding box center [671, 293] width 225 height 29
click at [847, 207] on button "Apply" at bounding box center [841, 205] width 42 height 28
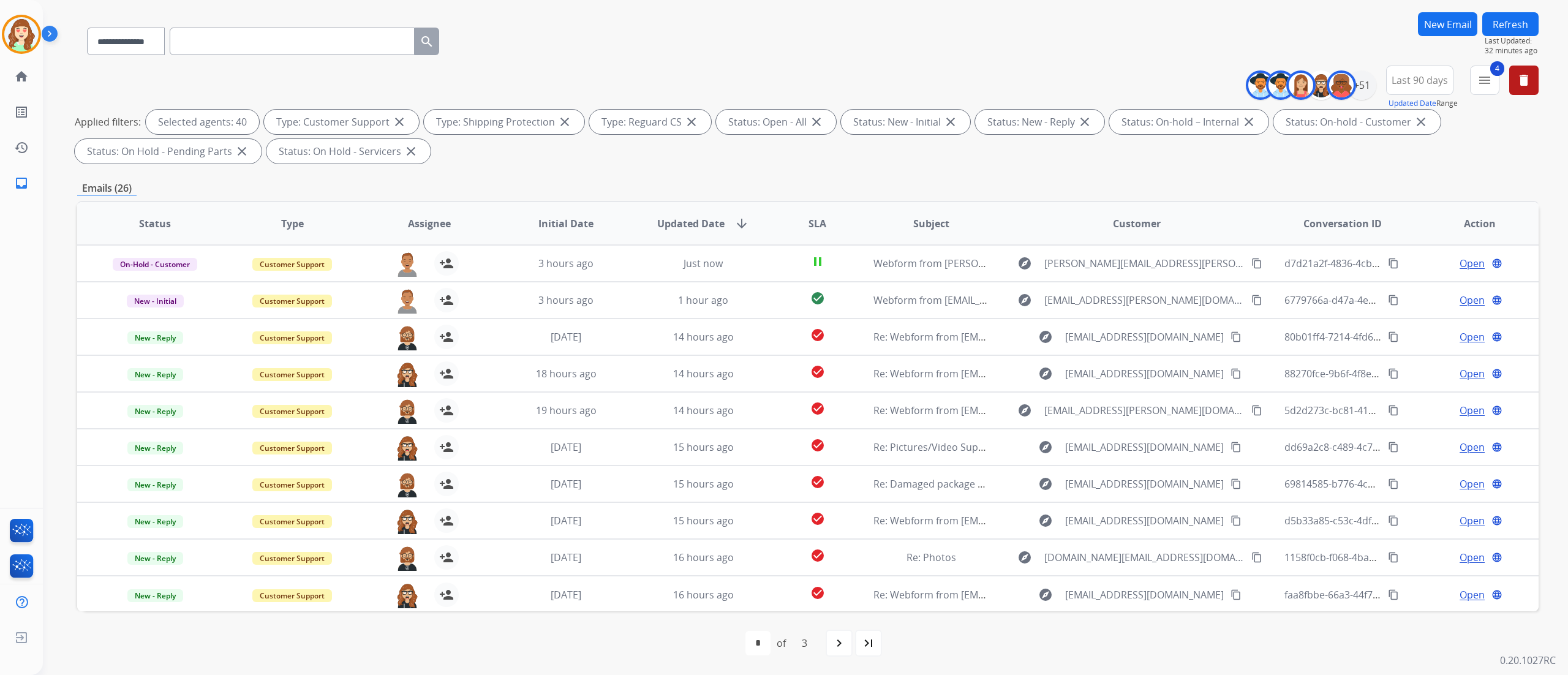
click at [845, 646] on mat-icon "navigate_next" at bounding box center [839, 643] width 15 height 15
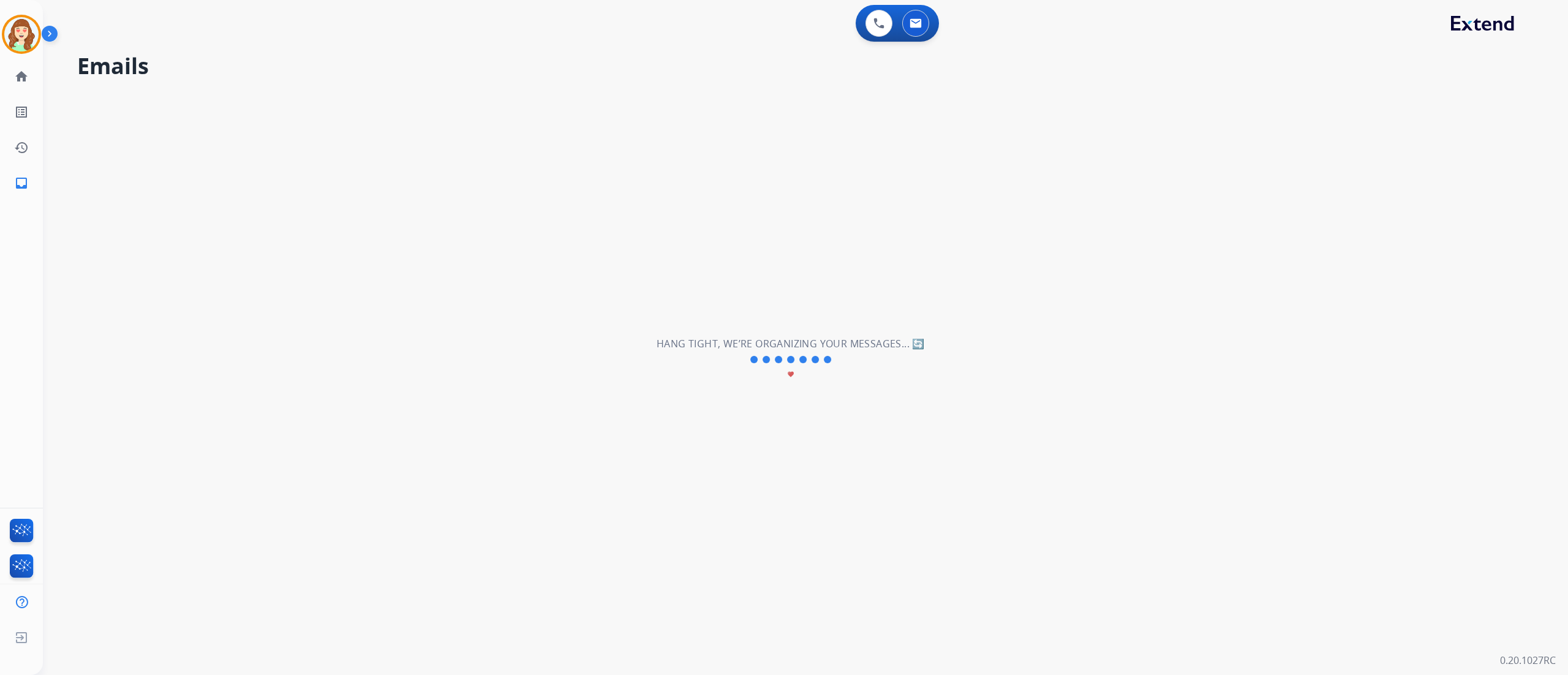
scroll to position [0, 0]
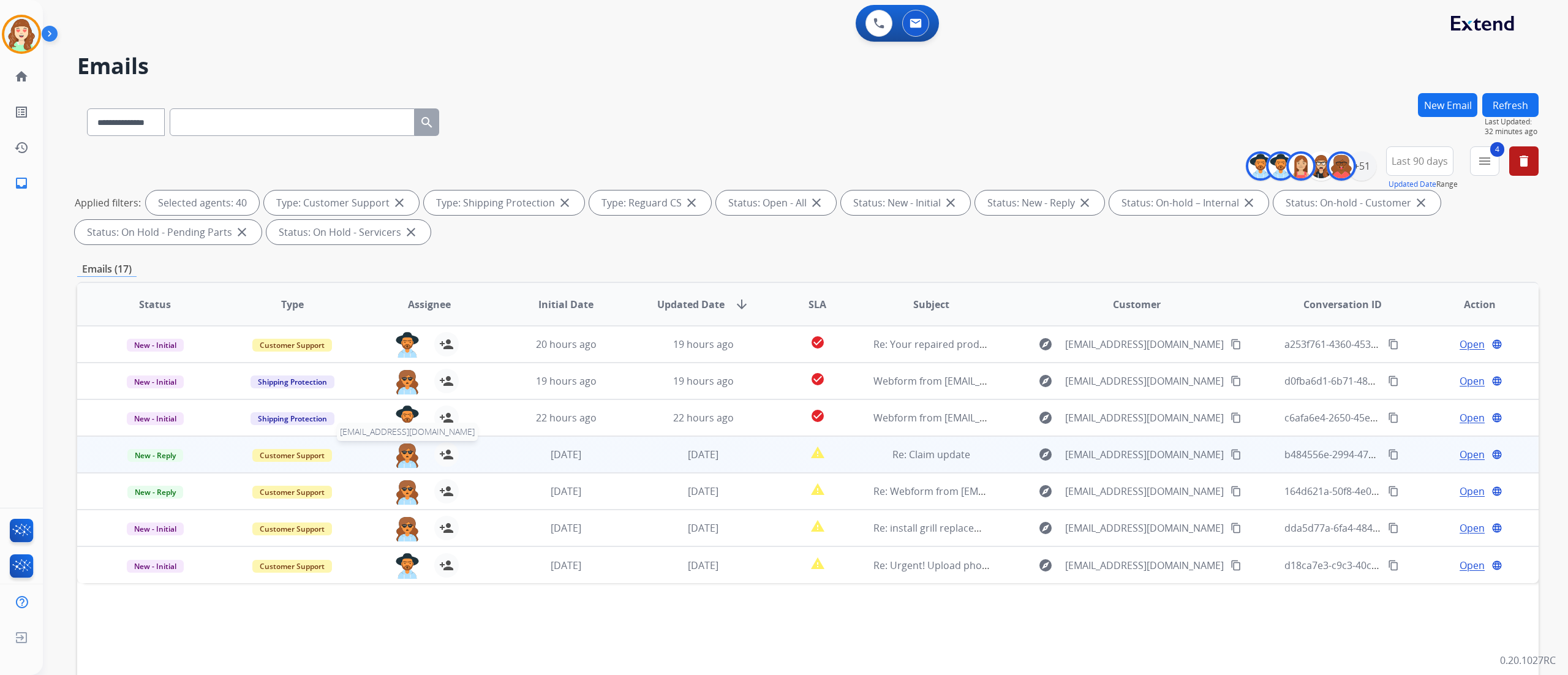
click at [403, 461] on img at bounding box center [407, 455] width 24 height 26
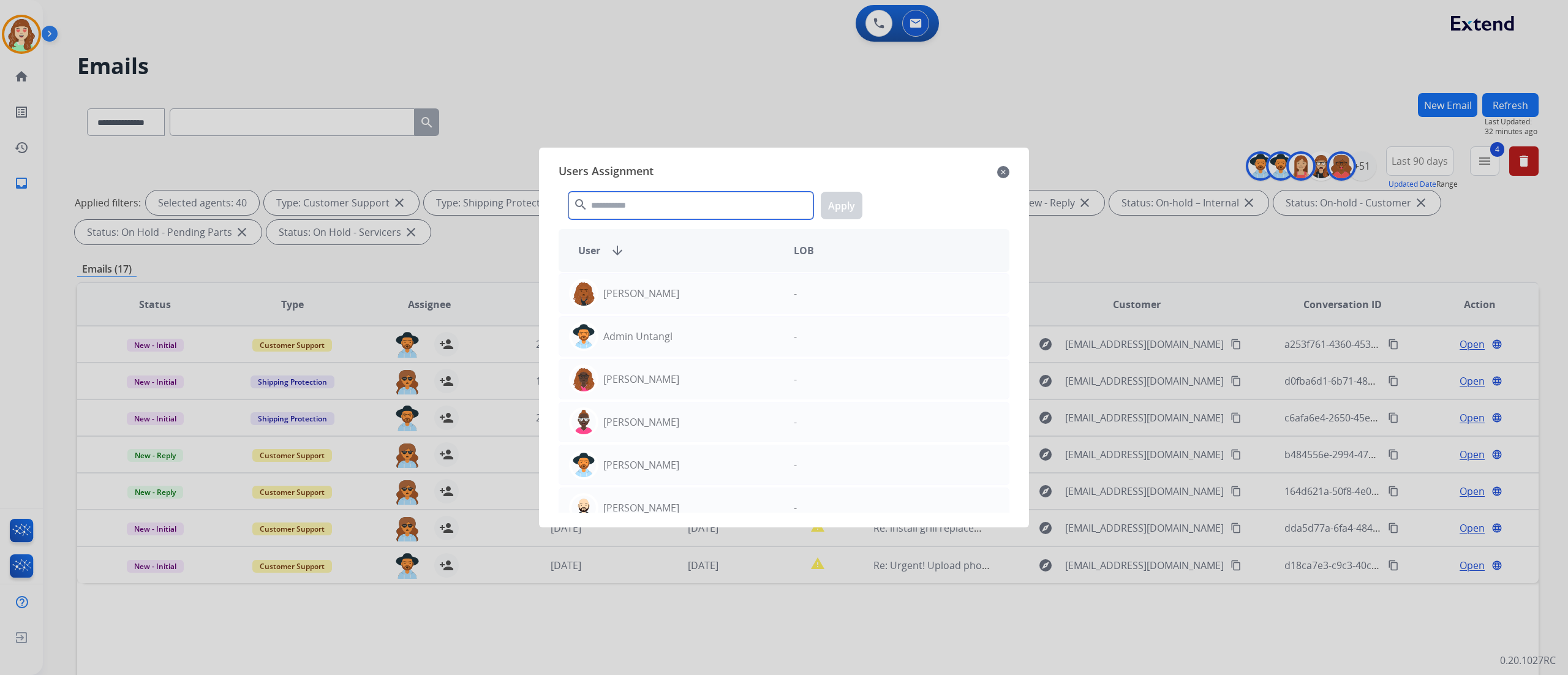
click at [613, 204] on input "text" at bounding box center [691, 205] width 245 height 28
type input "***"
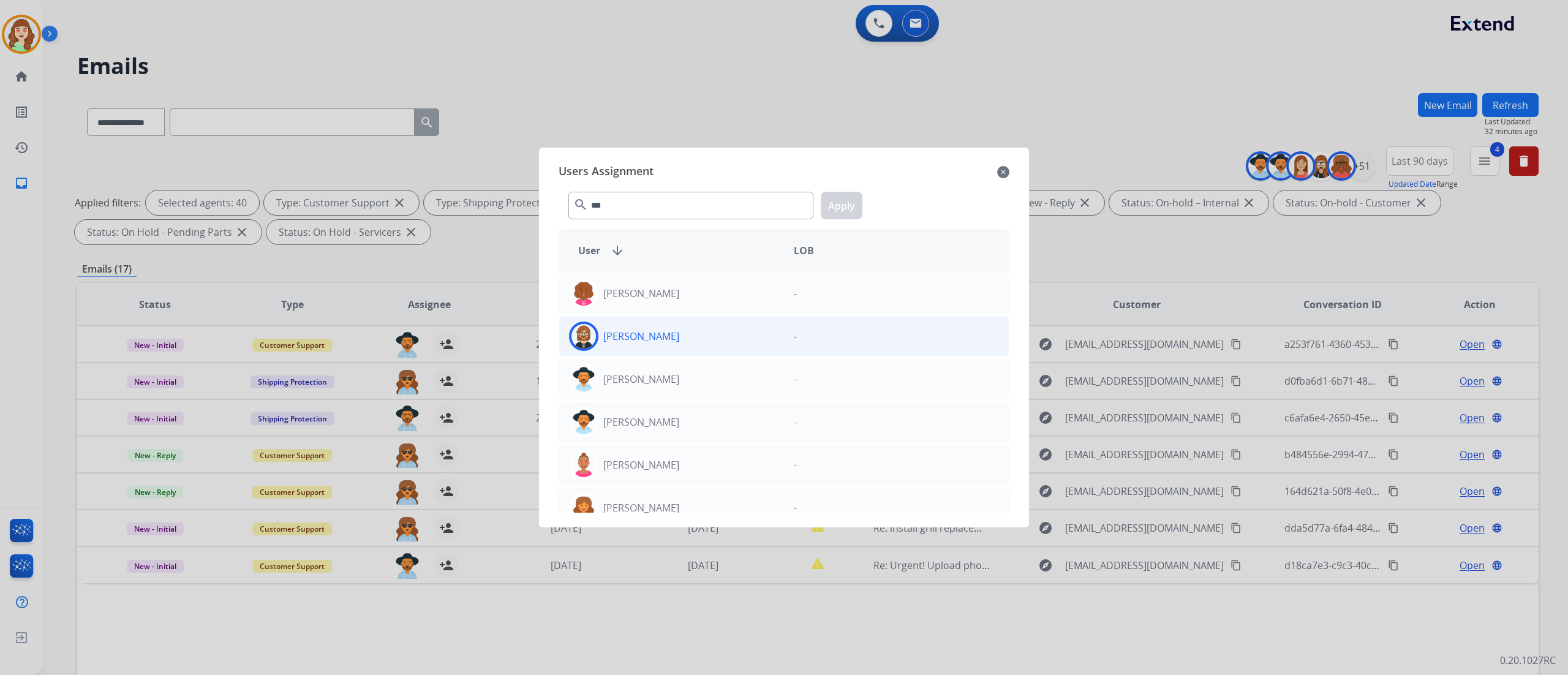
click at [671, 337] on div "[PERSON_NAME]" at bounding box center [671, 336] width 225 height 29
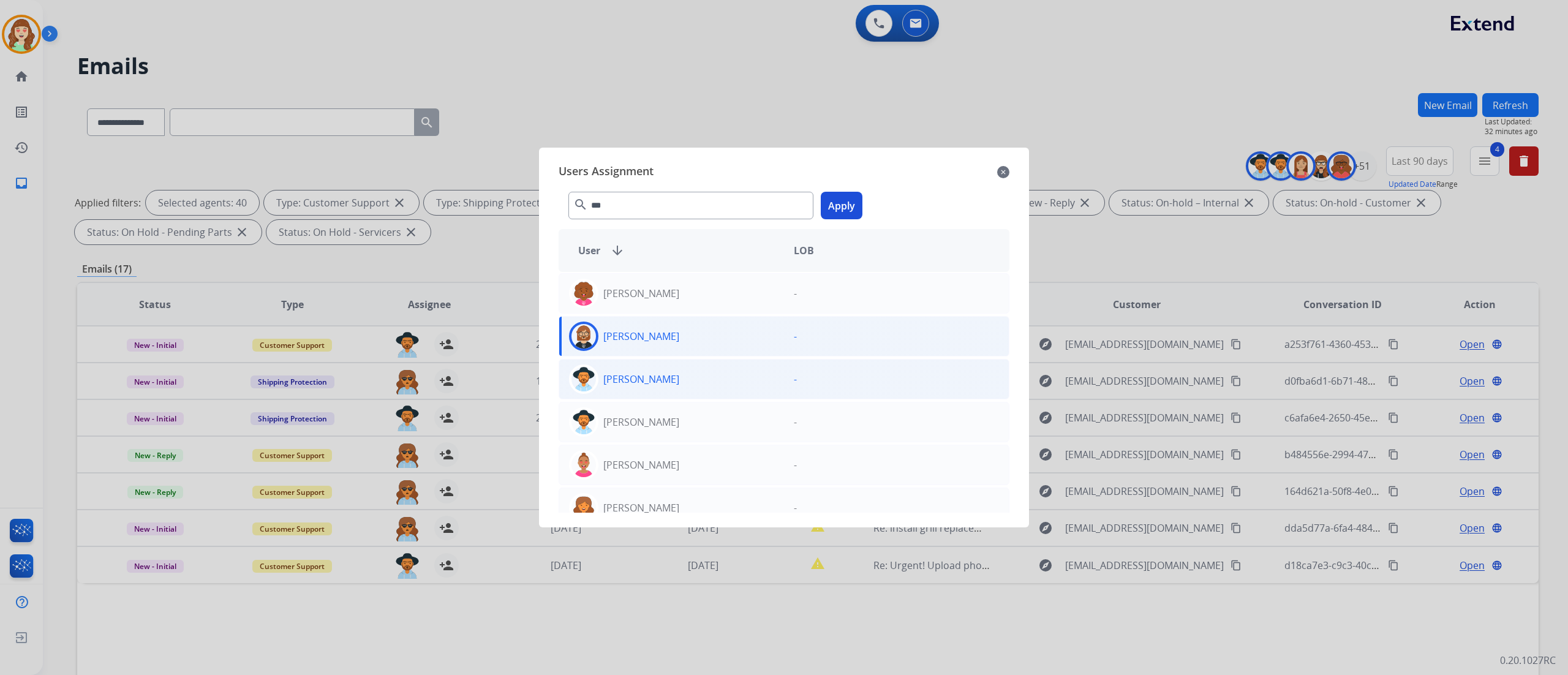
click at [855, 202] on button "Apply" at bounding box center [841, 205] width 42 height 28
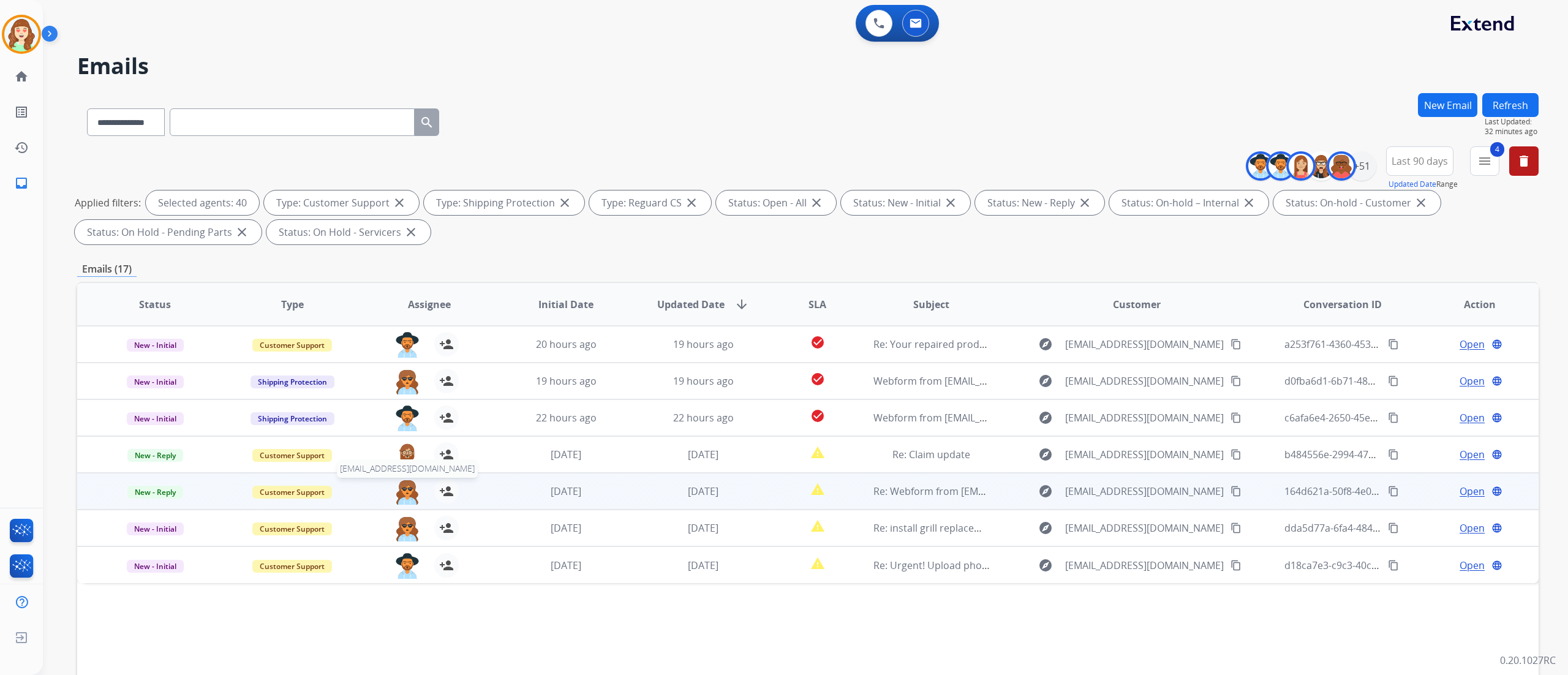
click at [405, 485] on img at bounding box center [407, 492] width 24 height 26
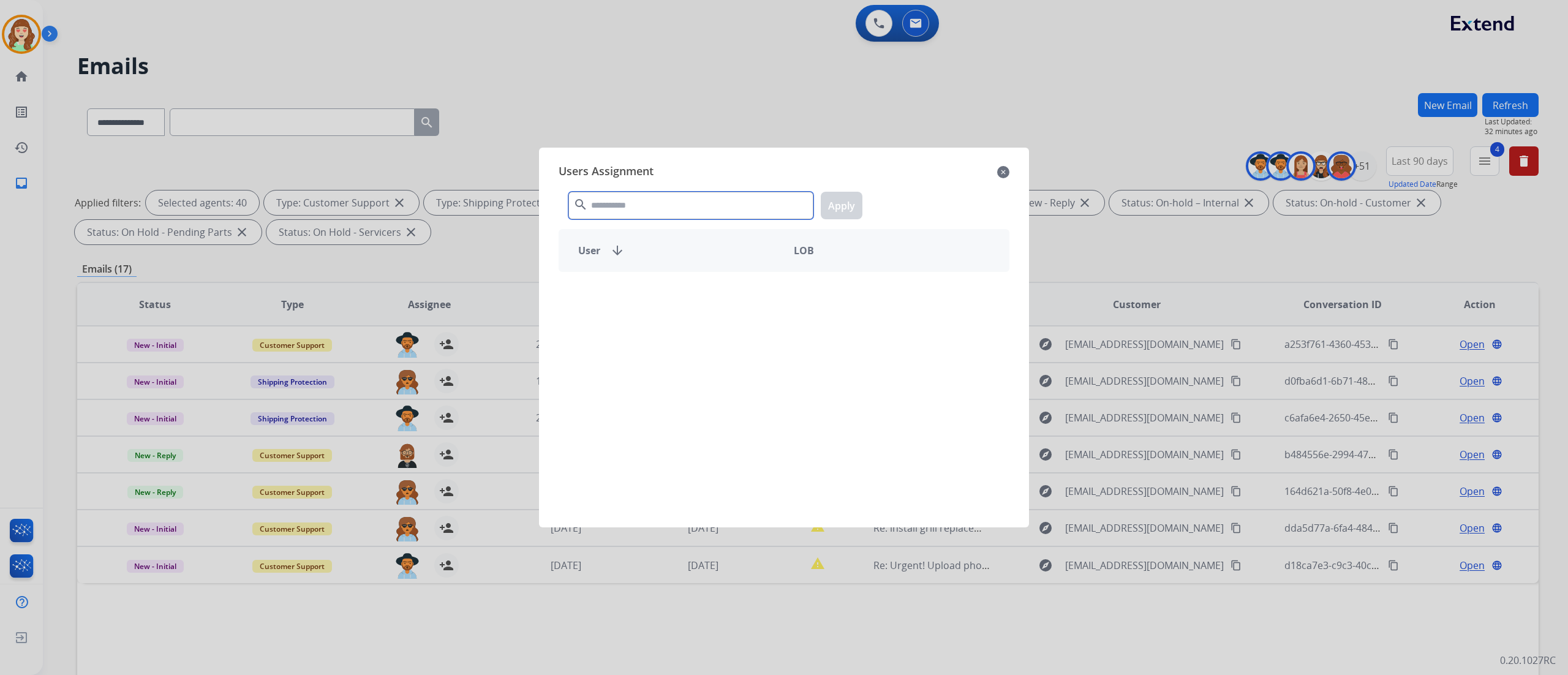
click at [637, 197] on input "text" at bounding box center [691, 205] width 245 height 28
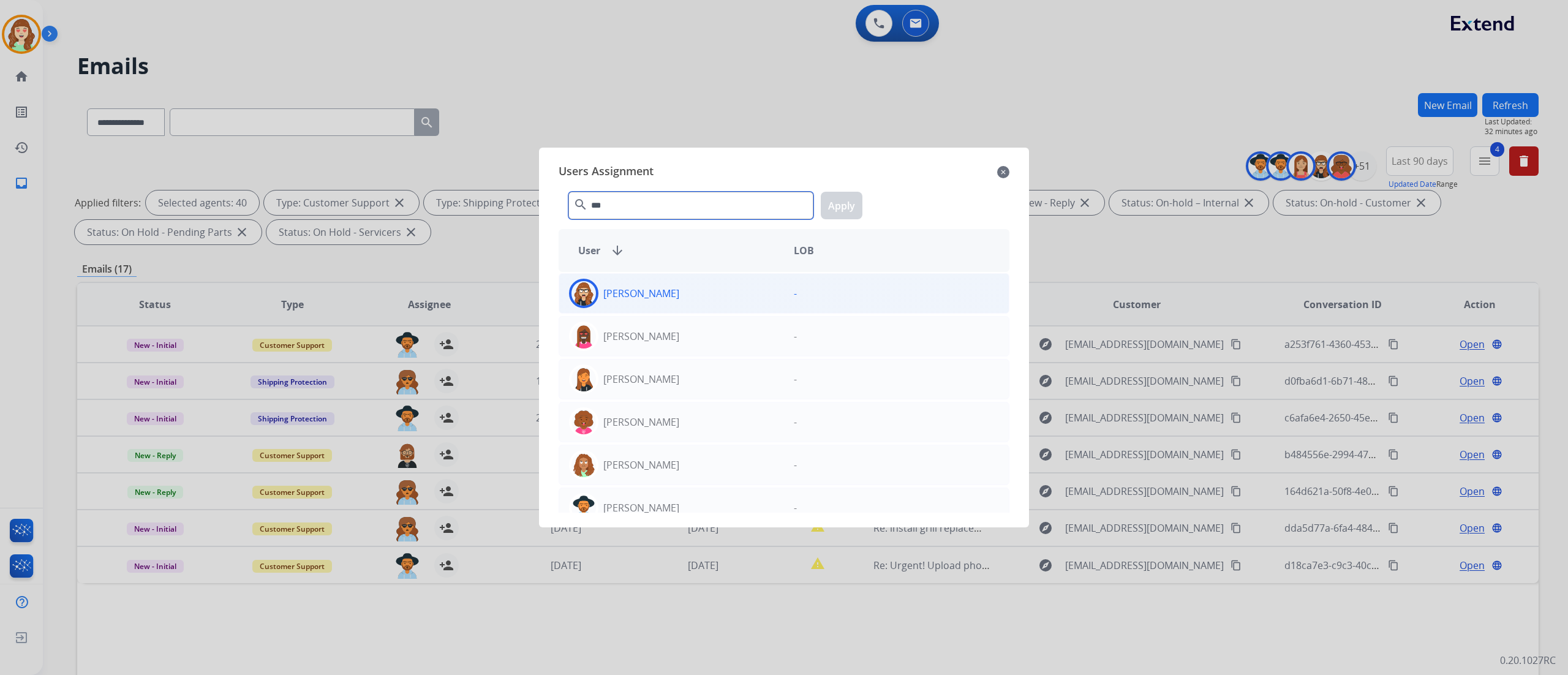
type input "***"
click at [750, 292] on div "[PERSON_NAME]" at bounding box center [671, 293] width 225 height 29
click at [830, 201] on button "Apply" at bounding box center [841, 205] width 42 height 28
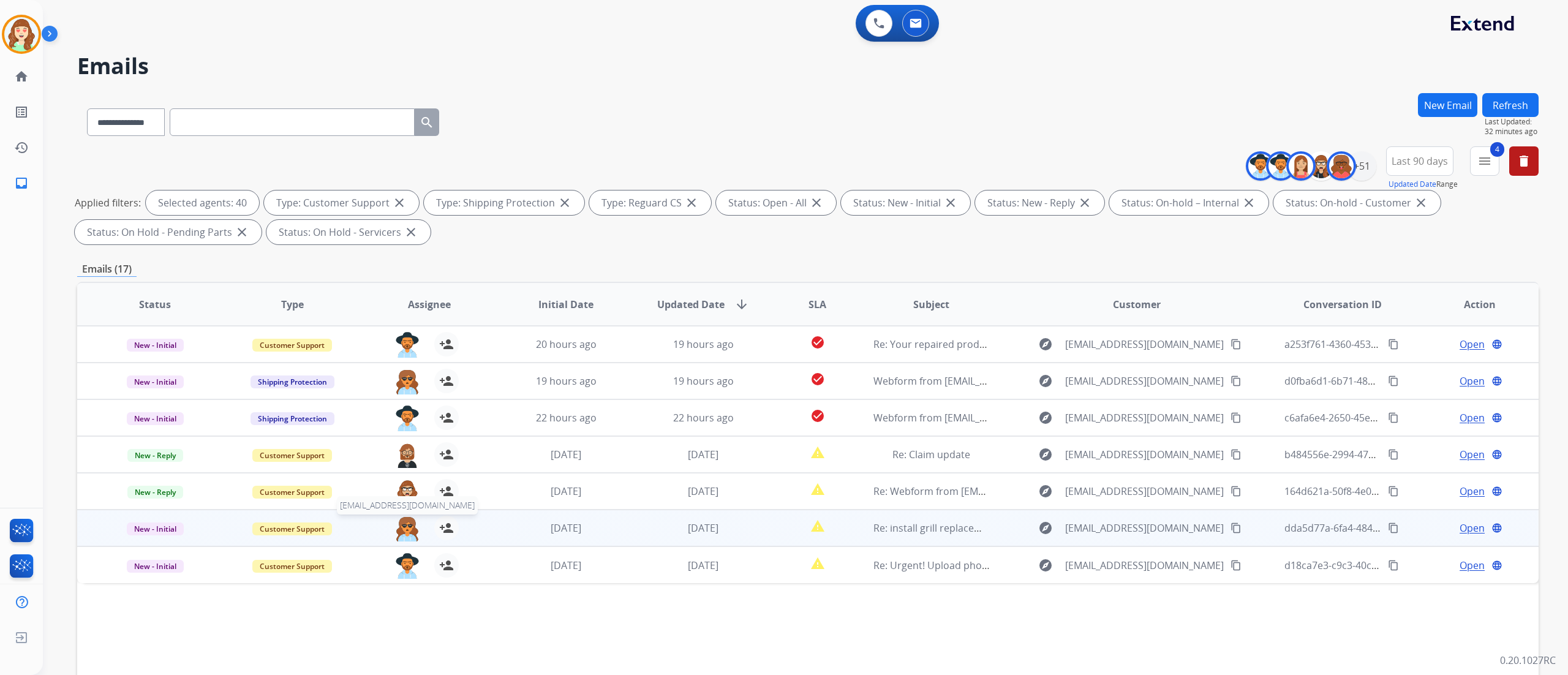
click at [408, 527] on img at bounding box center [407, 528] width 24 height 26
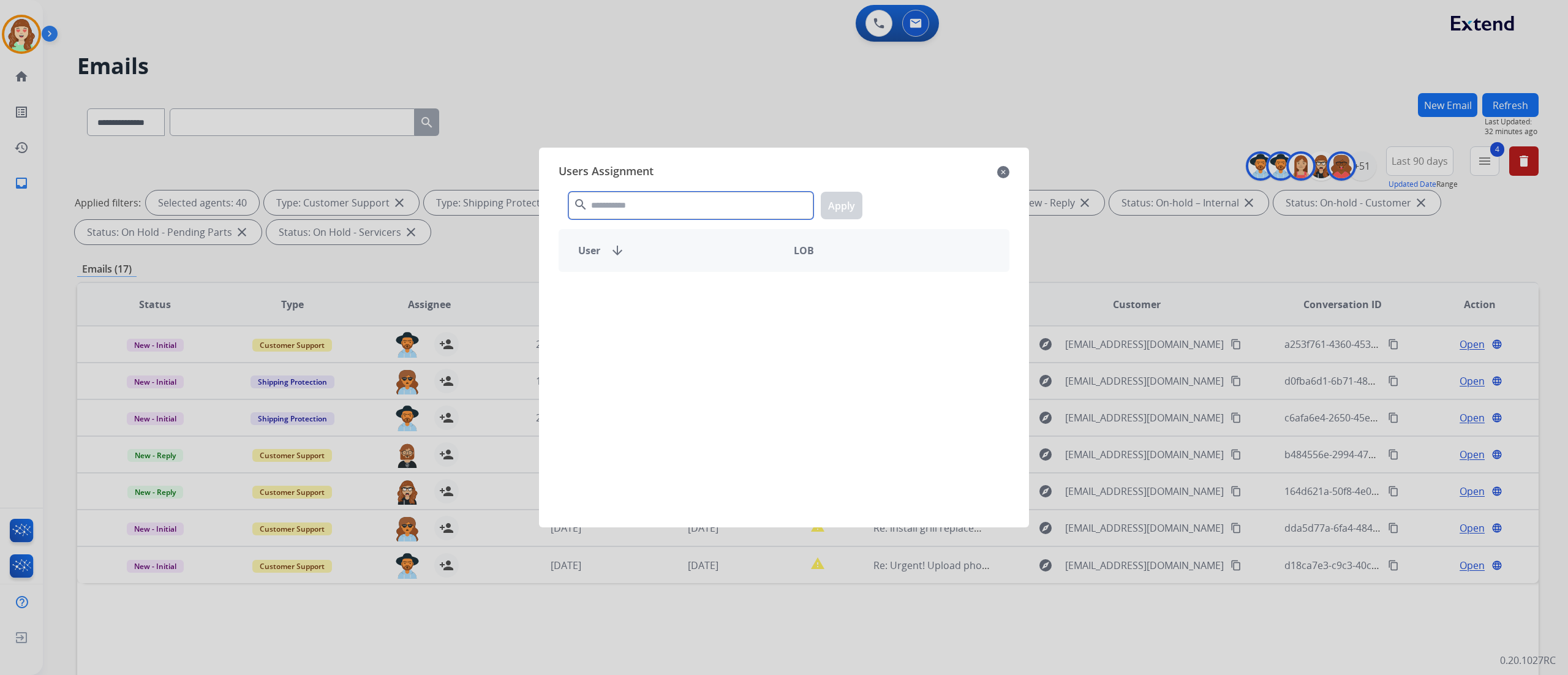
click at [721, 210] on input "text" at bounding box center [691, 205] width 245 height 28
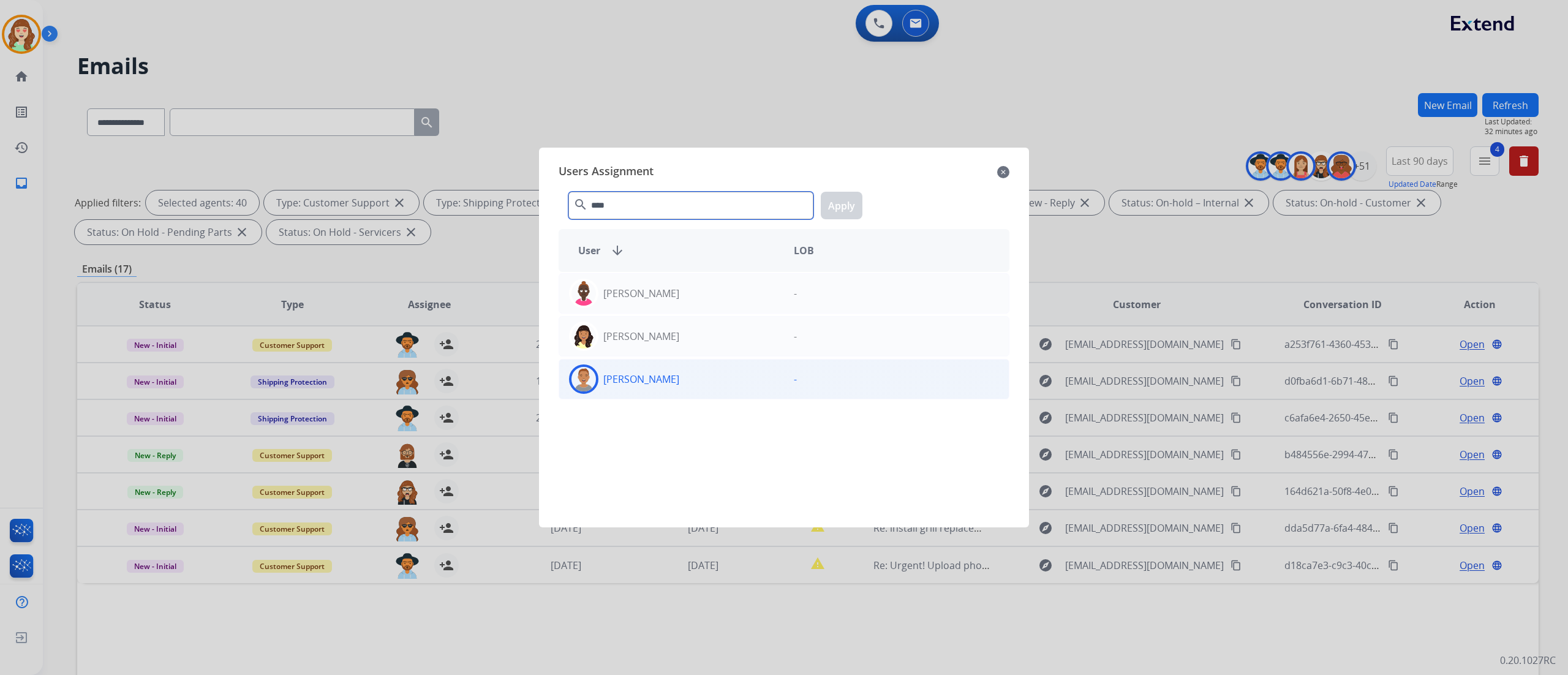
type input "****"
click at [711, 382] on div "[PERSON_NAME]" at bounding box center [671, 379] width 225 height 29
click at [840, 191] on div "**** search Apply" at bounding box center [784, 203] width 451 height 43
click at [836, 203] on button "Apply" at bounding box center [841, 205] width 42 height 28
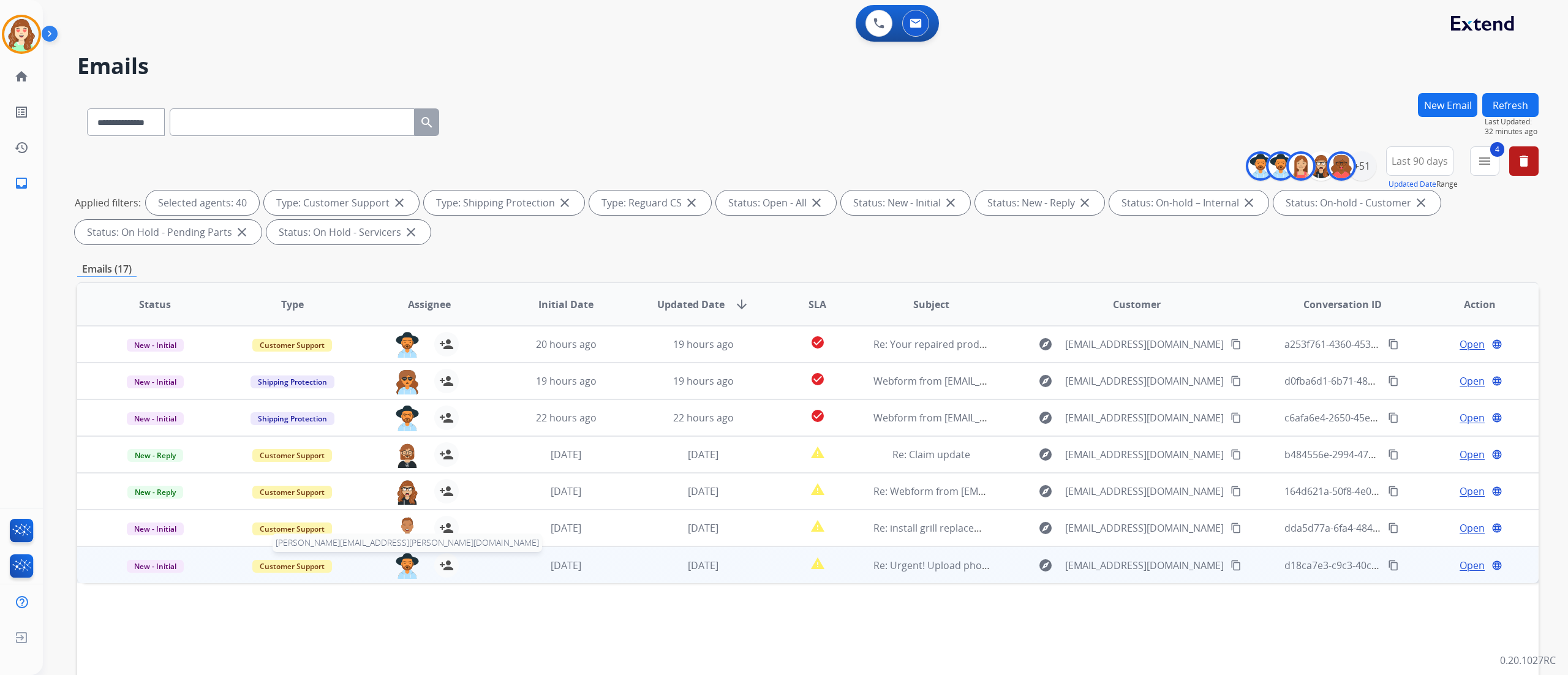
click at [402, 571] on img at bounding box center [407, 566] width 24 height 26
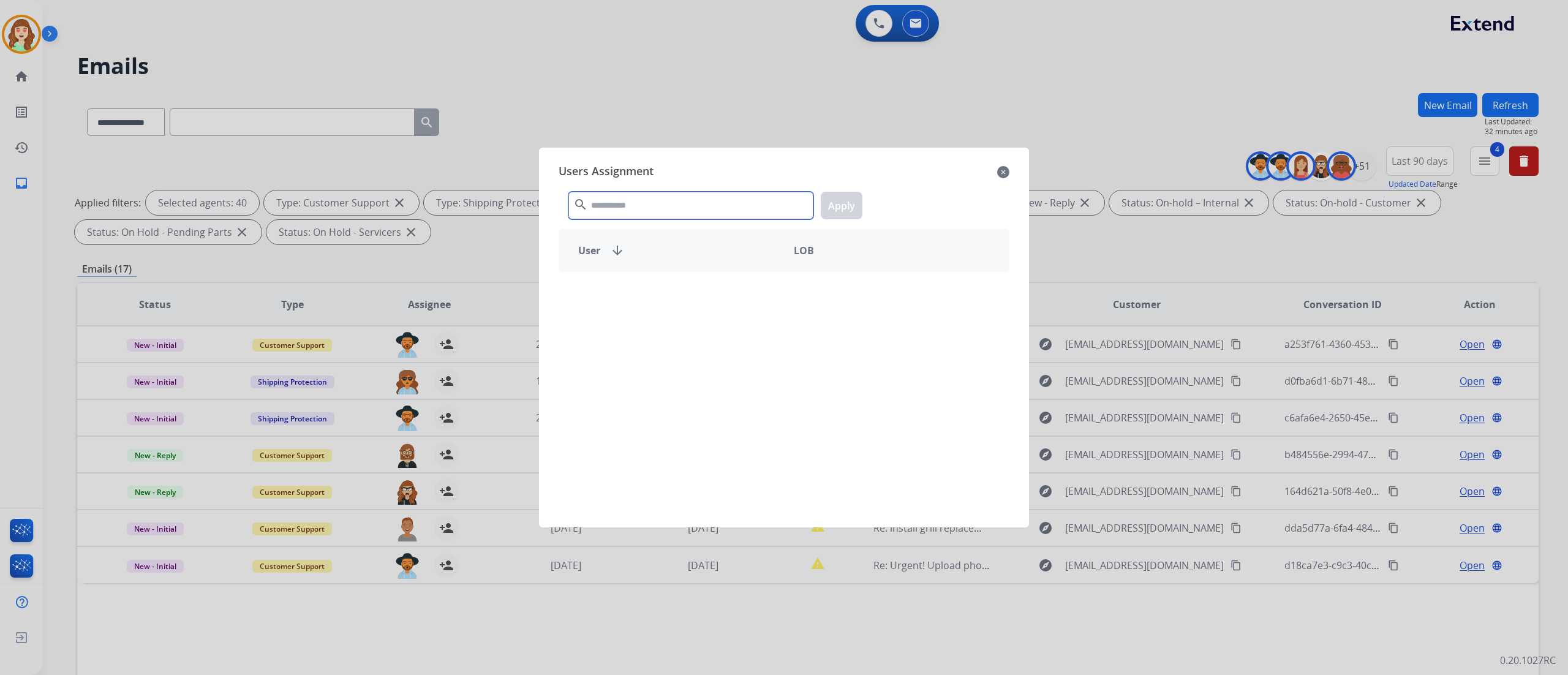
click at [641, 210] on input "text" at bounding box center [691, 205] width 245 height 28
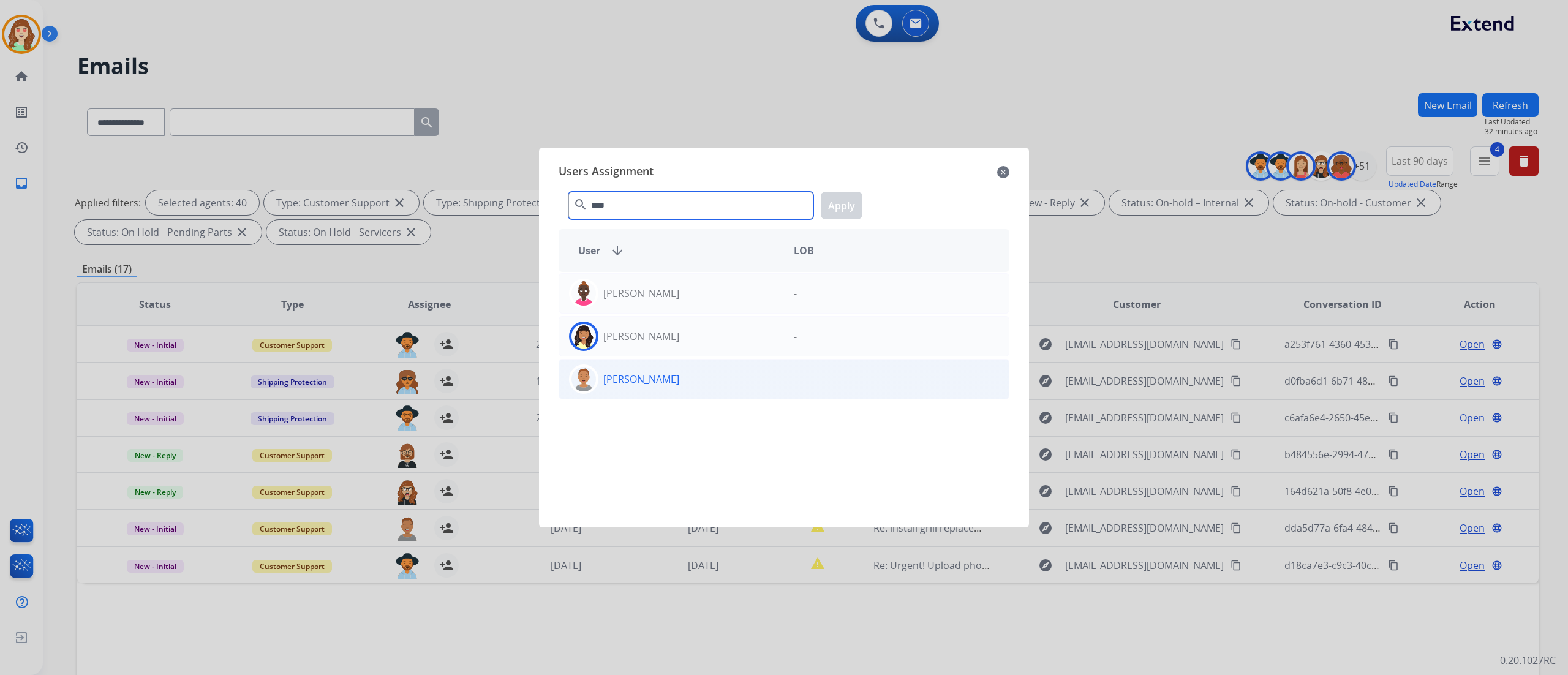
type input "****"
click at [687, 380] on div "[PERSON_NAME]" at bounding box center [671, 379] width 225 height 29
click at [841, 202] on button "Apply" at bounding box center [841, 205] width 42 height 28
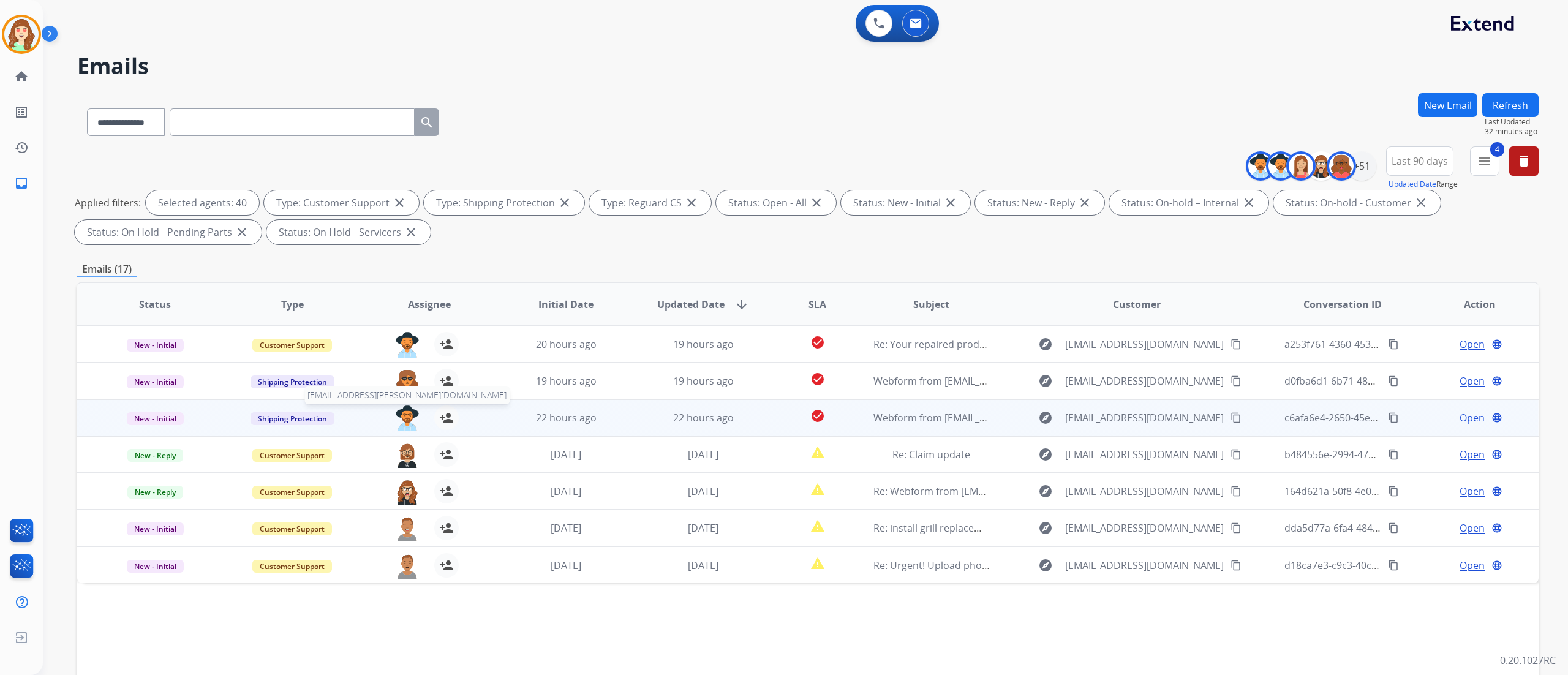
click at [397, 416] on img at bounding box center [407, 418] width 24 height 26
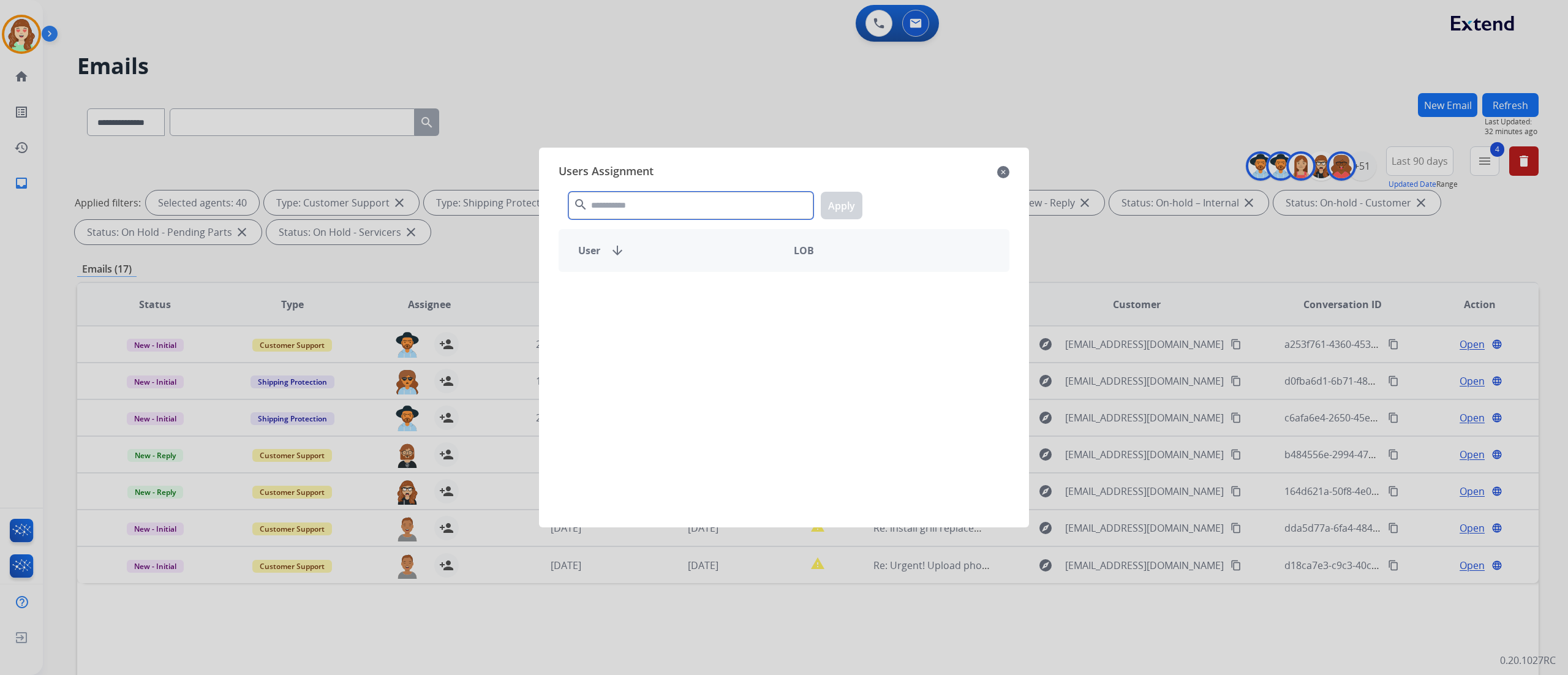
click at [632, 203] on input "text" at bounding box center [691, 205] width 245 height 28
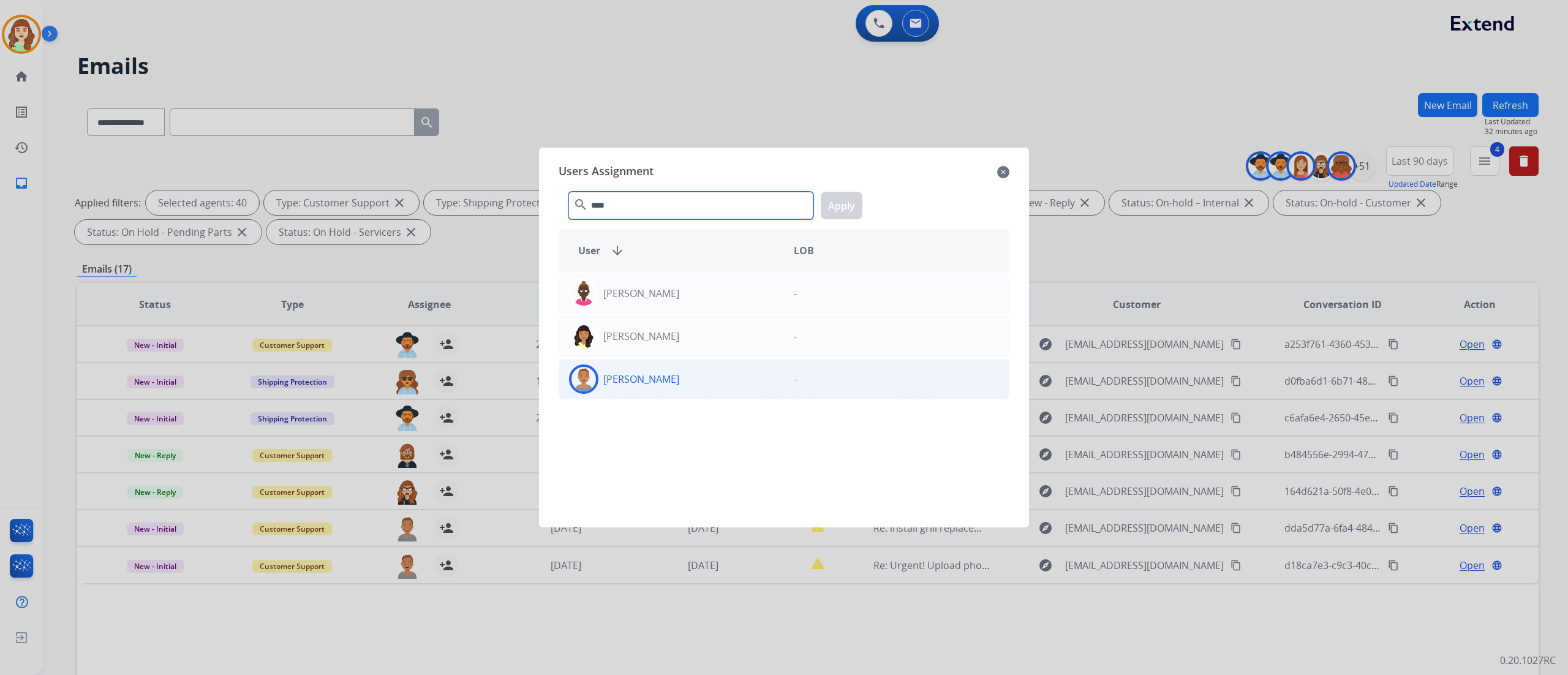
type input "****"
click at [684, 382] on div "[PERSON_NAME]" at bounding box center [671, 379] width 225 height 29
click at [841, 215] on button "Apply" at bounding box center [841, 205] width 42 height 28
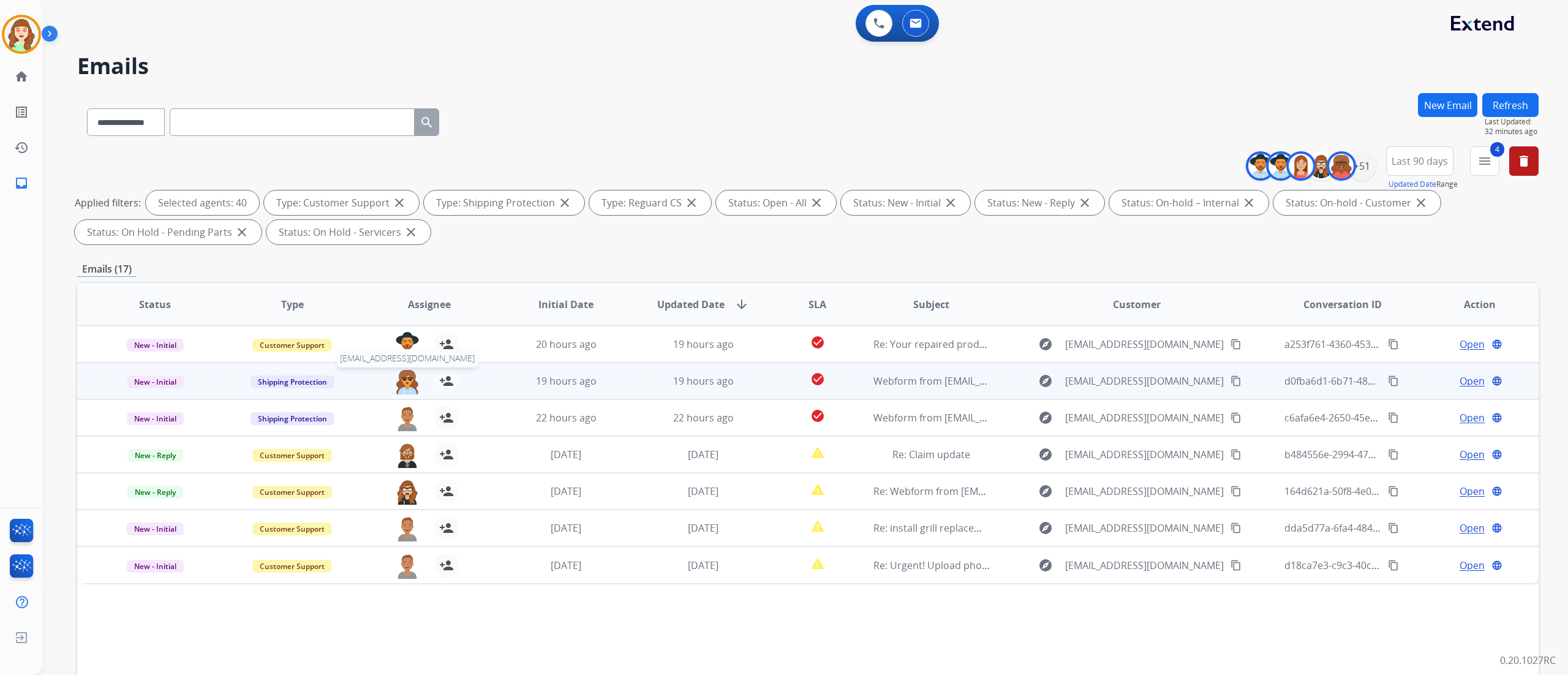
click at [411, 379] on img at bounding box center [407, 382] width 24 height 26
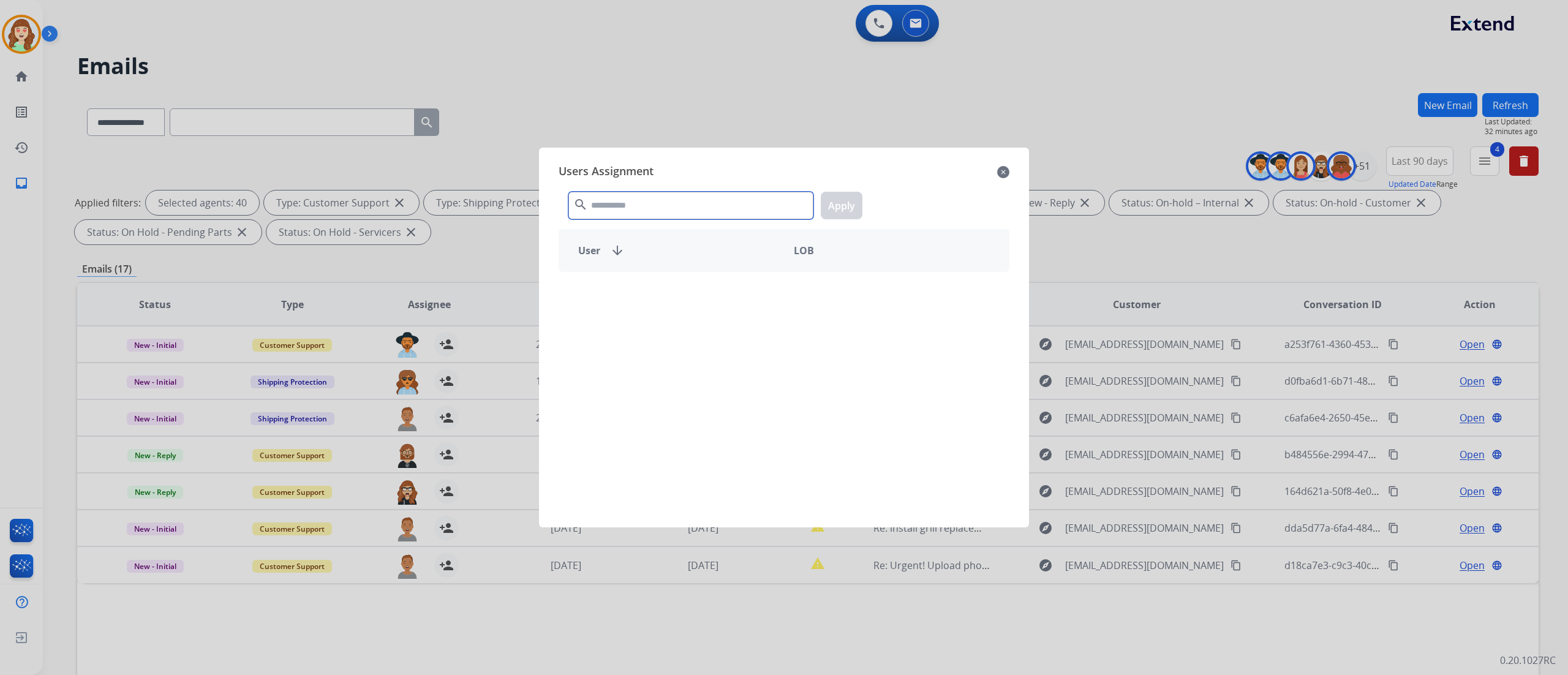
click at [650, 207] on input "text" at bounding box center [691, 205] width 245 height 28
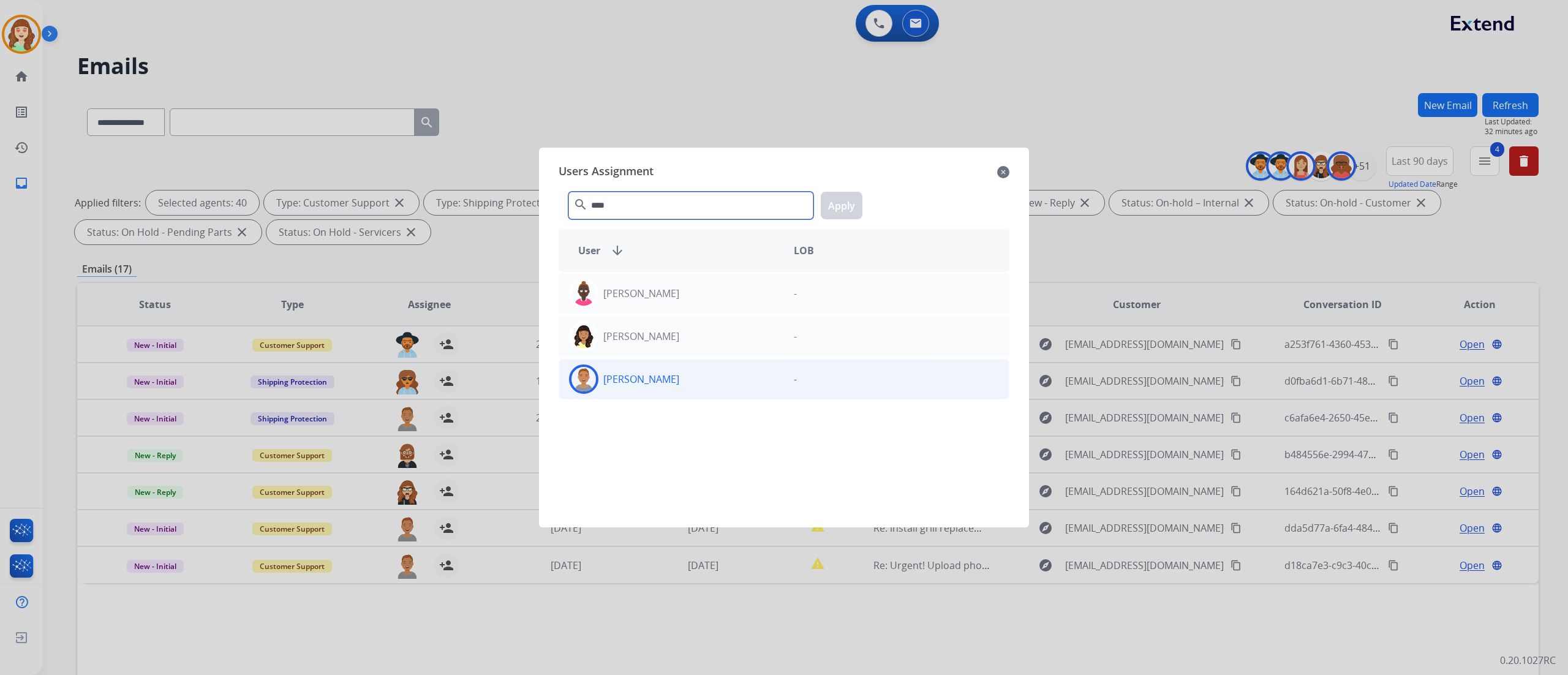
type input "****"
click at [711, 383] on div "[PERSON_NAME]" at bounding box center [671, 379] width 225 height 29
click at [850, 204] on button "Apply" at bounding box center [841, 205] width 42 height 28
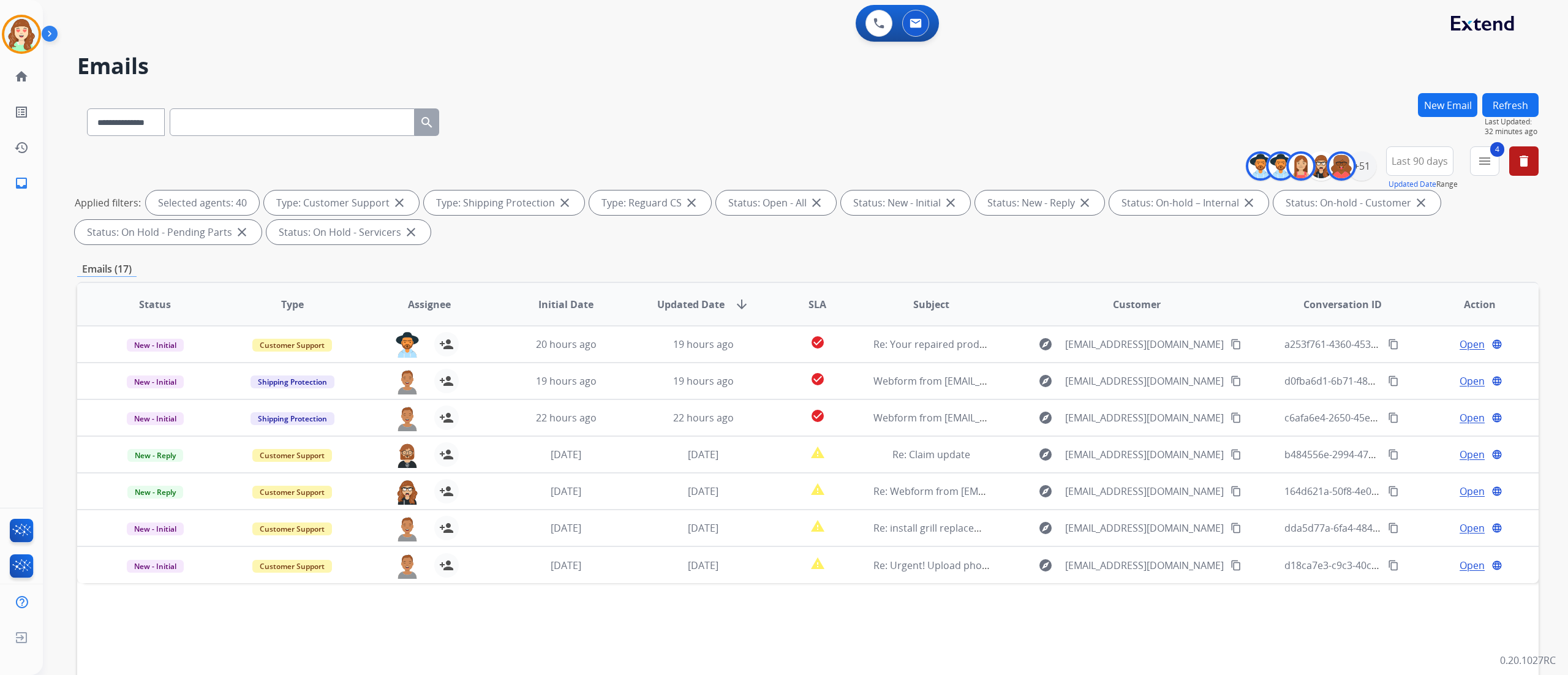
click at [408, 337] on img at bounding box center [407, 345] width 24 height 26
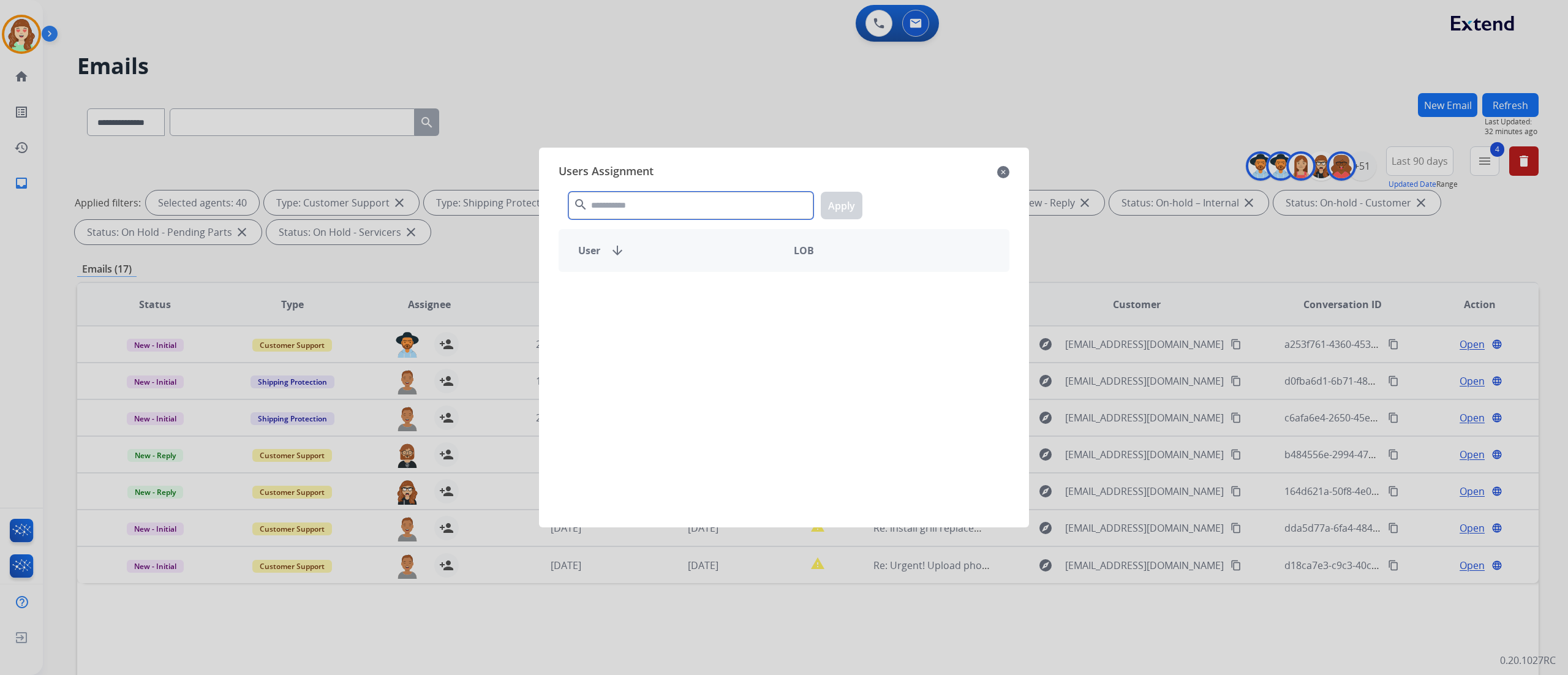
click at [708, 205] on input "text" at bounding box center [691, 205] width 245 height 28
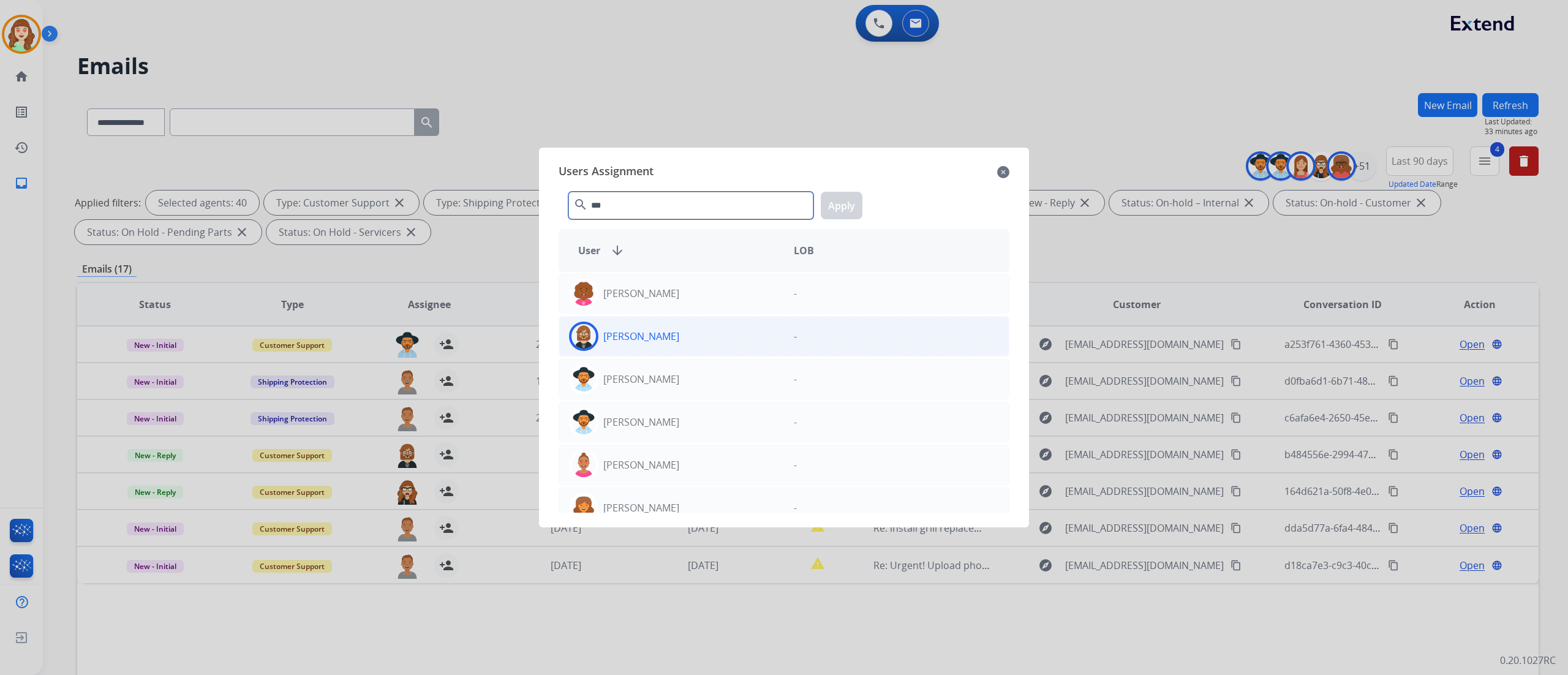
type input "***"
click at [717, 341] on div "[PERSON_NAME]" at bounding box center [671, 336] width 225 height 29
click at [833, 202] on button "Apply" at bounding box center [841, 205] width 42 height 28
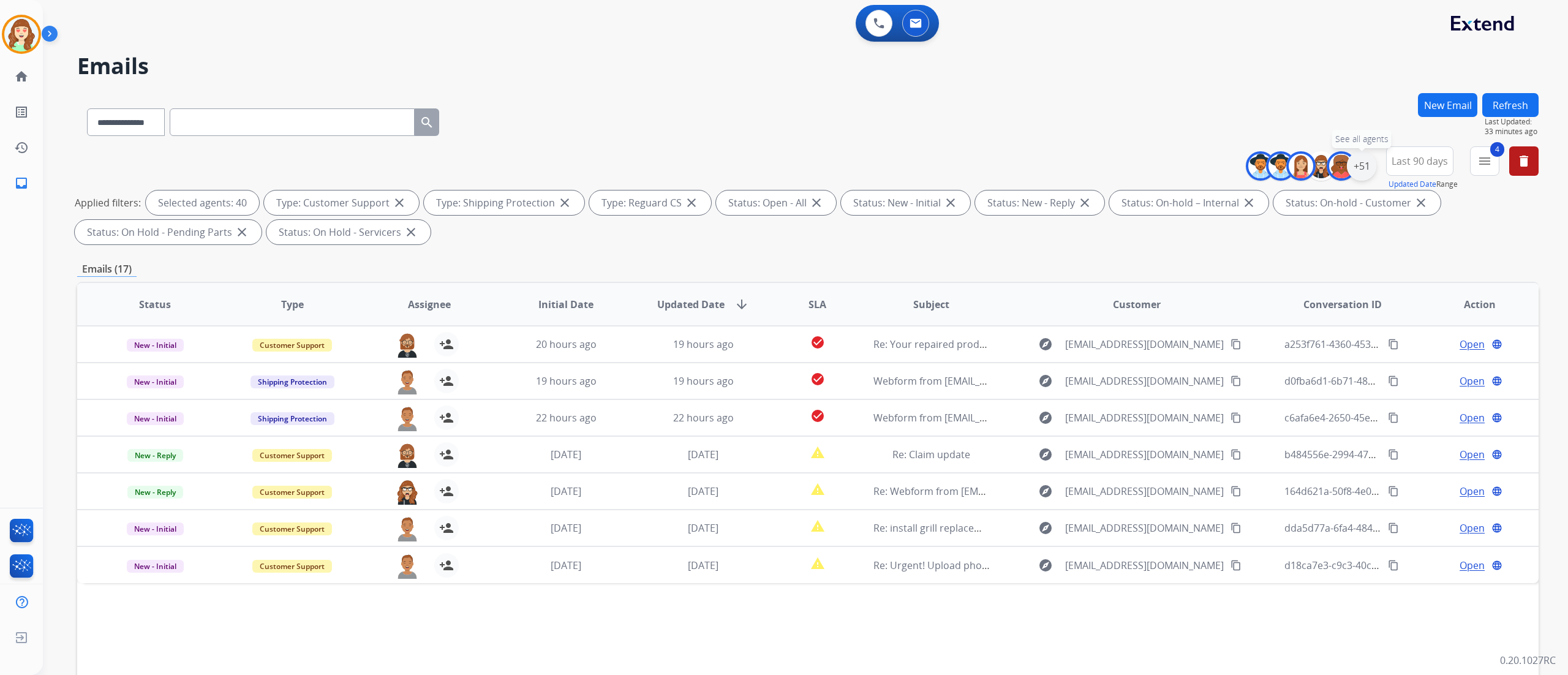
click at [1361, 170] on div "+51" at bounding box center [1361, 166] width 29 height 29
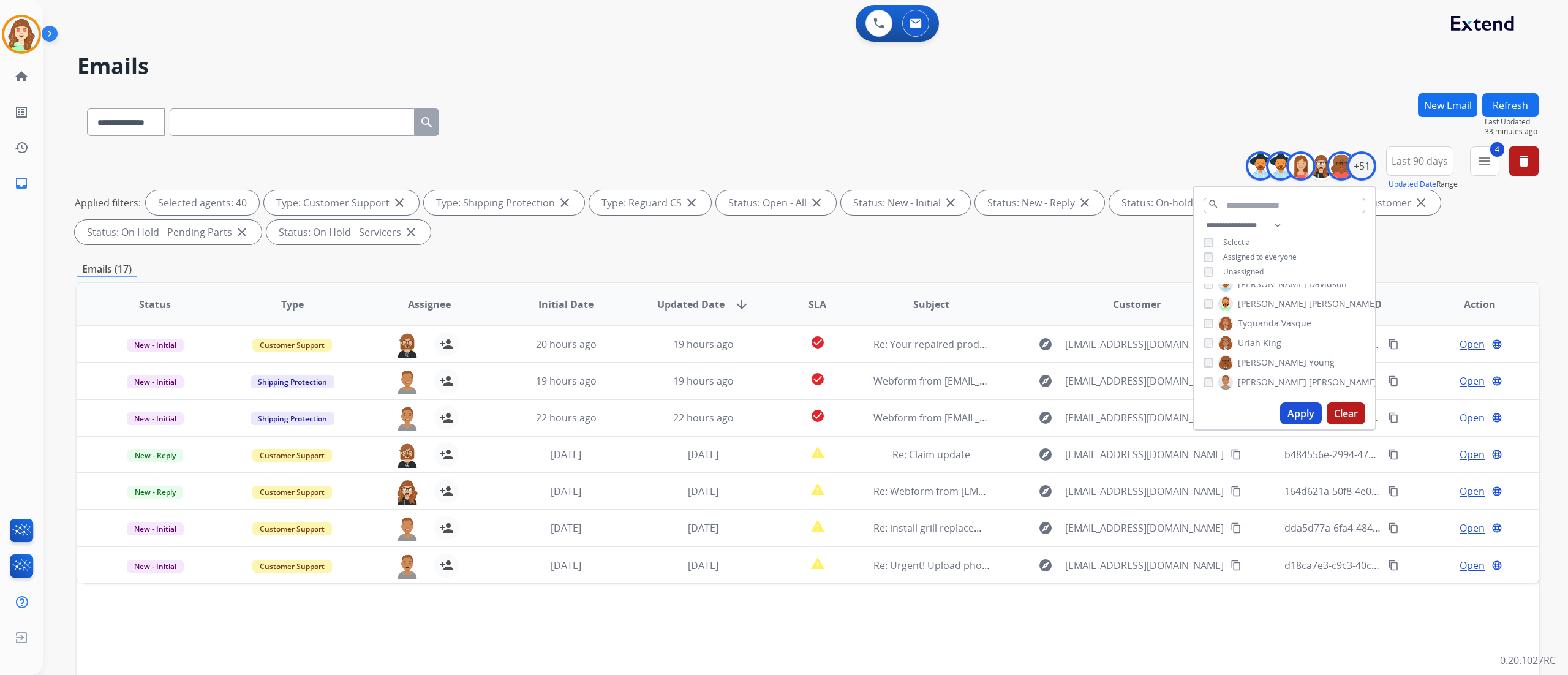
click at [1294, 409] on button "Apply" at bounding box center [1301, 413] width 42 height 22
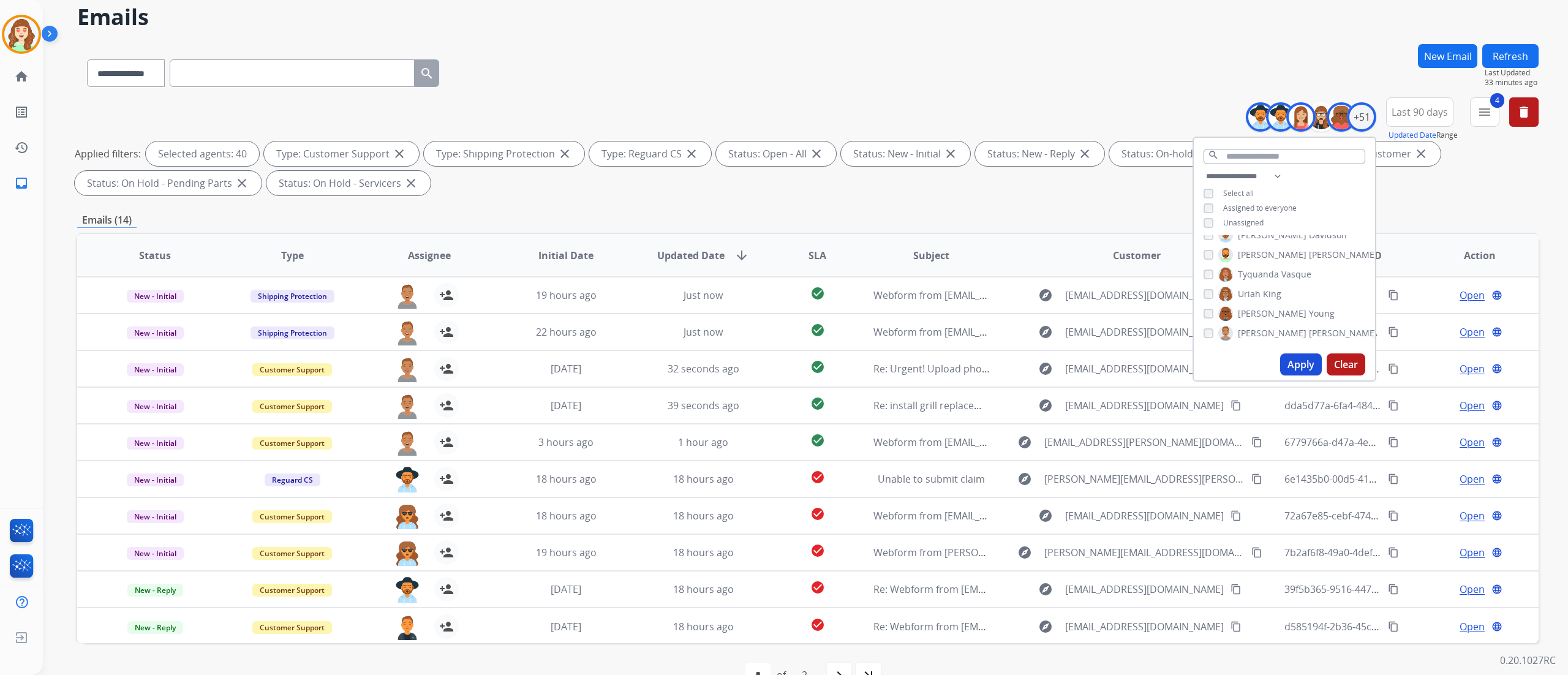
scroll to position [81, 0]
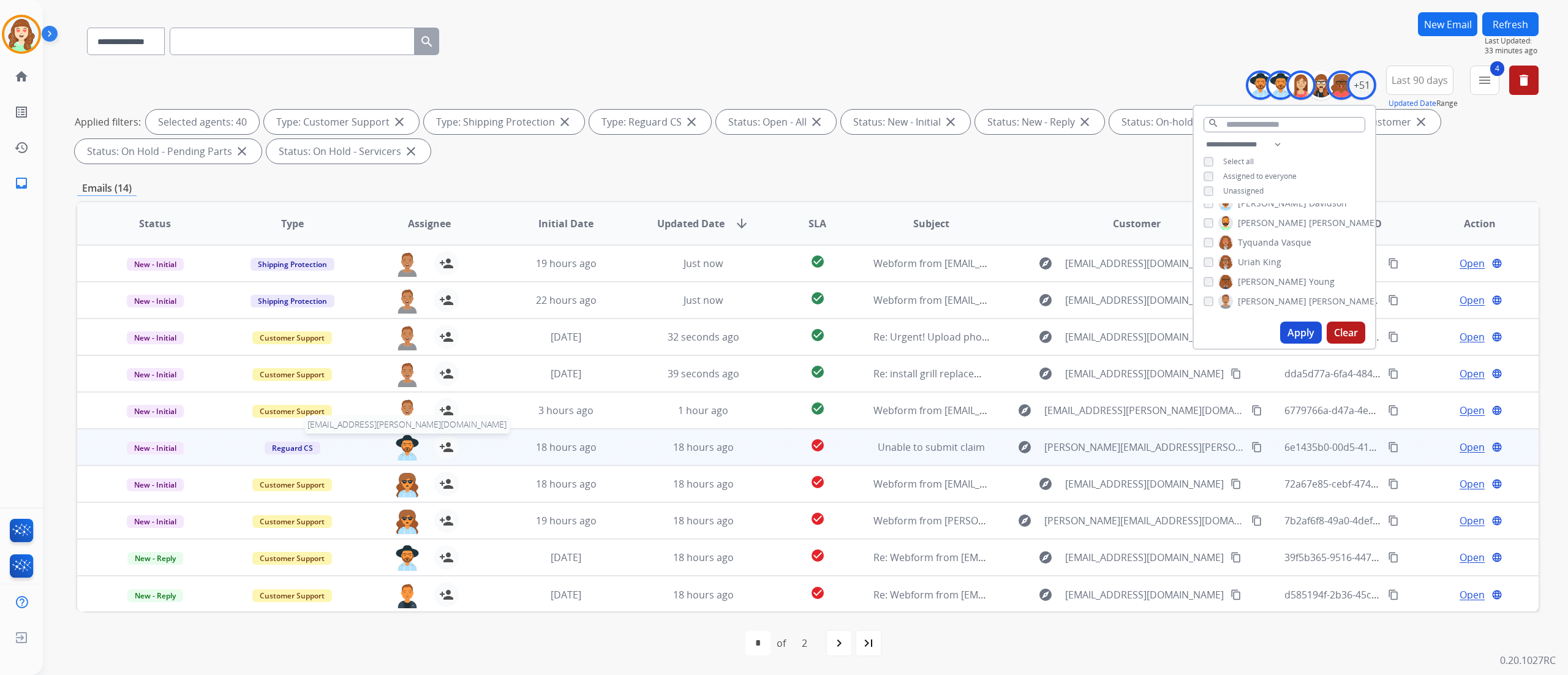
click at [405, 449] on img at bounding box center [407, 448] width 24 height 26
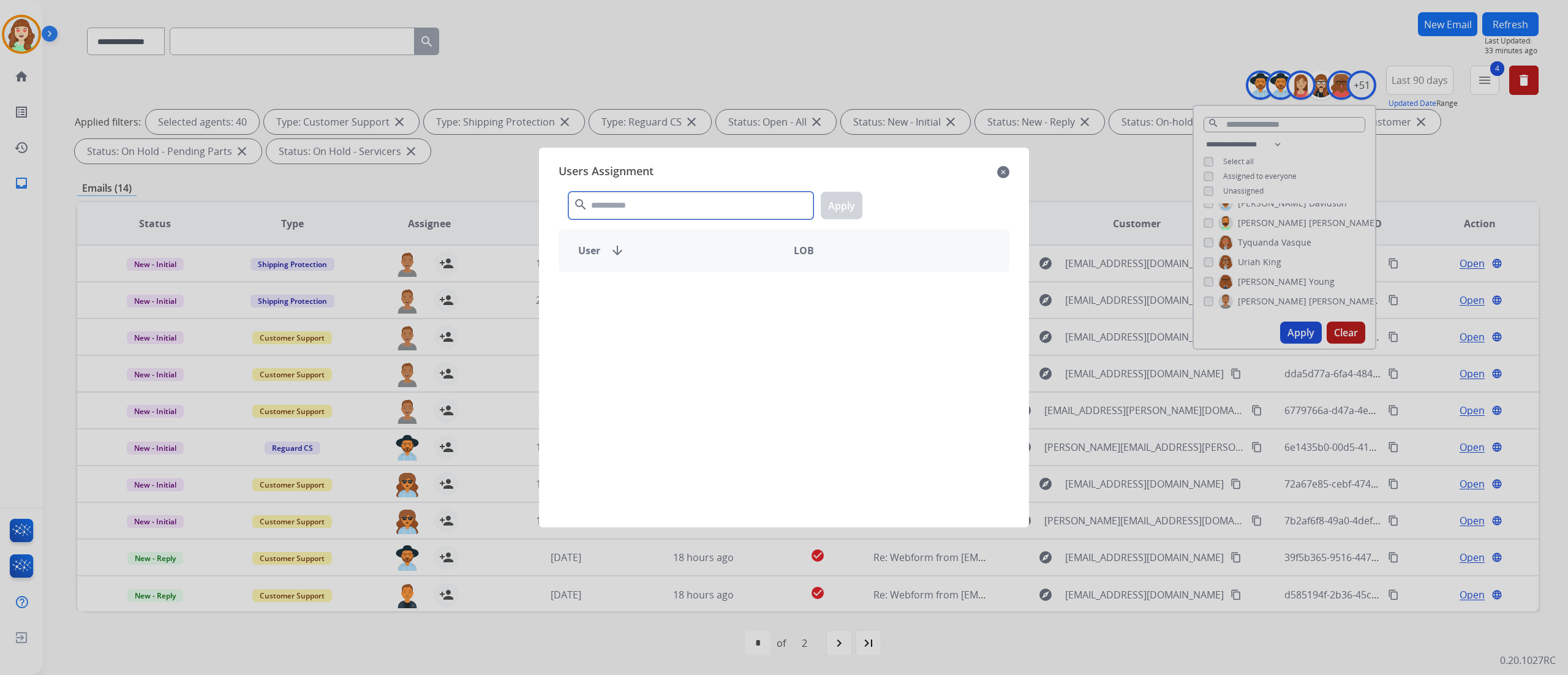
click at [655, 213] on input "text" at bounding box center [691, 205] width 245 height 28
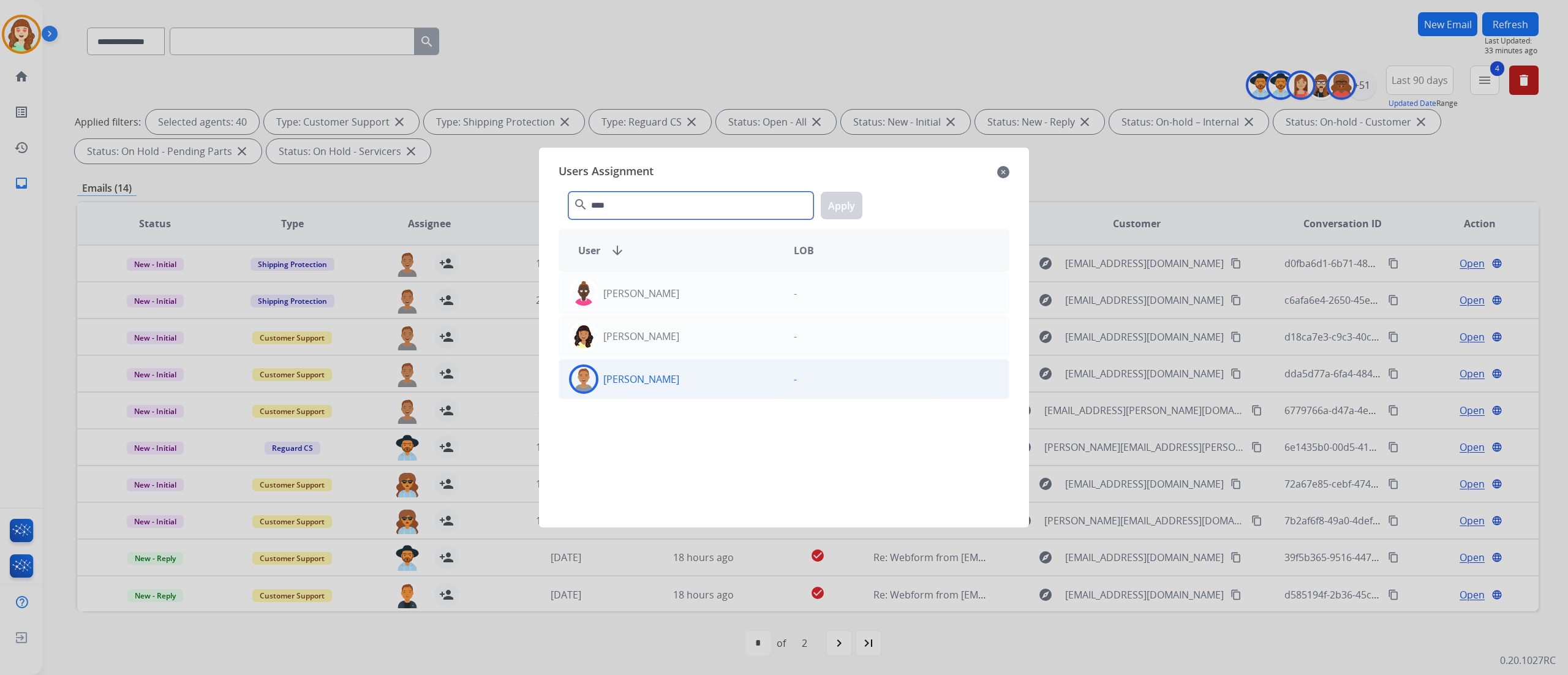
type input "****"
click at [674, 383] on div "[PERSON_NAME]" at bounding box center [671, 379] width 225 height 29
click at [844, 203] on button "Apply" at bounding box center [841, 205] width 42 height 28
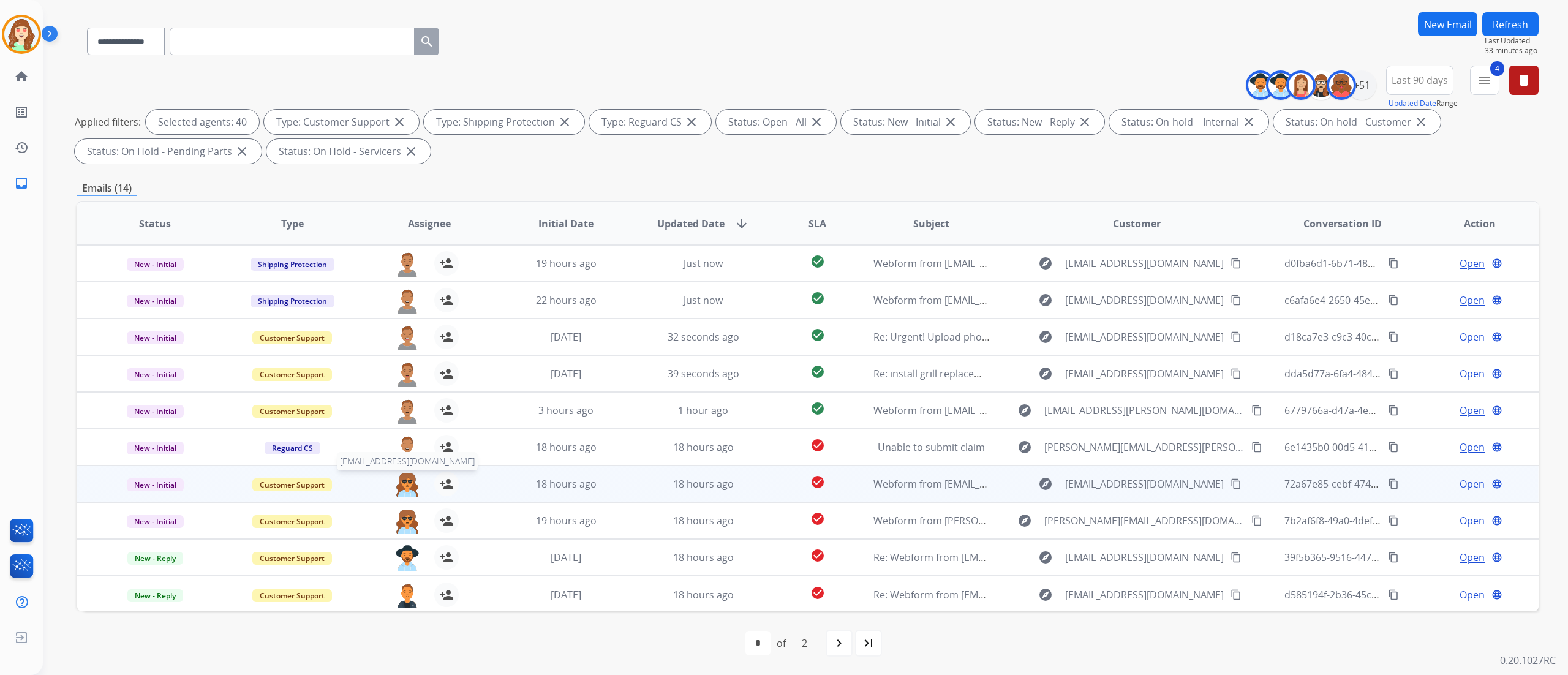
click at [403, 483] on img at bounding box center [407, 484] width 24 height 26
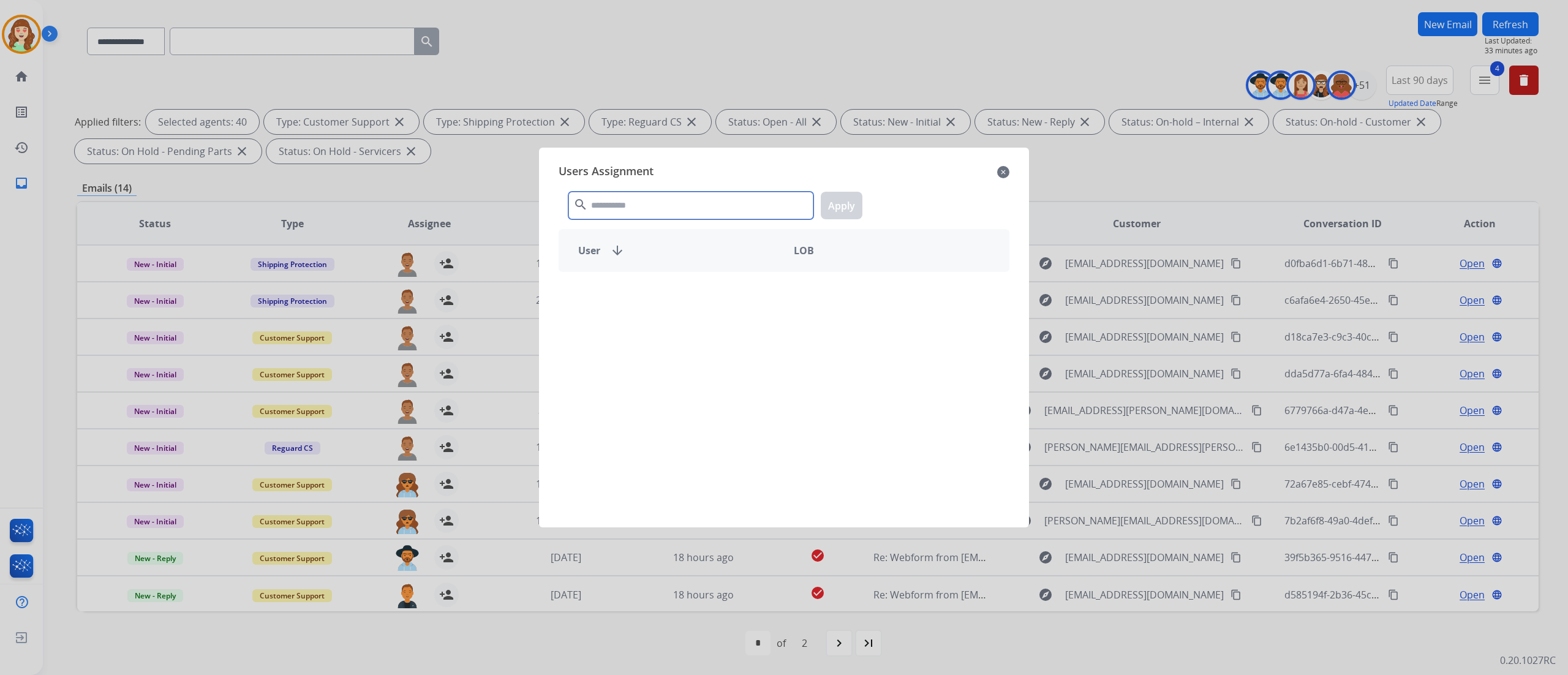
click at [677, 195] on input "text" at bounding box center [691, 205] width 245 height 28
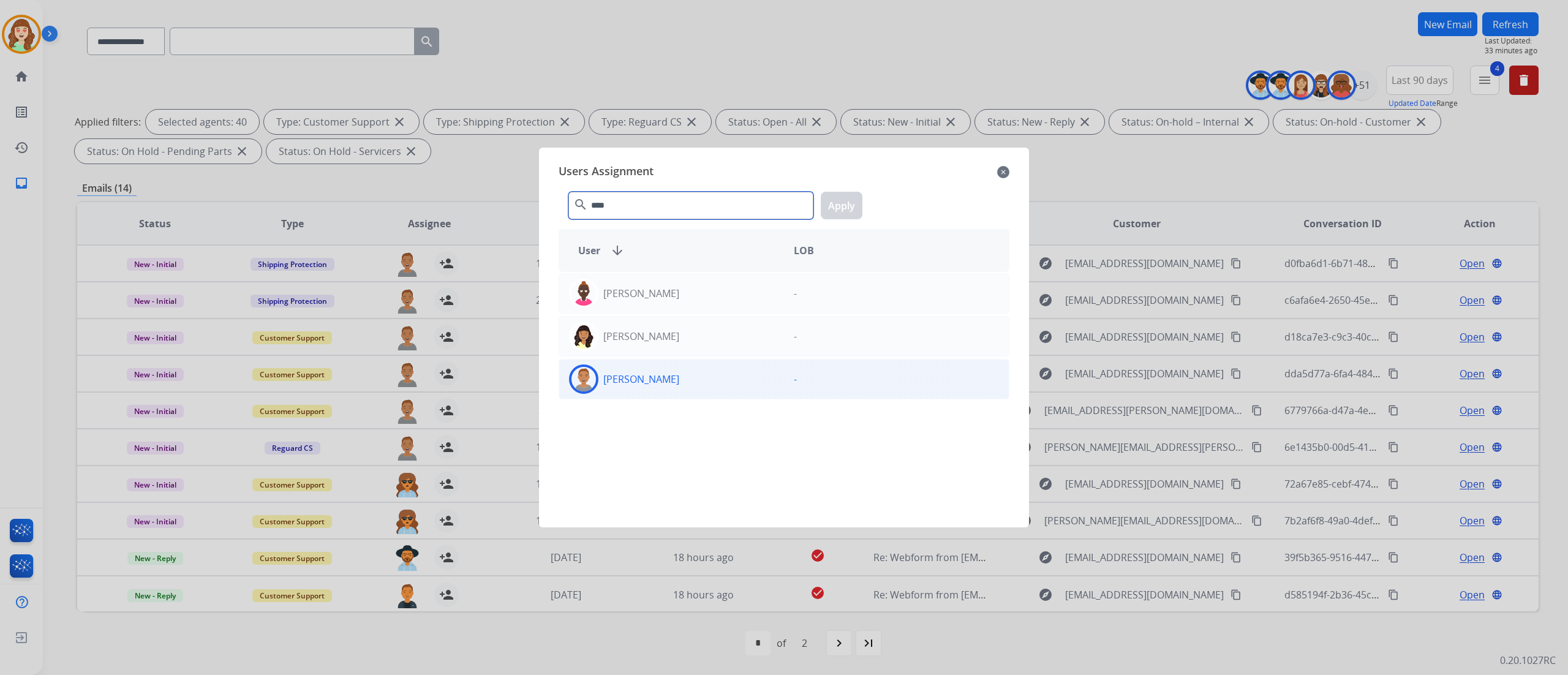
type input "****"
click at [702, 382] on div "[PERSON_NAME]" at bounding box center [671, 379] width 225 height 29
click at [833, 200] on button "Apply" at bounding box center [841, 205] width 42 height 28
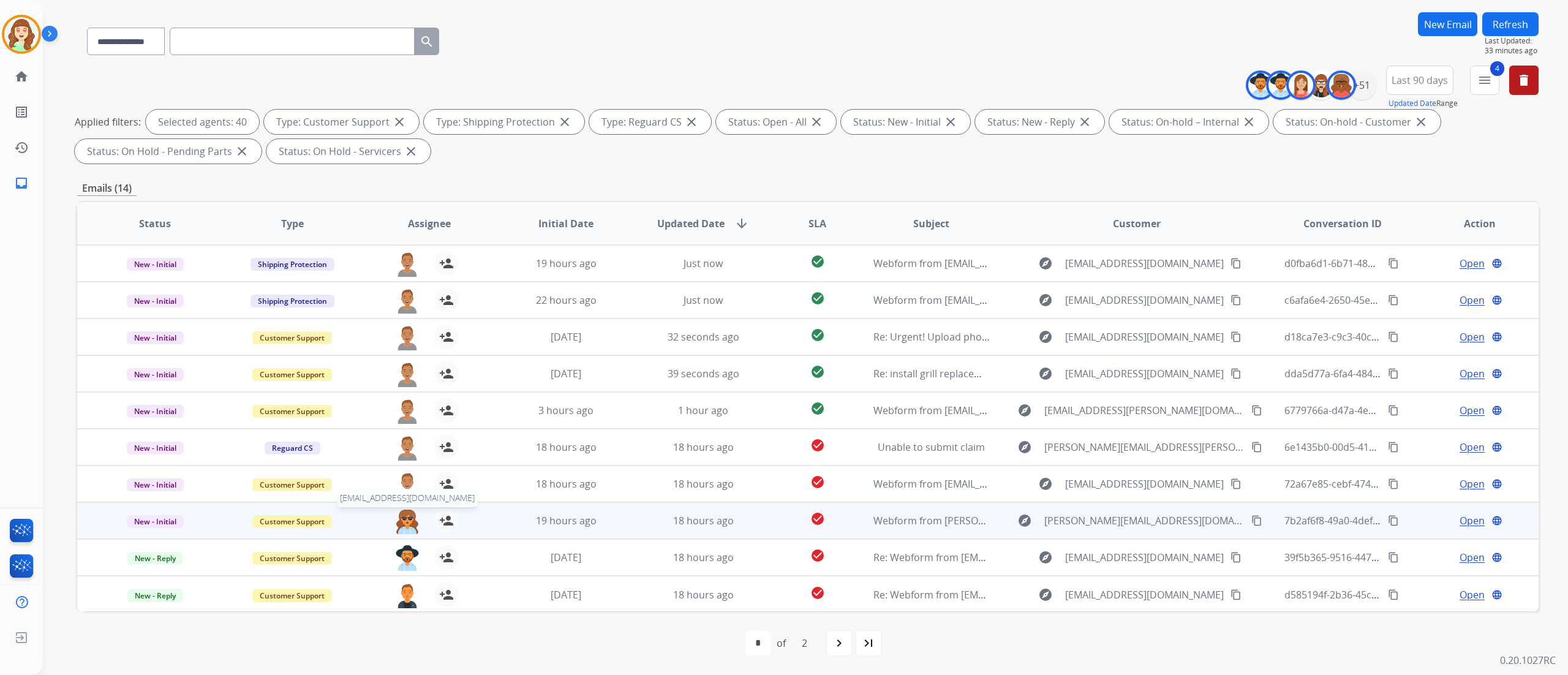
click at [408, 512] on img at bounding box center [407, 521] width 24 height 26
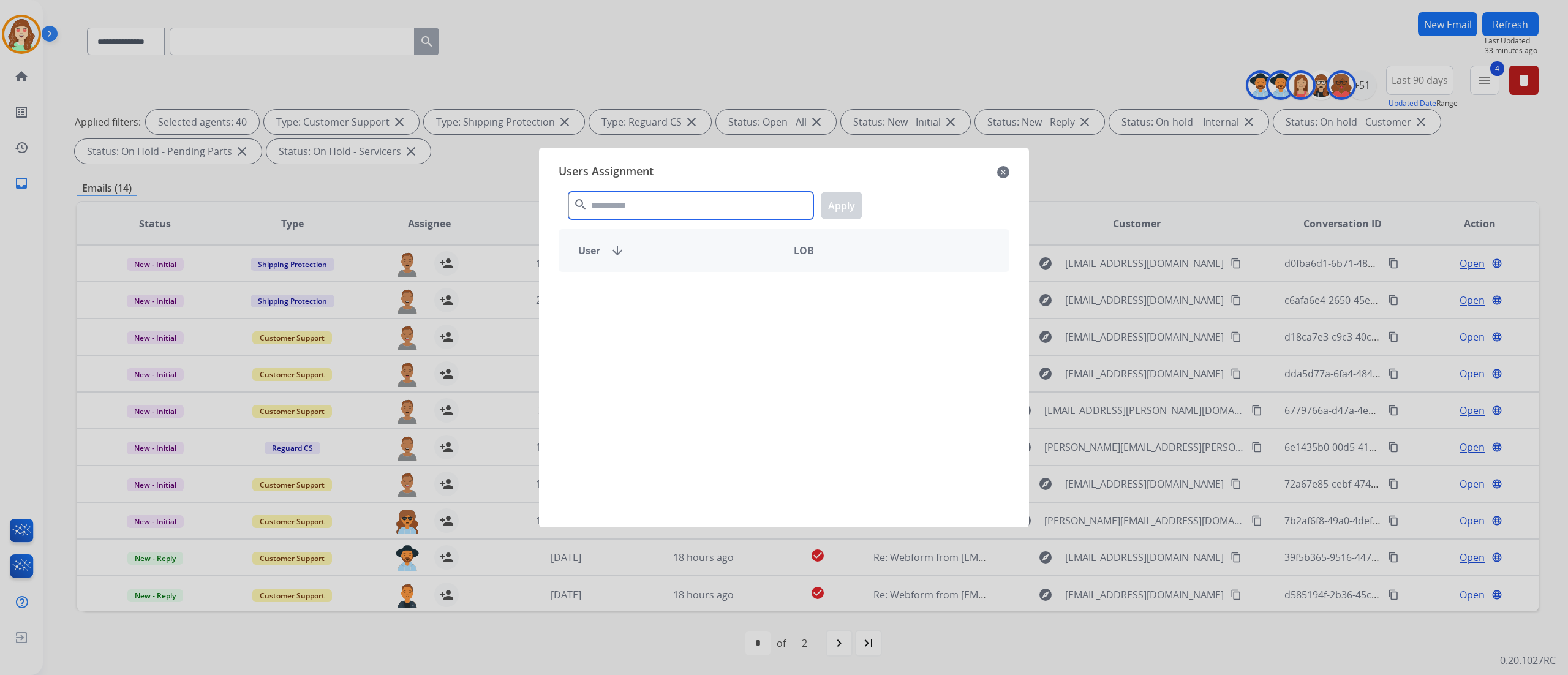
click at [650, 202] on input "text" at bounding box center [691, 205] width 245 height 28
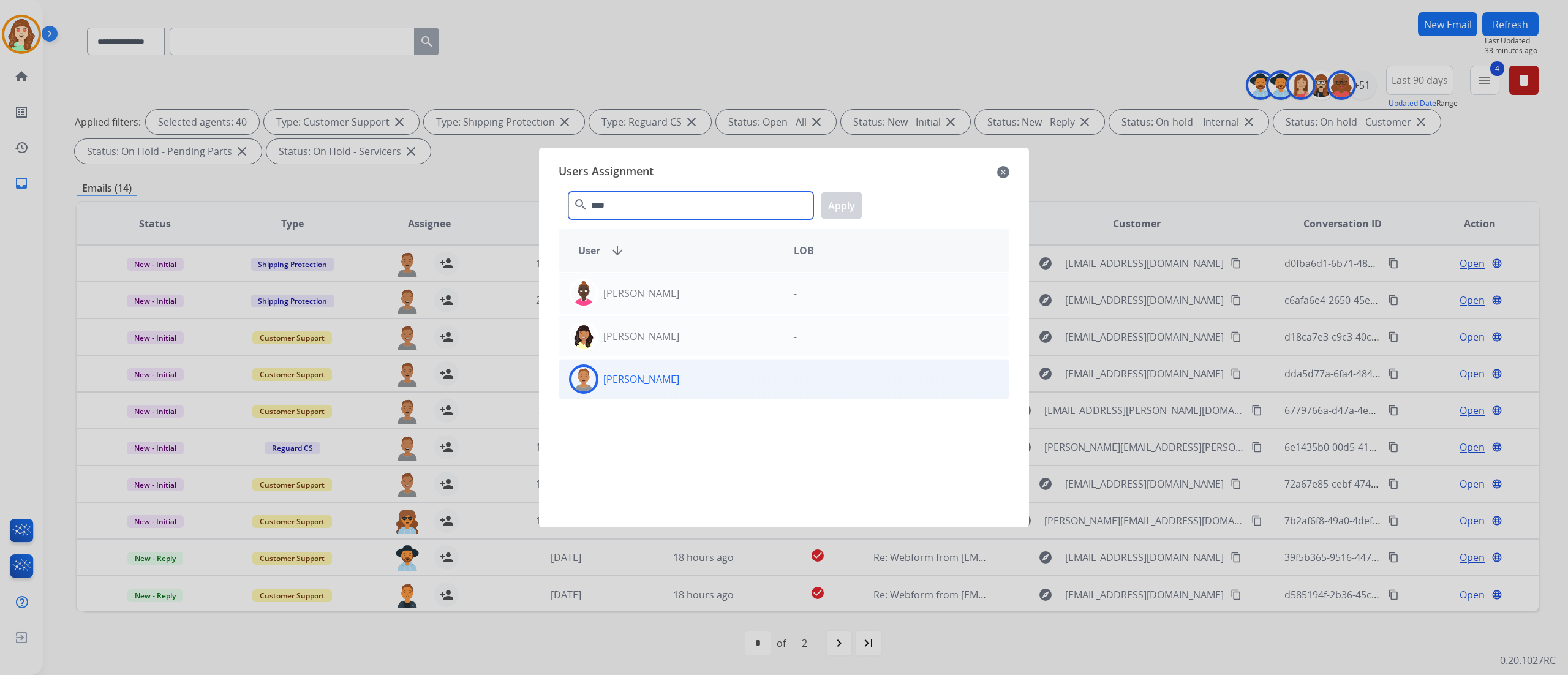
type input "****"
click at [717, 385] on div "[PERSON_NAME]" at bounding box center [671, 379] width 225 height 29
click at [849, 206] on button "Apply" at bounding box center [841, 205] width 42 height 28
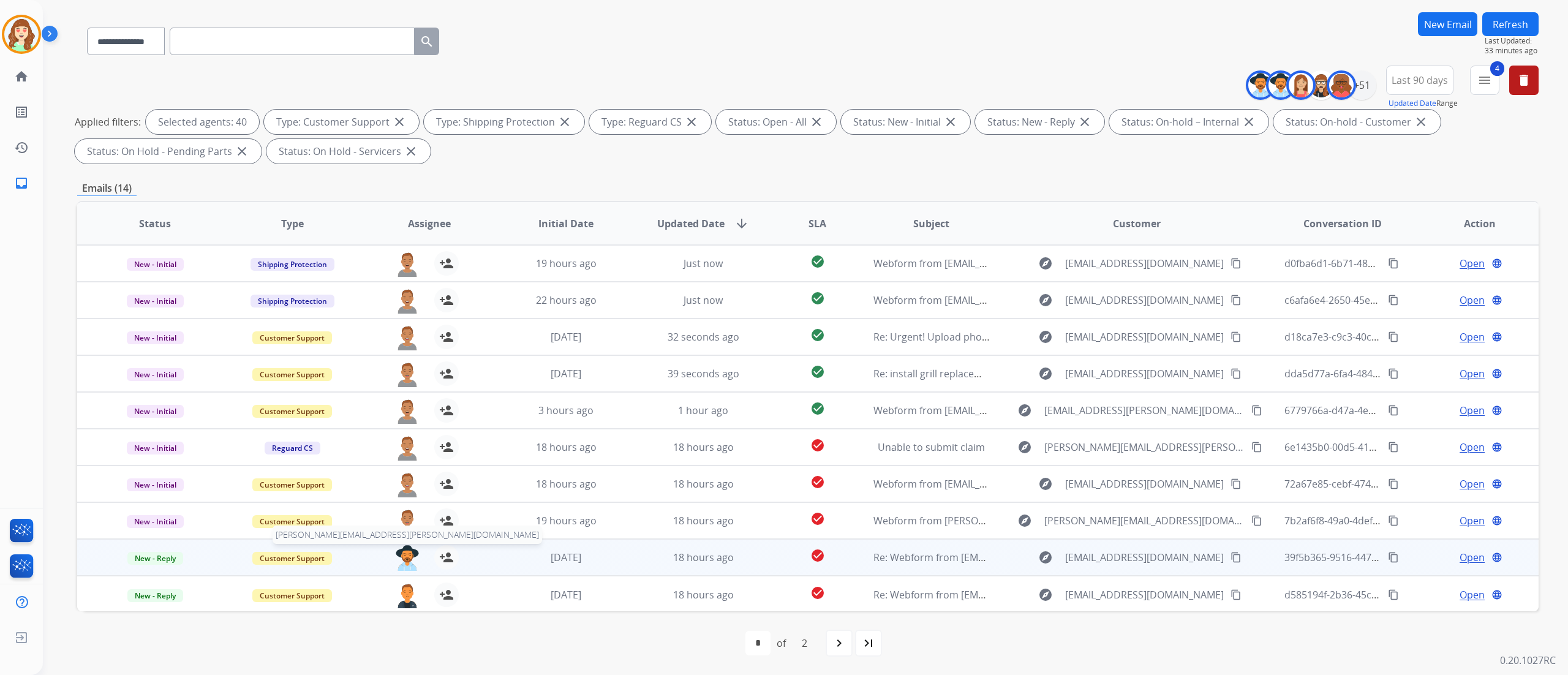
click at [398, 554] on img at bounding box center [407, 558] width 24 height 26
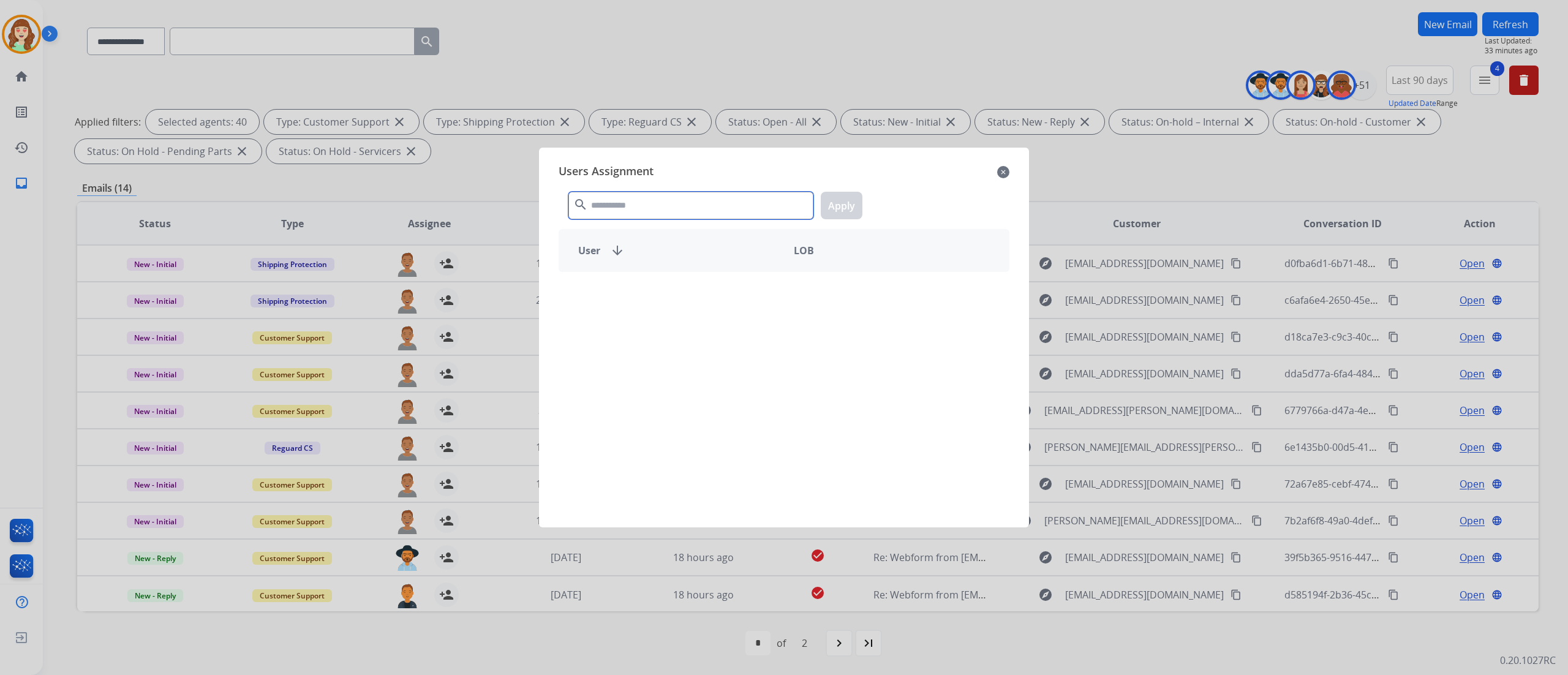
click at [660, 207] on input "text" at bounding box center [691, 205] width 245 height 28
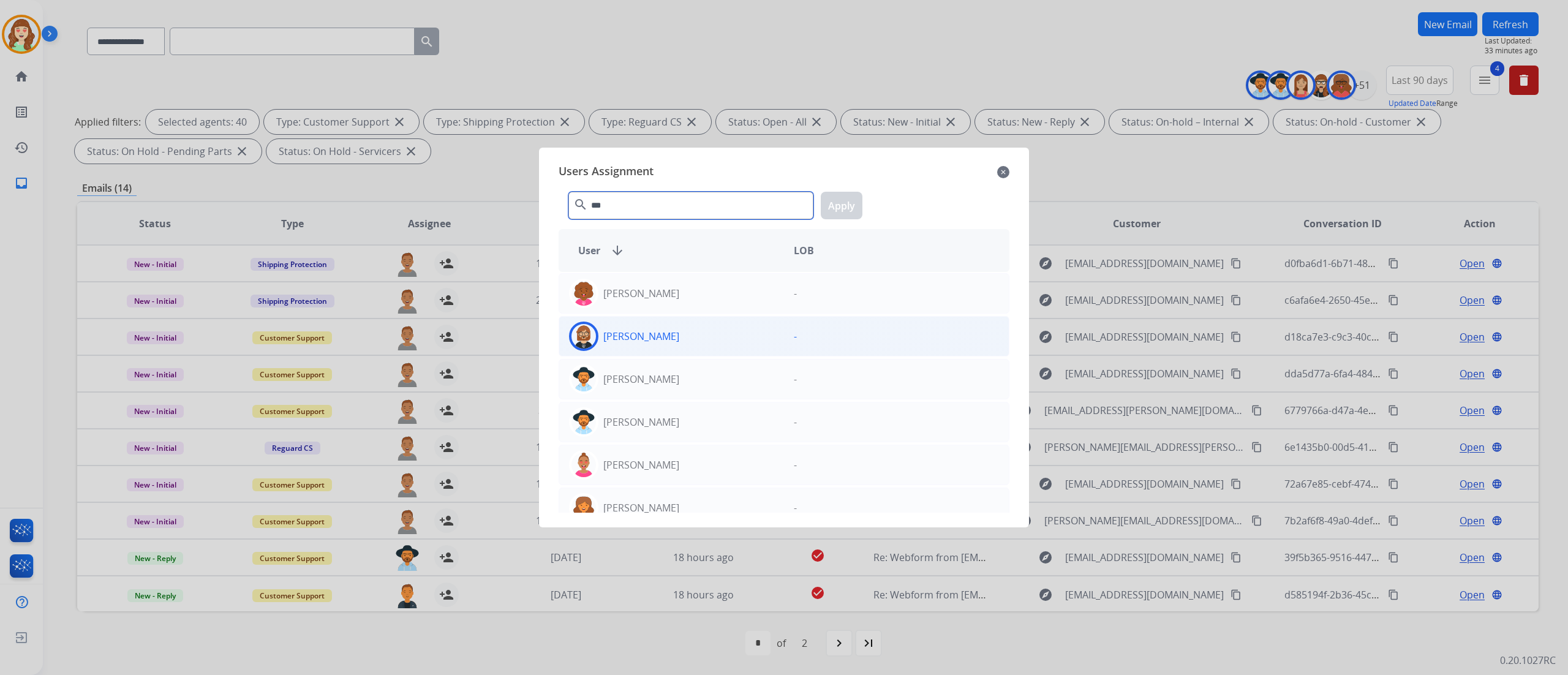
type input "***"
click at [665, 337] on div "[PERSON_NAME]" at bounding box center [671, 336] width 225 height 29
click at [836, 205] on button "Apply" at bounding box center [841, 205] width 42 height 28
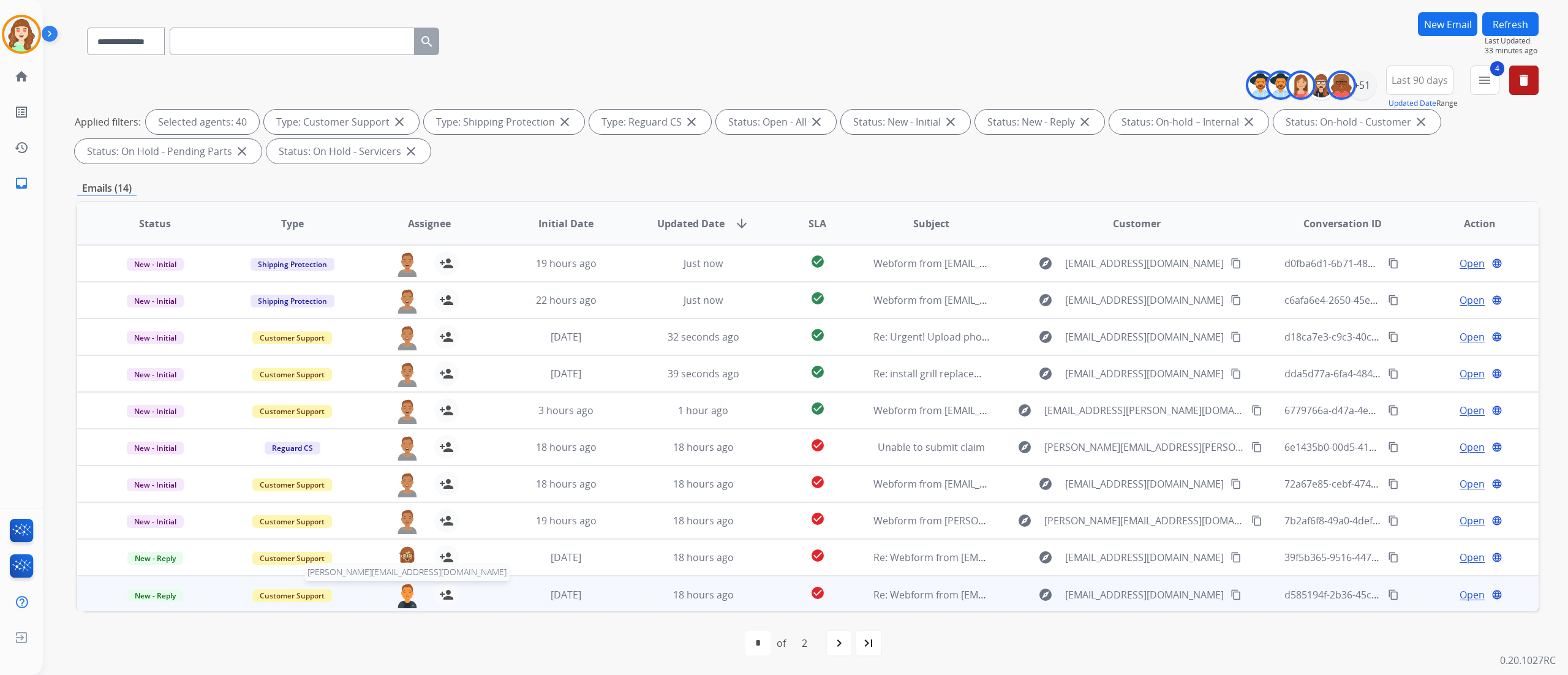
click at [408, 593] on img at bounding box center [407, 595] width 24 height 26
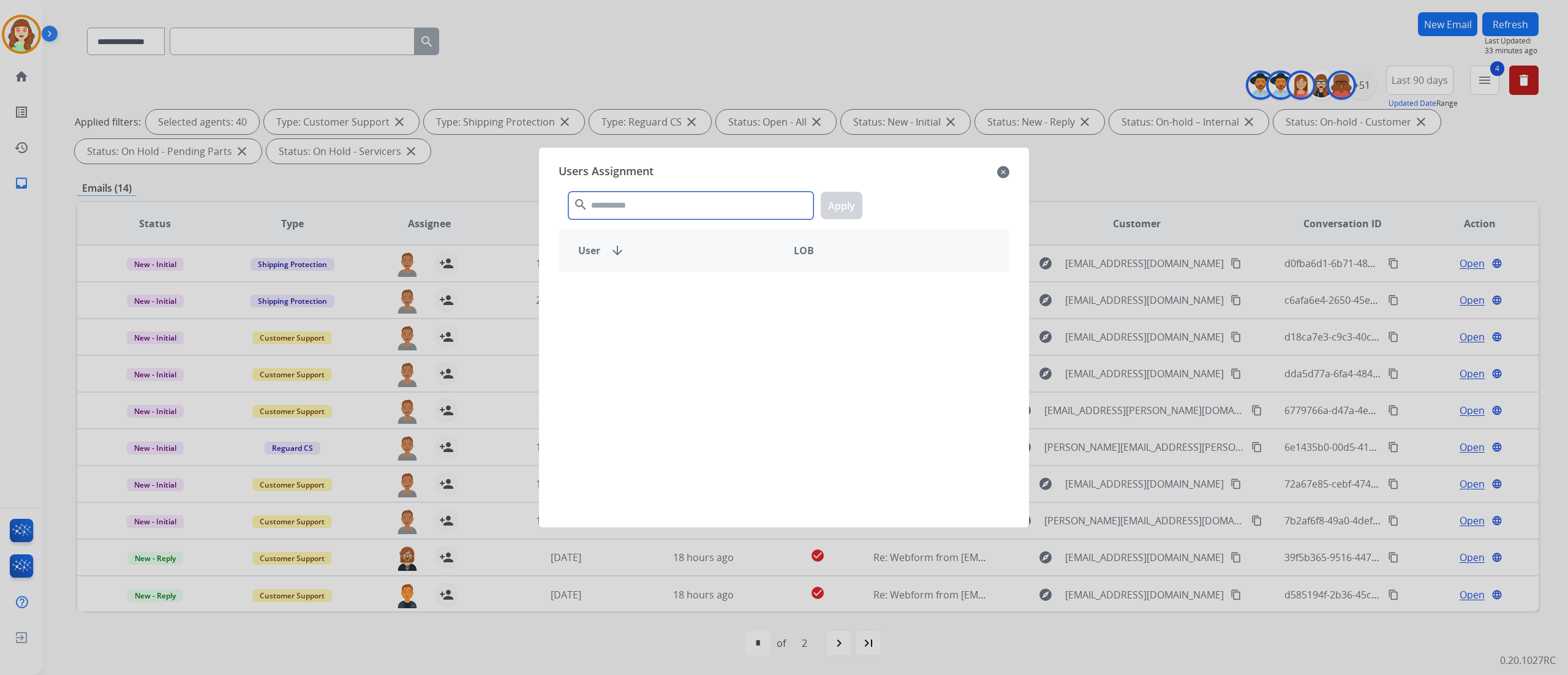
click at [665, 217] on input "text" at bounding box center [691, 205] width 245 height 28
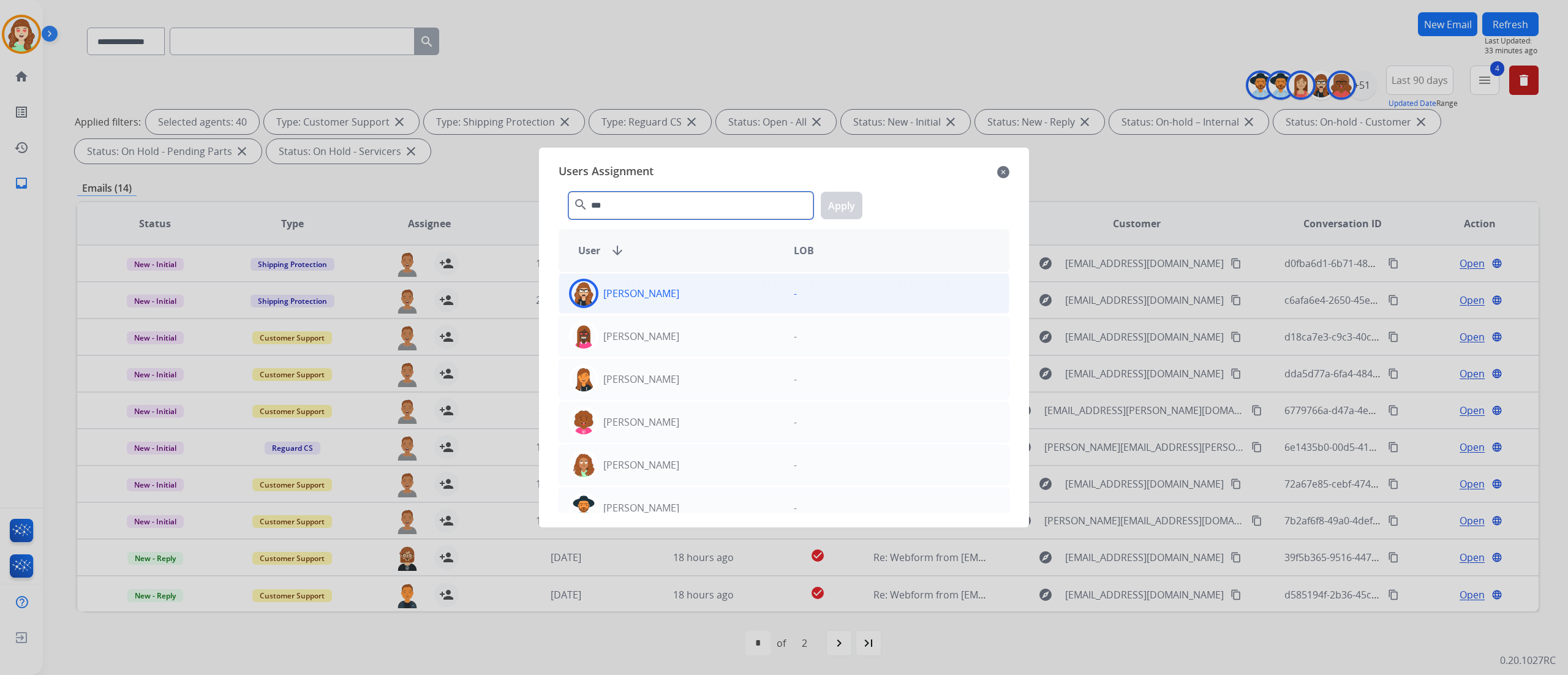
type input "***"
click at [754, 296] on div "[PERSON_NAME]" at bounding box center [671, 293] width 225 height 29
click at [847, 203] on button "Apply" at bounding box center [841, 205] width 42 height 28
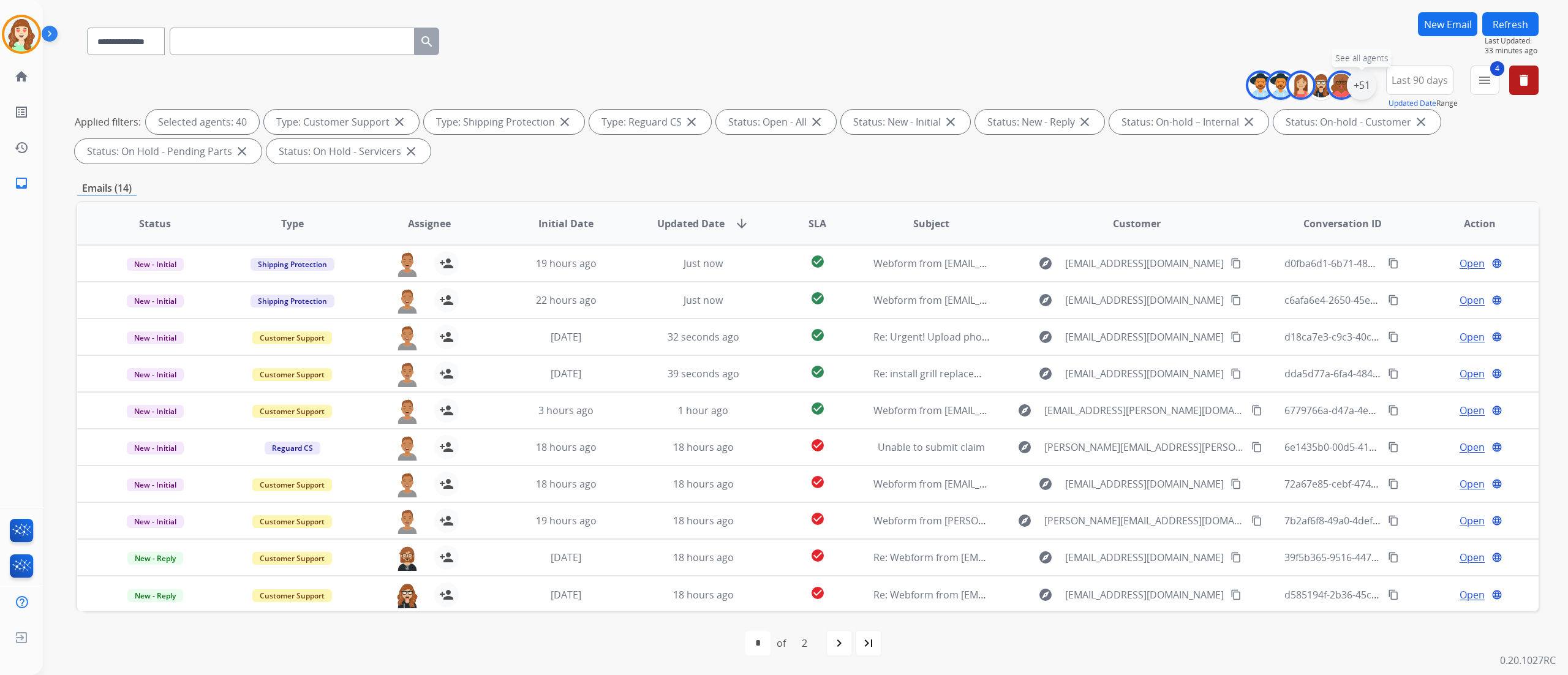
click at [1362, 84] on div "+51" at bounding box center [1361, 84] width 29 height 29
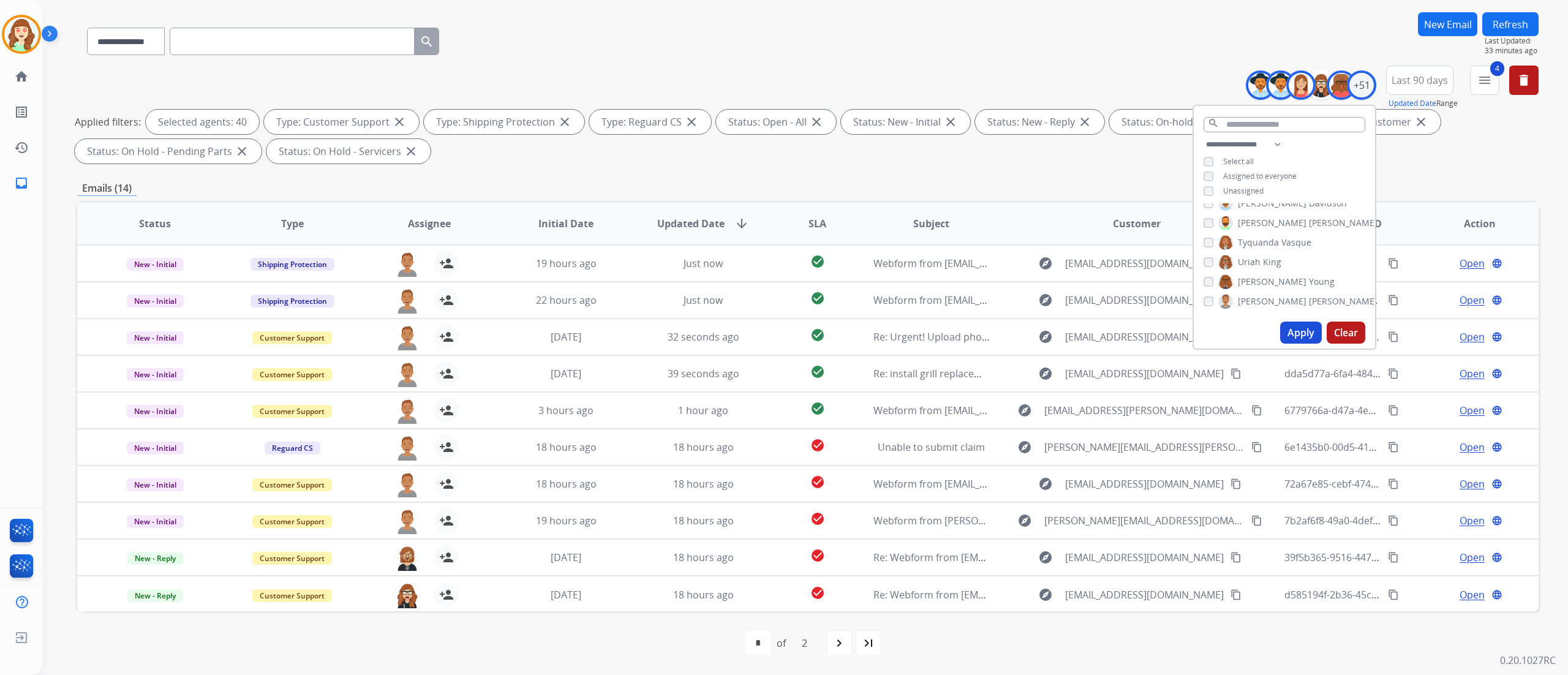
click at [1305, 331] on button "Apply" at bounding box center [1301, 333] width 42 height 22
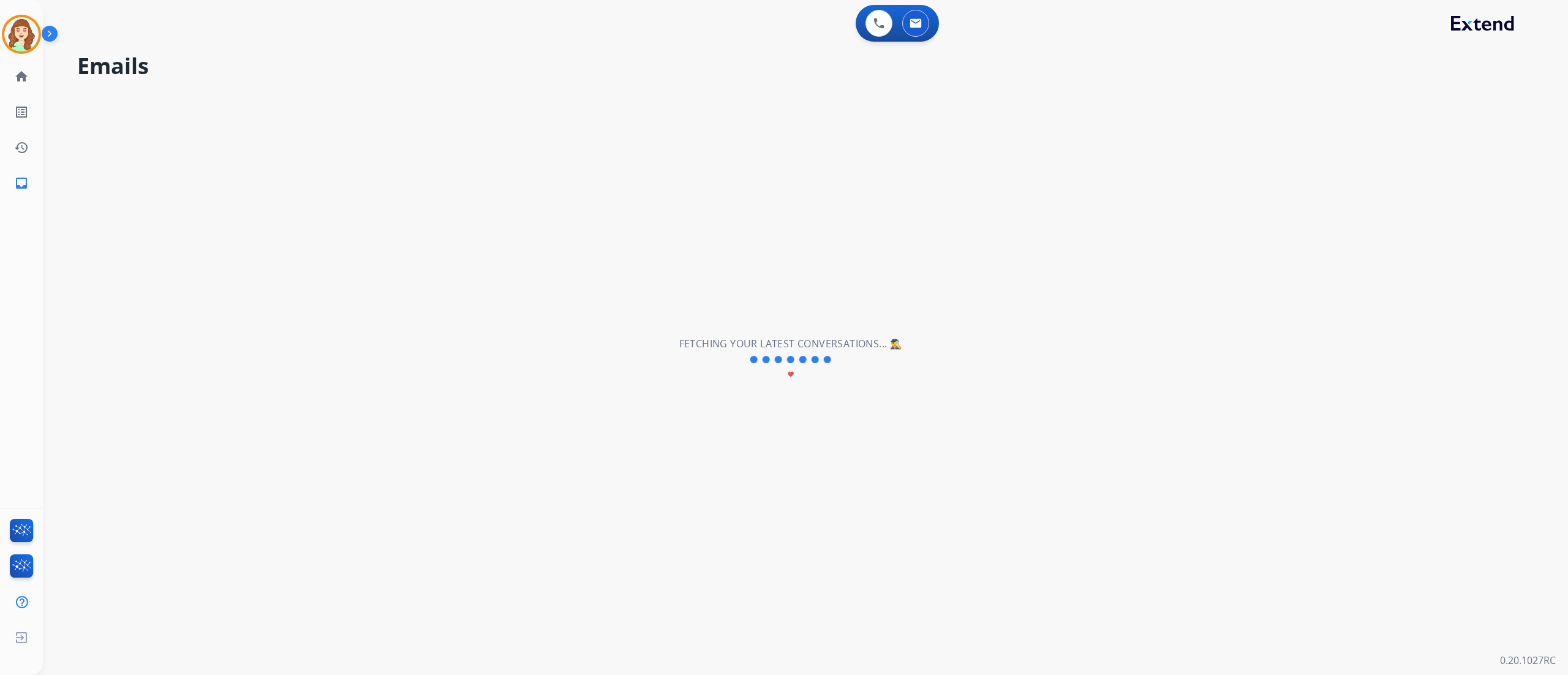
scroll to position [0, 0]
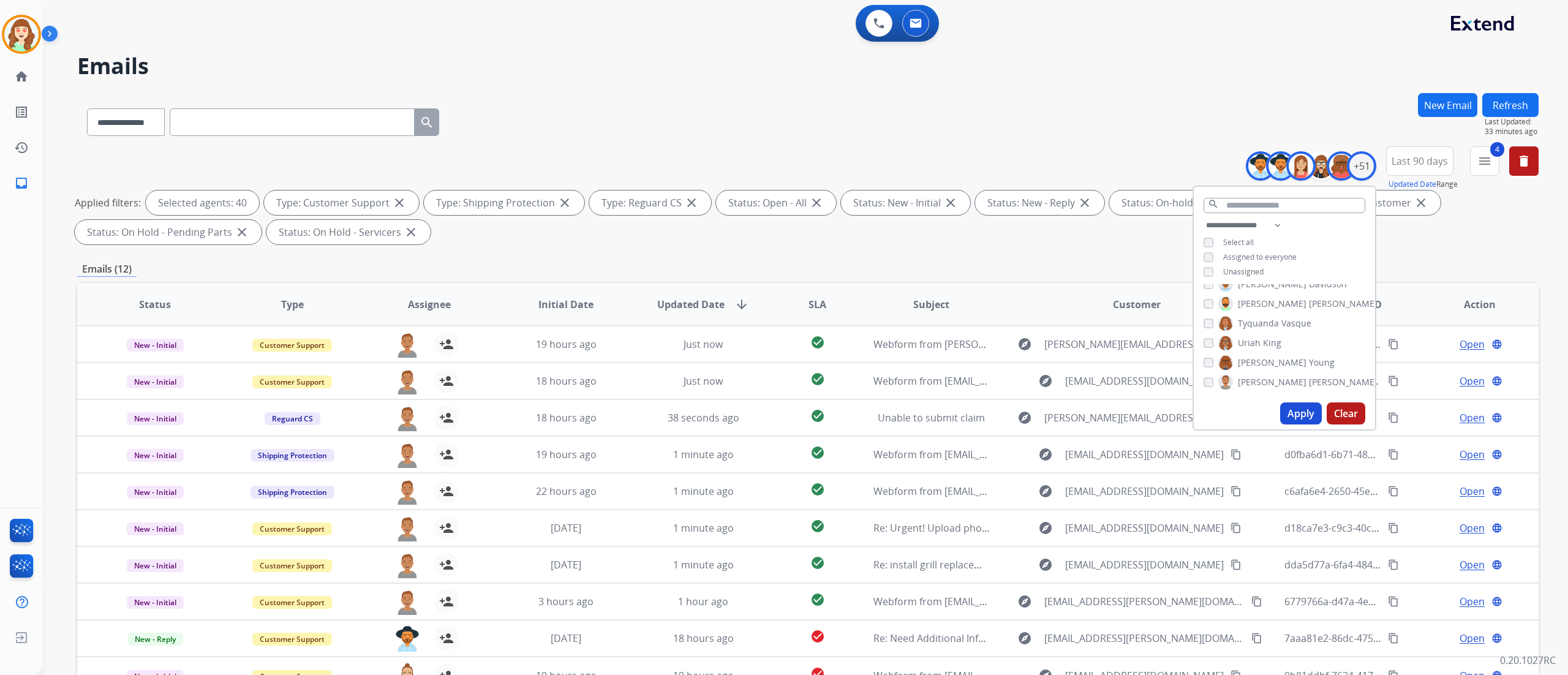
click at [1559, 382] on div "**********" at bounding box center [805, 338] width 1525 height 675
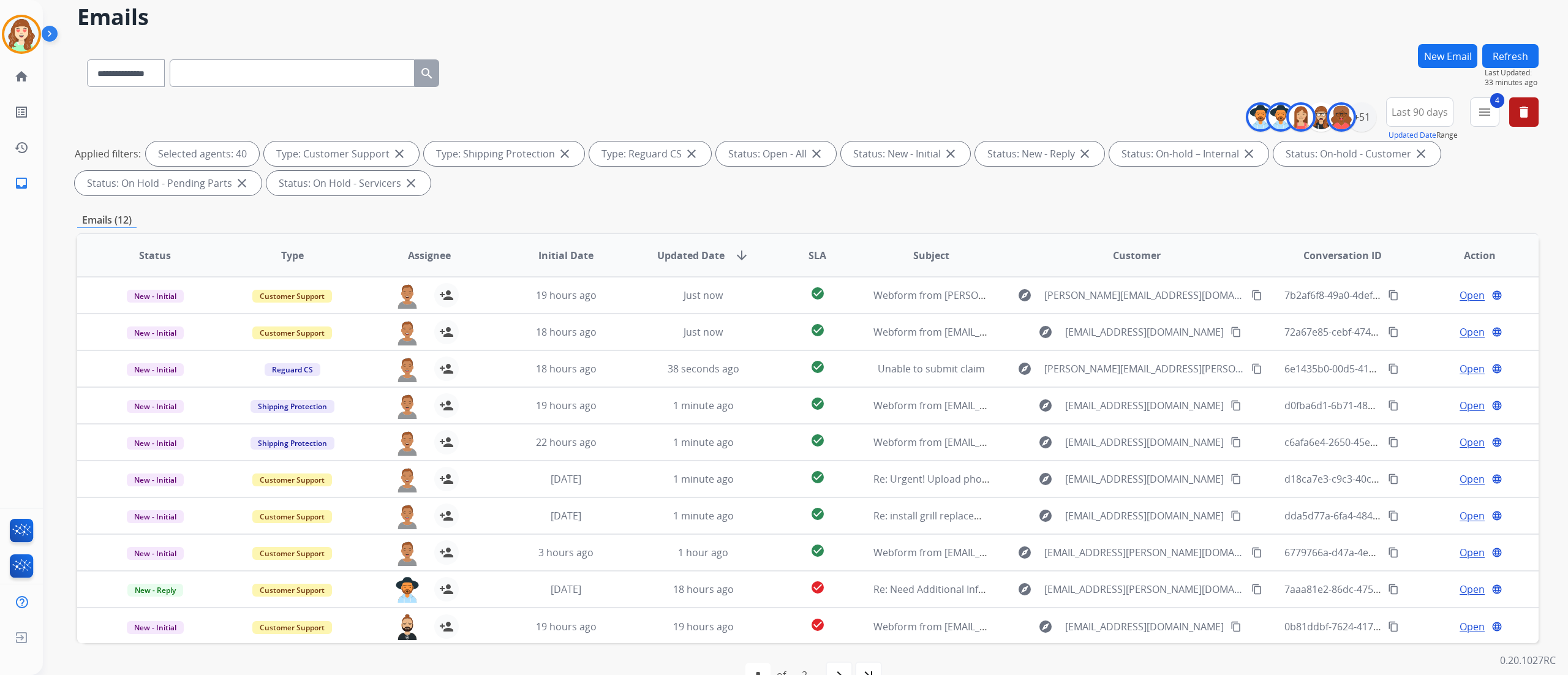
scroll to position [81, 0]
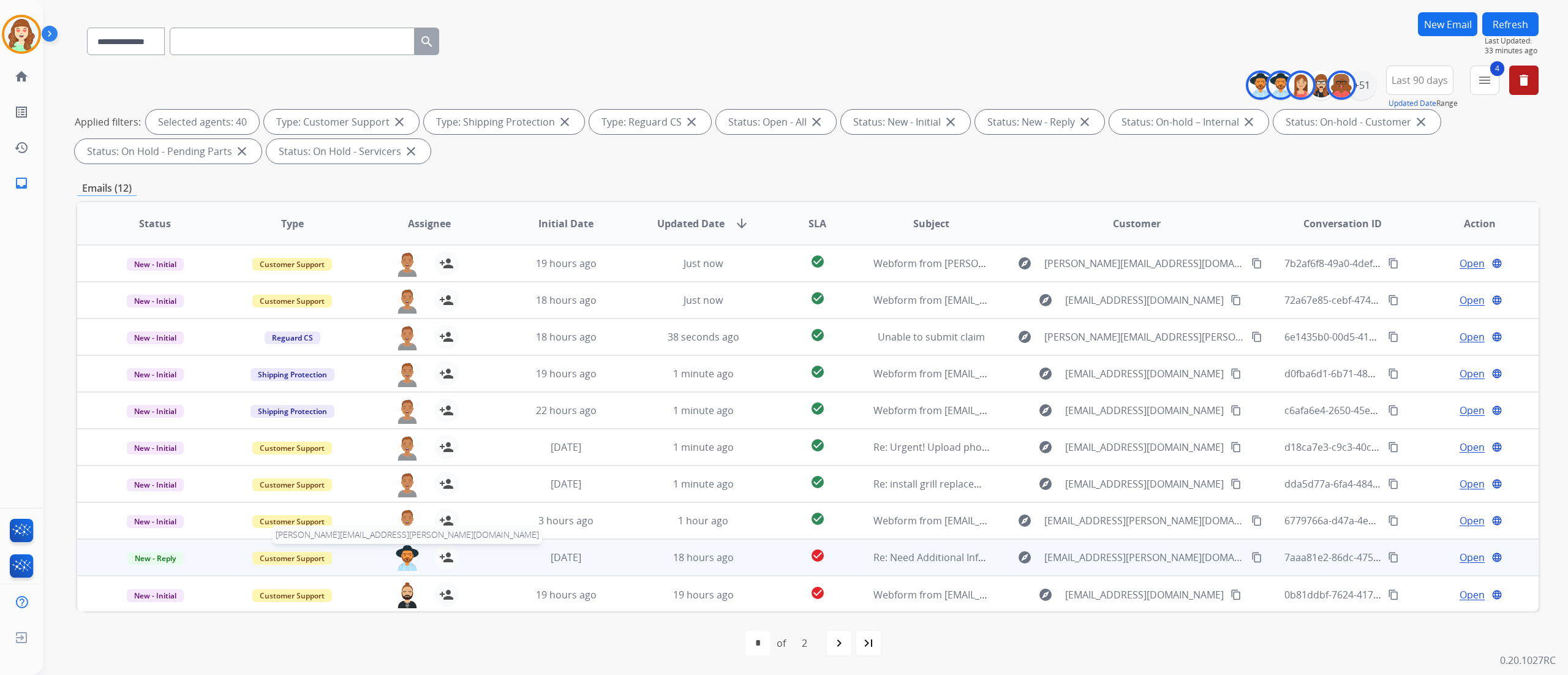
click at [398, 554] on img at bounding box center [407, 558] width 24 height 26
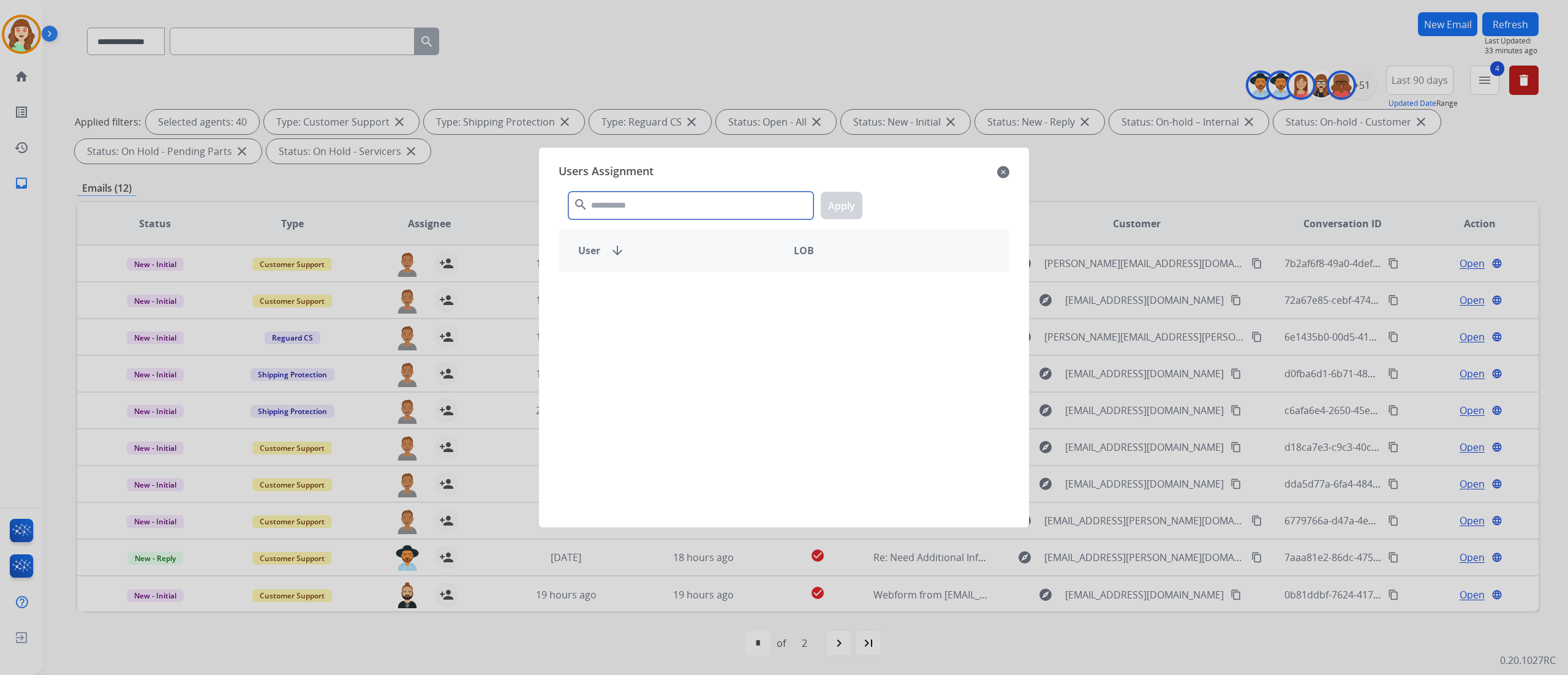
click at [644, 196] on input "text" at bounding box center [691, 205] width 245 height 28
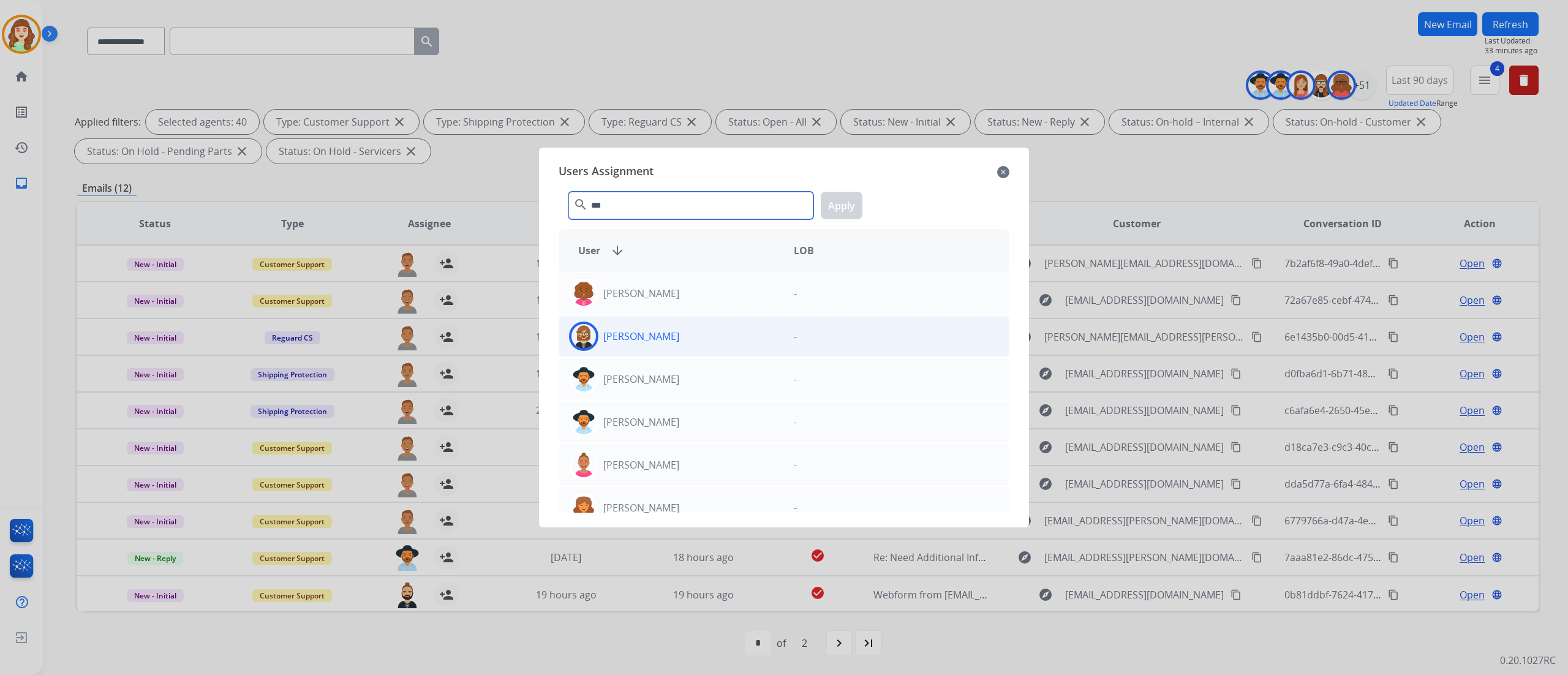
type input "***"
click at [687, 332] on div "[PERSON_NAME]" at bounding box center [671, 336] width 225 height 29
click at [833, 208] on button "Apply" at bounding box center [841, 205] width 42 height 28
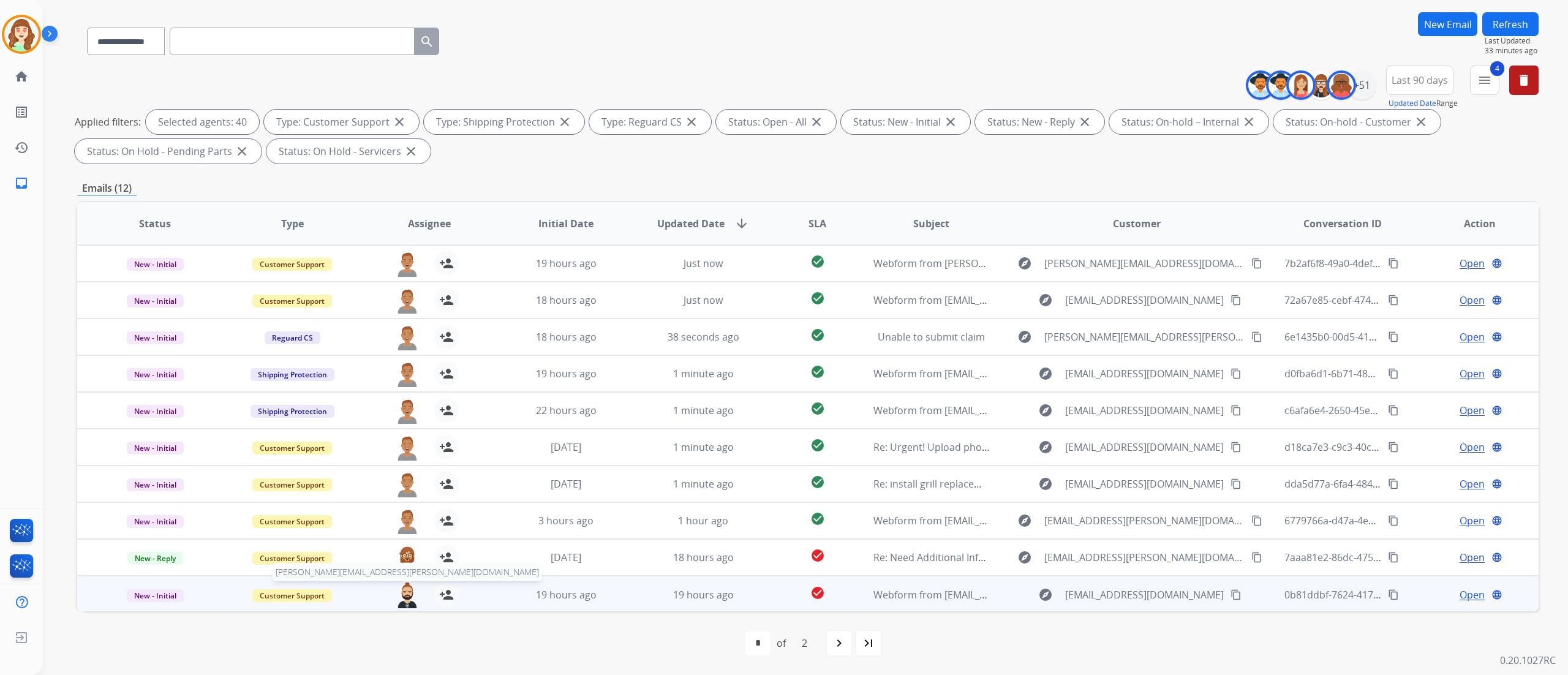
click at [408, 595] on img at bounding box center [407, 595] width 24 height 26
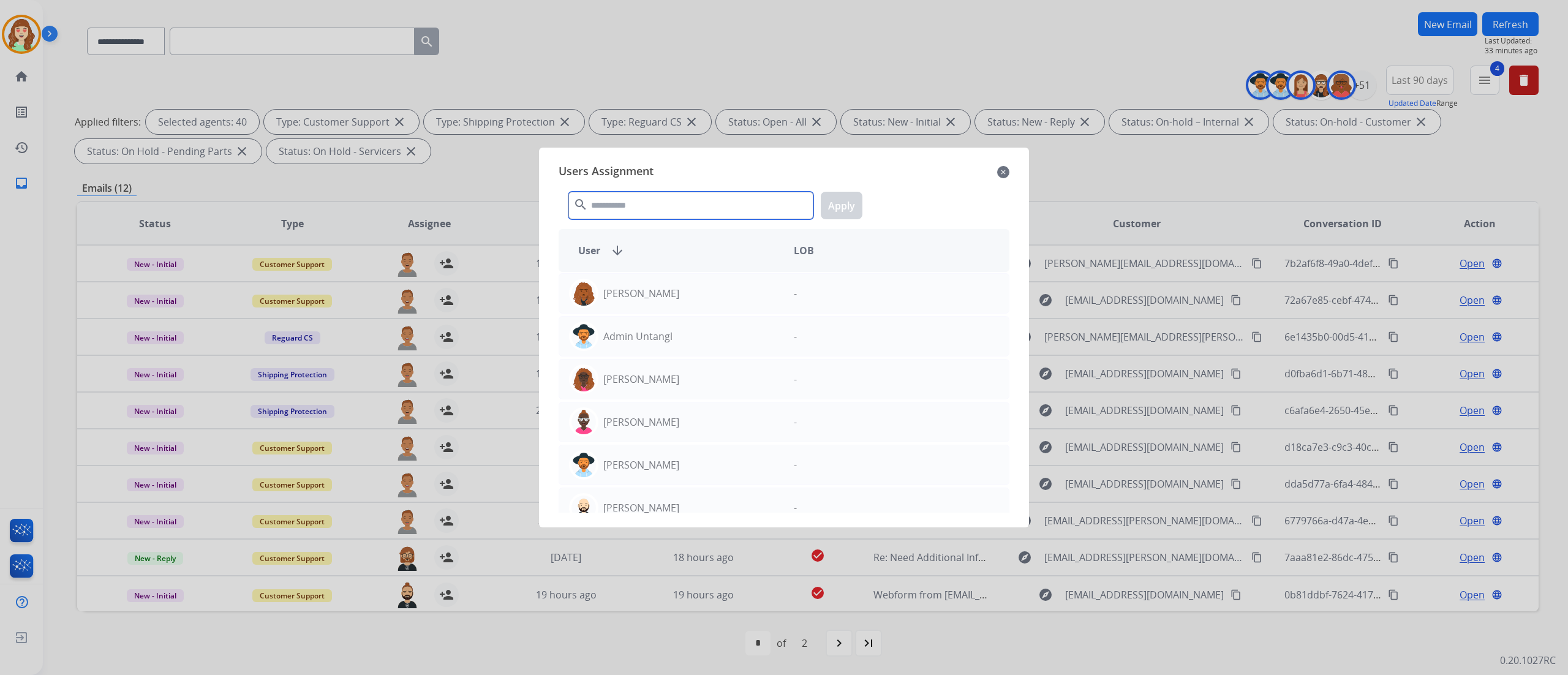
click at [635, 208] on input "text" at bounding box center [691, 205] width 245 height 28
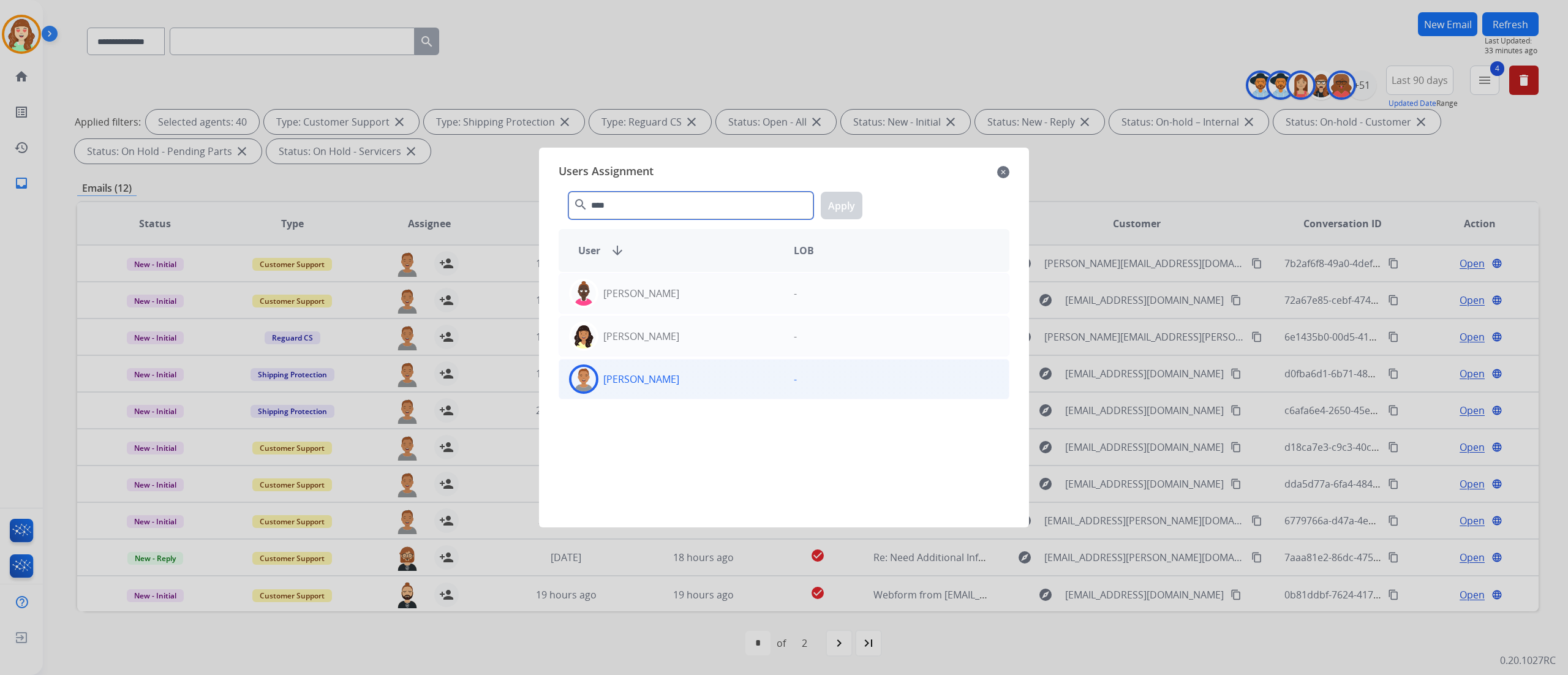
type input "****"
click at [687, 382] on div "[PERSON_NAME]" at bounding box center [671, 379] width 225 height 29
click at [846, 210] on button "Apply" at bounding box center [841, 205] width 42 height 28
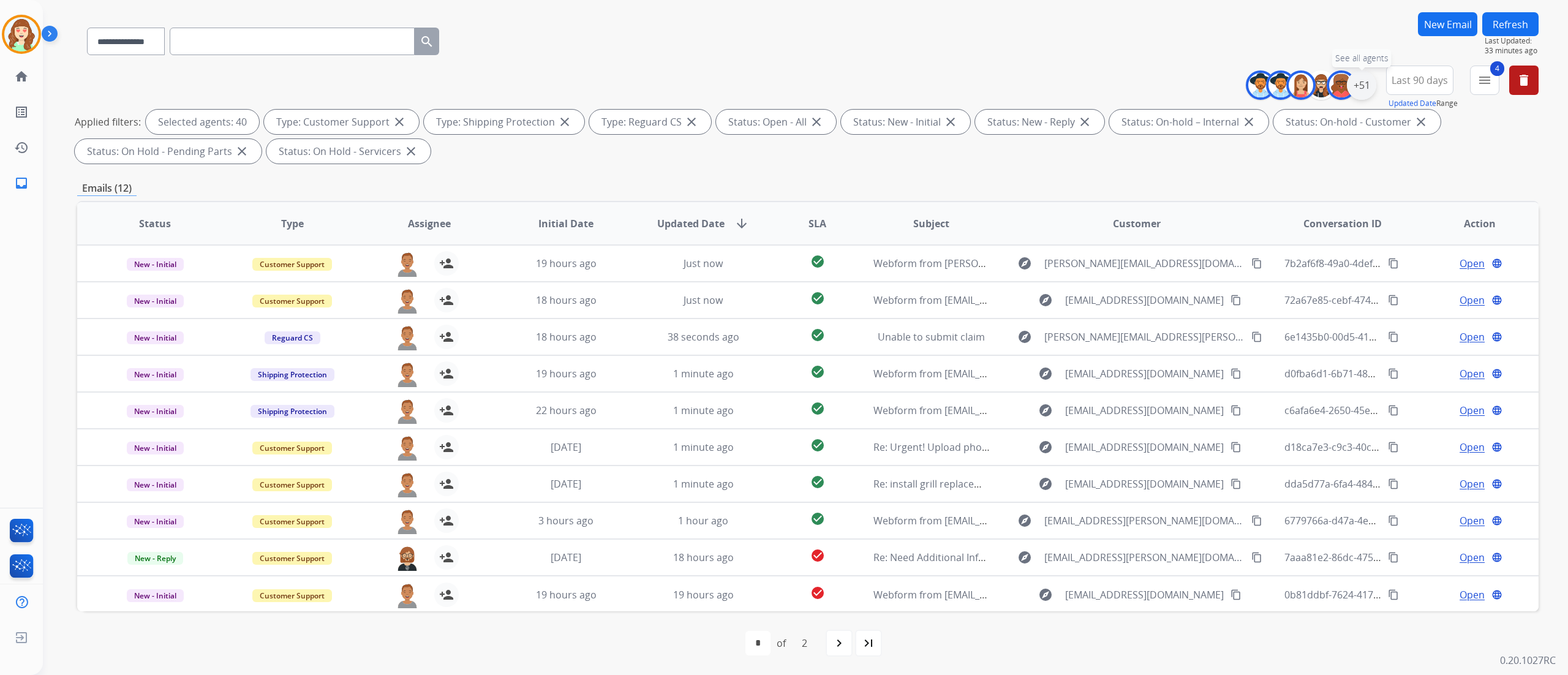
click at [1358, 77] on div "+51" at bounding box center [1361, 84] width 29 height 29
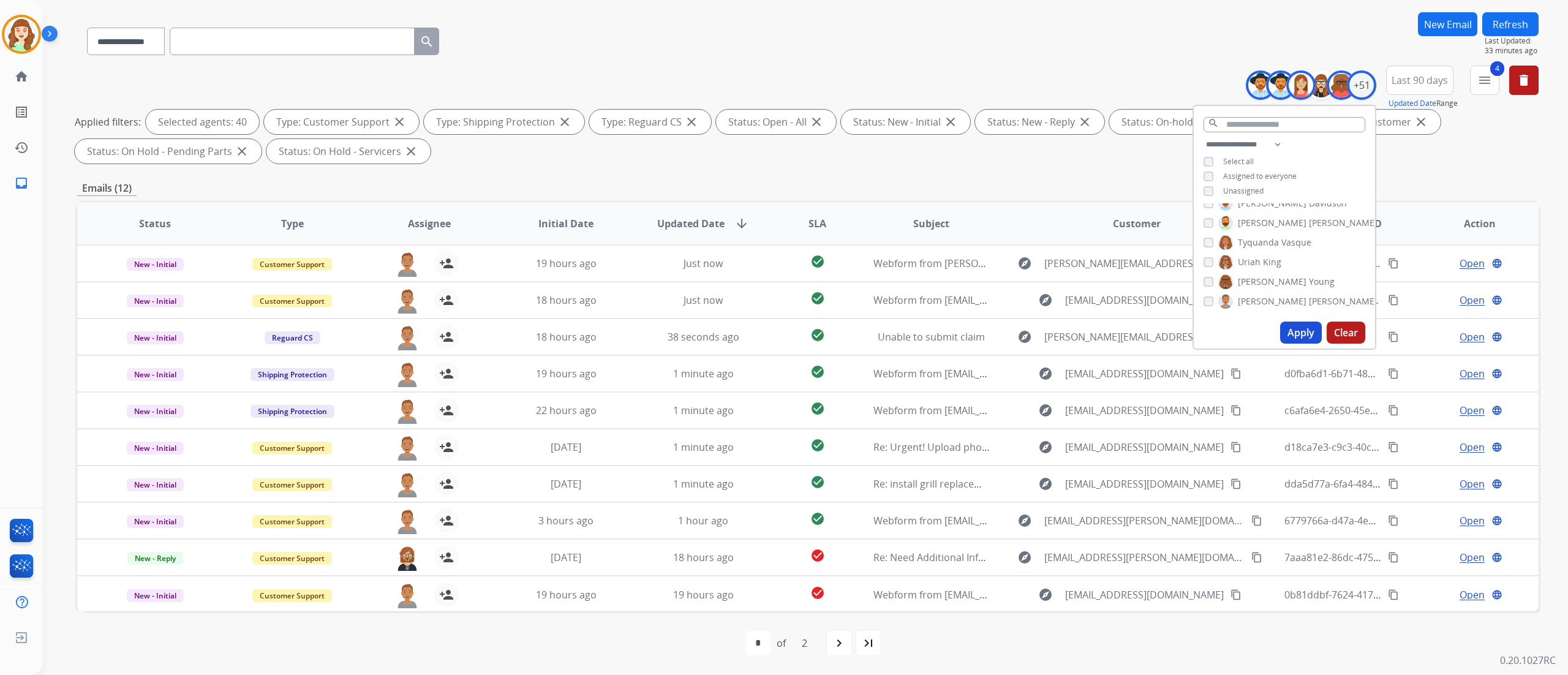
click at [1299, 332] on button "Apply" at bounding box center [1301, 333] width 42 height 22
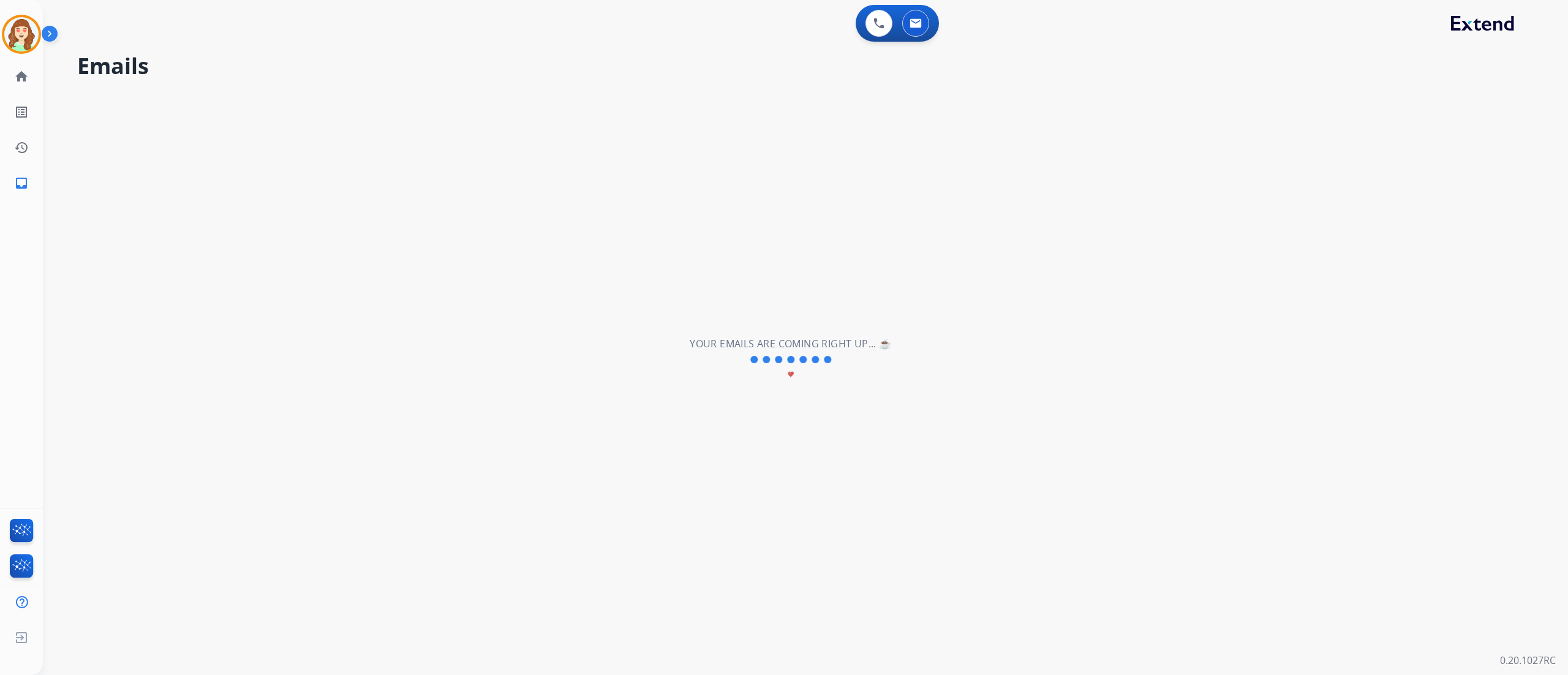
scroll to position [0, 0]
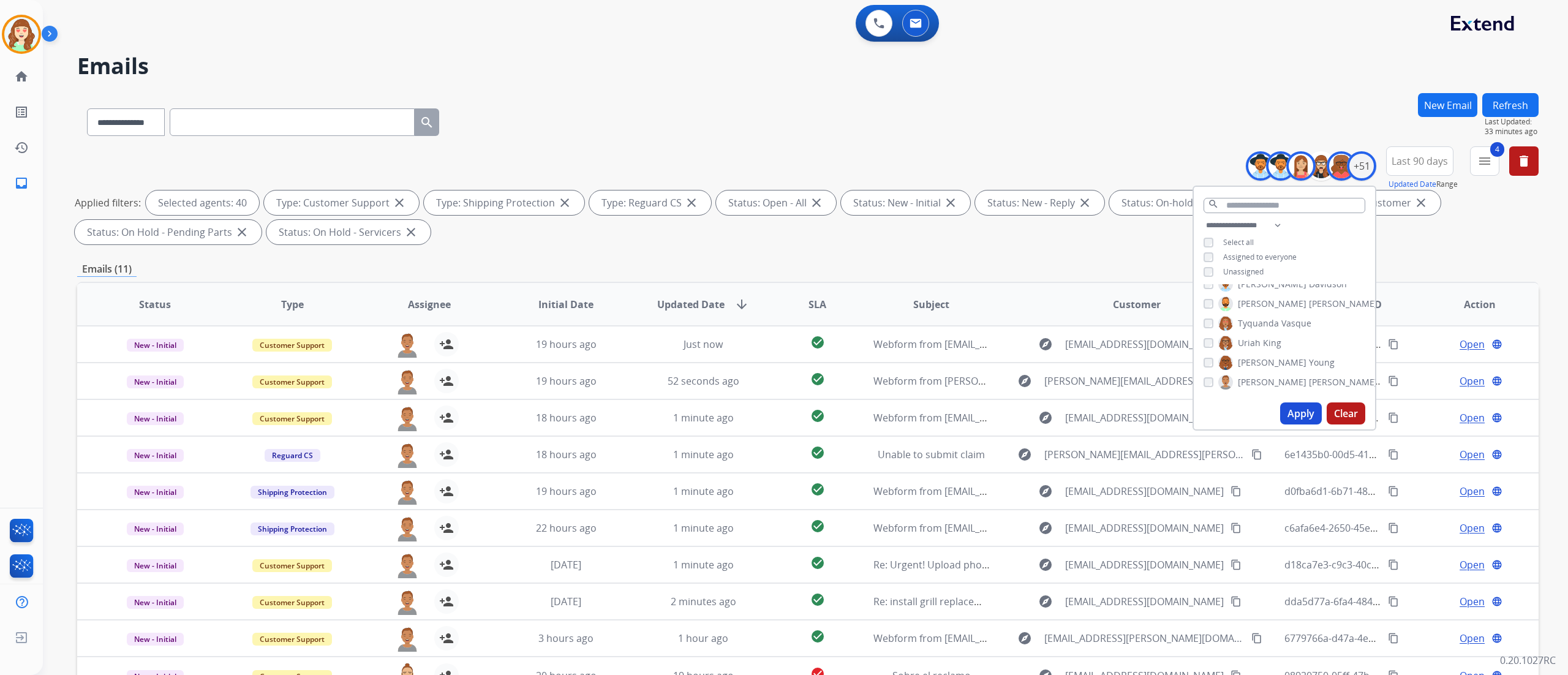
click at [485, 111] on div "**********" at bounding box center [808, 120] width 1462 height 54
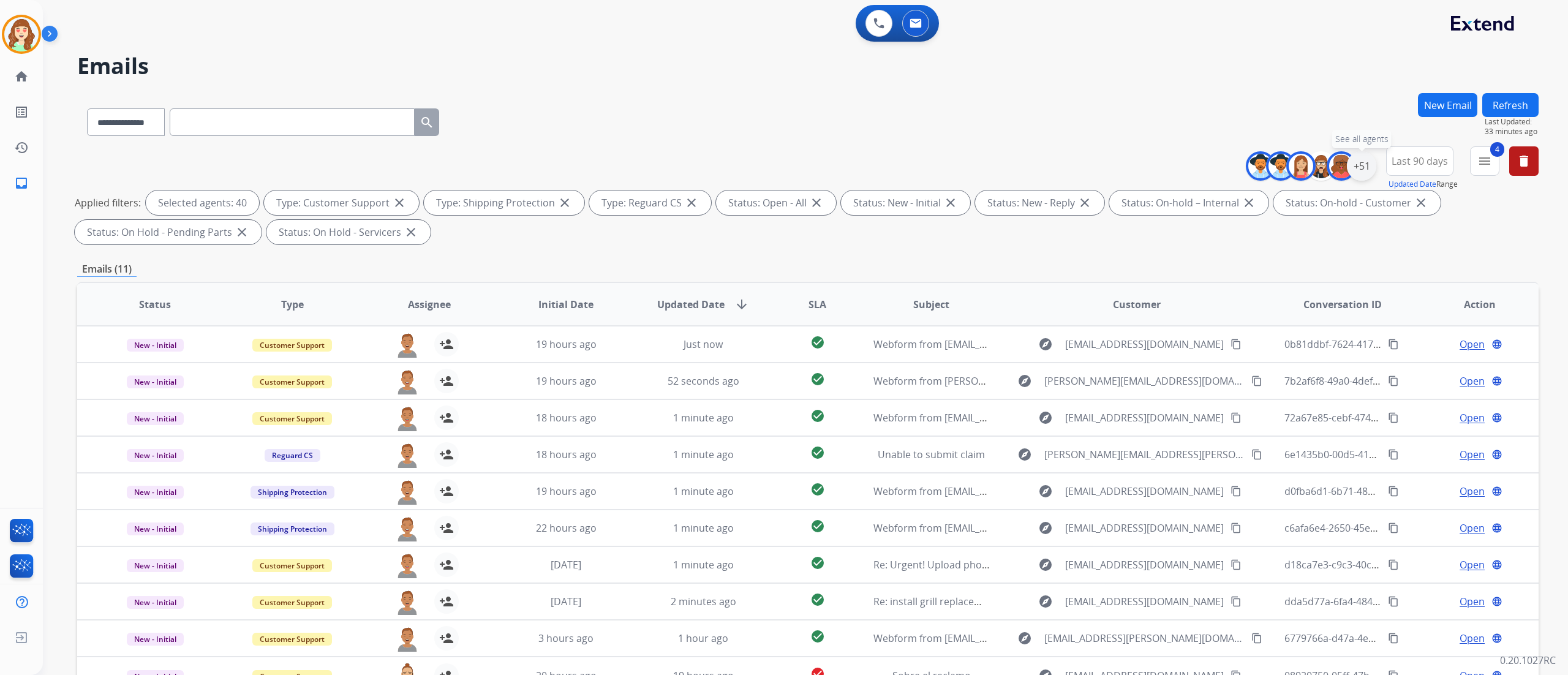
click at [1367, 166] on div "+51" at bounding box center [1361, 166] width 29 height 29
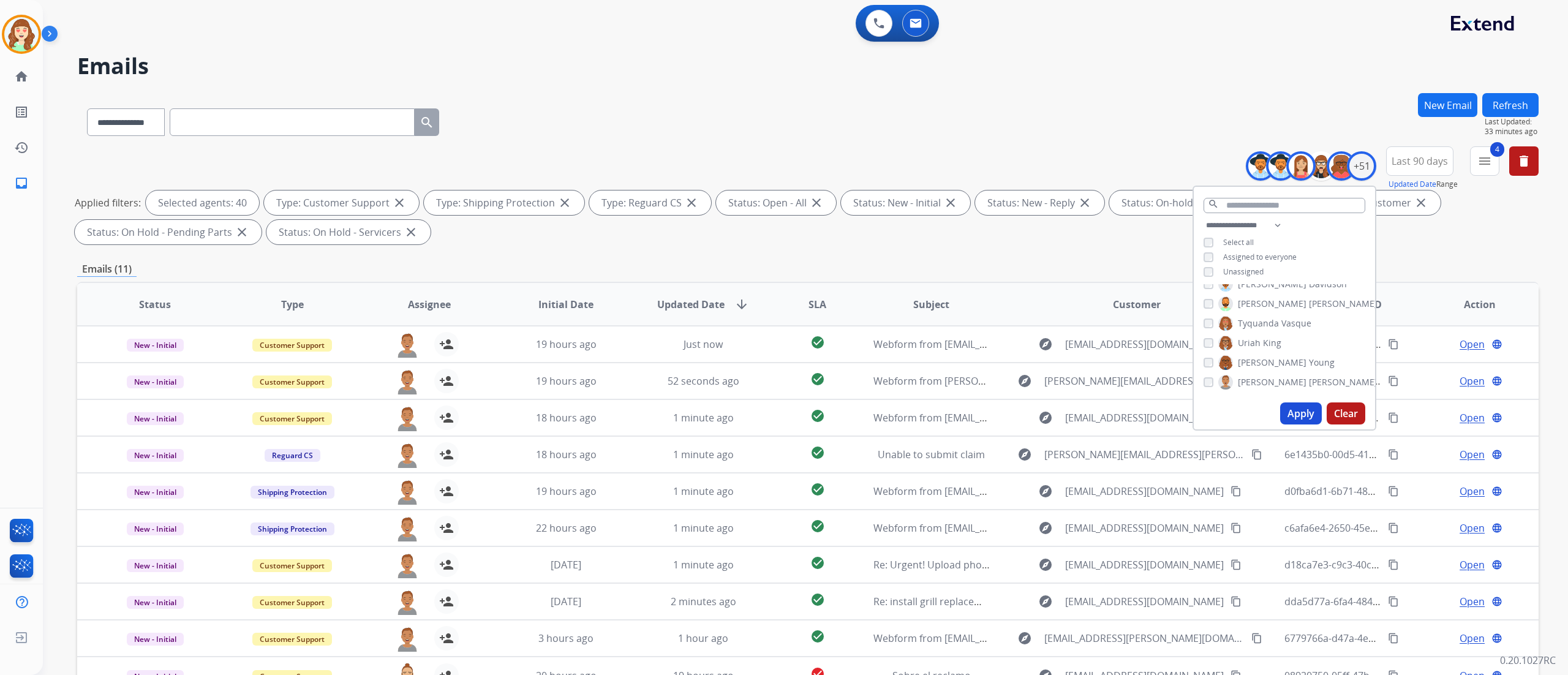
click at [1289, 418] on button "Apply" at bounding box center [1301, 413] width 42 height 22
click at [608, 98] on div "**********" at bounding box center [808, 120] width 1462 height 54
